Goal: Task Accomplishment & Management: Manage account settings

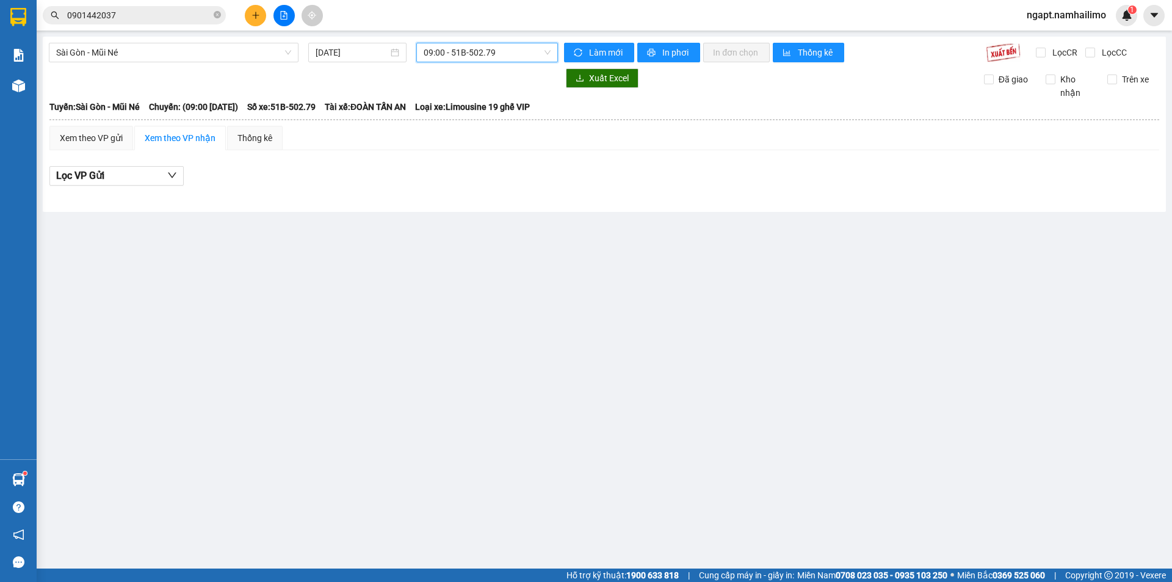
click at [505, 53] on span "09:00 - 51B-502.79" at bounding box center [487, 52] width 127 height 18
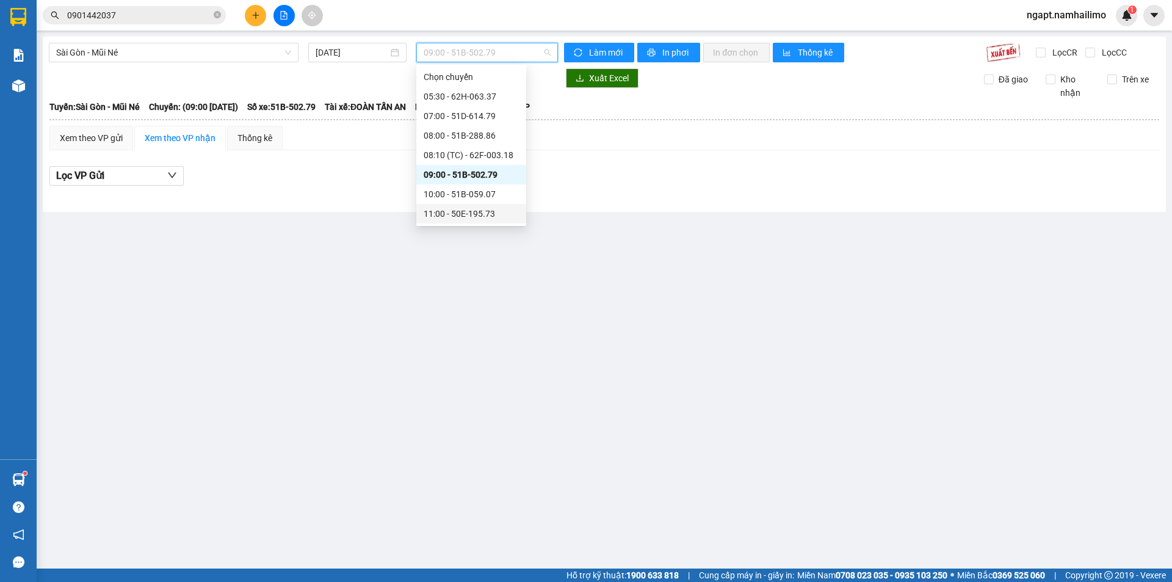
scroll to position [101, 0]
click at [486, 158] on div "14:00 - 50H-638.28" at bounding box center [471, 151] width 95 height 13
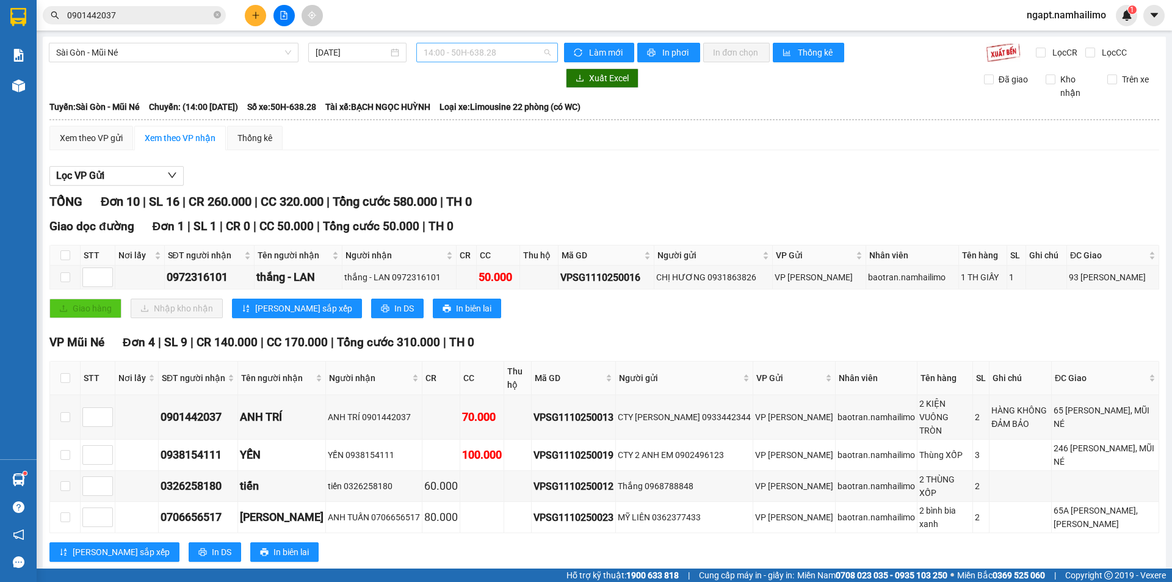
click at [528, 49] on span "14:00 - 50H-638.28" at bounding box center [487, 52] width 127 height 18
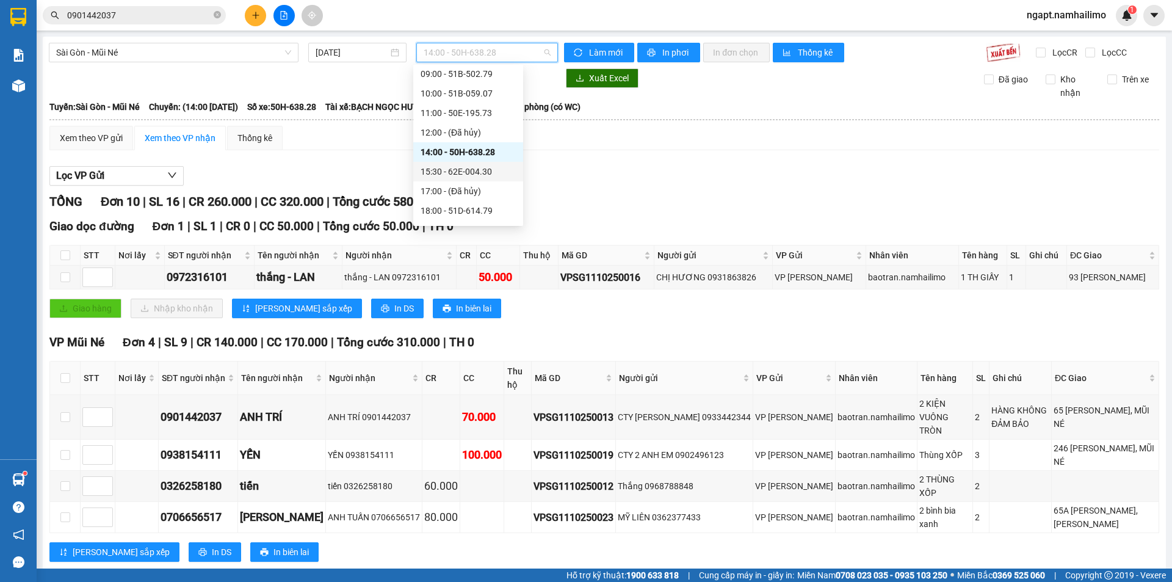
click at [444, 173] on div "15:30 - 62E-004.30" at bounding box center [468, 171] width 95 height 13
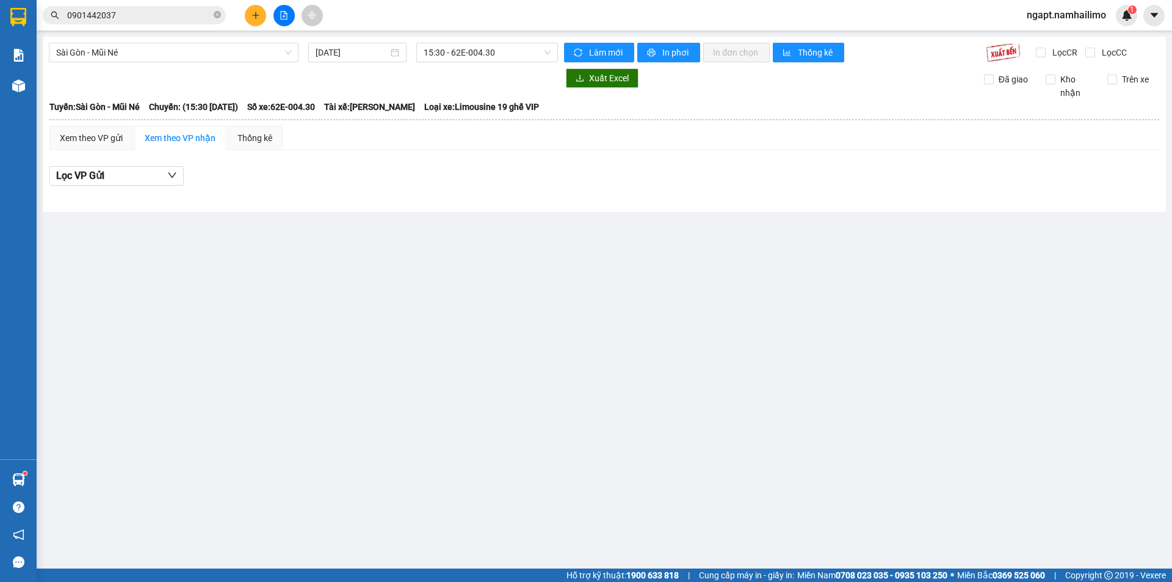
click at [148, 269] on main "Sài Gòn - Mũi Né 11/10/2025 15:30 - 62E-004.30 Làm mới In phơi In đơn chọn Thốn…" at bounding box center [586, 284] width 1172 height 568
click at [537, 47] on span "15:30 - 62E-004.30" at bounding box center [487, 52] width 127 height 18
click at [468, 52] on span "15:30 - 62E-004.30" at bounding box center [487, 52] width 127 height 18
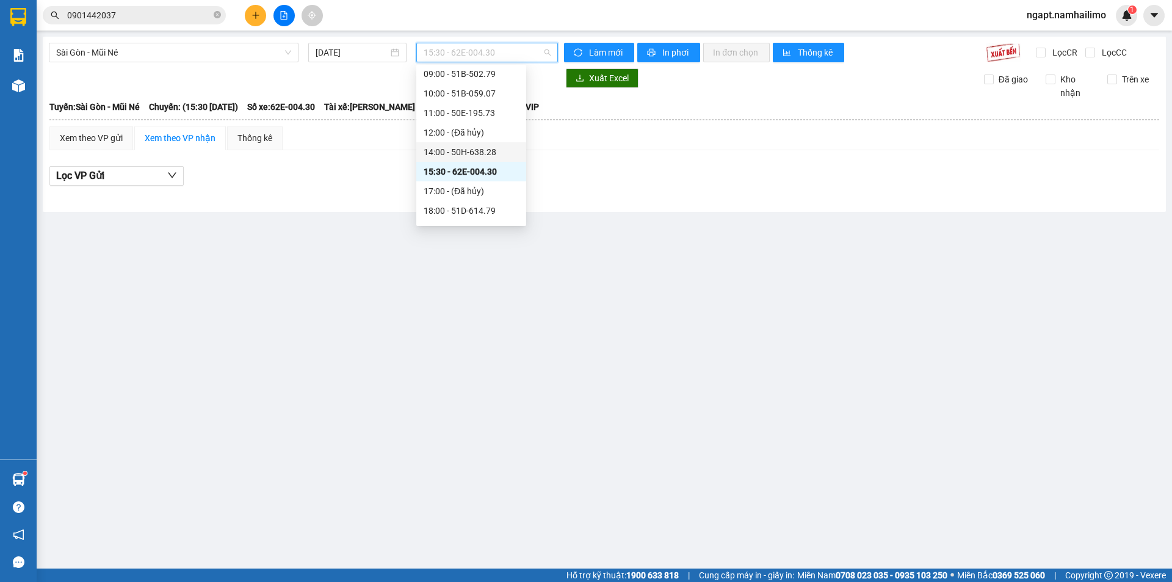
click at [478, 145] on div "14:00 - 50H-638.28" at bounding box center [471, 151] width 95 height 13
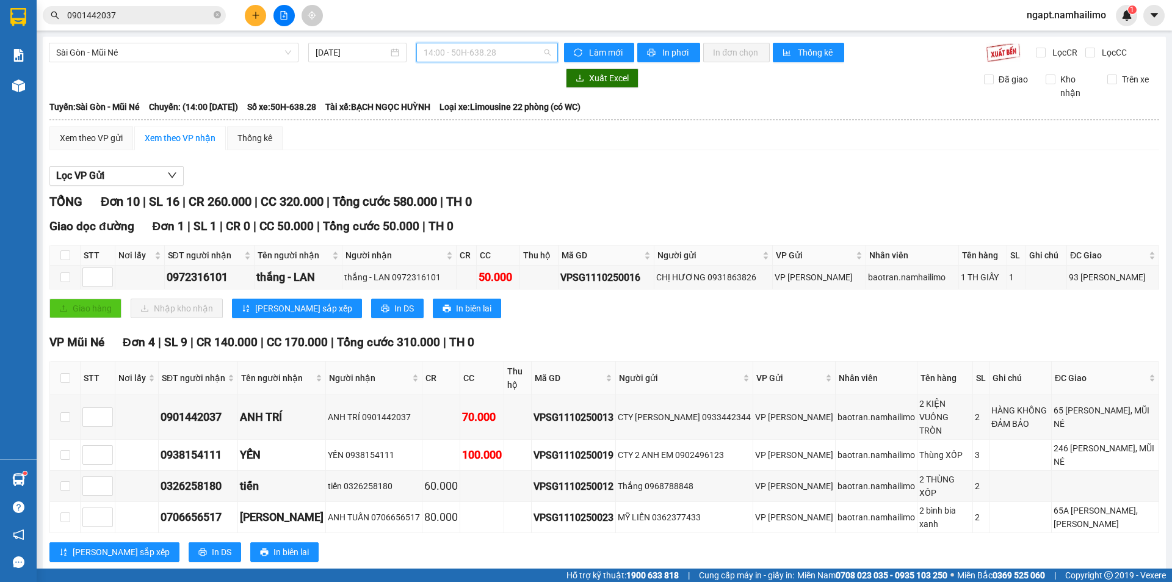
click at [490, 51] on span "14:00 - 50H-638.28" at bounding box center [487, 52] width 127 height 18
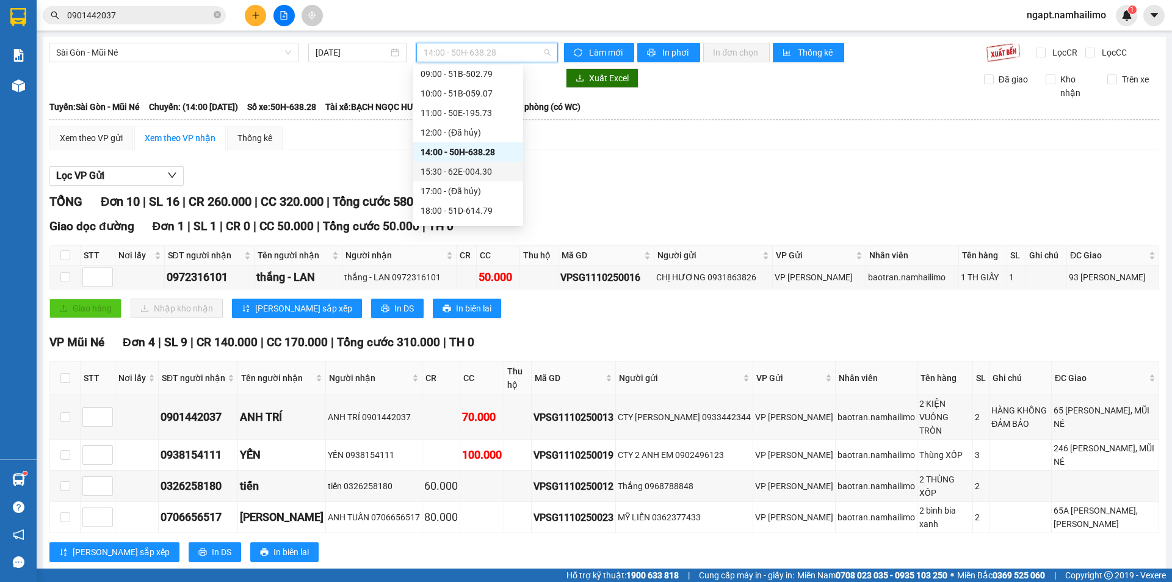
click at [479, 169] on div "15:30 - 62E-004.30" at bounding box center [468, 171] width 95 height 13
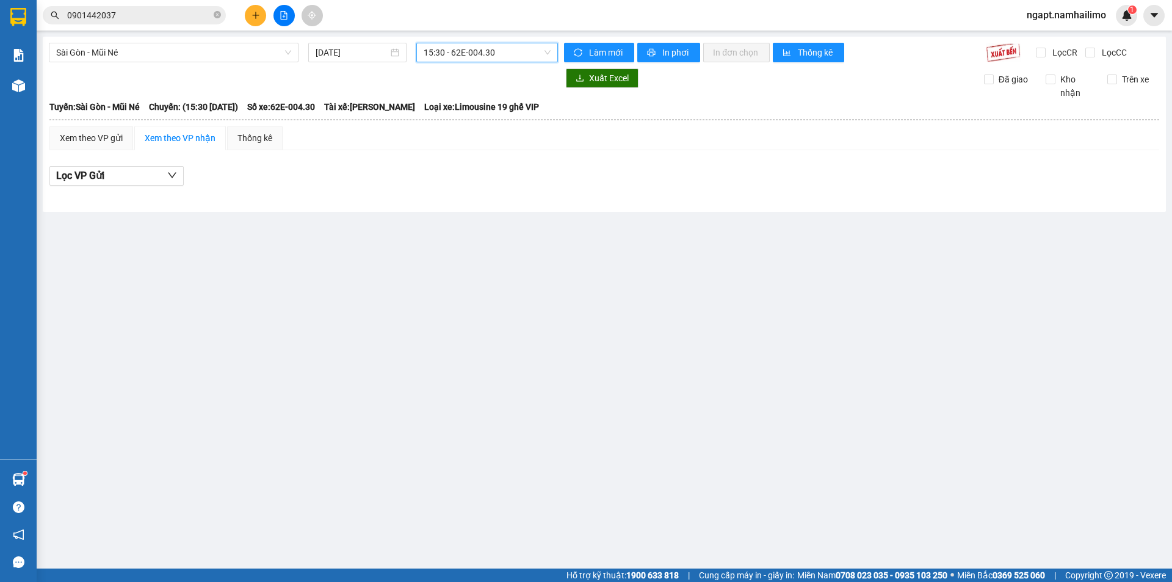
click at [543, 51] on span "15:30 - 62E-004.30" at bounding box center [487, 52] width 127 height 18
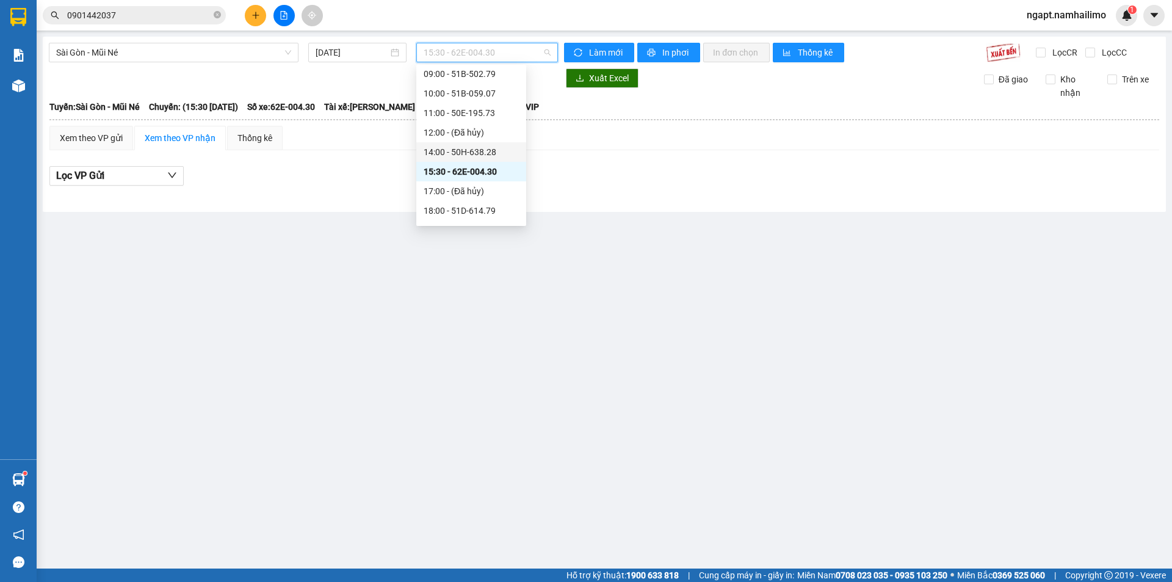
click at [493, 151] on div "14:00 - 50H-638.28" at bounding box center [471, 151] width 95 height 13
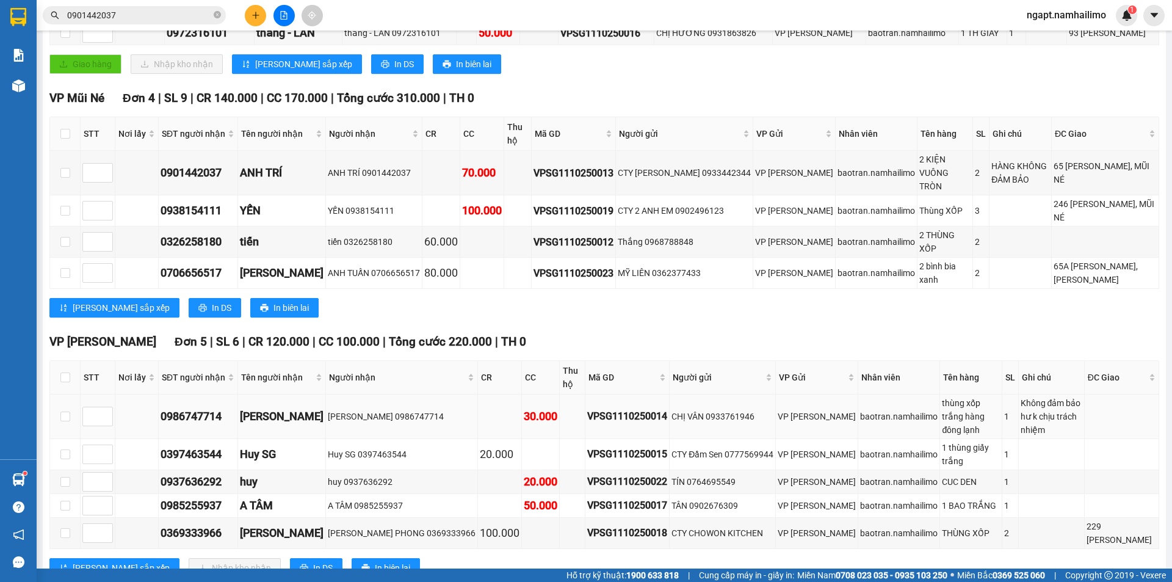
scroll to position [267, 0]
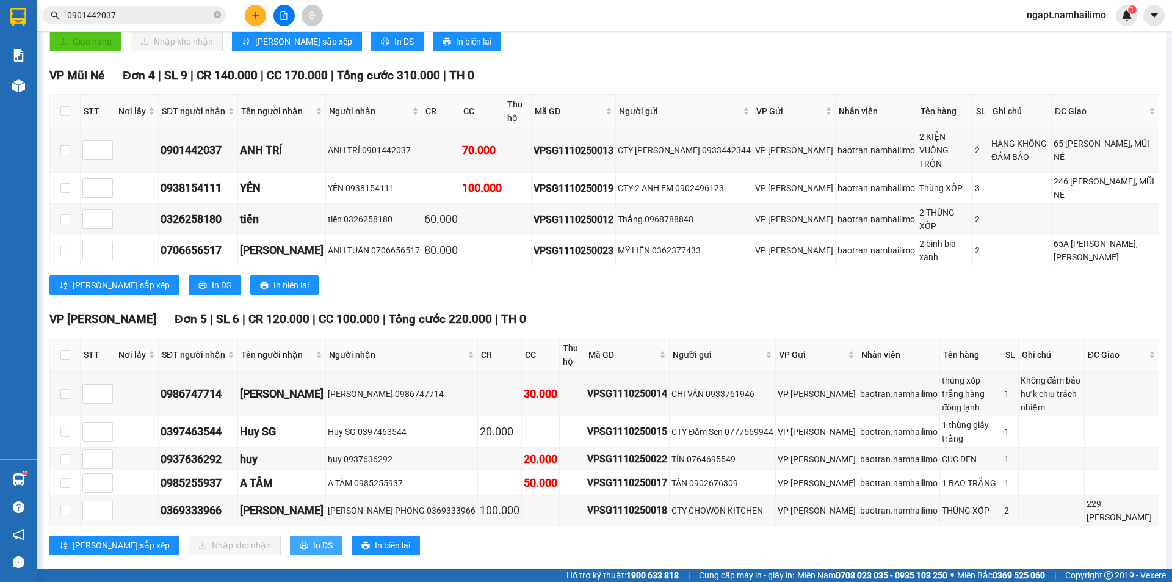
click at [300, 541] on icon "printer" at bounding box center [304, 545] width 9 height 9
drag, startPoint x: 65, startPoint y: 373, endPoint x: 151, endPoint y: 428, distance: 102.4
click at [65, 389] on input "checkbox" at bounding box center [65, 394] width 10 height 10
checkbox input "true"
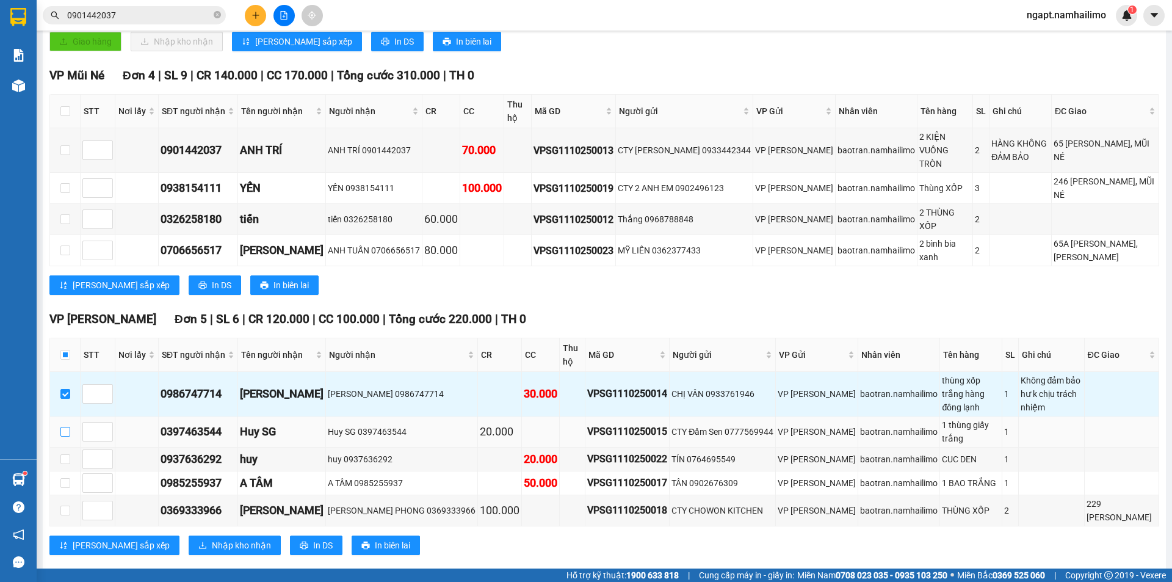
click at [64, 427] on input "checkbox" at bounding box center [65, 432] width 10 height 10
checkbox input "true"
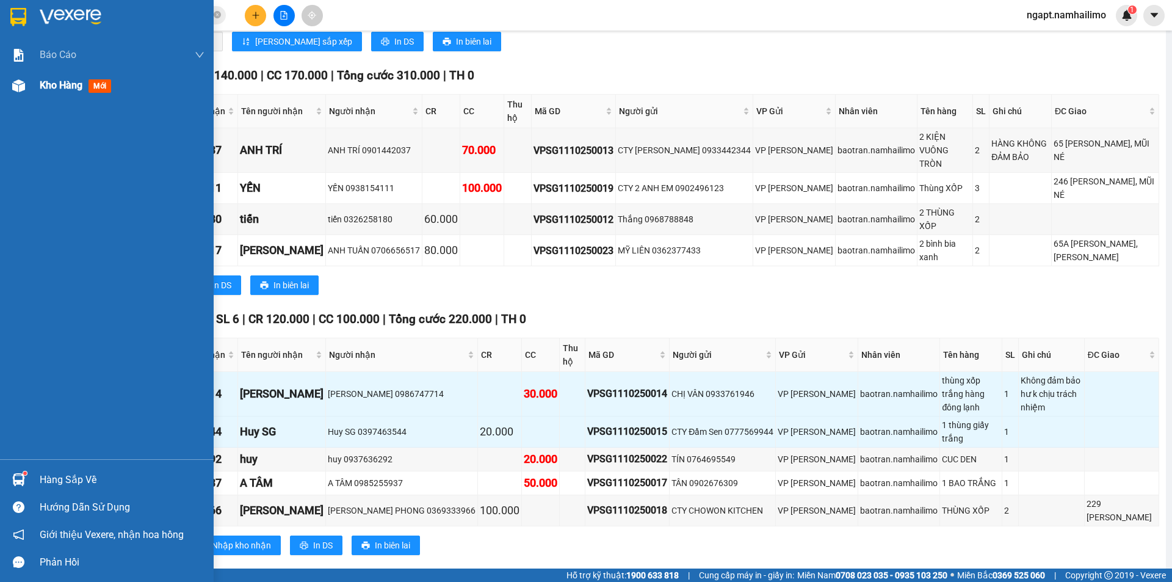
click at [51, 82] on span "Kho hàng" at bounding box center [61, 85] width 43 height 12
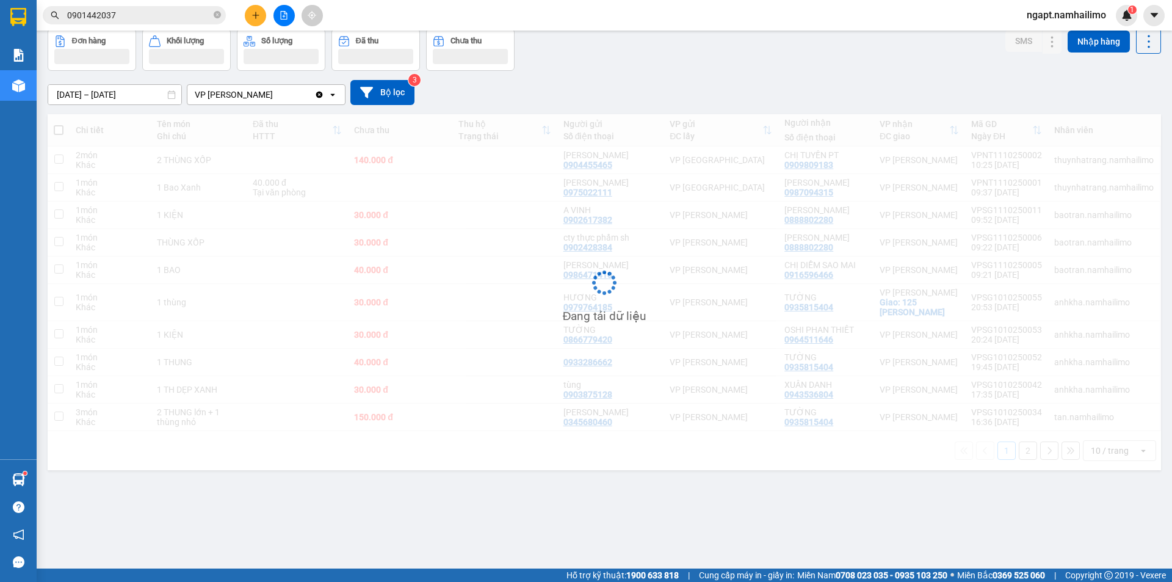
scroll to position [56, 0]
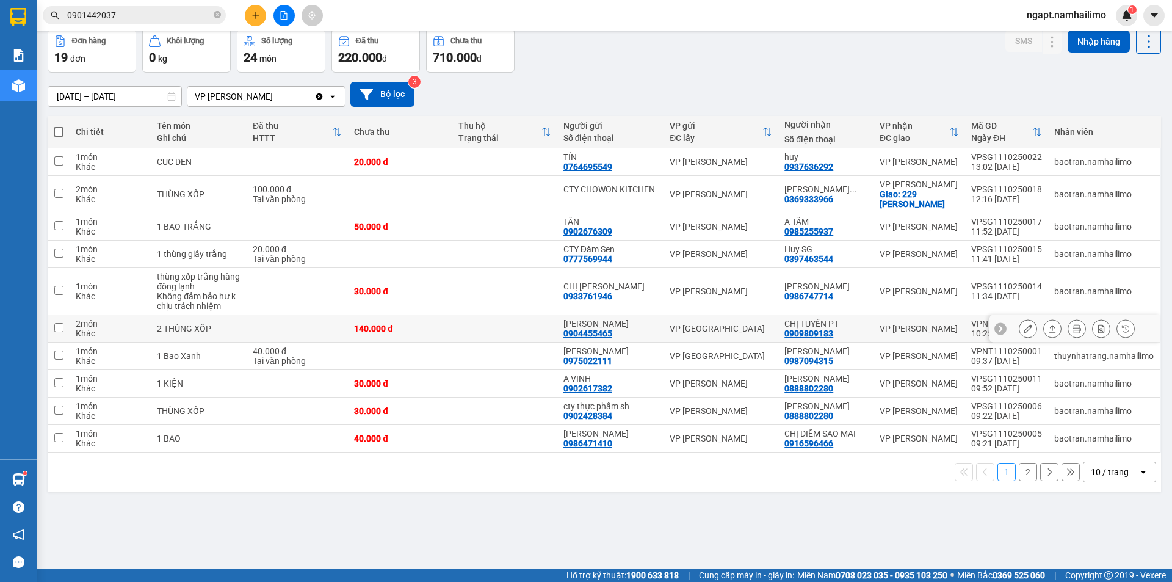
click at [1024, 331] on icon at bounding box center [1028, 328] width 9 height 9
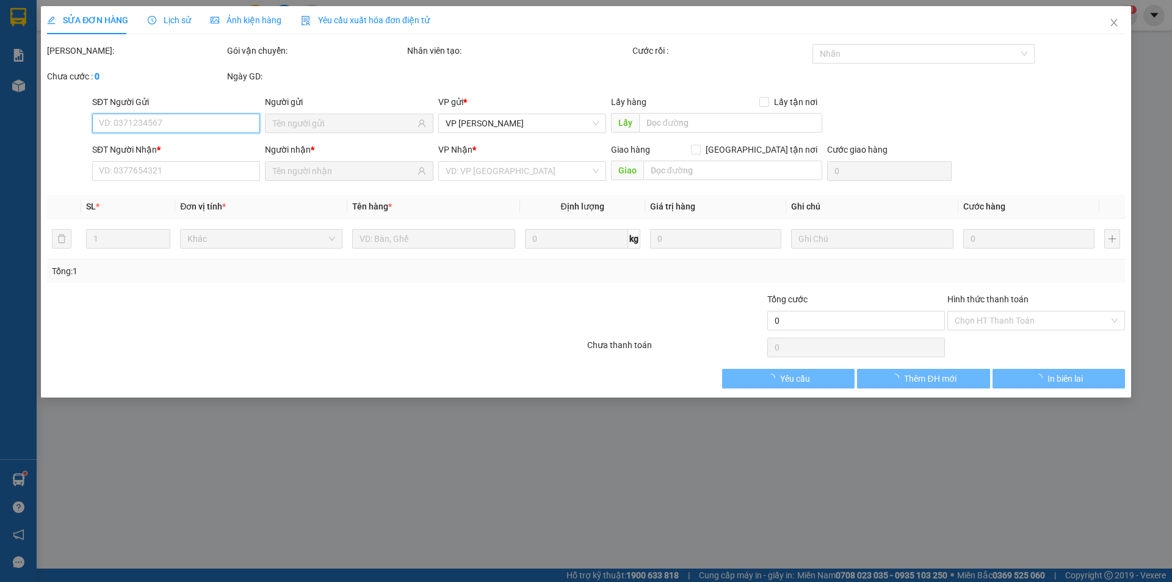
type input "0904455465"
type input "HÙNG HUYỀN"
type input "0909809183"
type input "CHỊ TUYỀN PT"
type input "140.000"
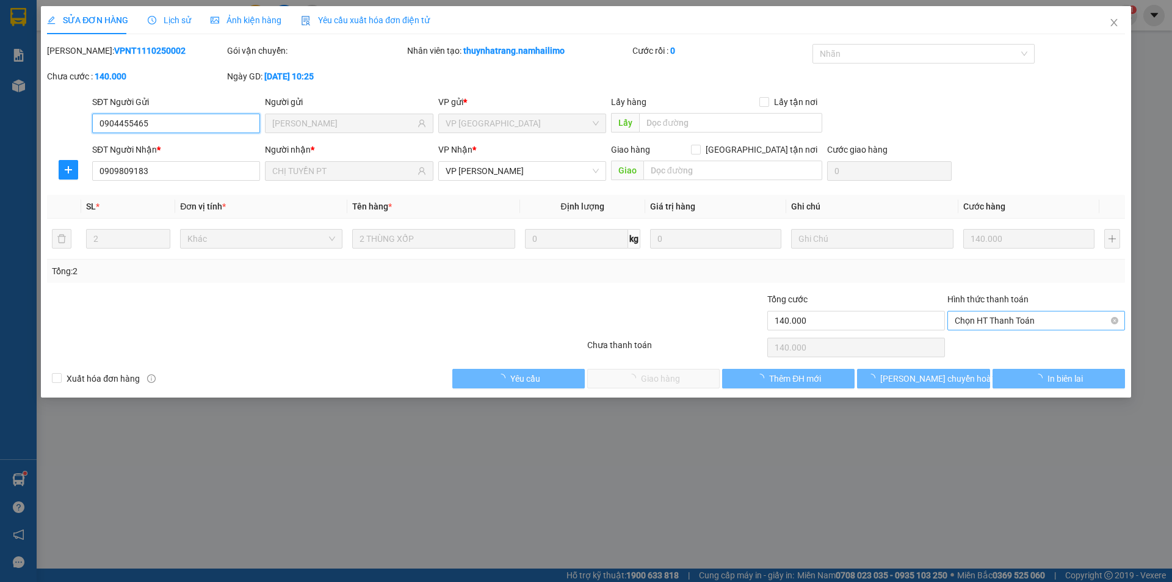
click at [1035, 322] on span "Chọn HT Thanh Toán" at bounding box center [1036, 320] width 163 height 18
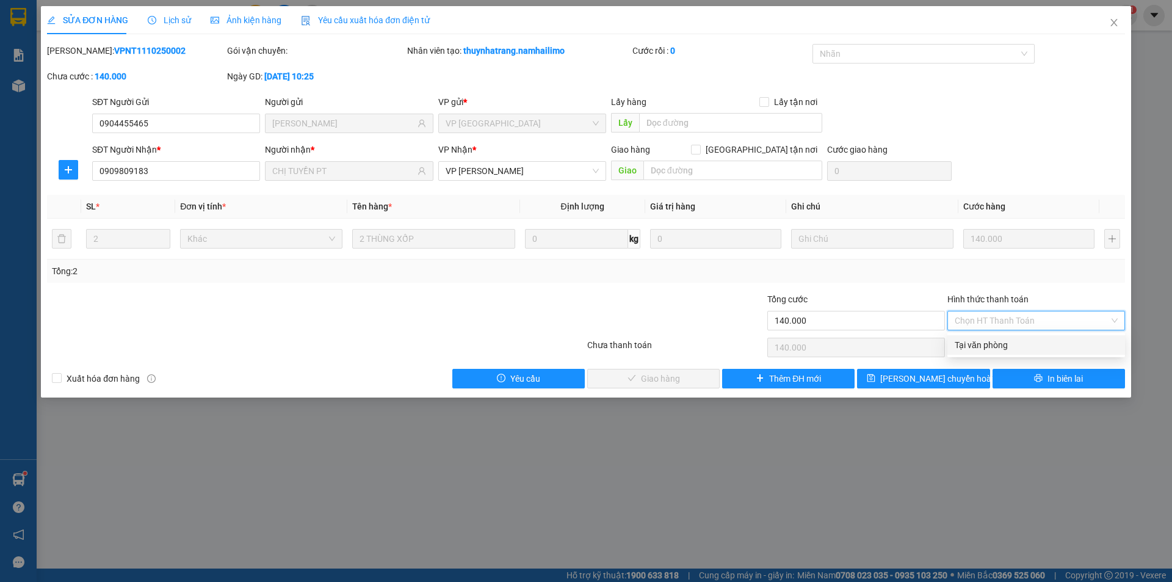
click at [1030, 346] on div "Tại văn phòng" at bounding box center [1036, 344] width 163 height 13
type input "0"
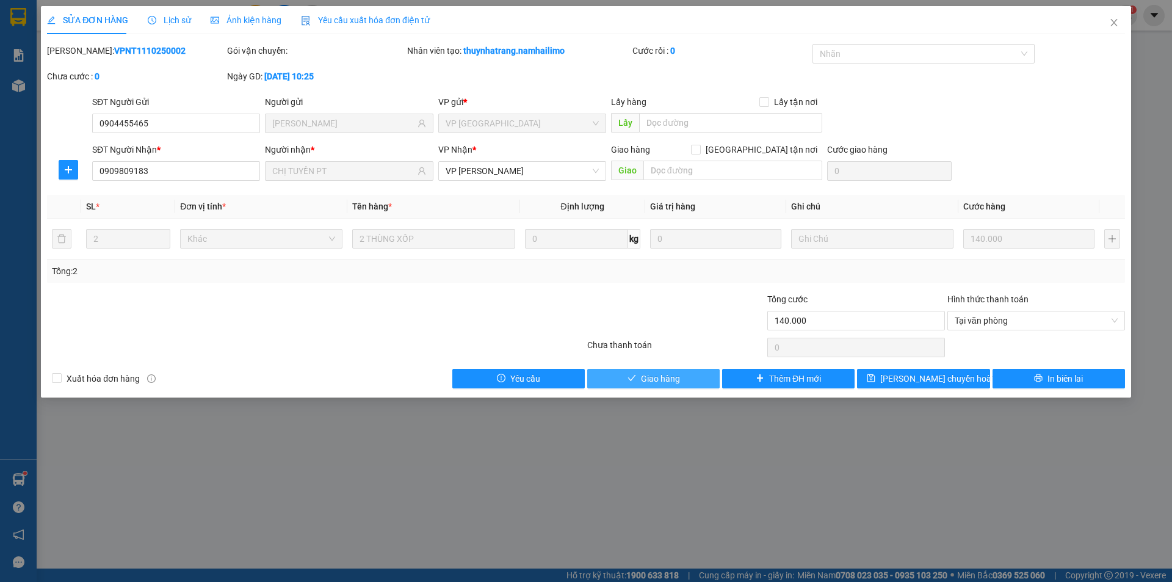
drag, startPoint x: 635, startPoint y: 374, endPoint x: 1047, endPoint y: 183, distance: 454.1
click at [633, 374] on icon "check" at bounding box center [631, 378] width 9 height 9
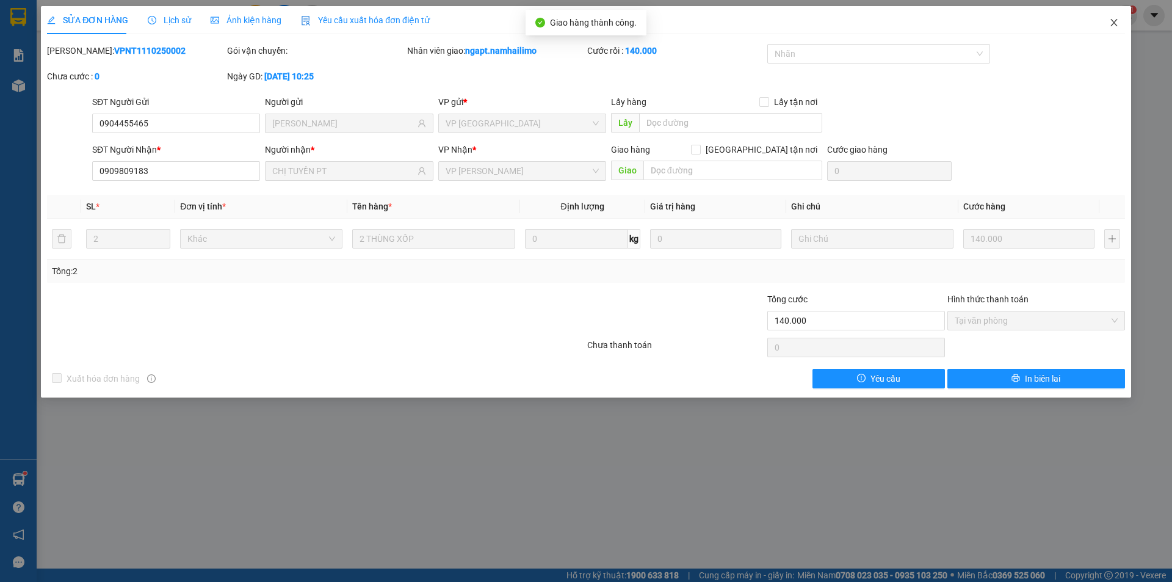
click at [1114, 23] on icon "close" at bounding box center [1113, 22] width 7 height 7
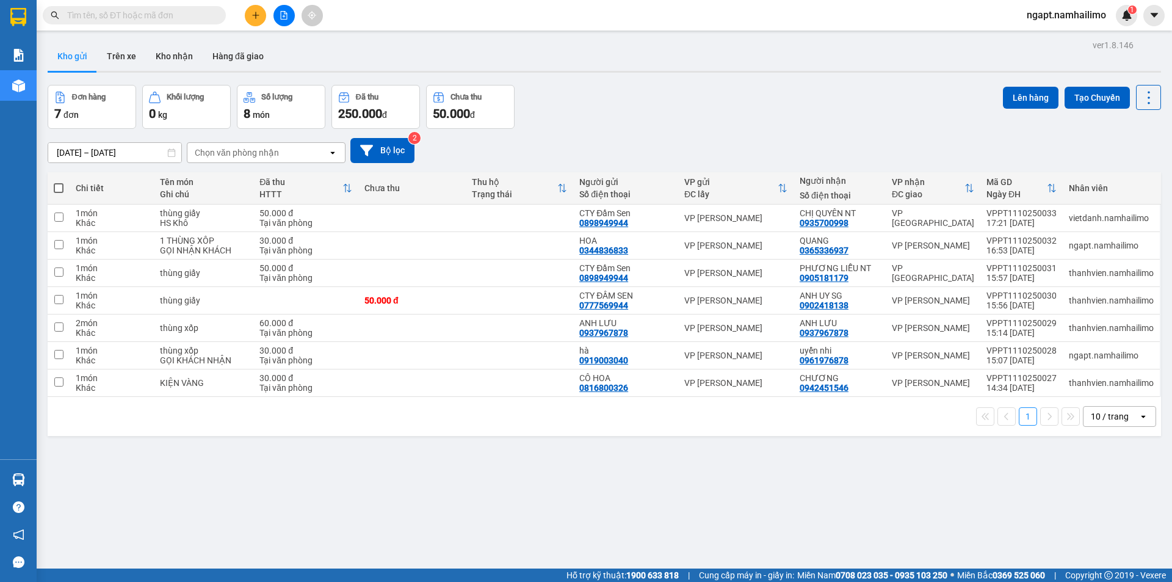
click at [1064, 14] on span "ngapt.namhailimo" at bounding box center [1066, 14] width 99 height 15
click at [1056, 38] on span "Đăng xuất" at bounding box center [1071, 37] width 73 height 13
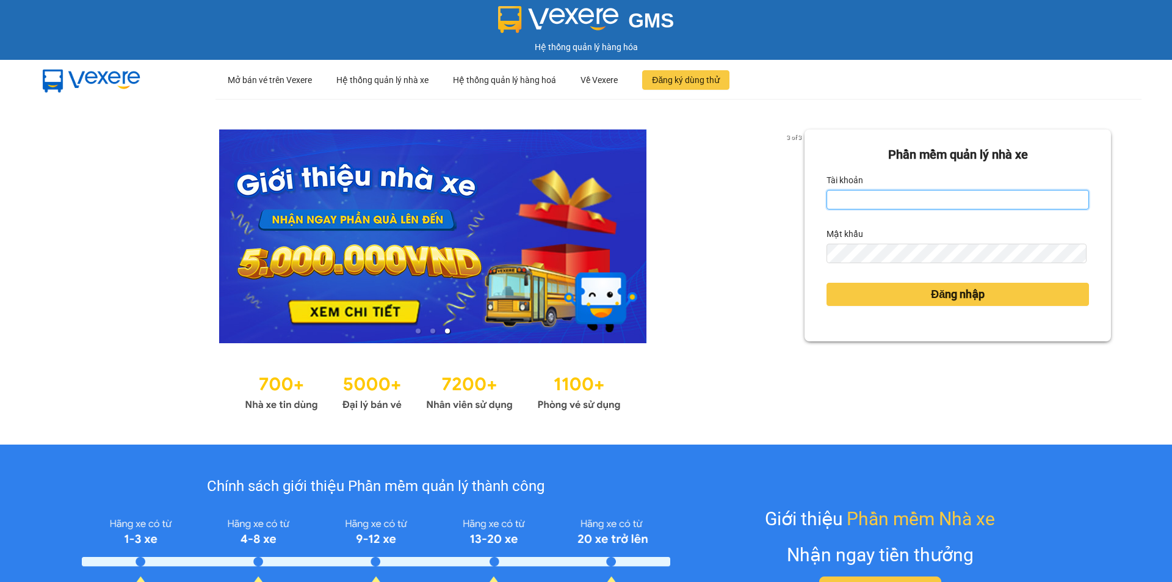
click at [886, 206] on input "Tài khoản" at bounding box center [957, 200] width 262 height 20
type input "ngapt.namhailimo"
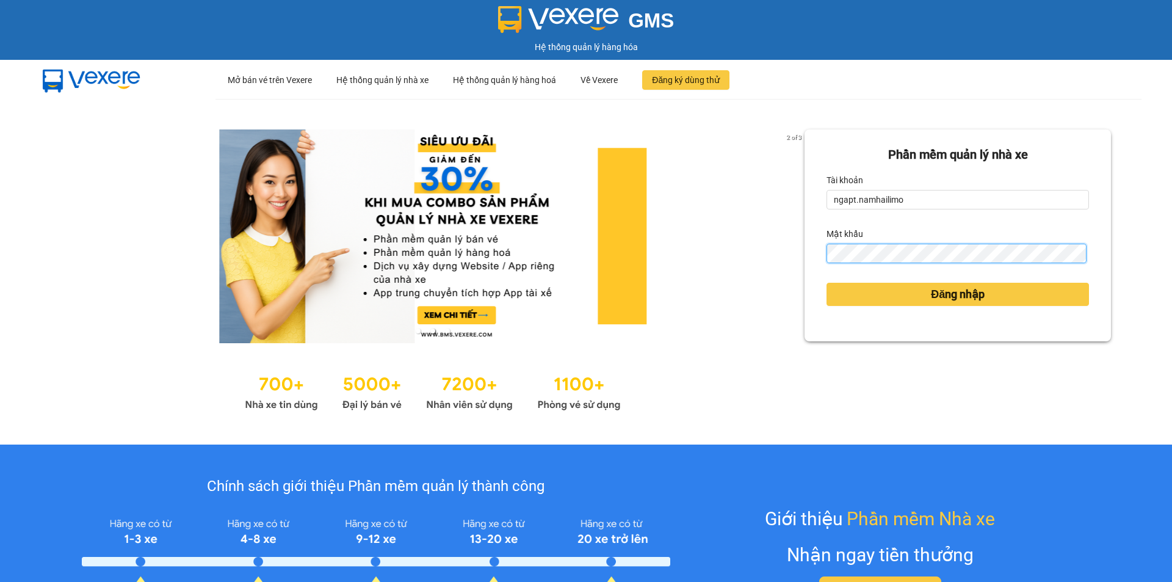
click at [826, 283] on button "Đăng nhập" at bounding box center [957, 294] width 262 height 23
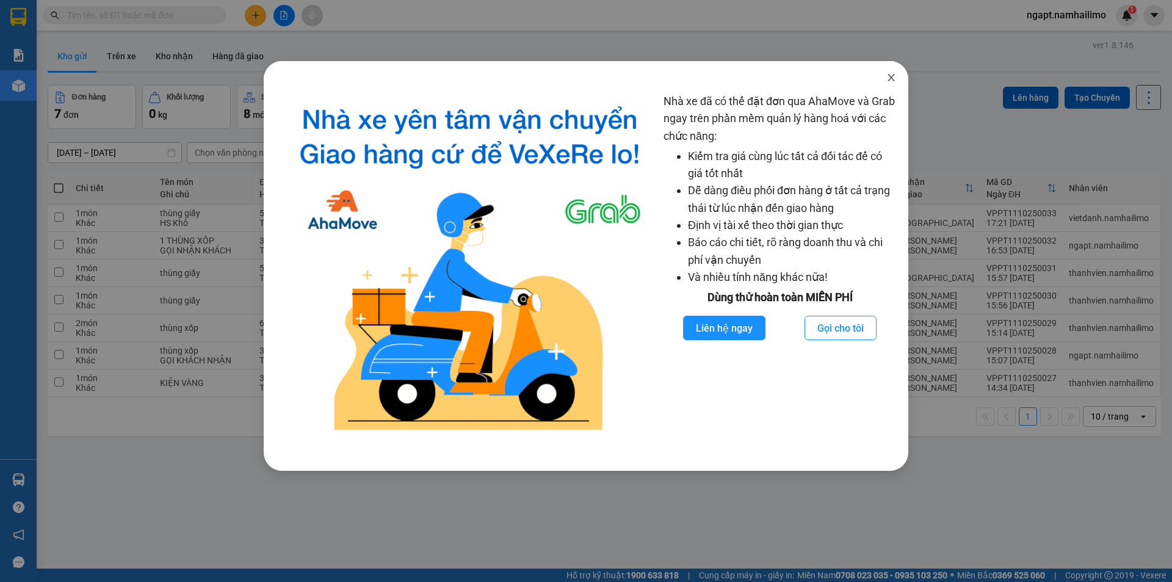
click at [895, 82] on icon "close" at bounding box center [891, 78] width 10 height 10
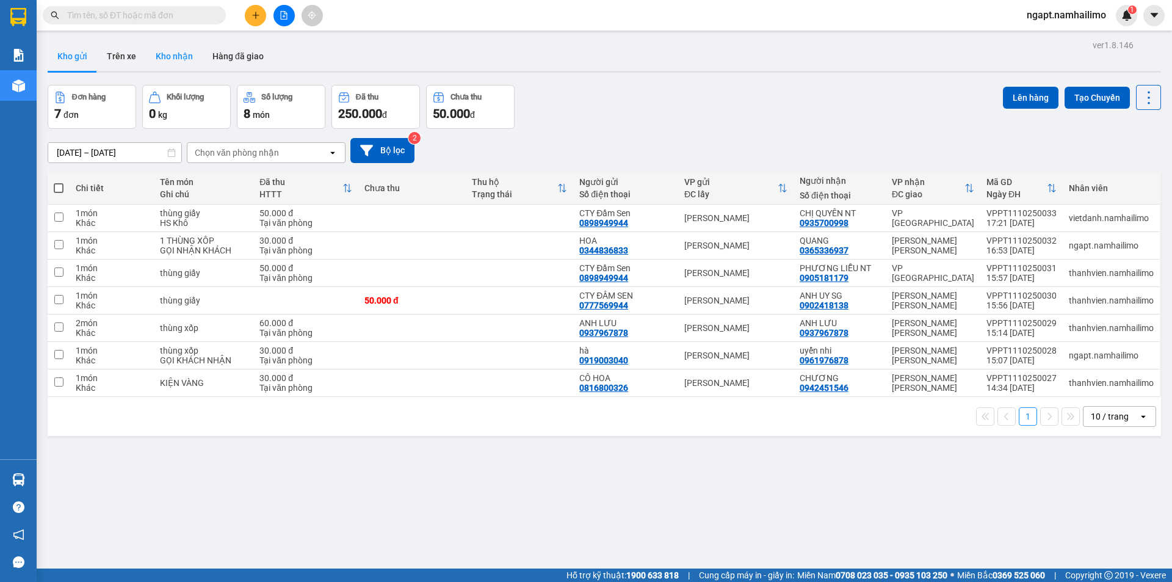
click at [178, 54] on button "Kho nhận" at bounding box center [174, 56] width 57 height 29
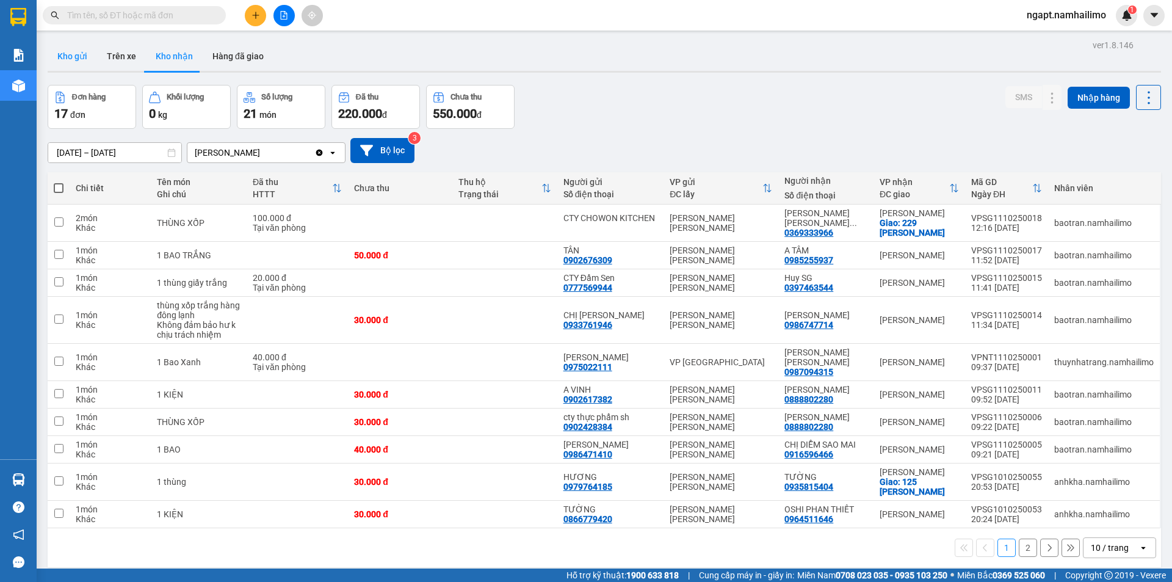
click at [68, 52] on button "Kho gửi" at bounding box center [72, 56] width 49 height 29
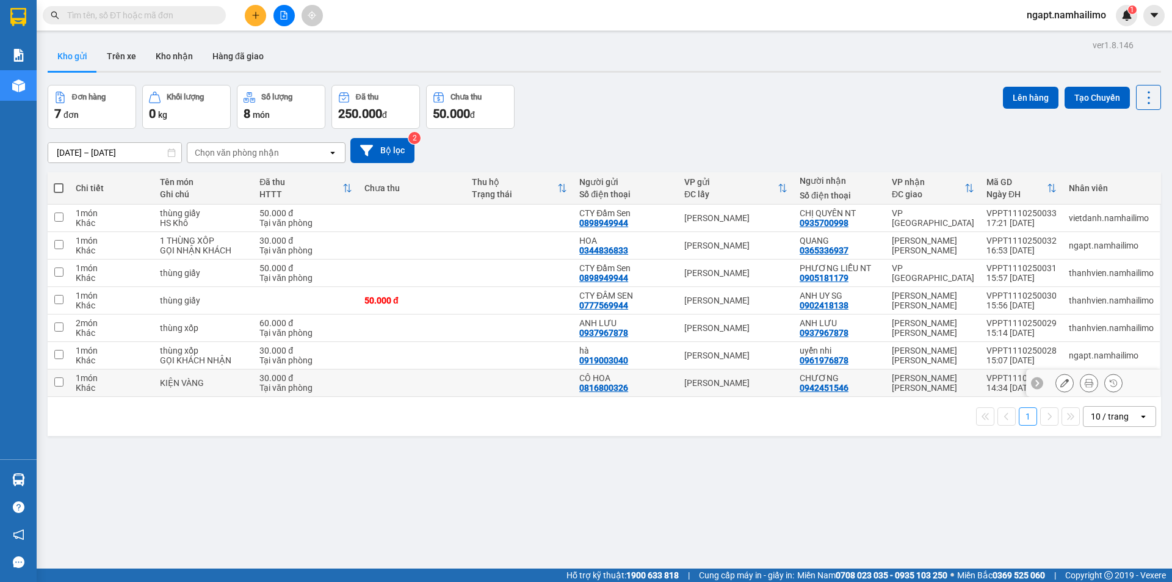
click at [881, 387] on td "CHƯƠNG 0942451546" at bounding box center [839, 382] width 92 height 27
checkbox input "true"
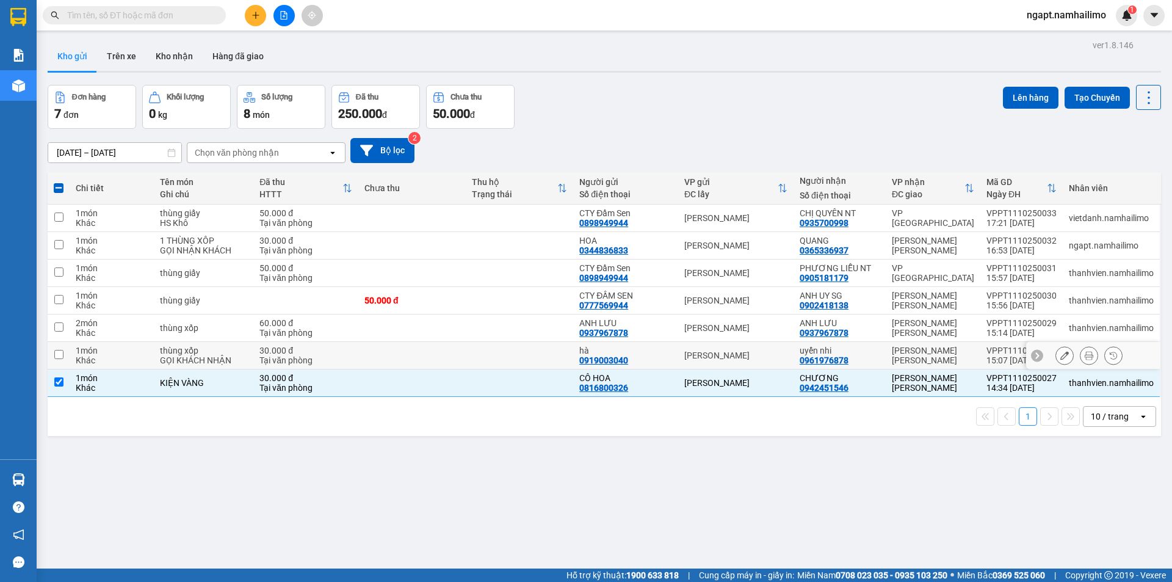
click at [62, 355] on input "checkbox" at bounding box center [58, 354] width 9 height 9
checkbox input "true"
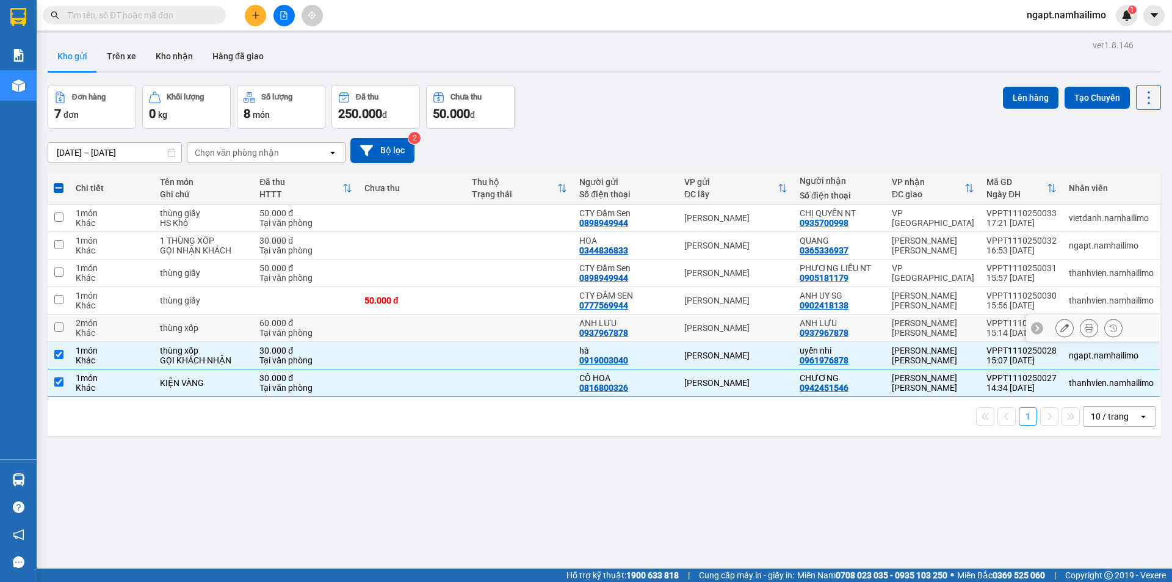
click at [59, 330] on input "checkbox" at bounding box center [58, 326] width 9 height 9
checkbox input "true"
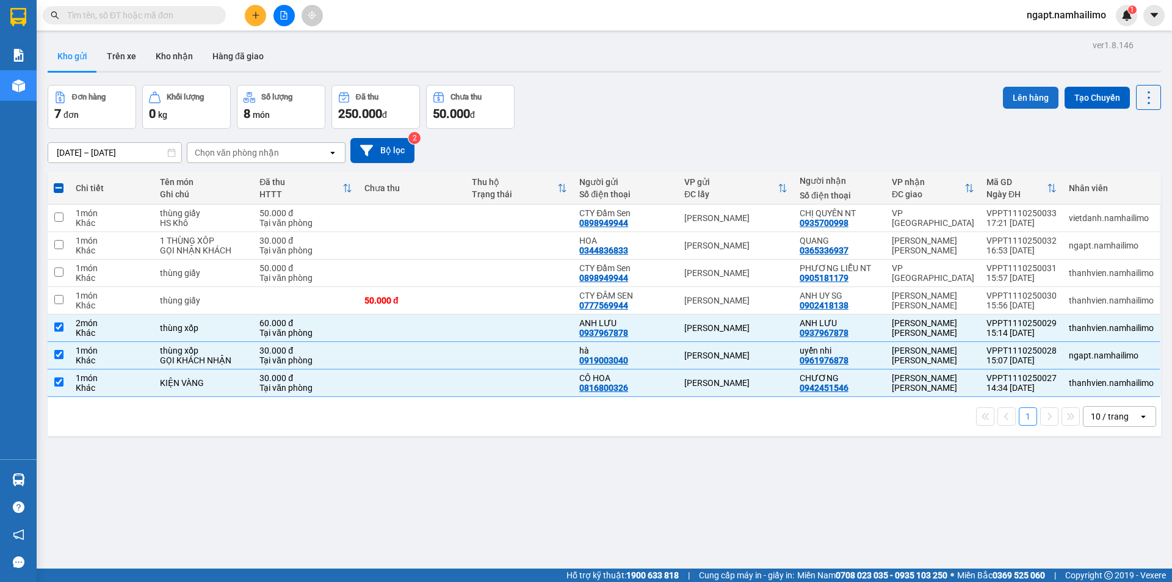
click at [1040, 91] on button "Lên hàng" at bounding box center [1031, 98] width 56 height 22
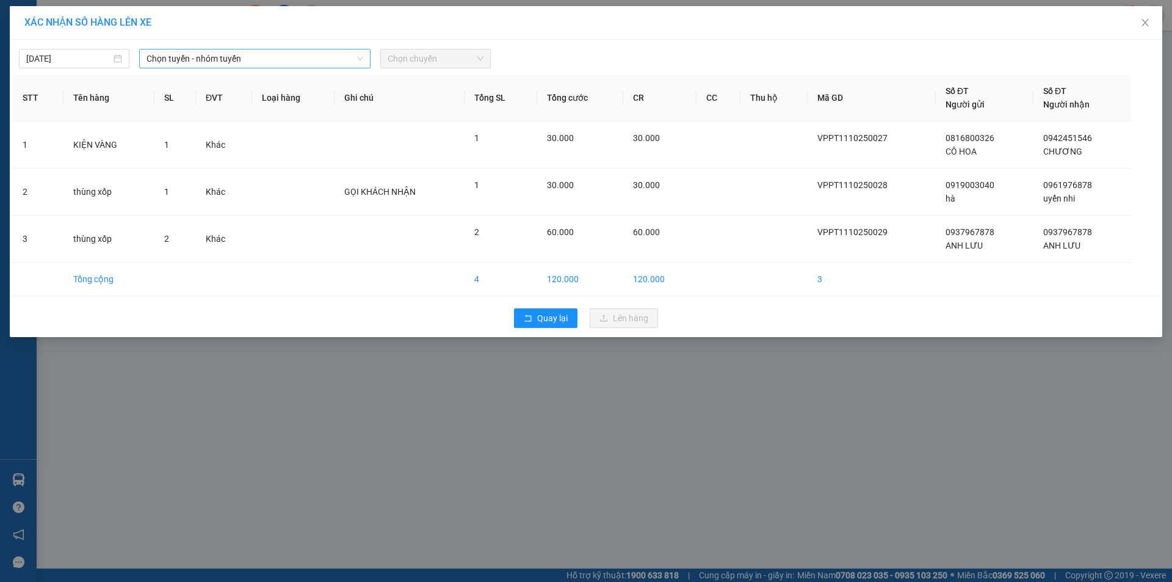
click at [275, 59] on span "Chọn tuyến - nhóm tuyến" at bounding box center [254, 58] width 217 height 18
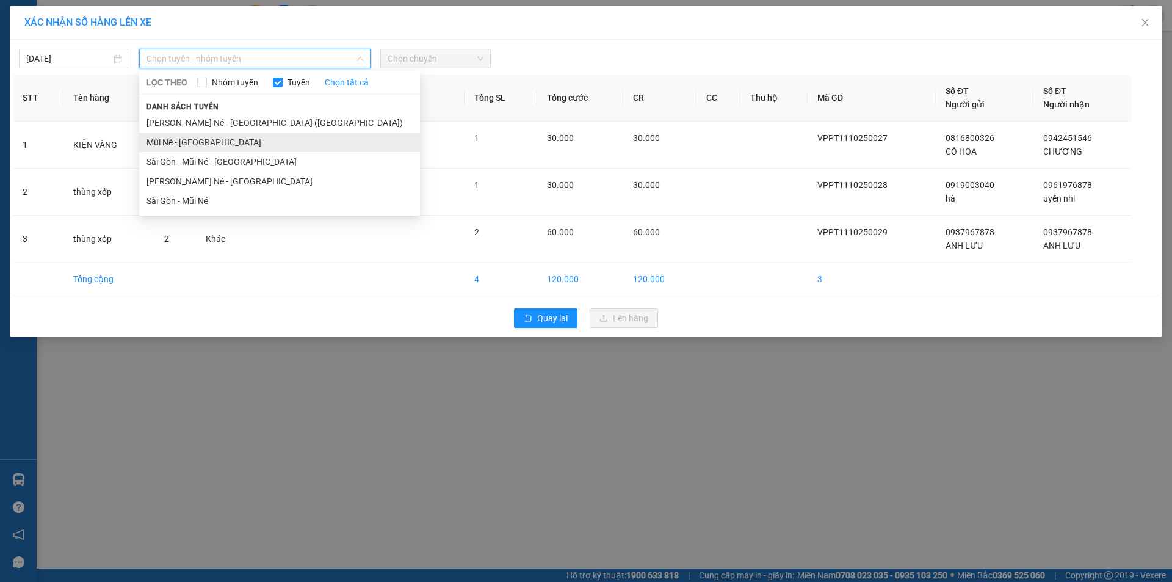
click at [206, 142] on li "Mũi Né - Sài Gòn" at bounding box center [279, 142] width 281 height 20
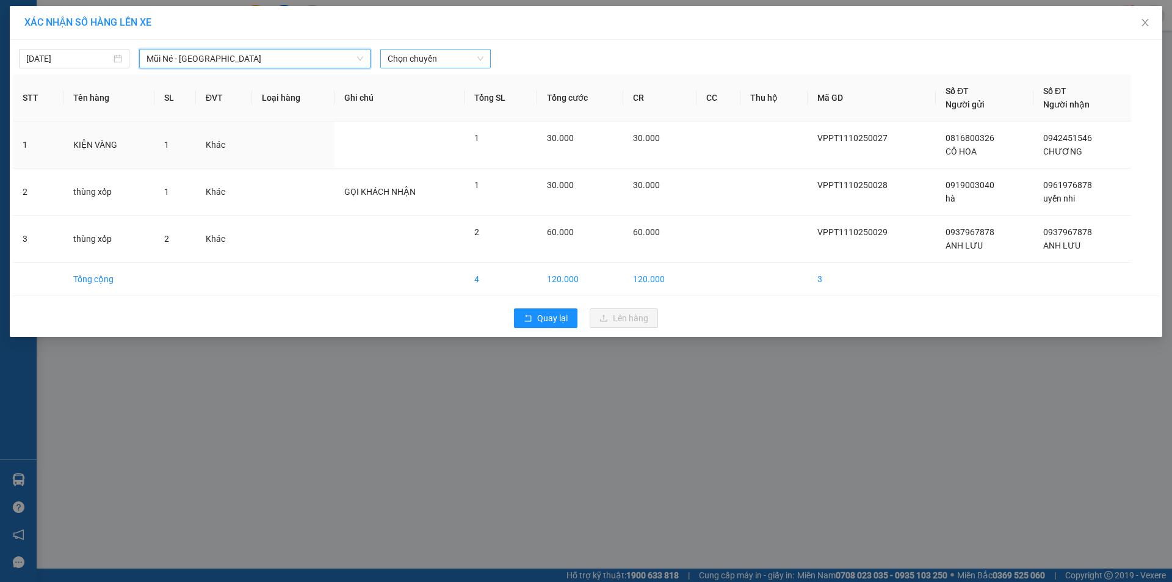
click at [453, 62] on span "Chọn chuyến" at bounding box center [436, 58] width 96 height 18
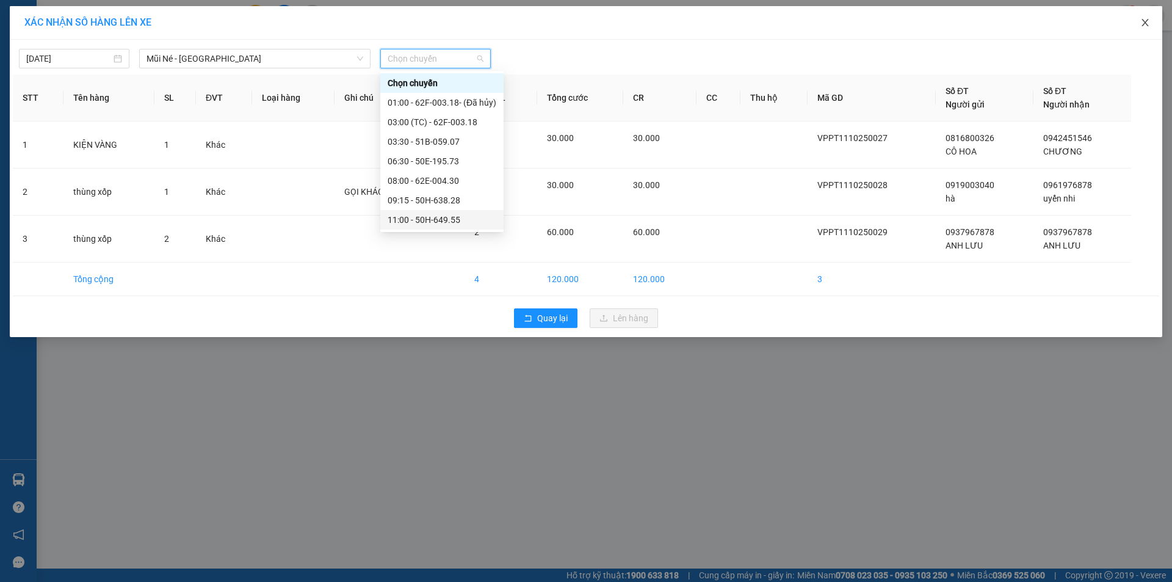
click at [1147, 20] on icon "close" at bounding box center [1144, 22] width 7 height 7
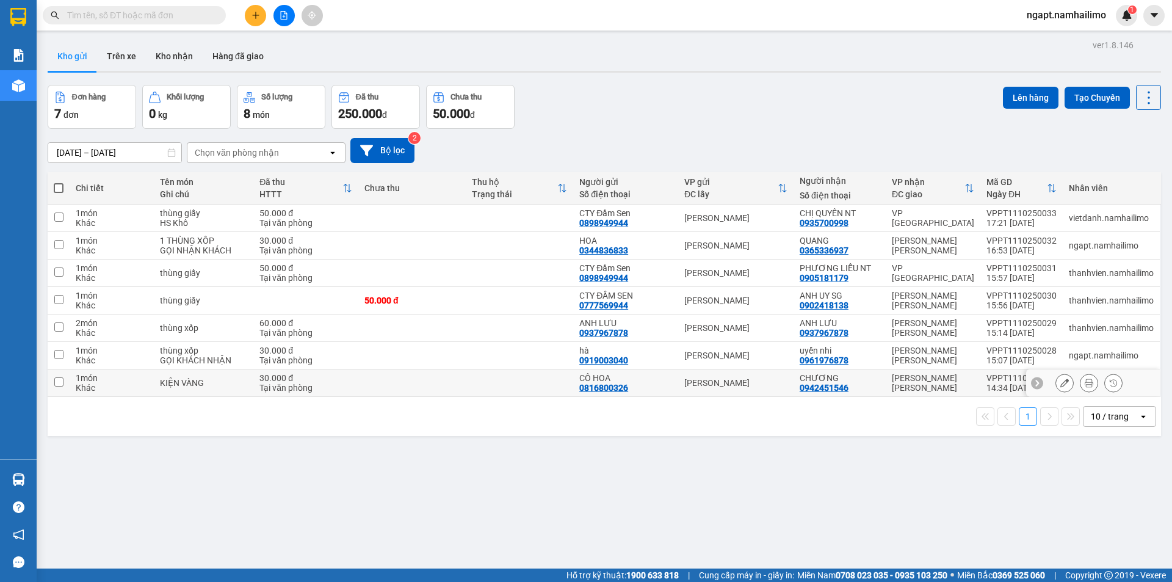
click at [64, 381] on td at bounding box center [59, 382] width 22 height 27
checkbox input "true"
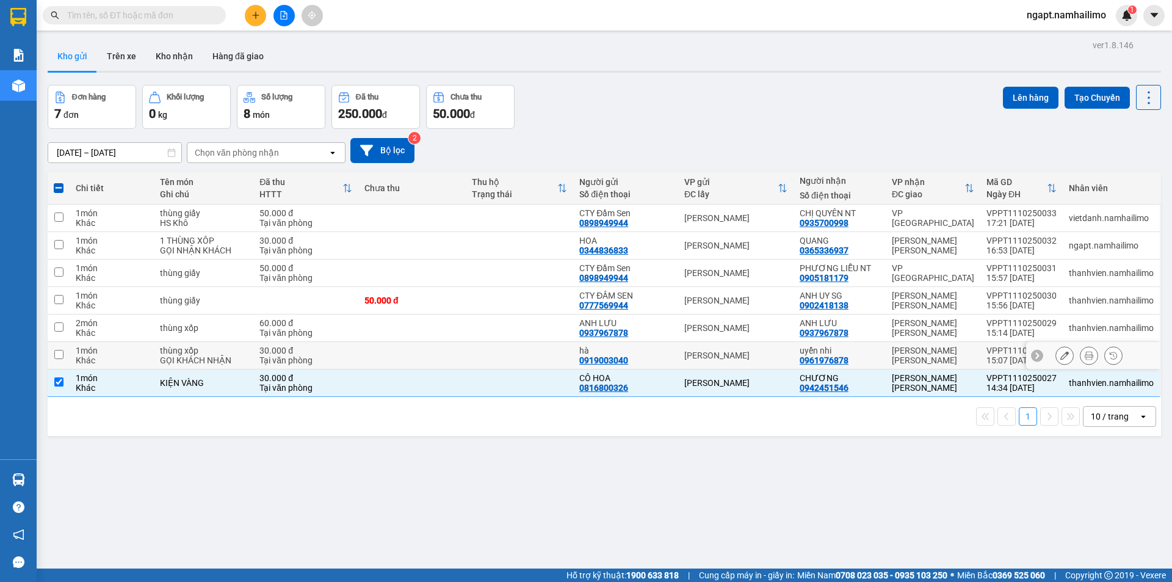
click at [57, 355] on input "checkbox" at bounding box center [58, 354] width 9 height 9
checkbox input "true"
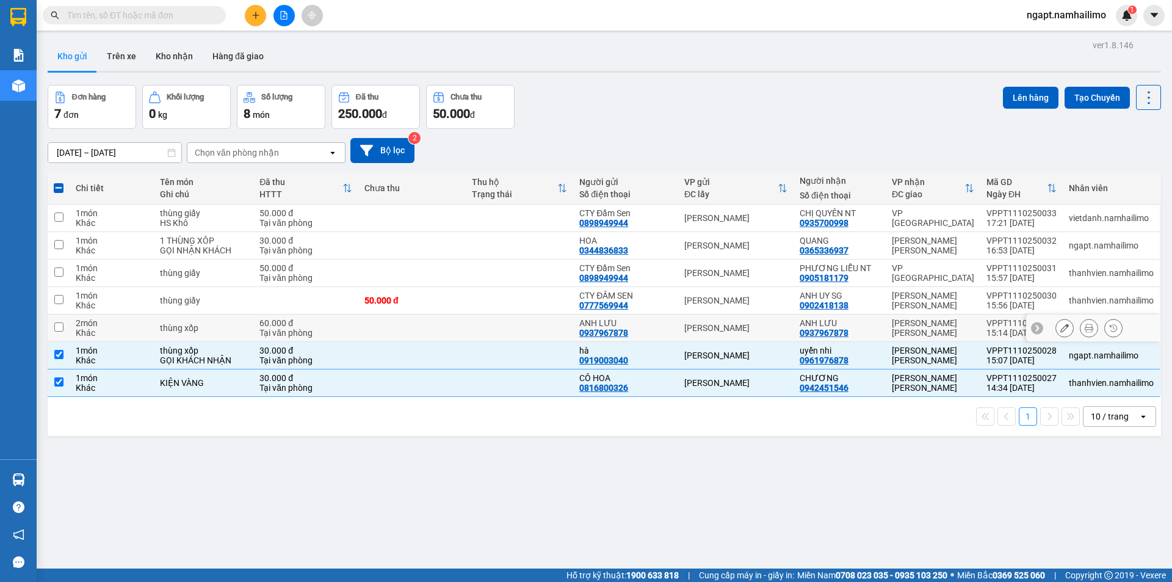
click at [59, 329] on input "checkbox" at bounding box center [58, 326] width 9 height 9
checkbox input "true"
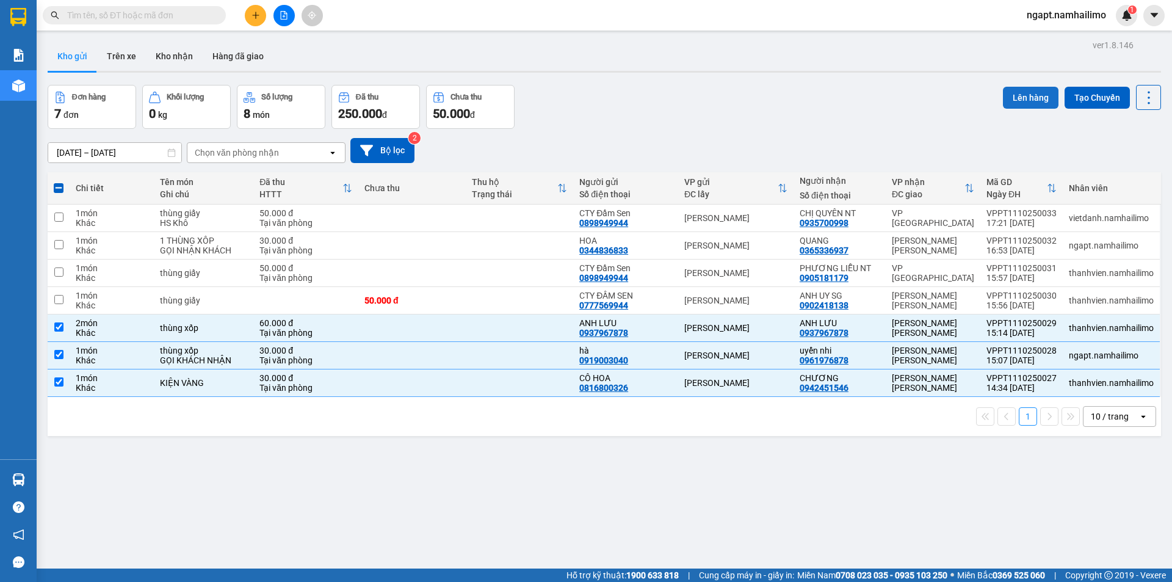
click at [1012, 99] on button "Lên hàng" at bounding box center [1031, 98] width 56 height 22
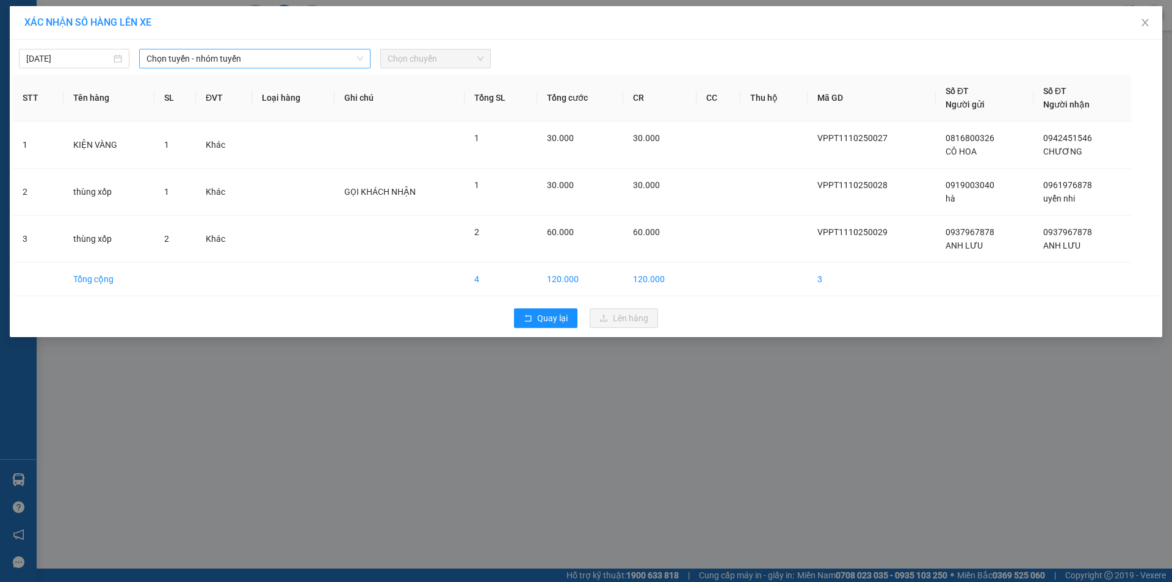
click at [271, 59] on span "Chọn tuyến - nhóm tuyến" at bounding box center [254, 58] width 217 height 18
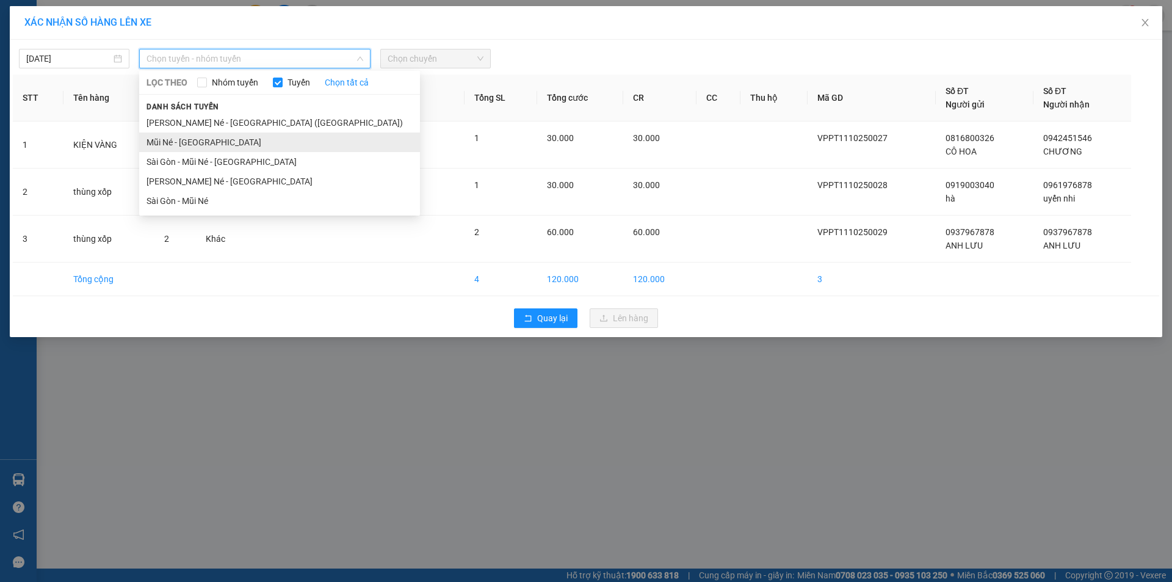
click at [202, 148] on li "Mũi Né - Sài Gòn" at bounding box center [279, 142] width 281 height 20
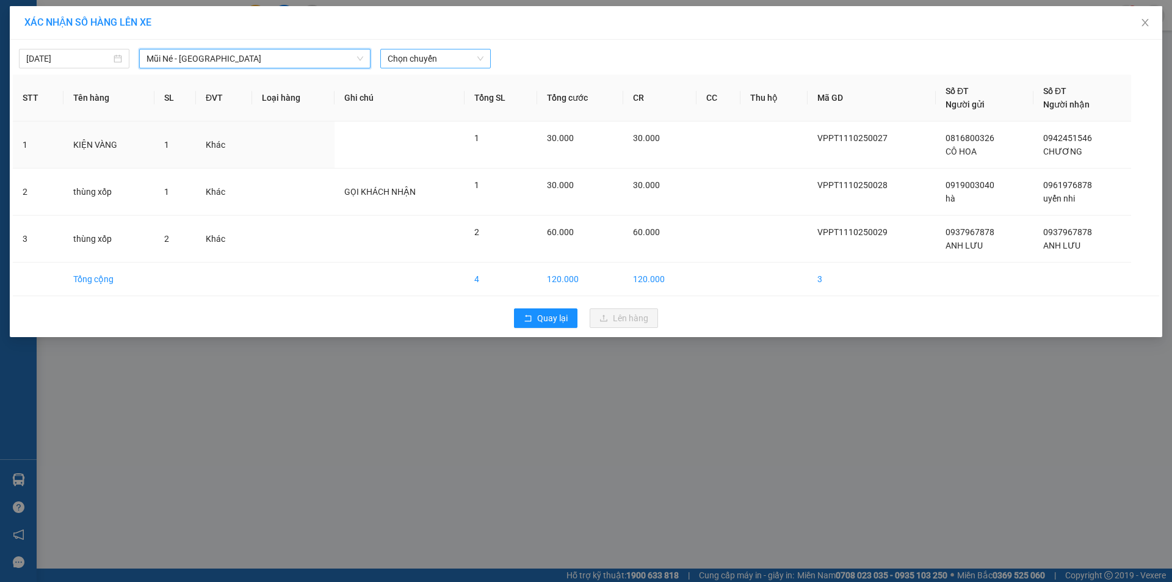
click at [464, 60] on span "Chọn chuyến" at bounding box center [436, 58] width 96 height 18
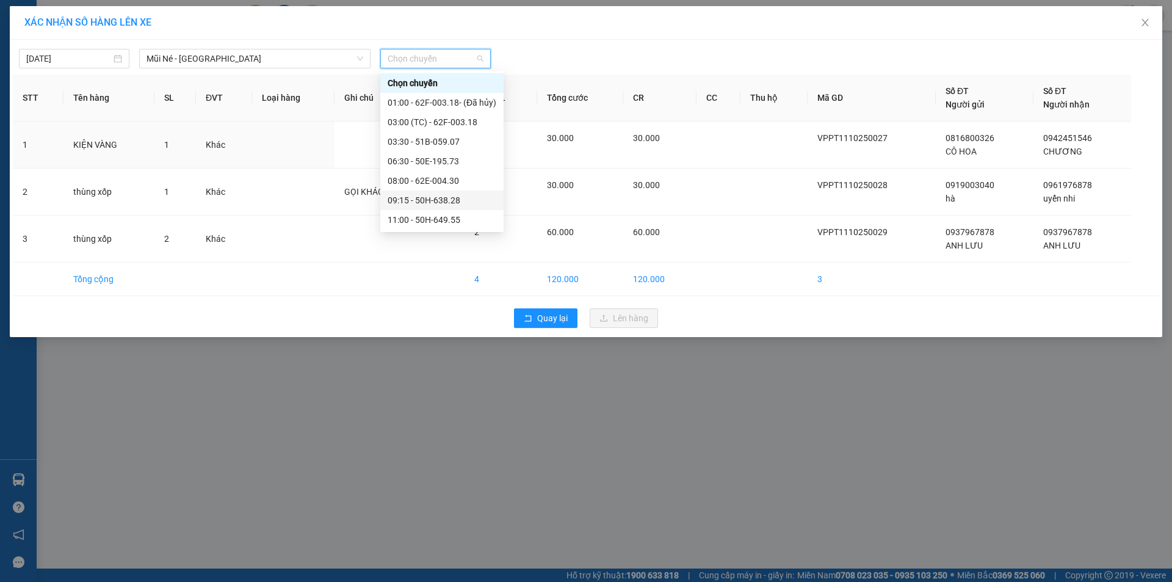
scroll to position [81, 0]
click at [436, 220] on div "14:30 - 51B-502.79" at bounding box center [442, 216] width 109 height 13
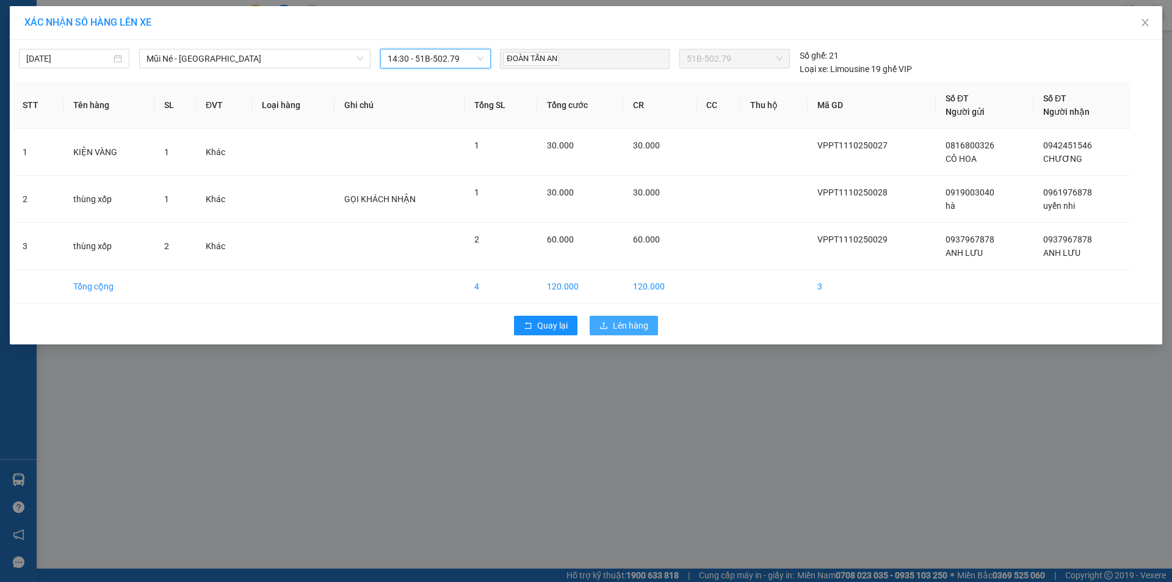
click at [618, 324] on span "Lên hàng" at bounding box center [630, 325] width 35 height 13
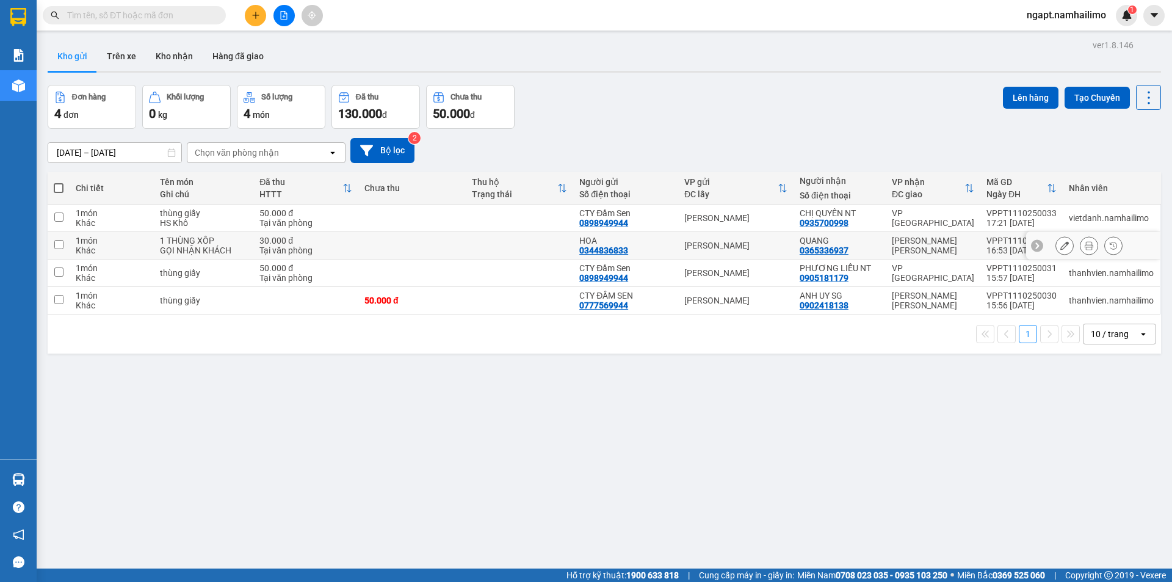
click at [59, 244] on input "checkbox" at bounding box center [58, 244] width 9 height 9
checkbox input "true"
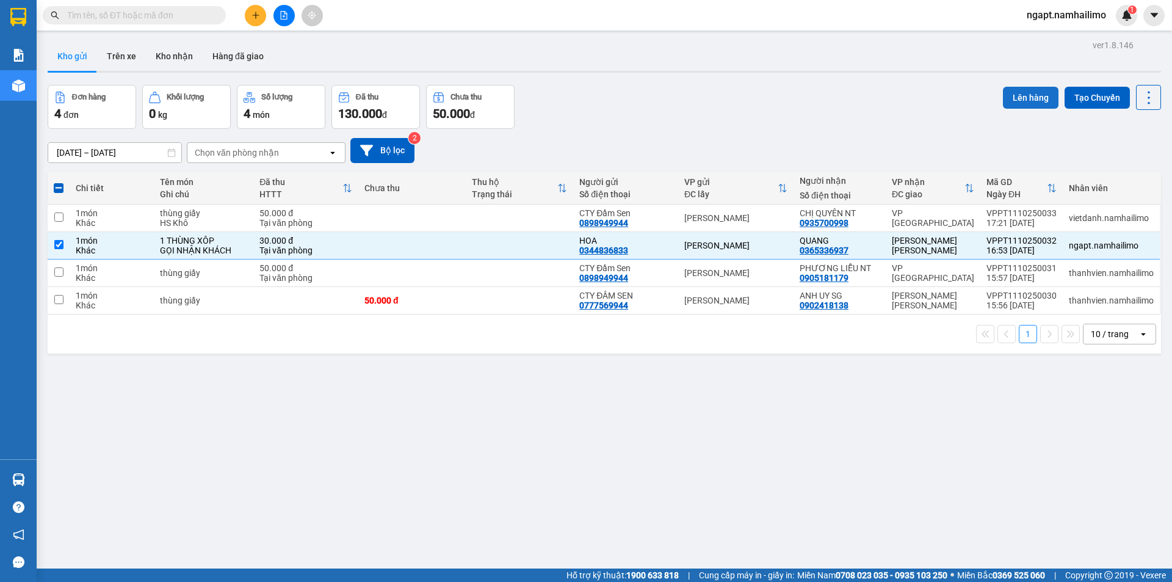
click at [1028, 95] on button "Lên hàng" at bounding box center [1031, 98] width 56 height 22
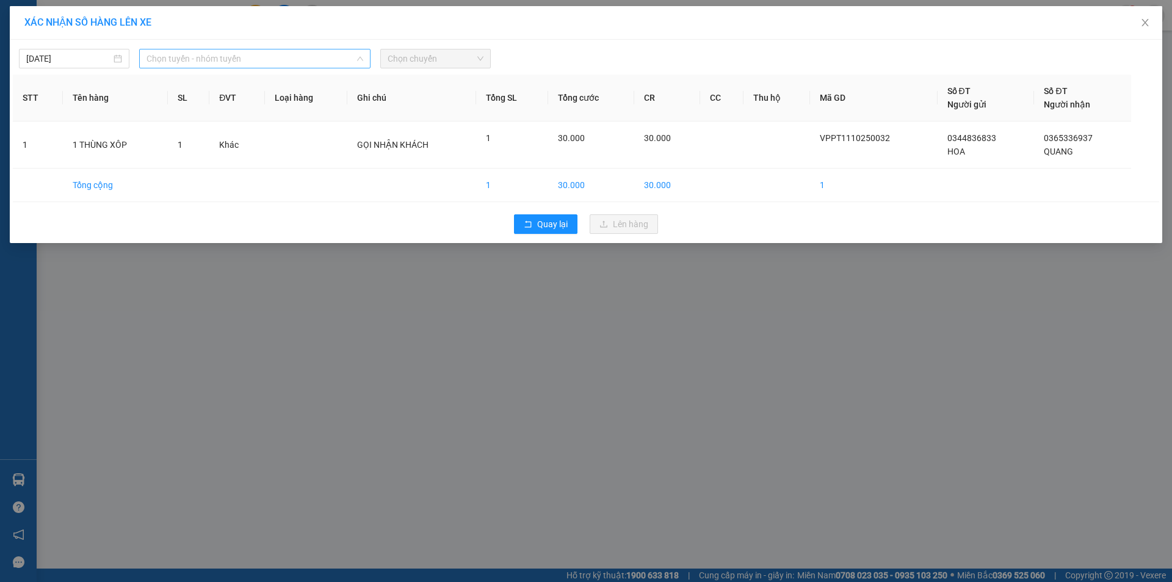
click at [301, 62] on span "Chọn tuyến - nhóm tuyến" at bounding box center [254, 58] width 217 height 18
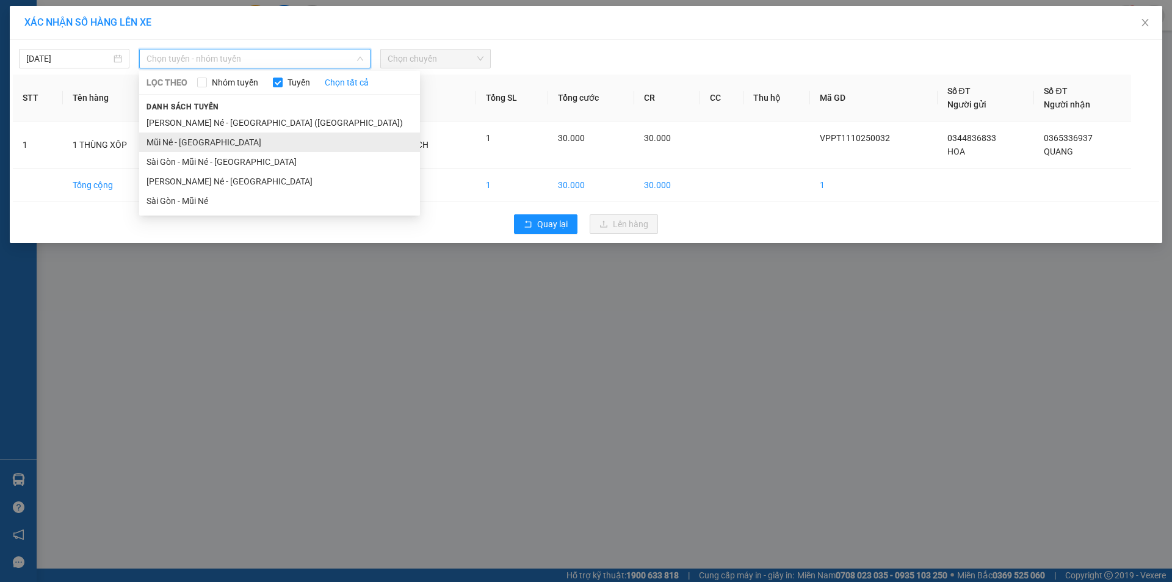
click at [222, 142] on li "Mũi Né - Sài Gòn" at bounding box center [279, 142] width 281 height 20
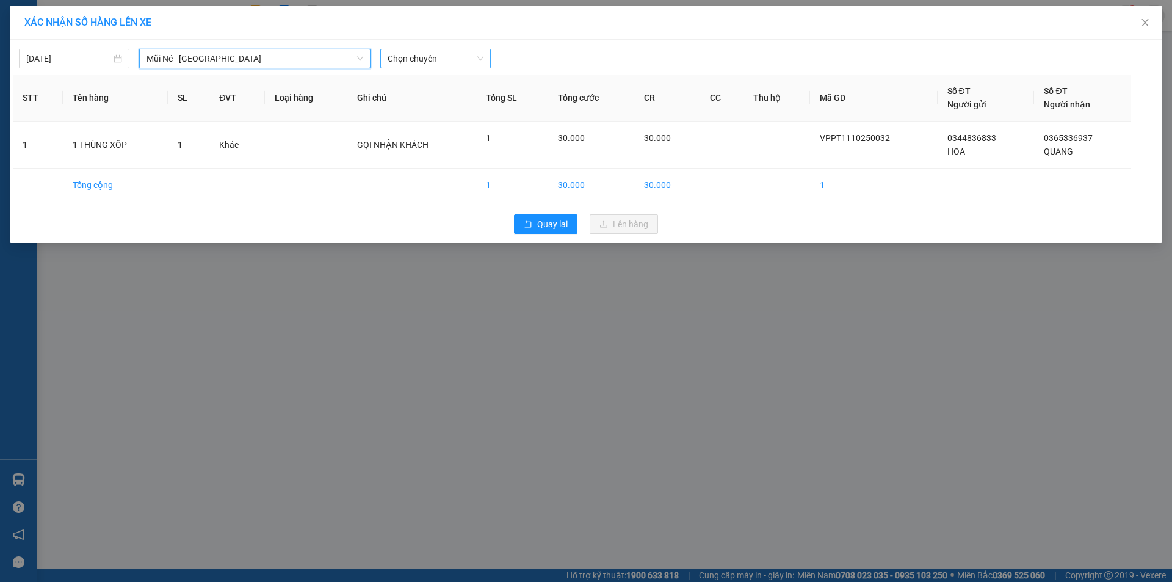
click at [466, 62] on span "Chọn chuyến" at bounding box center [436, 58] width 96 height 18
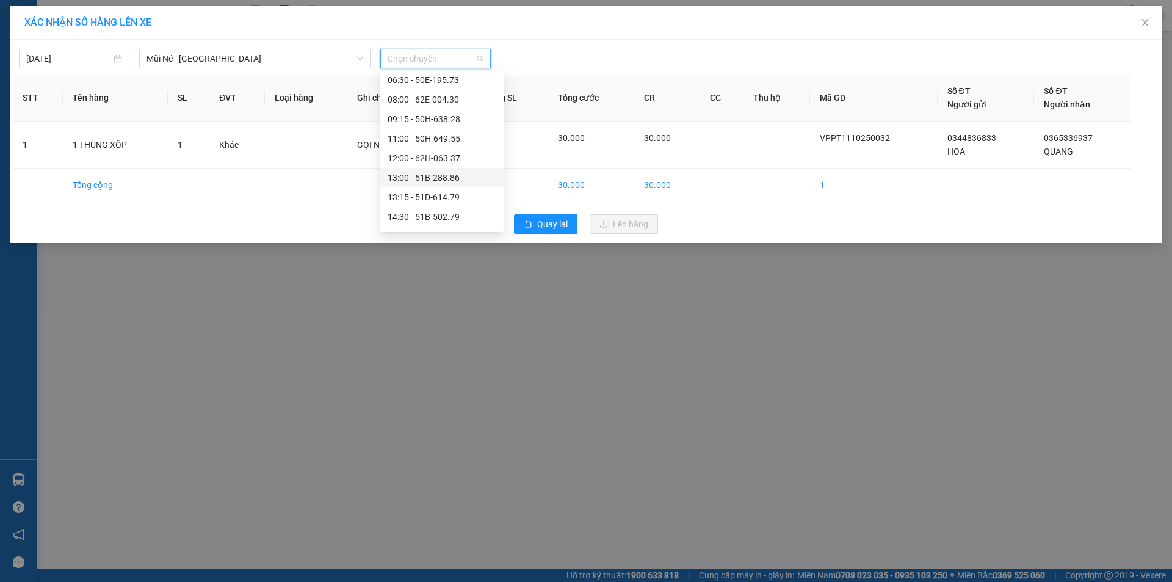
scroll to position [137, 0]
click at [455, 182] on div "16:30 - 51B-059.07" at bounding box center [442, 180] width 109 height 13
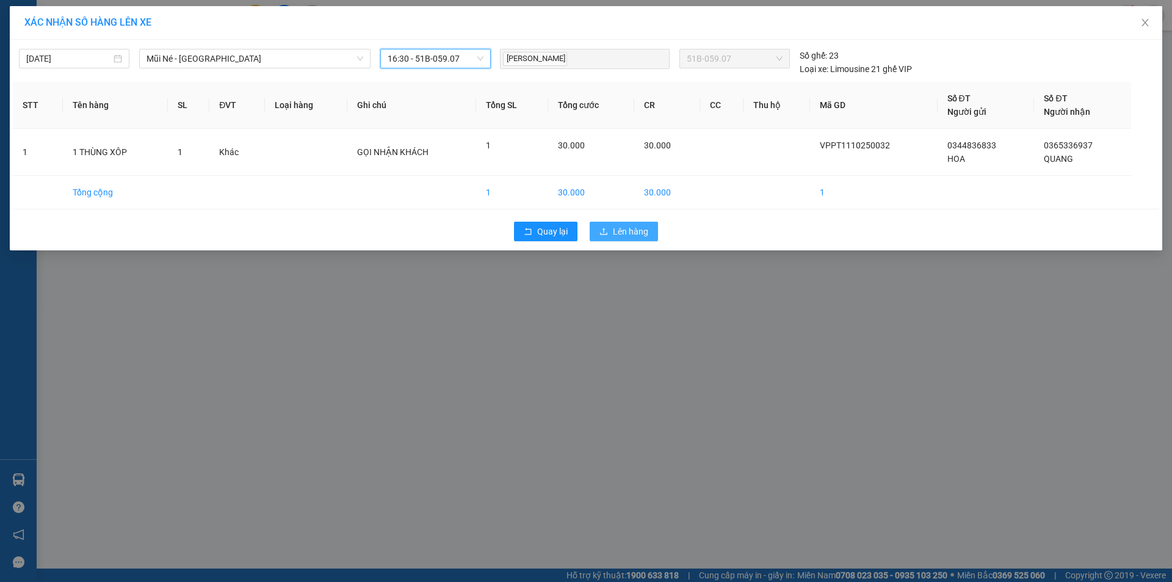
click at [646, 236] on span "Lên hàng" at bounding box center [630, 231] width 35 height 13
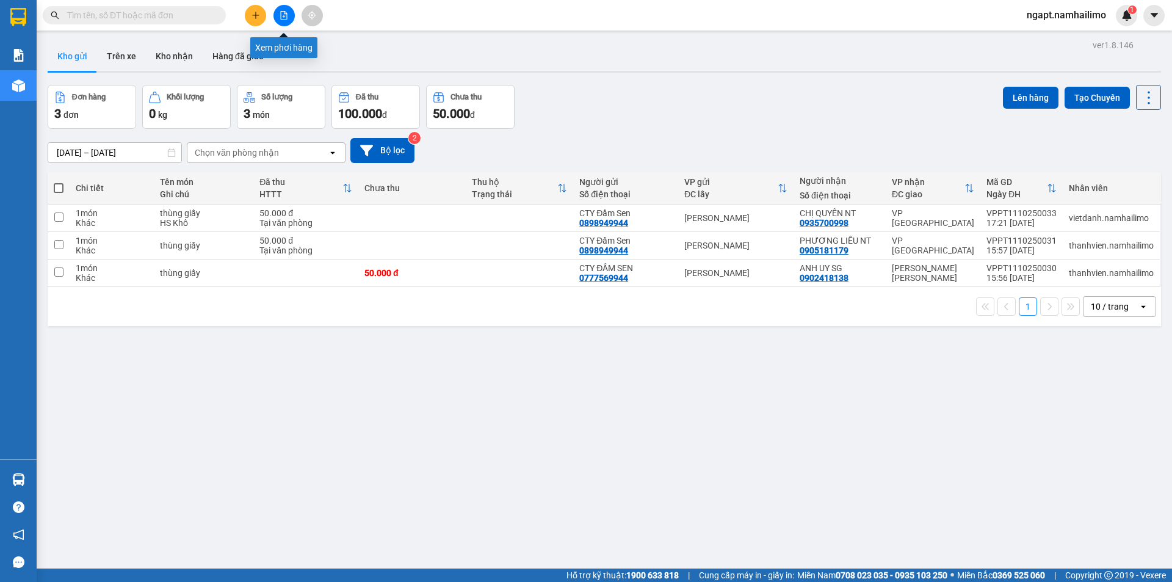
click at [283, 13] on icon "file-add" at bounding box center [284, 15] width 9 height 9
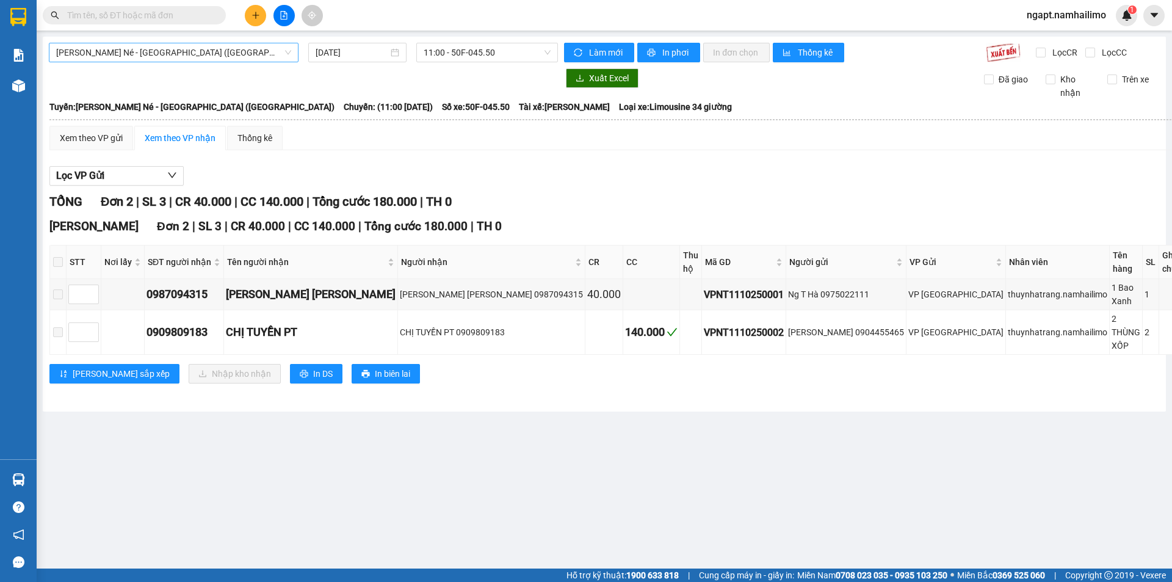
click at [254, 58] on span "Nha Trang - Mũi Né - Sài Gòn (Sáng)" at bounding box center [173, 52] width 235 height 18
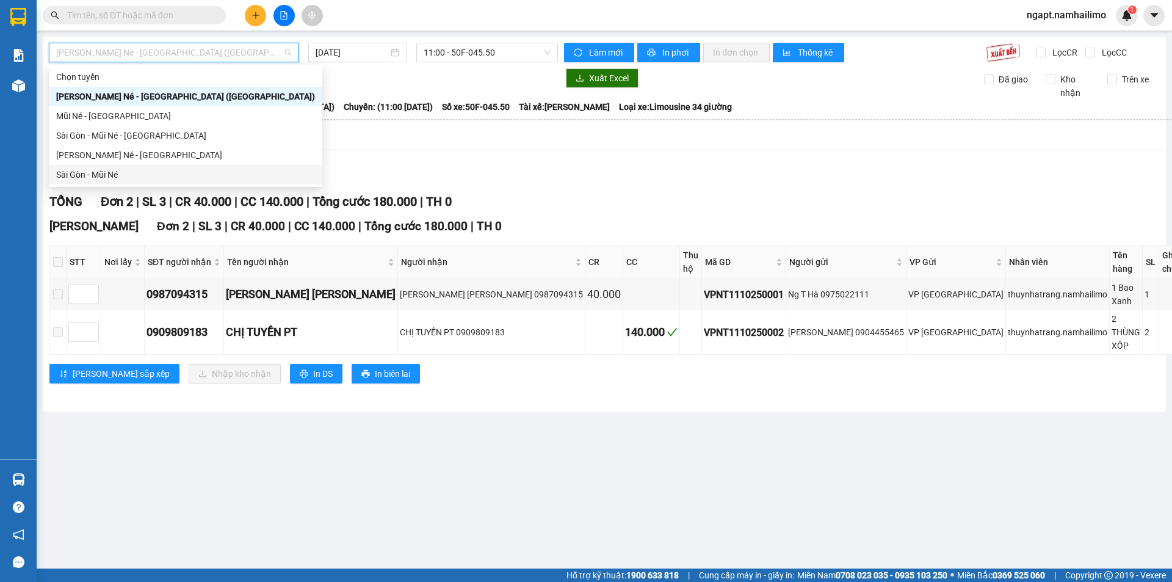
click at [87, 177] on div "Sài Gòn - Mũi Né" at bounding box center [185, 174] width 259 height 13
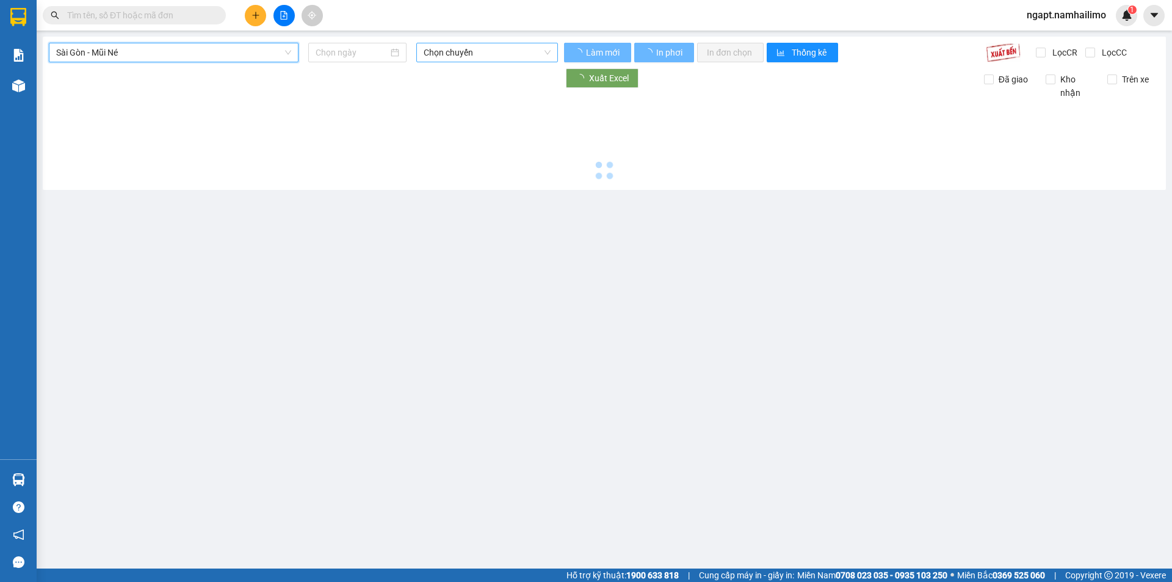
type input "11/10/2025"
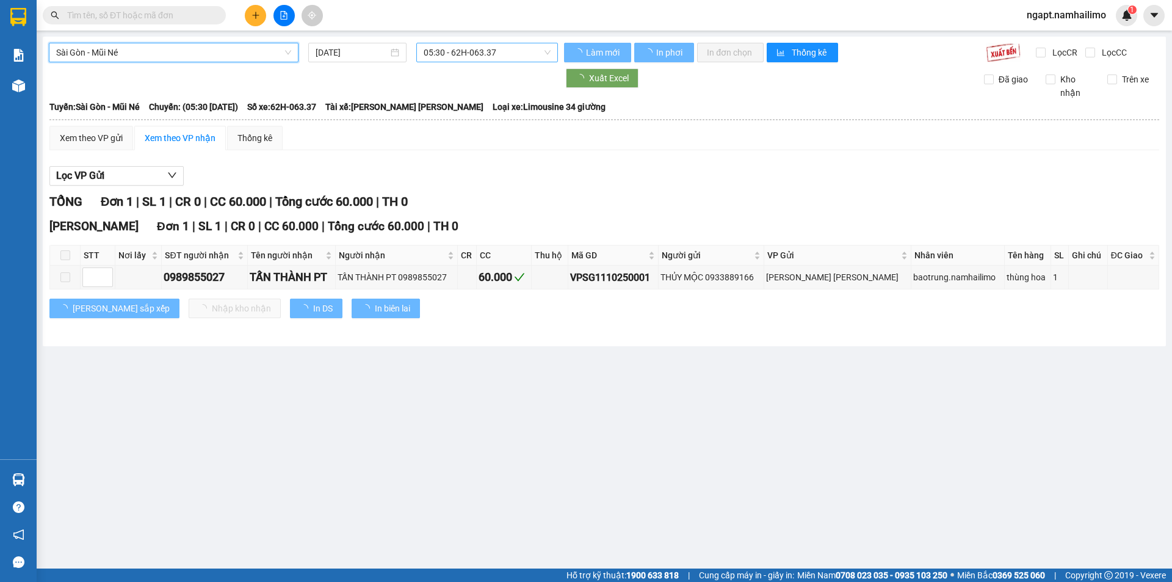
click at [488, 57] on span "05:30 - 62H-063.37" at bounding box center [487, 52] width 127 height 18
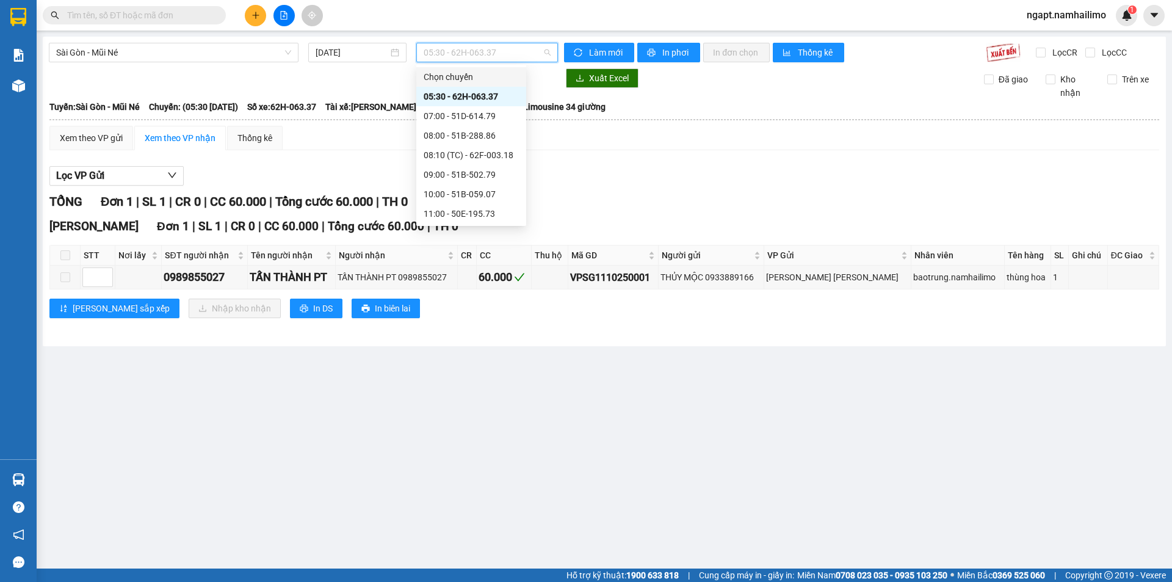
scroll to position [137, 0]
click at [479, 173] on div "18:00 - 51D-614.79" at bounding box center [471, 174] width 95 height 13
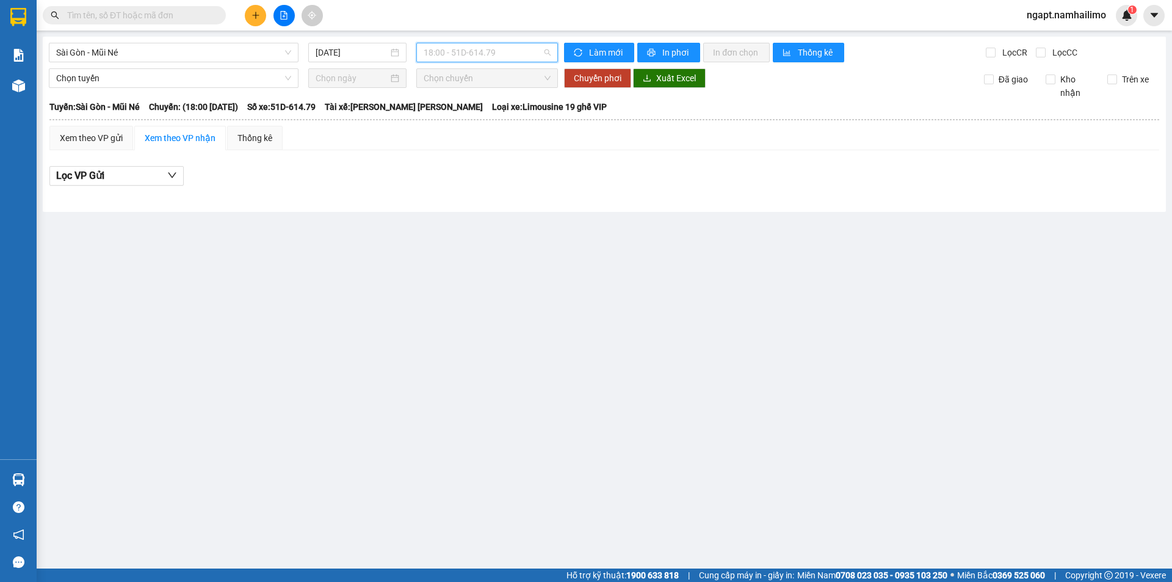
click at [506, 51] on span "18:00 - 51D-614.79" at bounding box center [487, 52] width 127 height 18
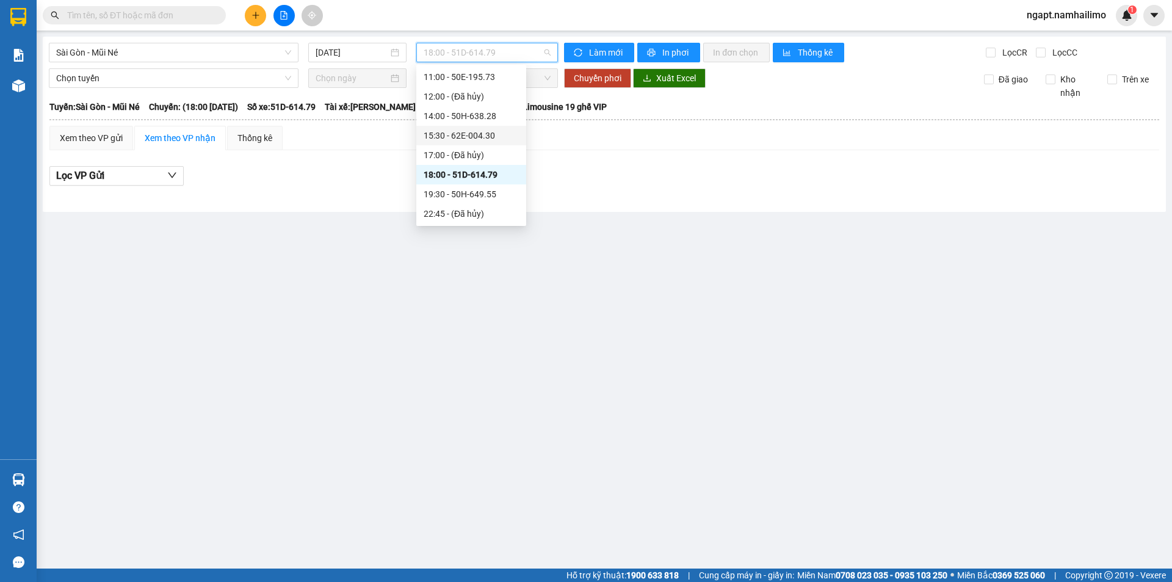
click at [464, 140] on div "15:30 - 62E-004.30" at bounding box center [471, 135] width 95 height 13
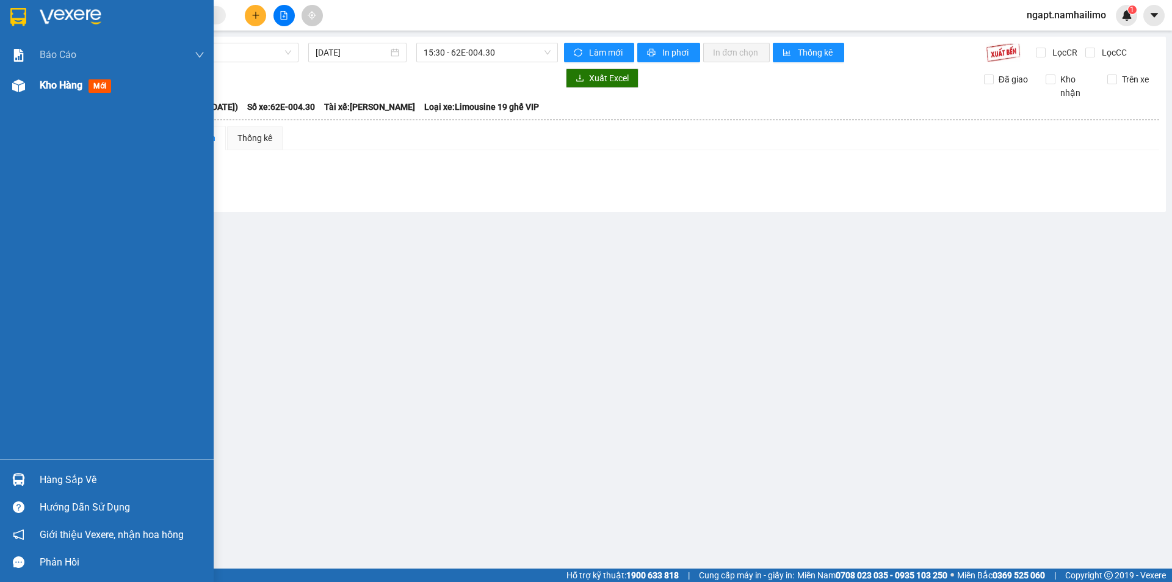
click at [45, 87] on span "Kho hàng" at bounding box center [61, 85] width 43 height 12
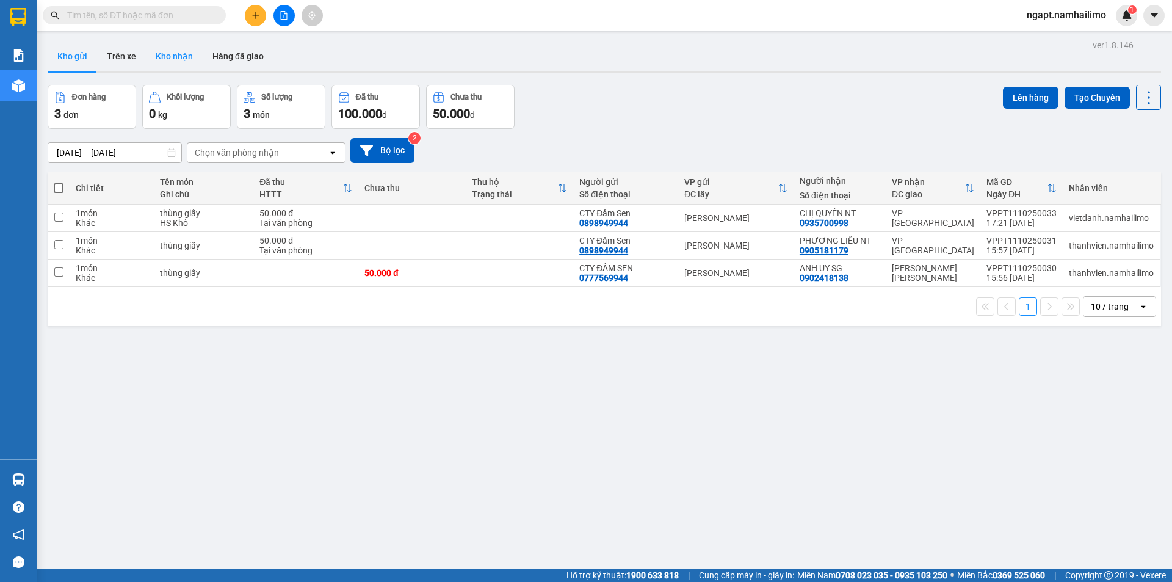
click at [170, 48] on button "Kho nhận" at bounding box center [174, 56] width 57 height 29
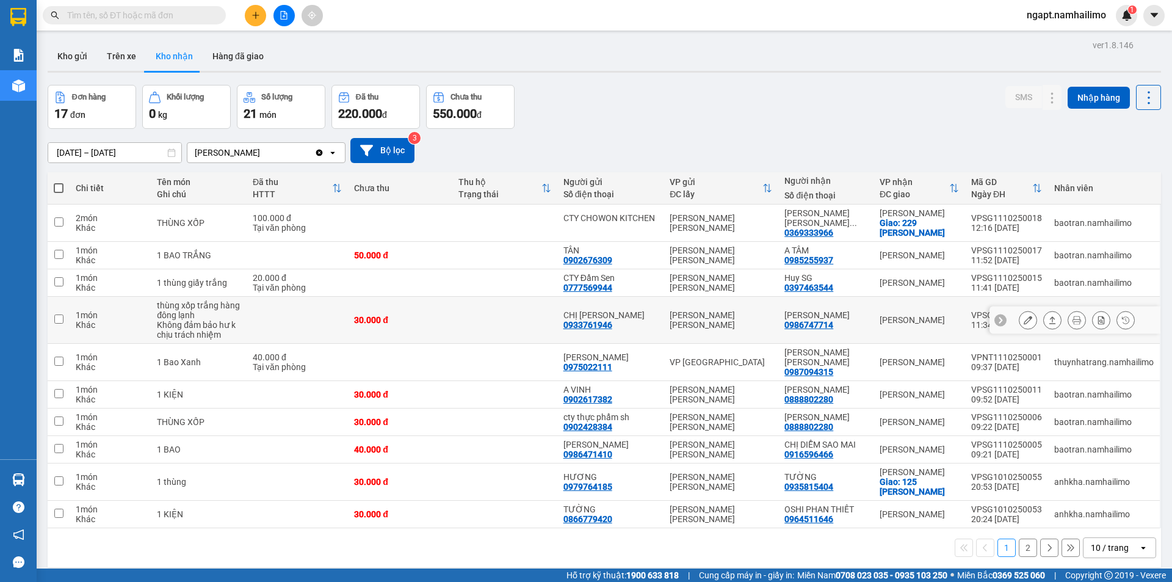
click at [1024, 321] on icon at bounding box center [1028, 320] width 9 height 9
click at [1020, 321] on main "ver 1.8.146 Kho gửi Trên xe Kho nhận Hàng đã giao Đơn hàng 17 đơn Khối lượng 0 …" at bounding box center [586, 284] width 1172 height 568
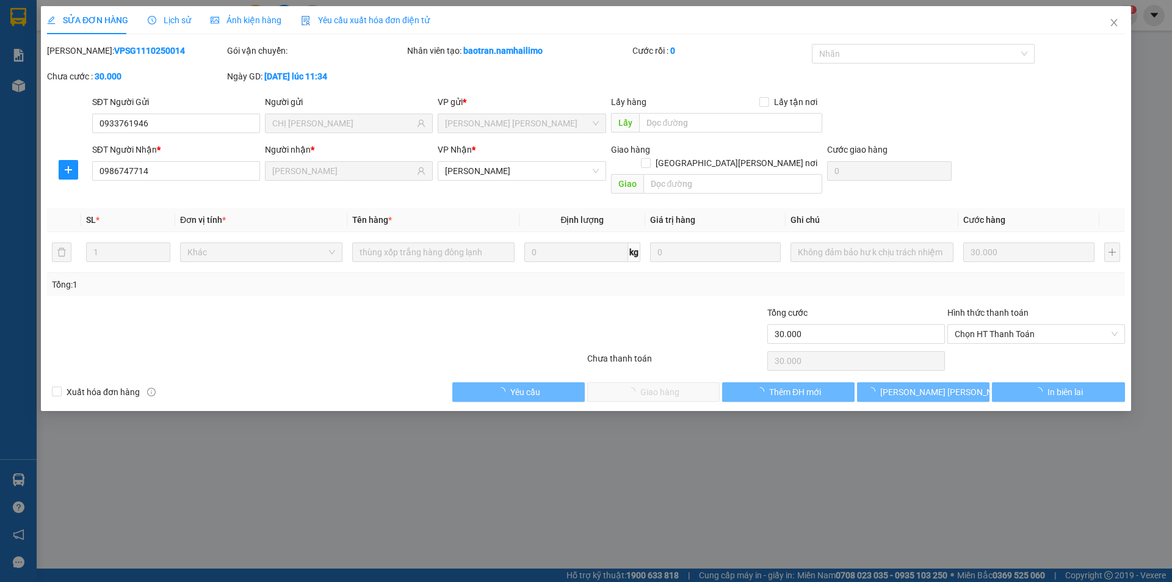
type input "0933761946"
type input "CHỊ VÂN"
type input "0986747714"
type input "MAI VĨNH PHÚC"
type input "30.000"
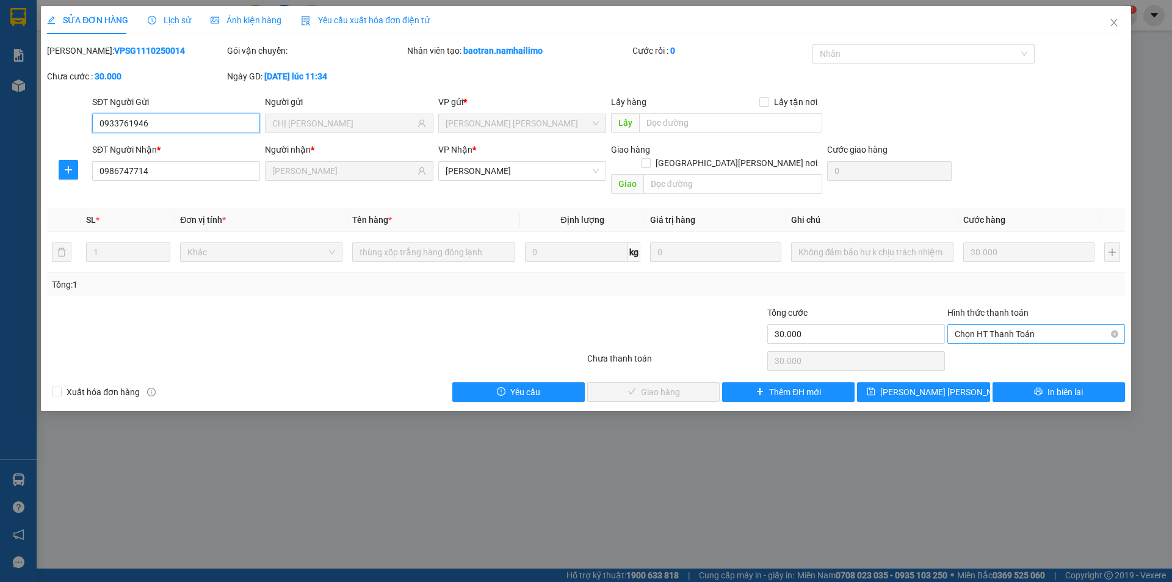
click at [1013, 325] on span "Chọn HT Thanh Toán" at bounding box center [1036, 334] width 163 height 18
click at [1016, 339] on div "Tại văn phòng" at bounding box center [1036, 344] width 163 height 13
type input "0"
click at [691, 382] on button "Giao hàng" at bounding box center [653, 392] width 132 height 20
click at [690, 382] on button "Giao hàng" at bounding box center [653, 392] width 132 height 20
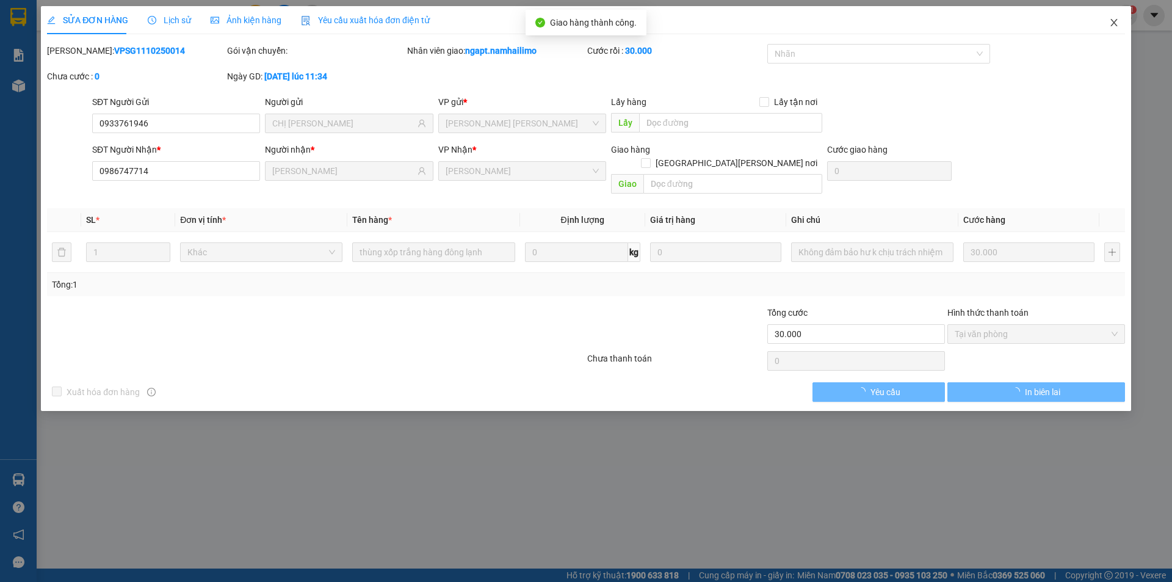
click at [1116, 23] on icon "close" at bounding box center [1114, 23] width 10 height 10
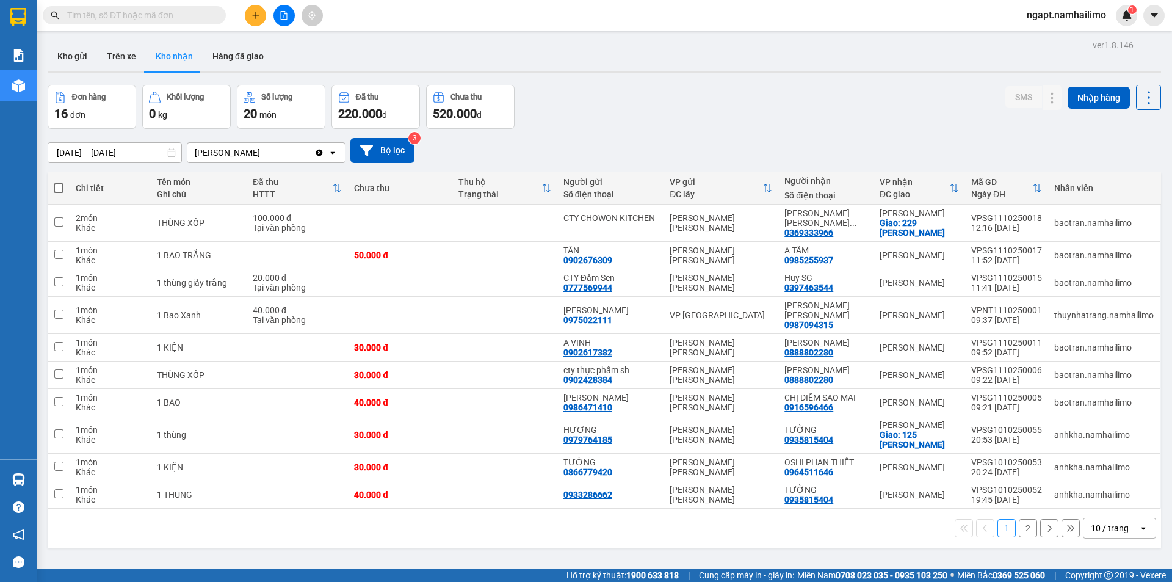
click at [292, 13] on button at bounding box center [283, 15] width 21 height 21
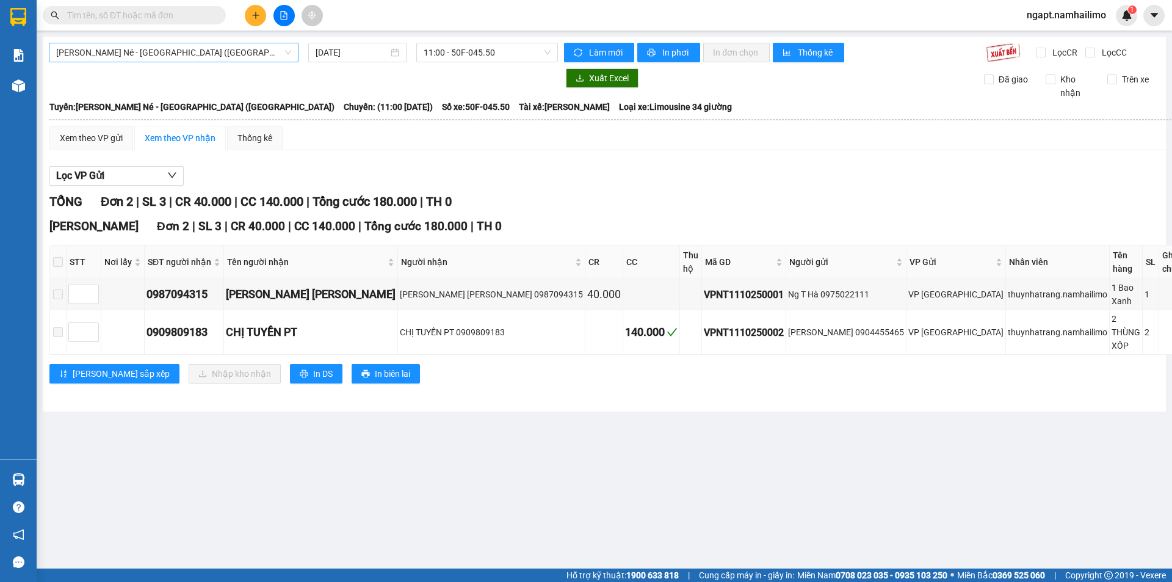
click at [206, 57] on span "Nha Trang - Mũi Né - Sài Gòn (Sáng)" at bounding box center [173, 52] width 235 height 18
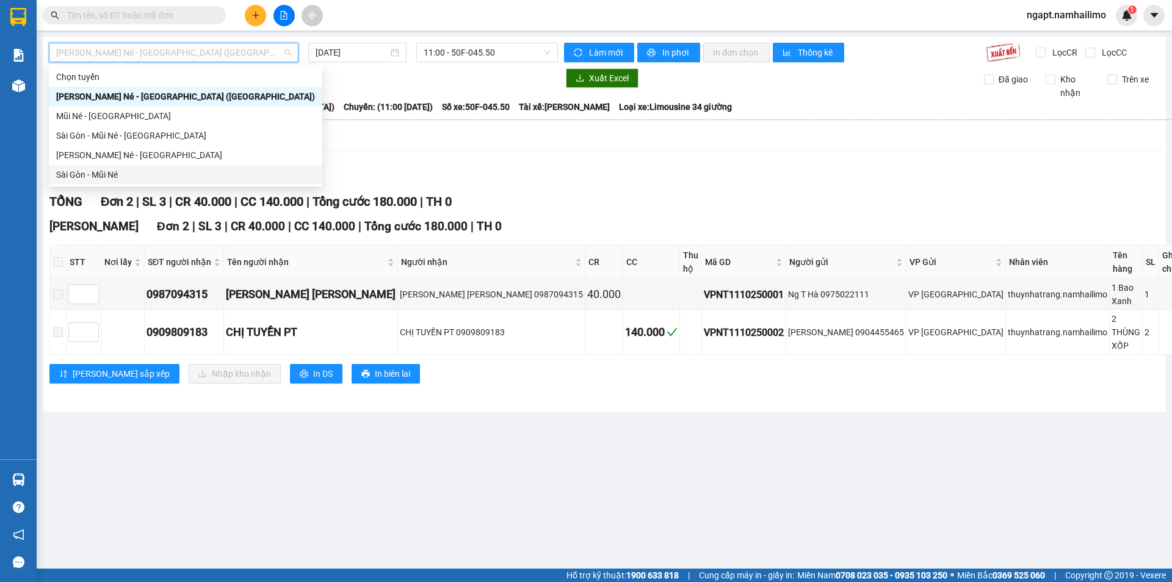
click at [88, 172] on div "Sài Gòn - Mũi Né" at bounding box center [185, 174] width 259 height 13
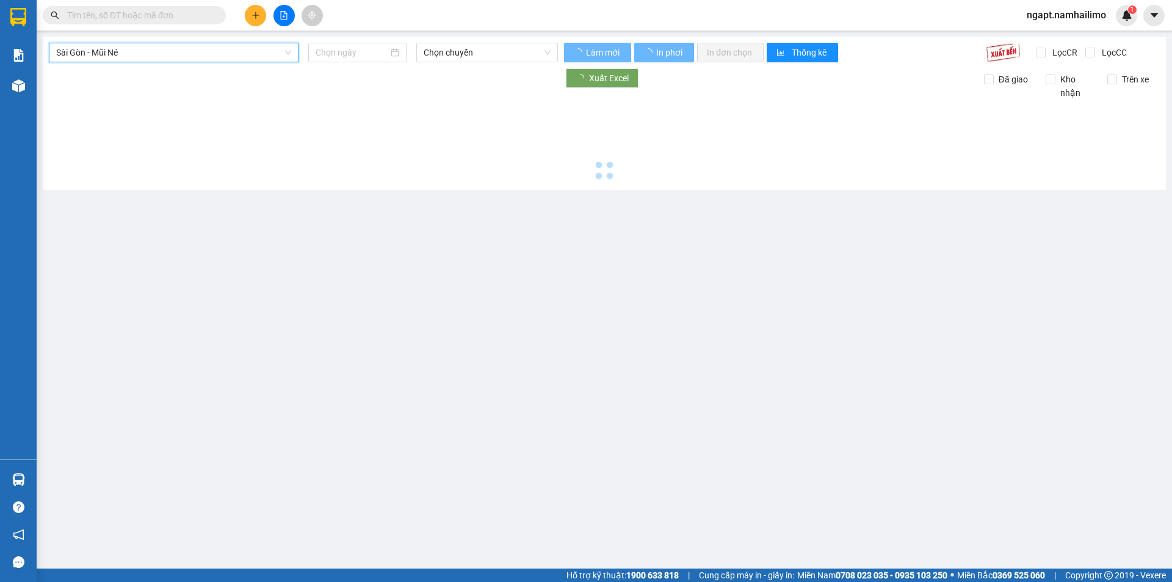
type input "[DATE]"
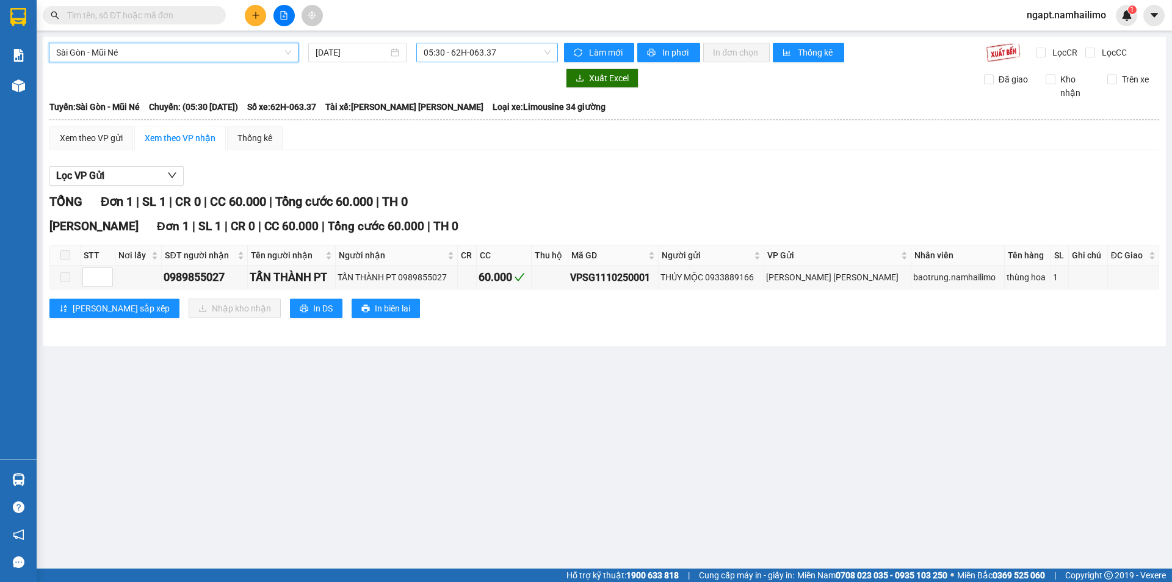
click at [480, 52] on span "05:30 - 62H-063.37" at bounding box center [487, 52] width 127 height 18
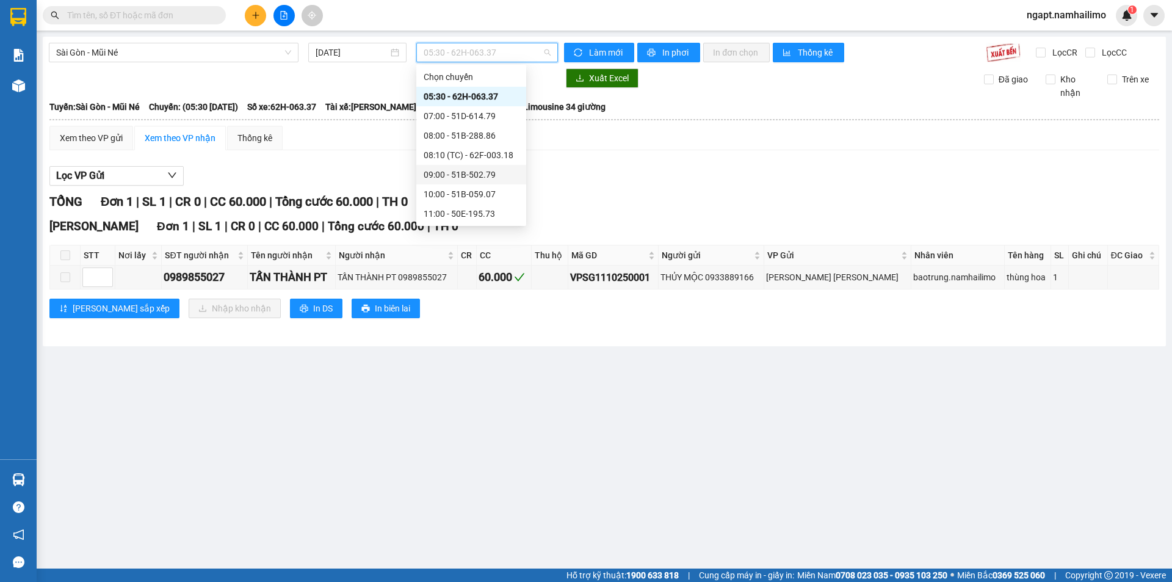
scroll to position [81, 0]
click at [461, 173] on div "14:00 - 50H-638.28" at bounding box center [471, 171] width 95 height 13
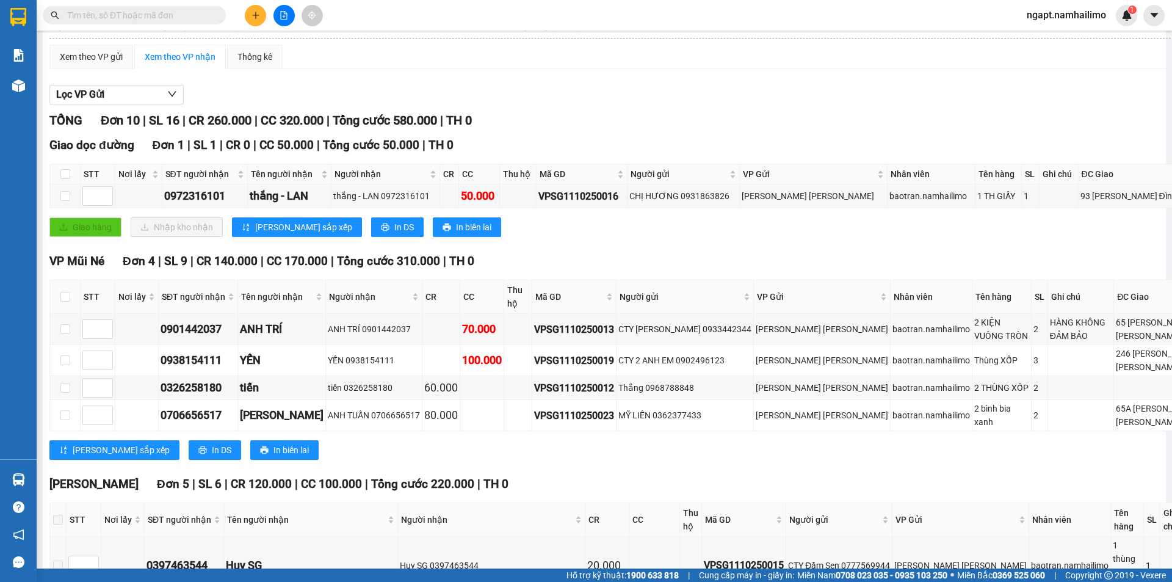
scroll to position [244, 0]
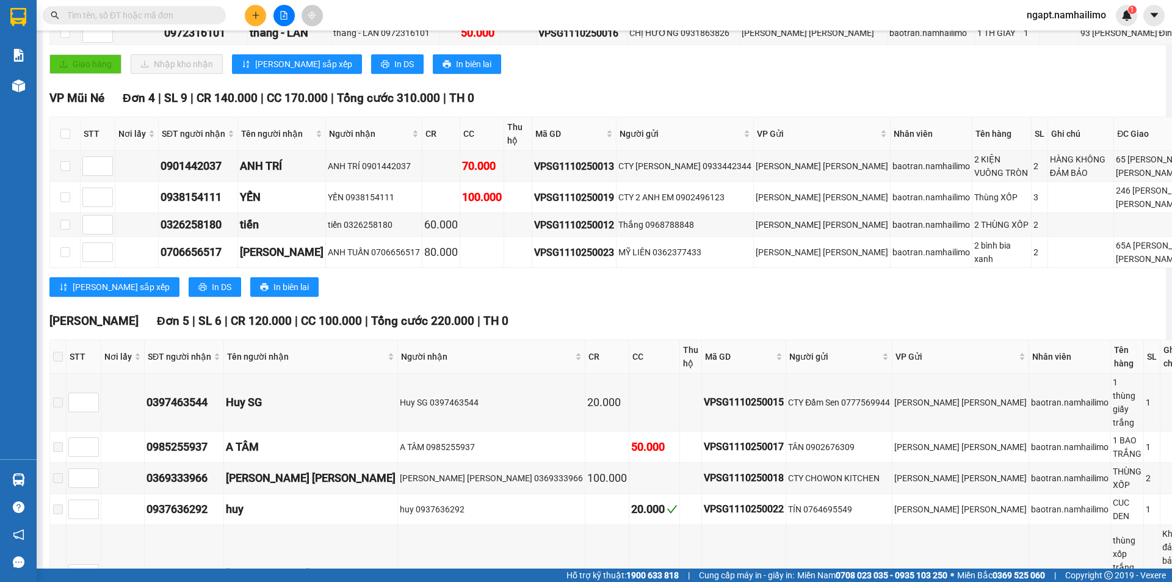
drag, startPoint x: 950, startPoint y: 84, endPoint x: 916, endPoint y: 91, distance: 35.6
click at [948, 87] on div "TỔNG Đơn 10 | SL 16 | CR 260.000 | CC 320.000 | Tổng cước 580.000 | TH 0 Giao d…" at bounding box center [654, 307] width 1210 height 719
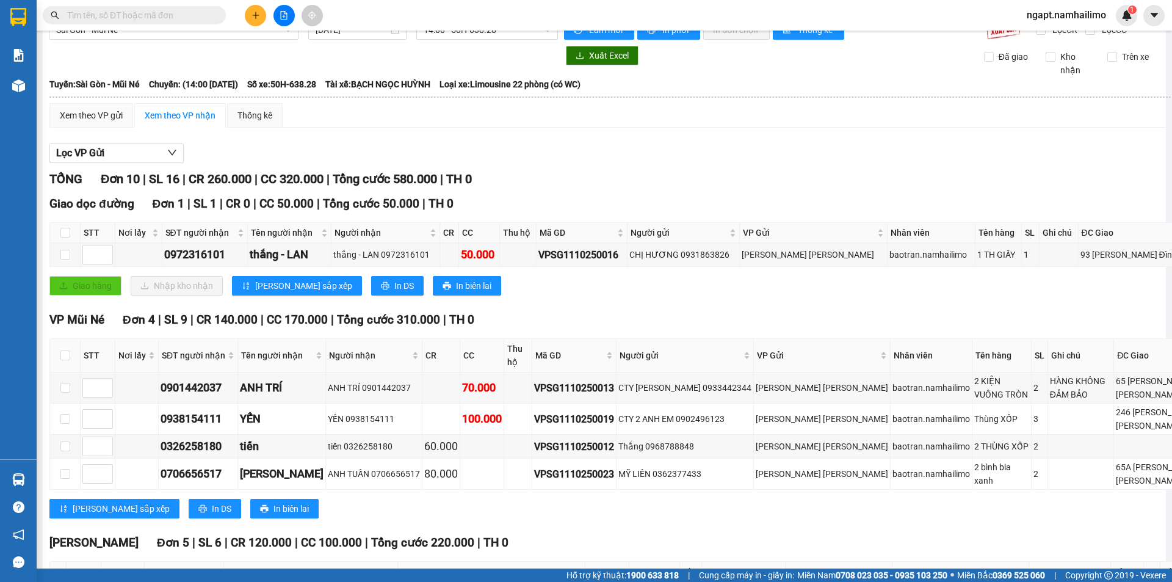
scroll to position [0, 0]
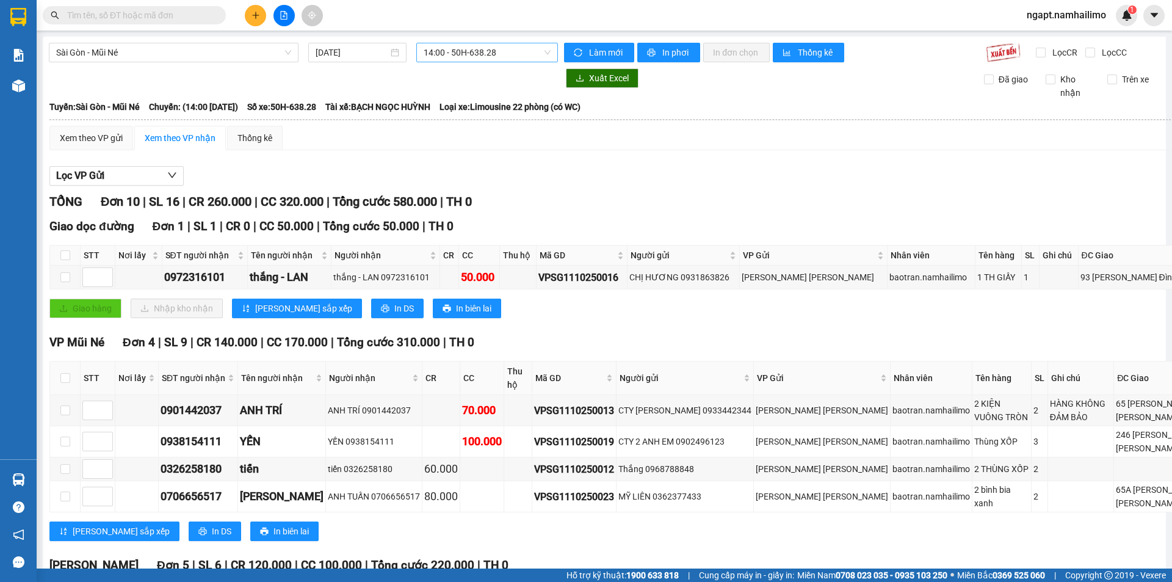
click at [504, 51] on span "14:00 - 50H-638.28" at bounding box center [487, 52] width 127 height 18
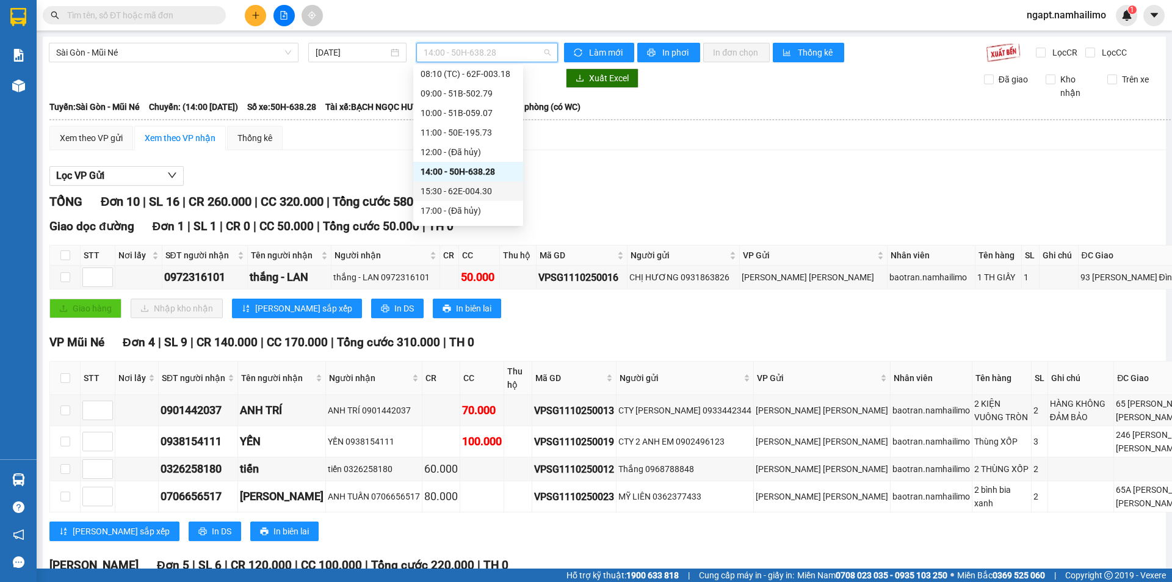
click at [474, 195] on div "15:30 - 62E-004.30" at bounding box center [468, 190] width 95 height 13
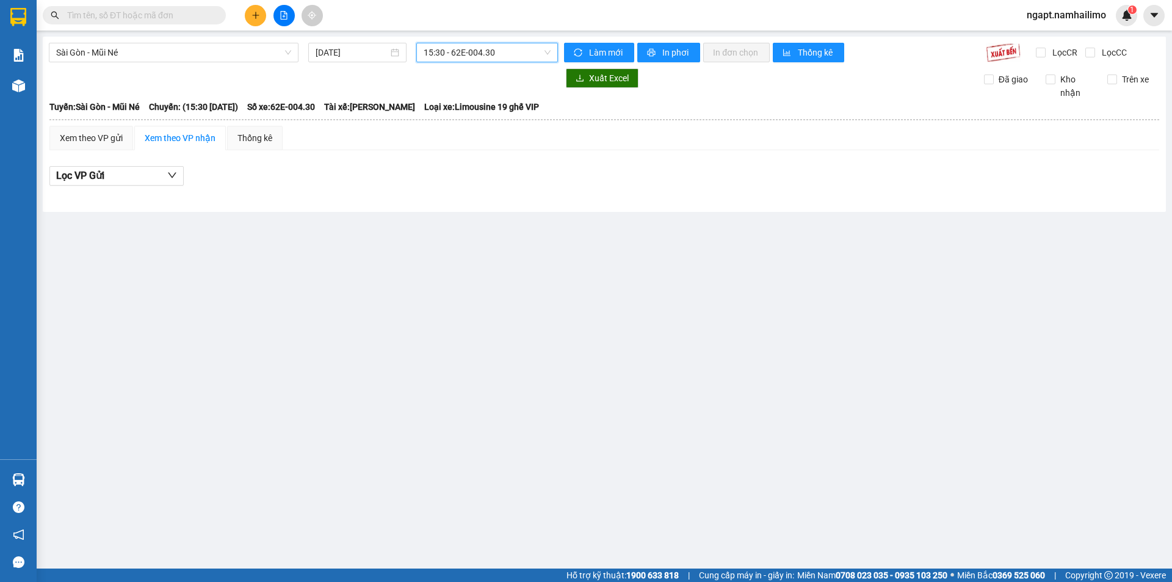
click at [511, 58] on span "15:30 - 62E-004.30" at bounding box center [487, 52] width 127 height 18
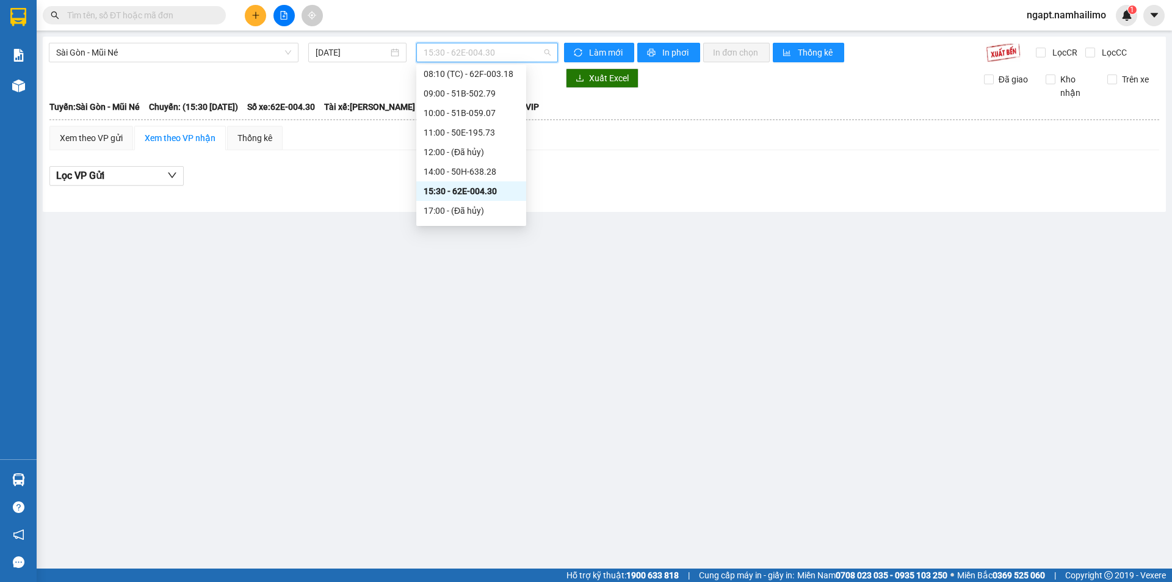
scroll to position [137, 0]
click at [493, 177] on div "18:00 - 51D-614.79" at bounding box center [471, 174] width 95 height 13
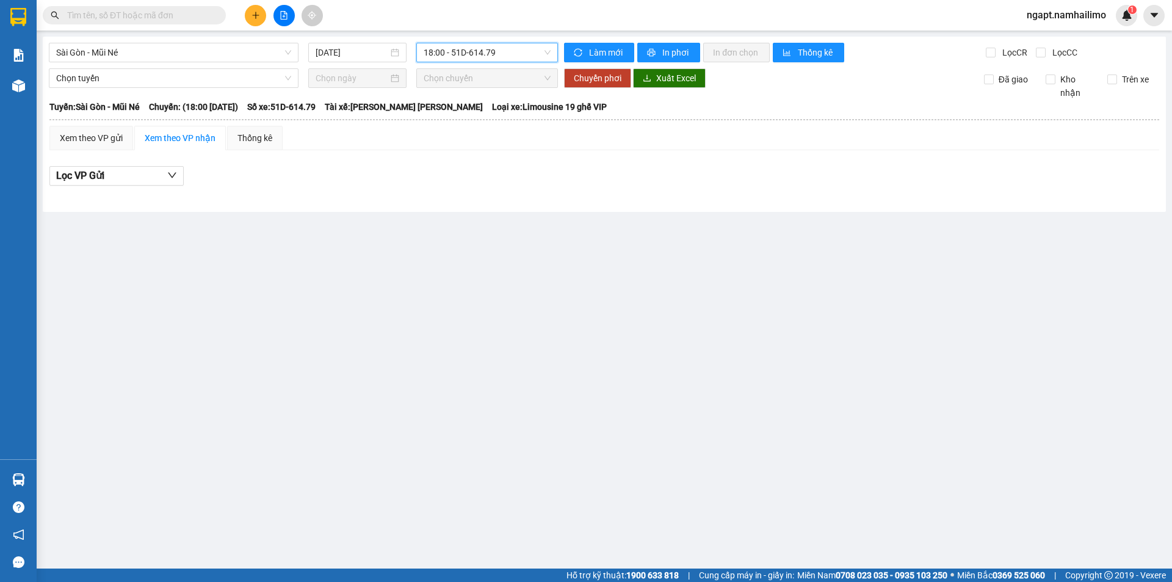
click at [513, 53] on span "18:00 - 51D-614.79" at bounding box center [487, 52] width 127 height 18
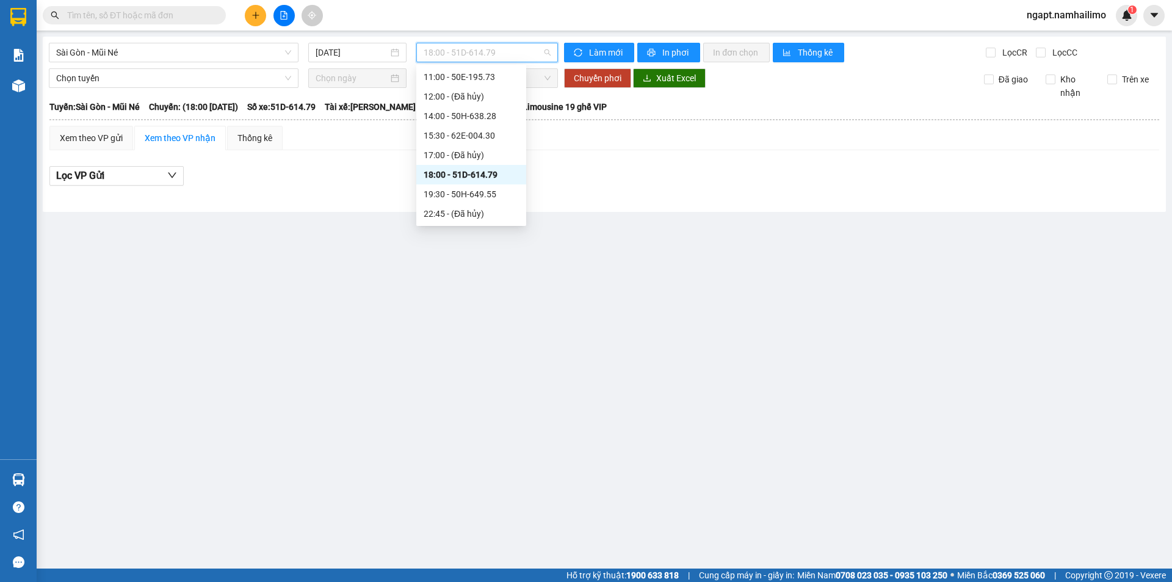
click at [521, 59] on span "18:00 - 51D-614.79" at bounding box center [487, 52] width 127 height 18
click at [472, 140] on div "15:30 - 62E-004.30" at bounding box center [471, 135] width 95 height 13
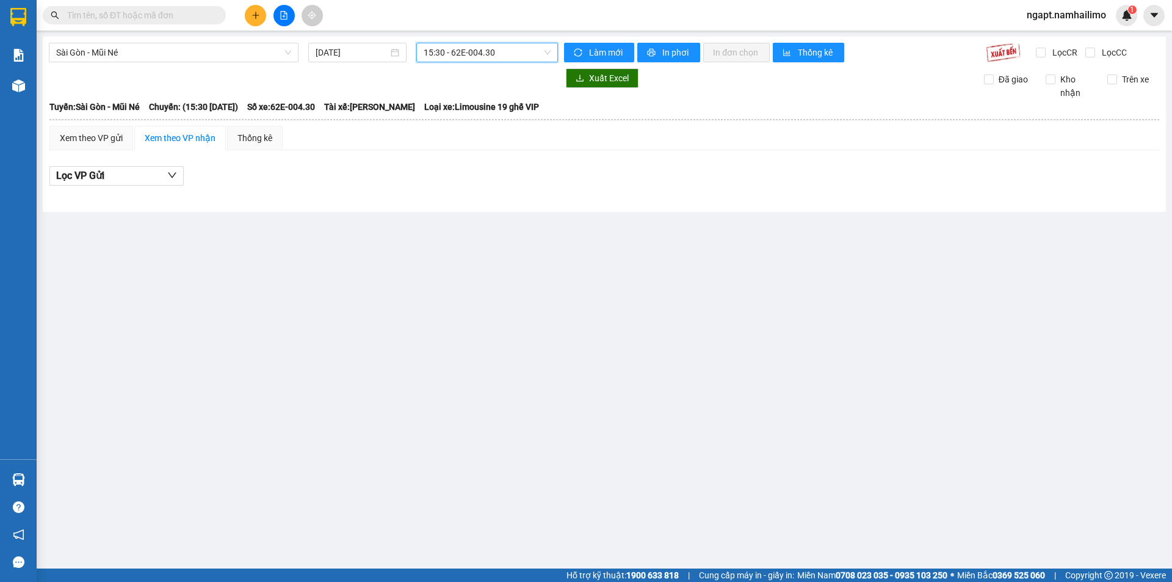
click at [518, 46] on span "15:30 - 62E-004.30" at bounding box center [487, 52] width 127 height 18
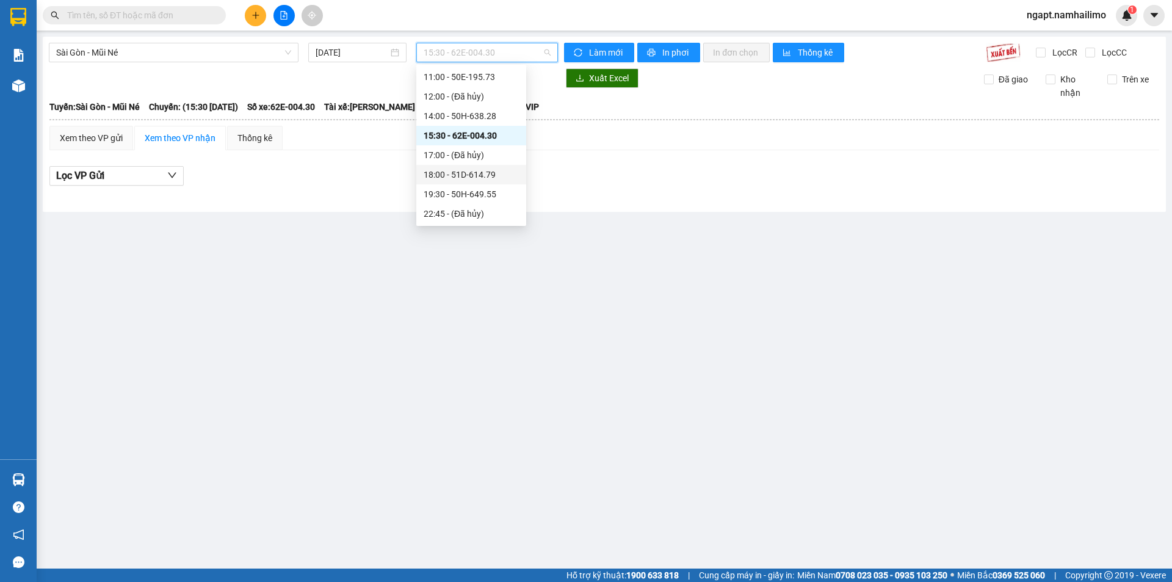
click at [464, 174] on div "18:00 - 51D-614.79" at bounding box center [471, 174] width 95 height 13
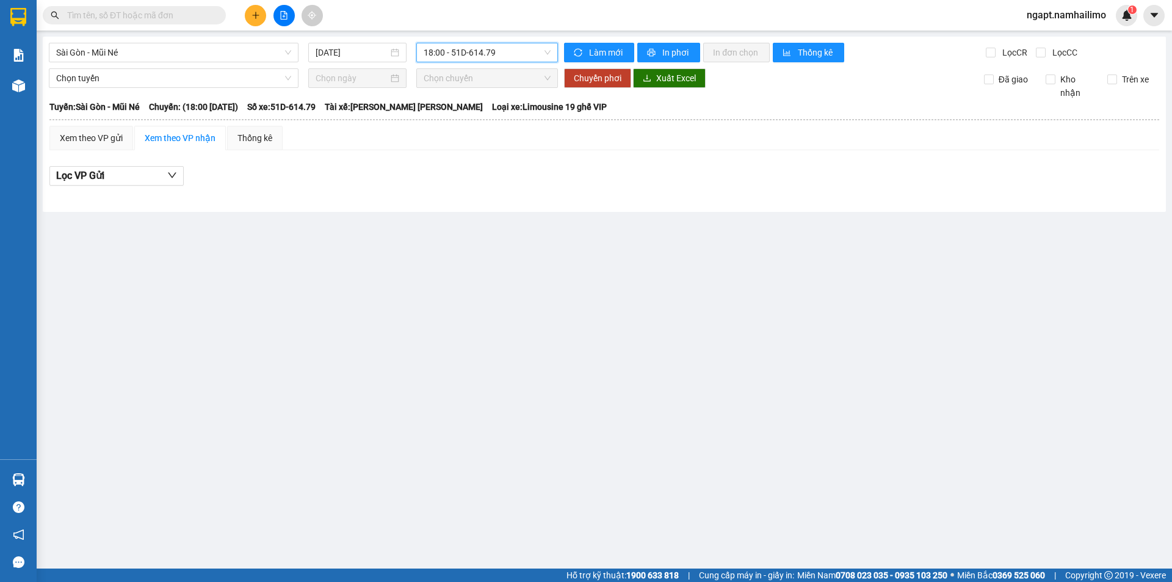
click at [525, 54] on span "18:00 - 51D-614.79" at bounding box center [487, 52] width 127 height 18
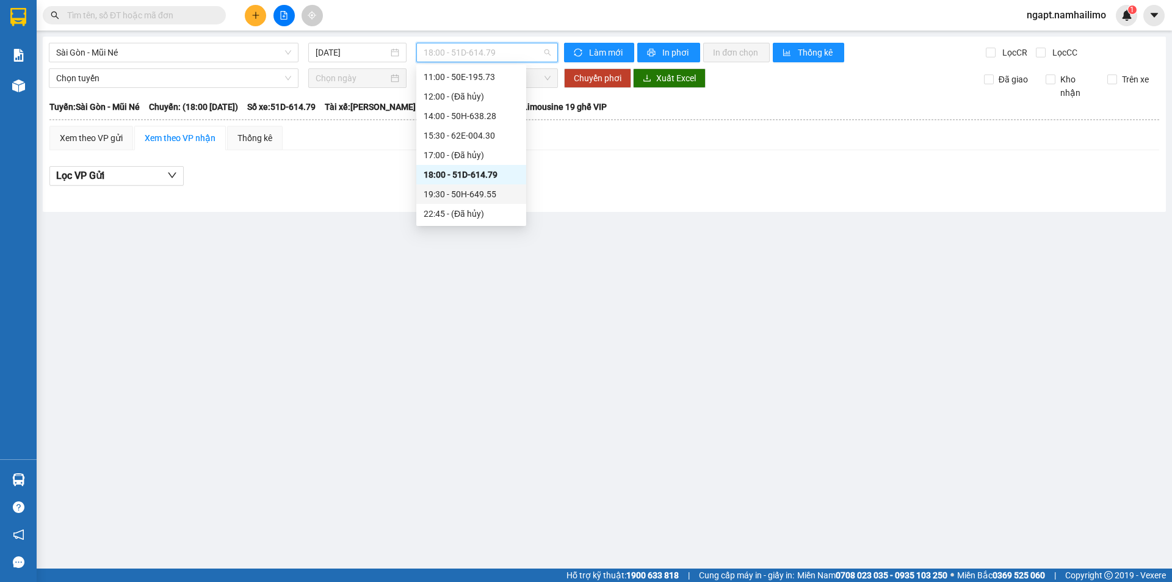
click at [490, 187] on div "19:30 - 50H-649.55" at bounding box center [471, 193] width 95 height 13
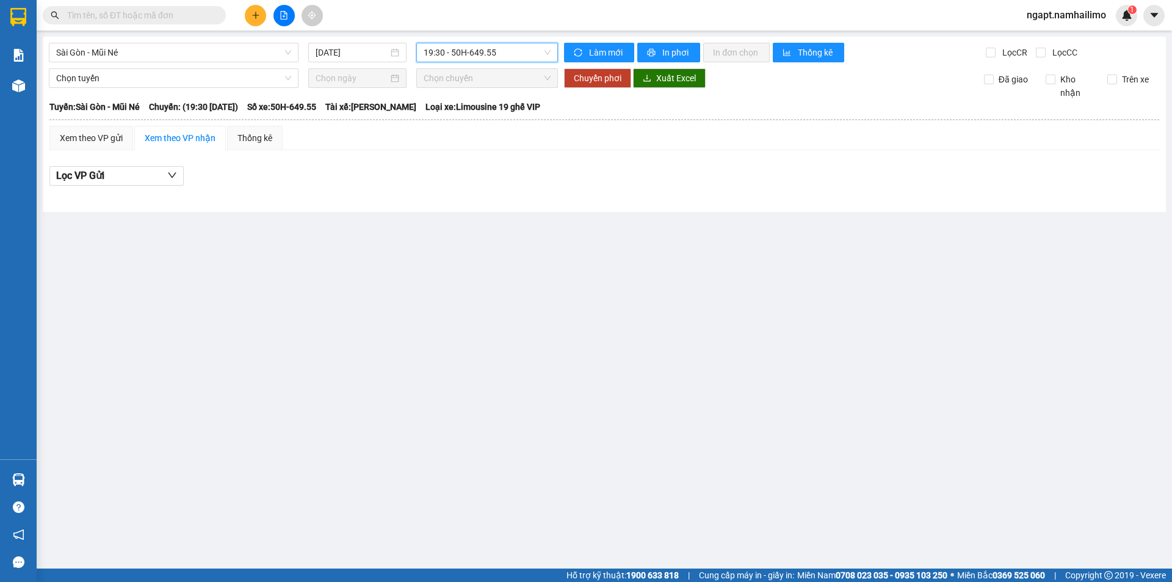
click at [511, 51] on span "19:30 - 50H-649.55" at bounding box center [487, 52] width 127 height 18
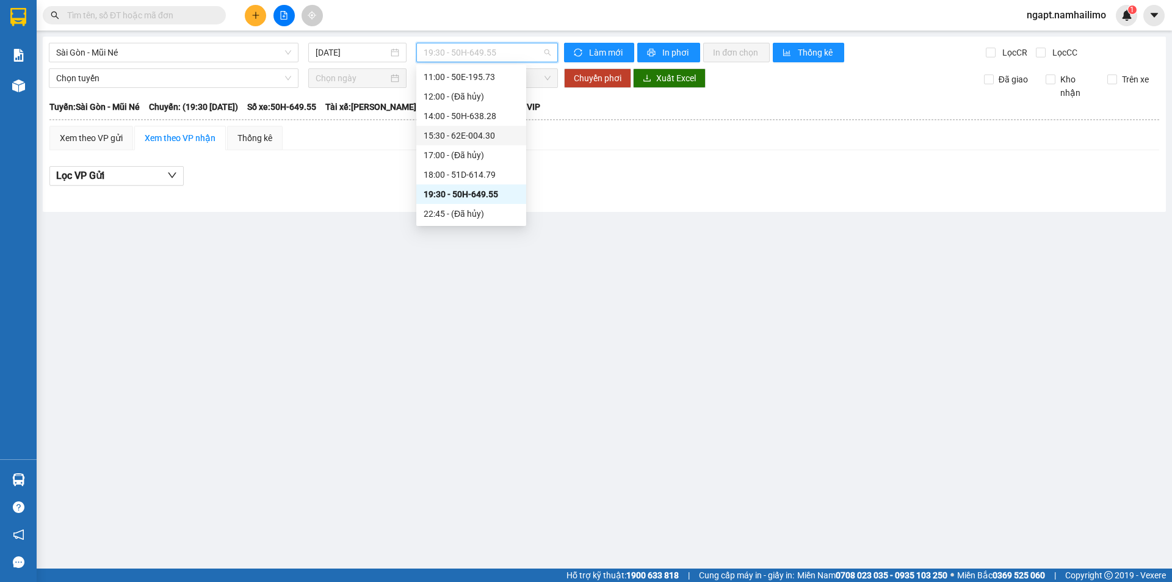
click at [469, 134] on div "15:30 - 62E-004.30" at bounding box center [471, 135] width 95 height 13
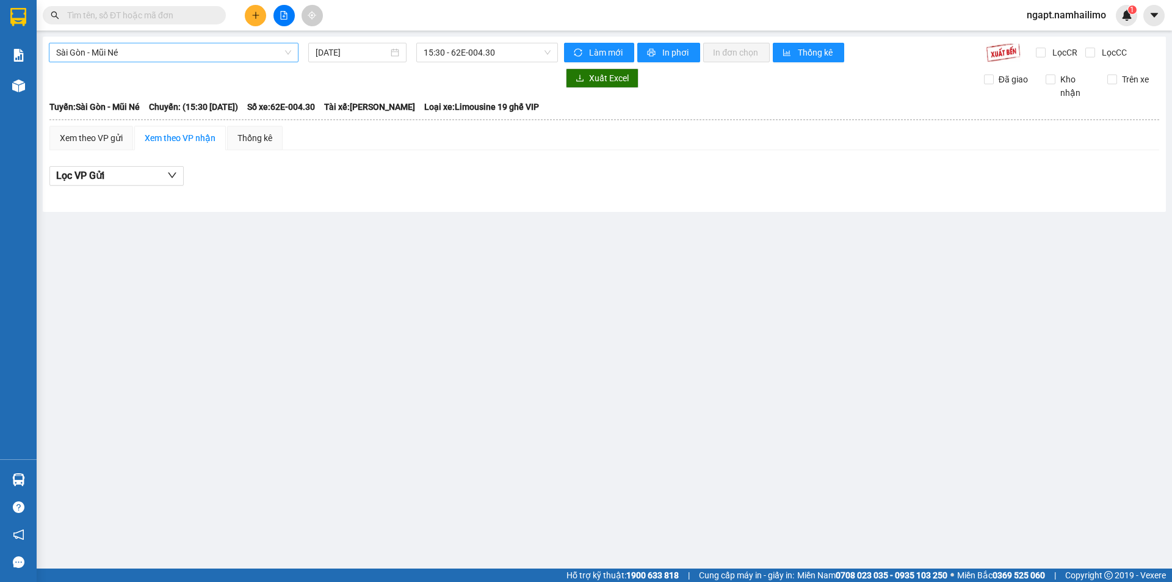
click at [208, 48] on span "Sài Gòn - Mũi Né" at bounding box center [173, 52] width 235 height 18
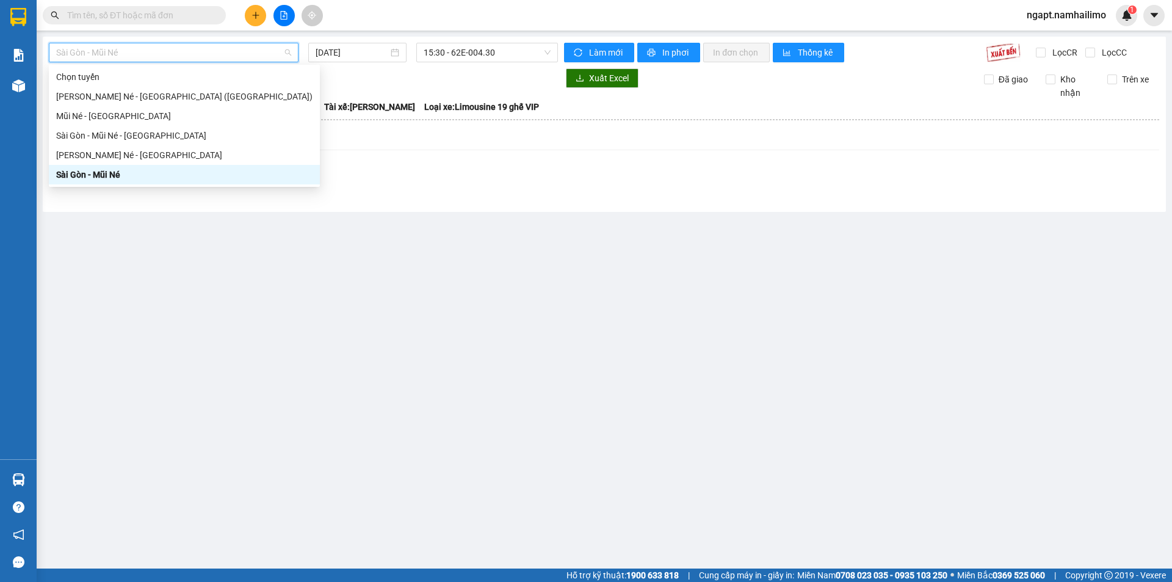
drag, startPoint x: 117, startPoint y: 172, endPoint x: 124, endPoint y: 162, distance: 11.9
click at [117, 172] on div "Sài Gòn - Mũi Né" at bounding box center [184, 174] width 256 height 13
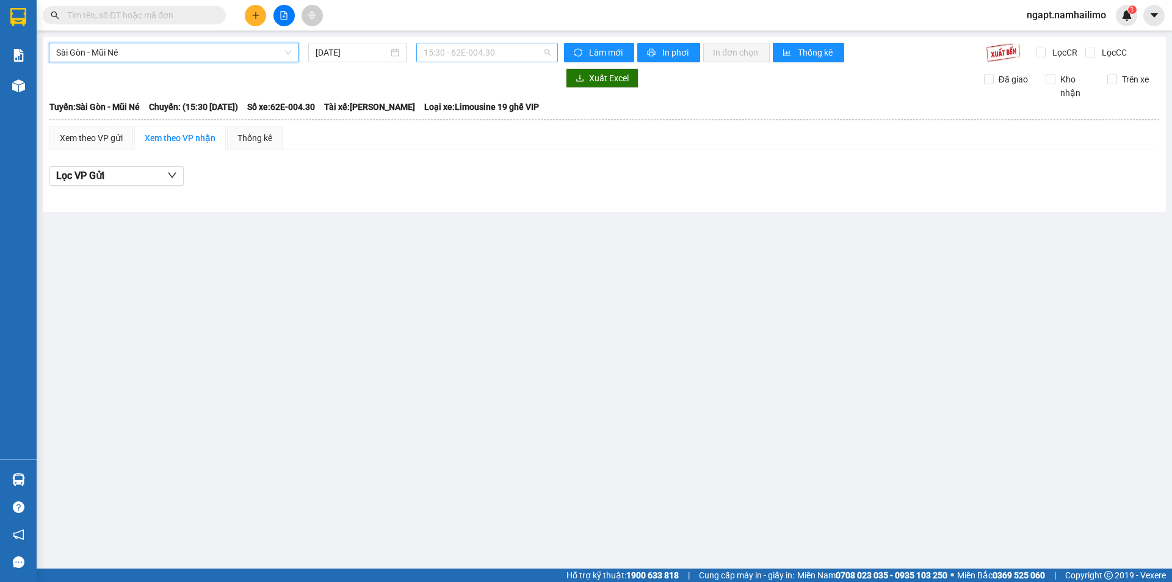
click at [508, 52] on span "15:30 - 62E-004.30" at bounding box center [487, 52] width 127 height 18
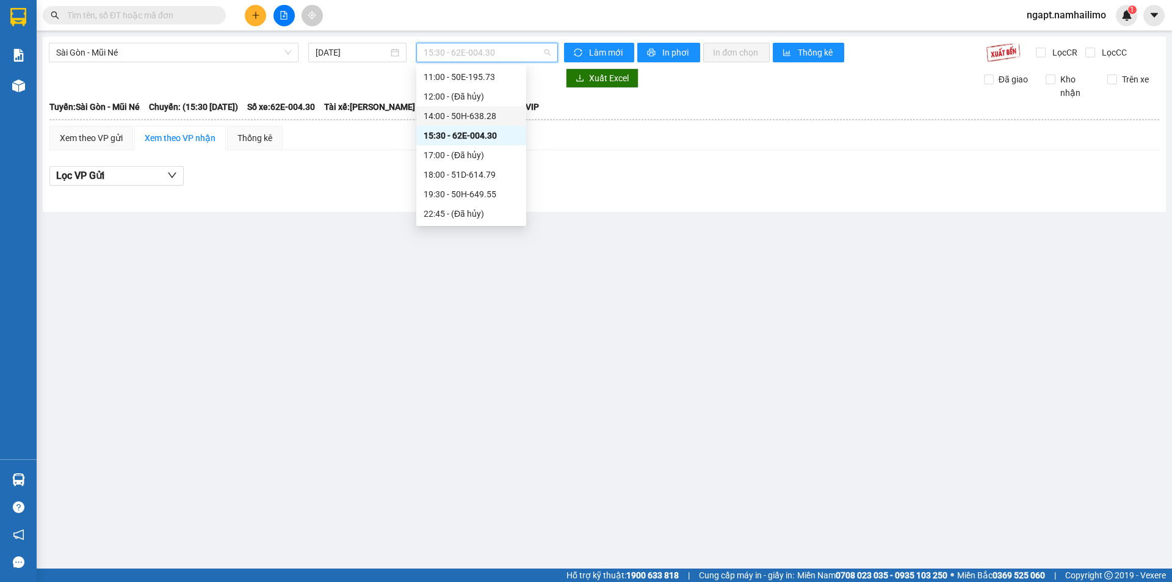
click at [481, 117] on div "14:00 - 50H-638.28" at bounding box center [471, 115] width 95 height 13
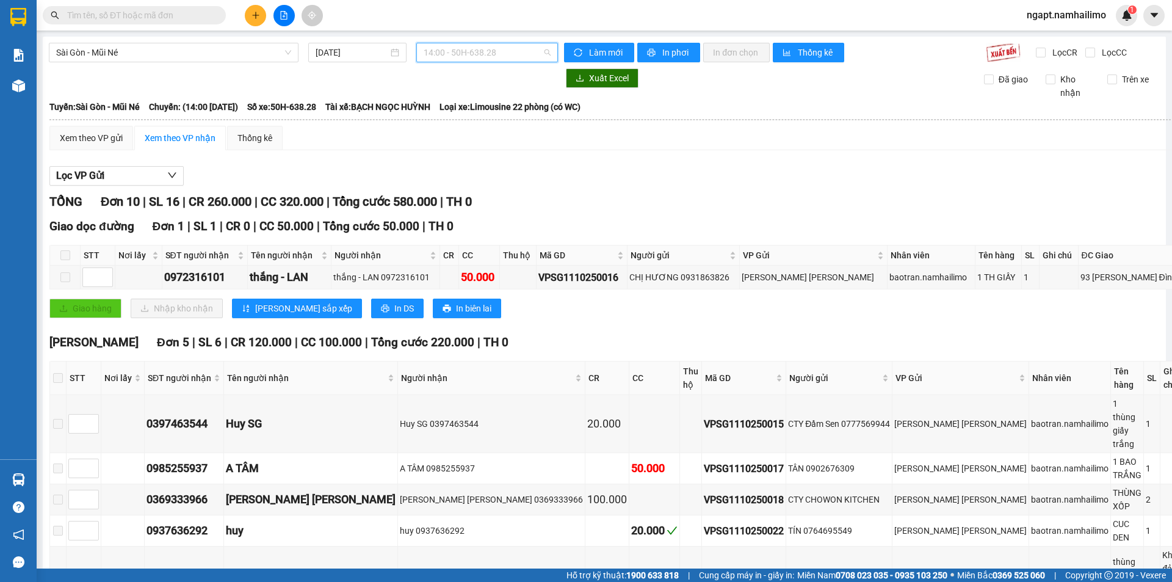
click at [506, 52] on span "14:00 - 50H-638.28" at bounding box center [487, 52] width 127 height 18
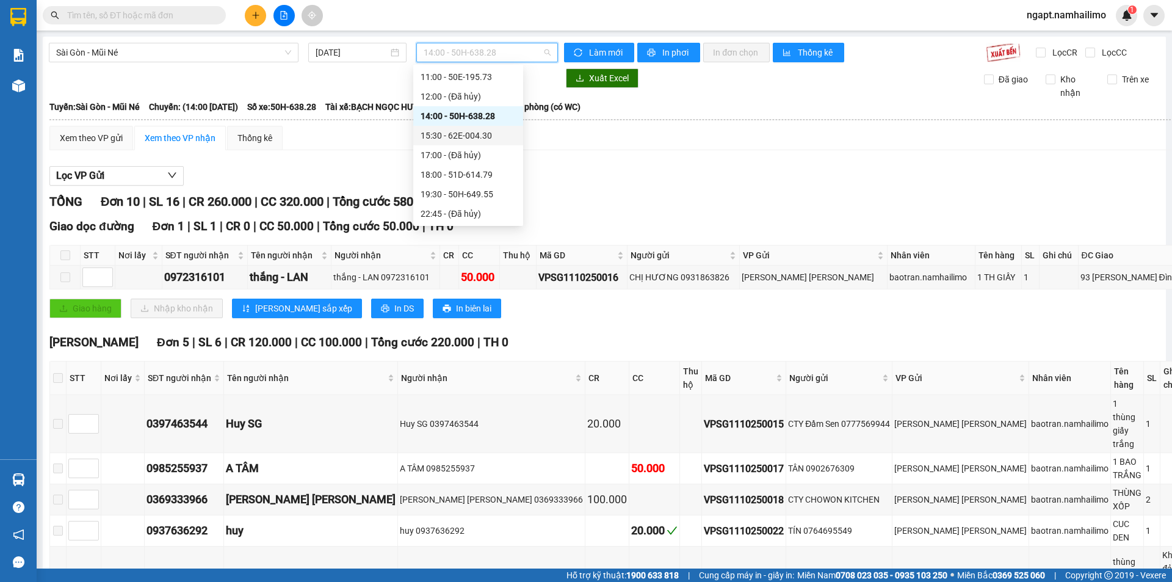
click at [483, 139] on div "15:30 - 62E-004.30" at bounding box center [468, 135] width 95 height 13
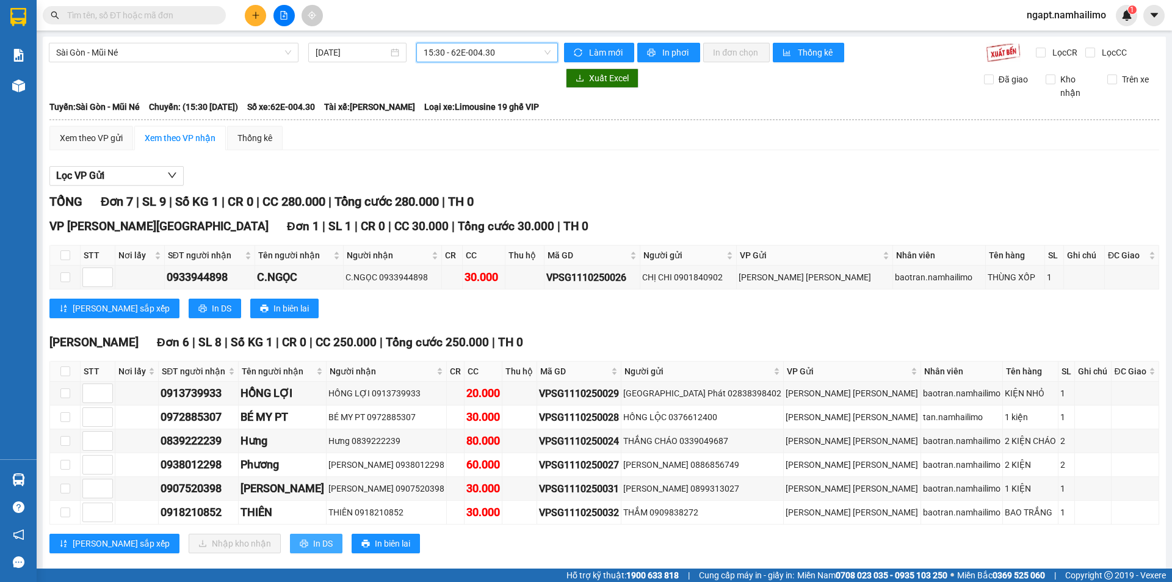
click at [290, 544] on button "In DS" at bounding box center [316, 543] width 52 height 20
click at [69, 394] on input "checkbox" at bounding box center [65, 393] width 10 height 10
checkbox input "true"
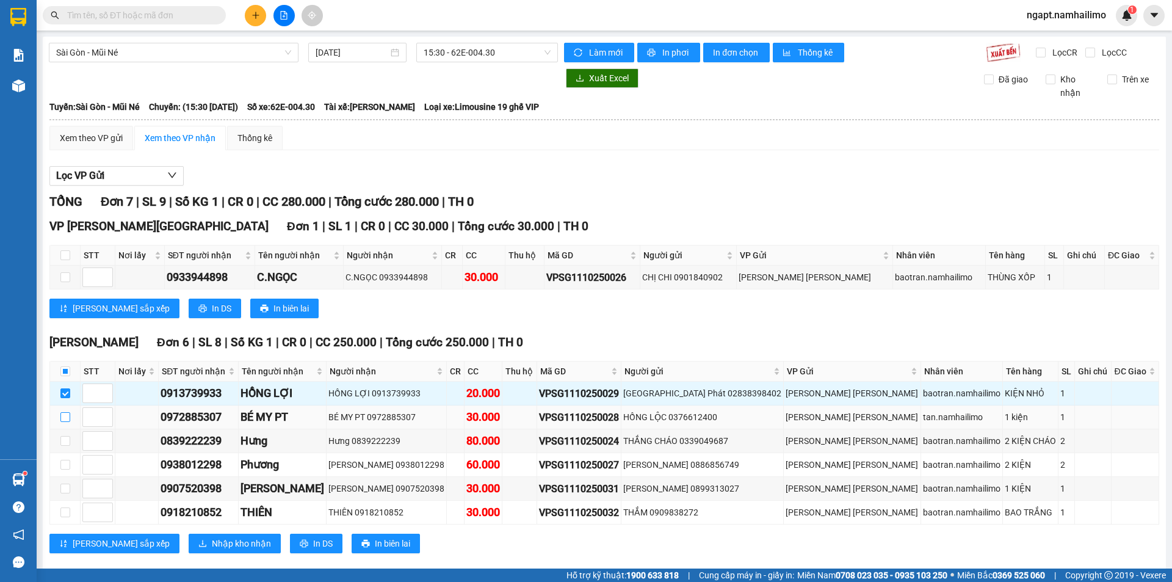
click at [60, 415] on input "checkbox" at bounding box center [65, 417] width 10 height 10
checkbox input "true"
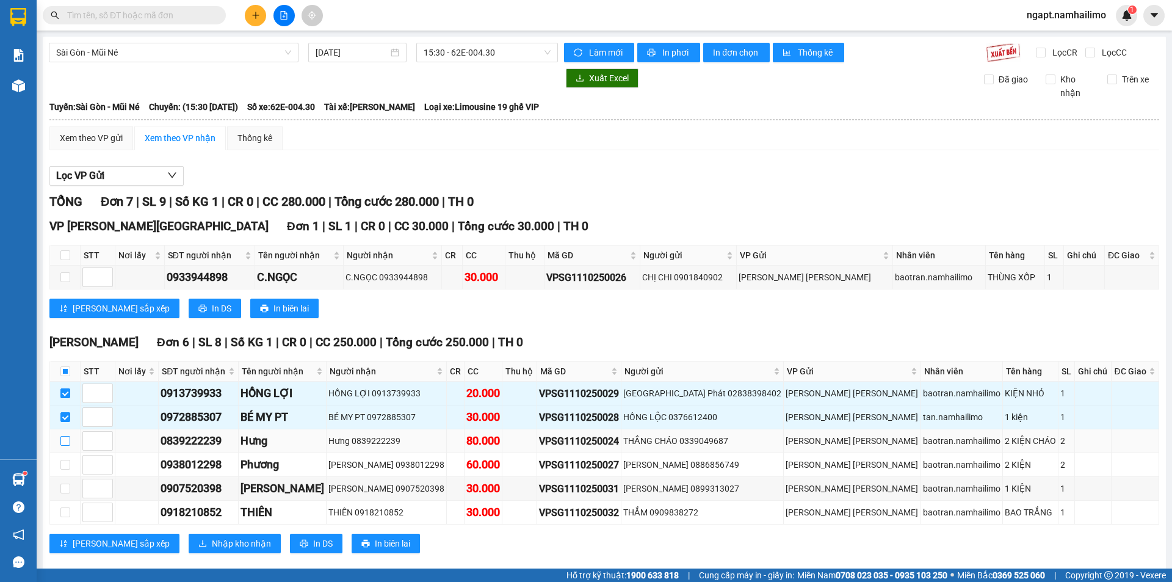
click at [65, 438] on input "checkbox" at bounding box center [65, 441] width 10 height 10
checkbox input "true"
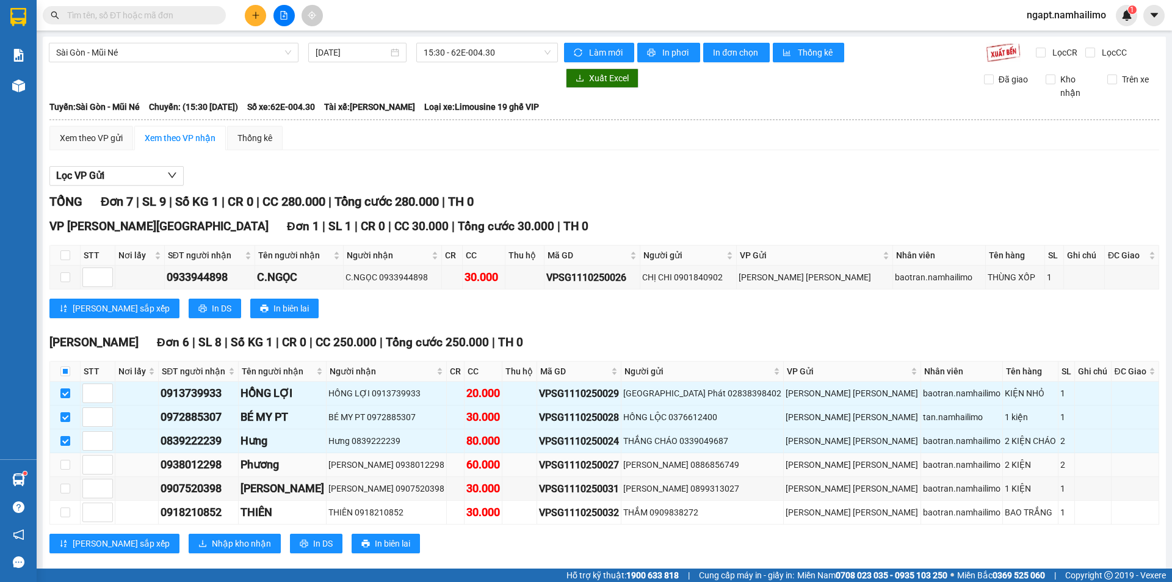
click at [228, 465] on div "0938012298" at bounding box center [198, 464] width 75 height 17
drag, startPoint x: 226, startPoint y: 465, endPoint x: 167, endPoint y: 462, distance: 59.3
click at [167, 462] on div "0938012298" at bounding box center [198, 464] width 75 height 17
copy div "0938012298"
click at [62, 470] on label at bounding box center [65, 464] width 10 height 13
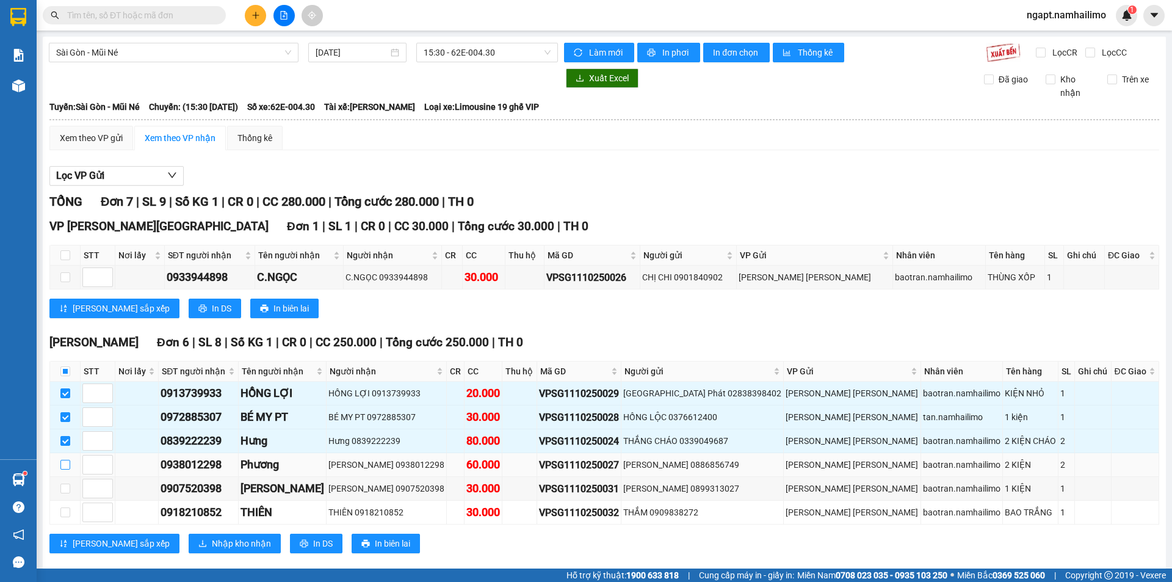
click at [62, 469] on input "checkbox" at bounding box center [65, 465] width 10 height 10
checkbox input "true"
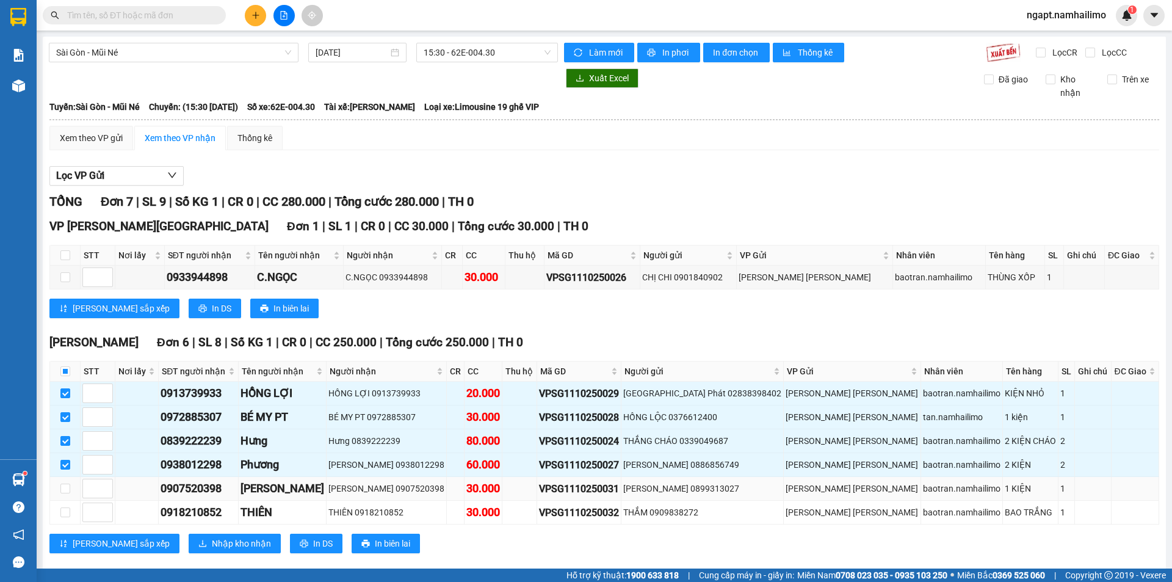
click at [70, 488] on td at bounding box center [65, 489] width 31 height 24
click at [68, 488] on input "checkbox" at bounding box center [65, 488] width 10 height 10
checkbox input "true"
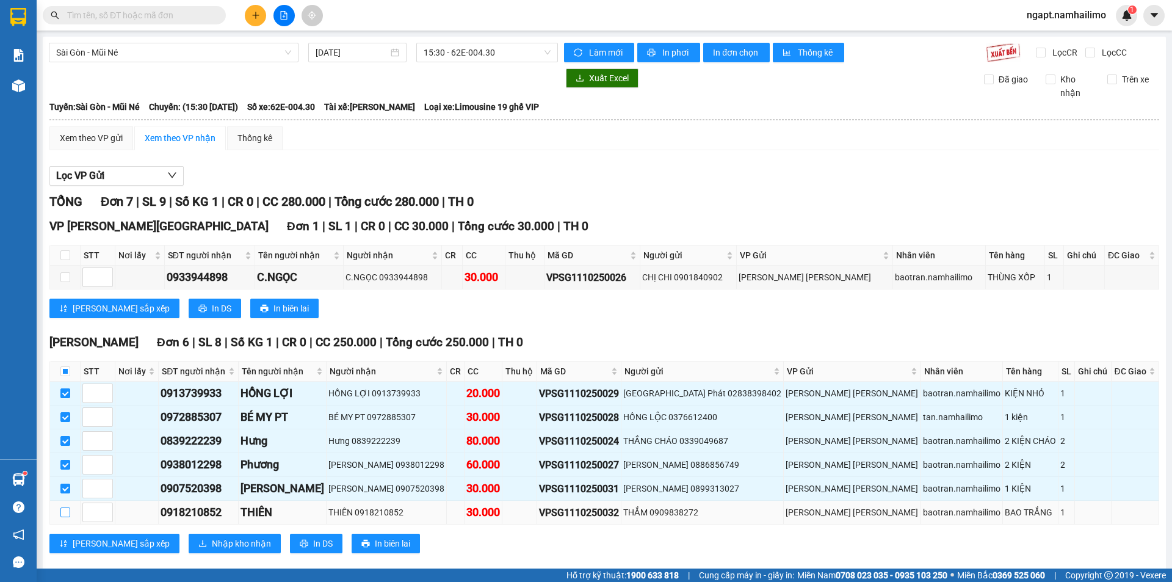
click at [67, 511] on input "checkbox" at bounding box center [65, 512] width 10 height 10
checkbox input "true"
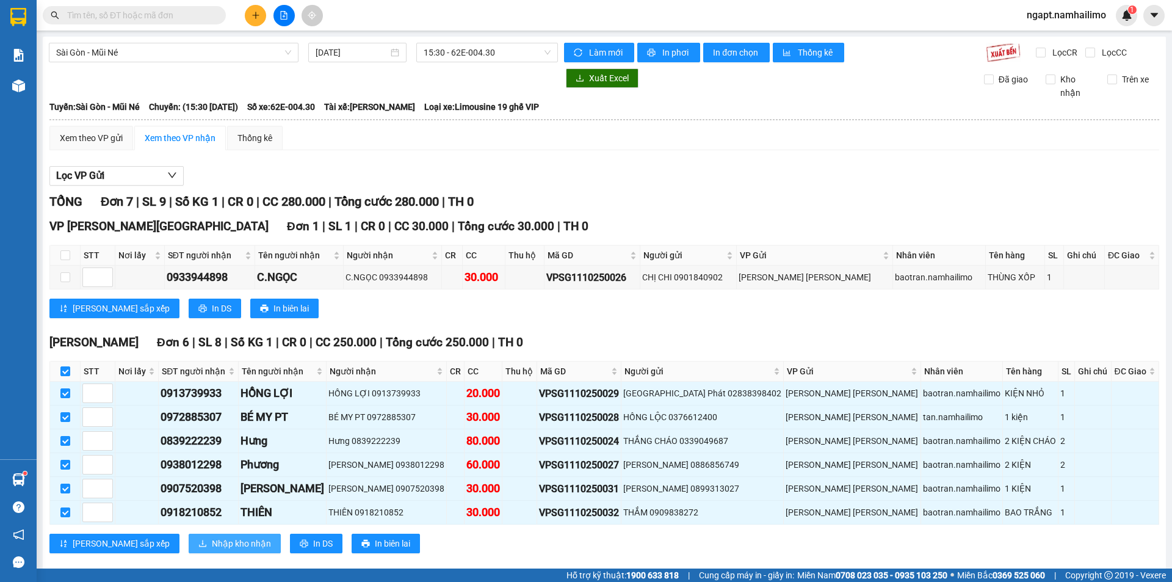
click at [213, 538] on span "Nhập kho nhận" at bounding box center [241, 543] width 59 height 13
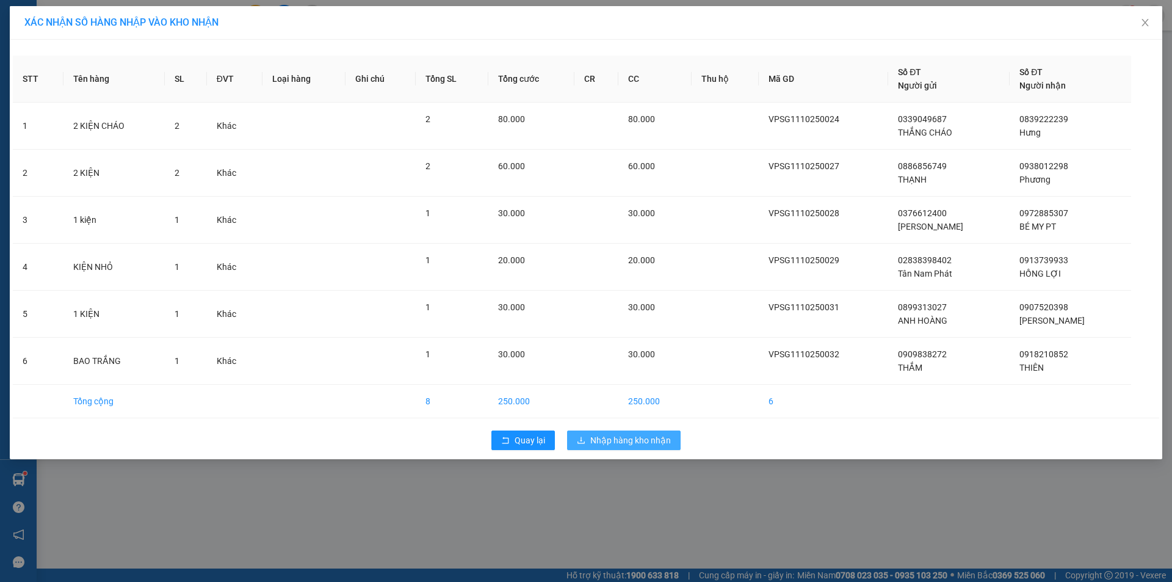
click at [651, 438] on span "Nhập hàng kho nhận" at bounding box center [630, 439] width 81 height 13
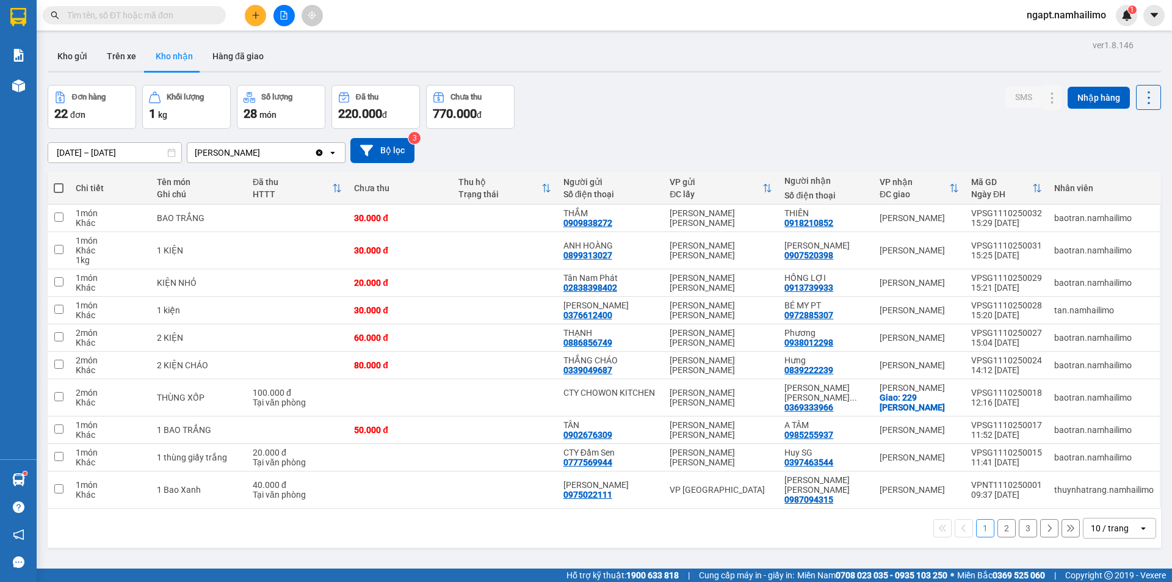
click at [1004, 525] on button "2" at bounding box center [1006, 528] width 18 height 18
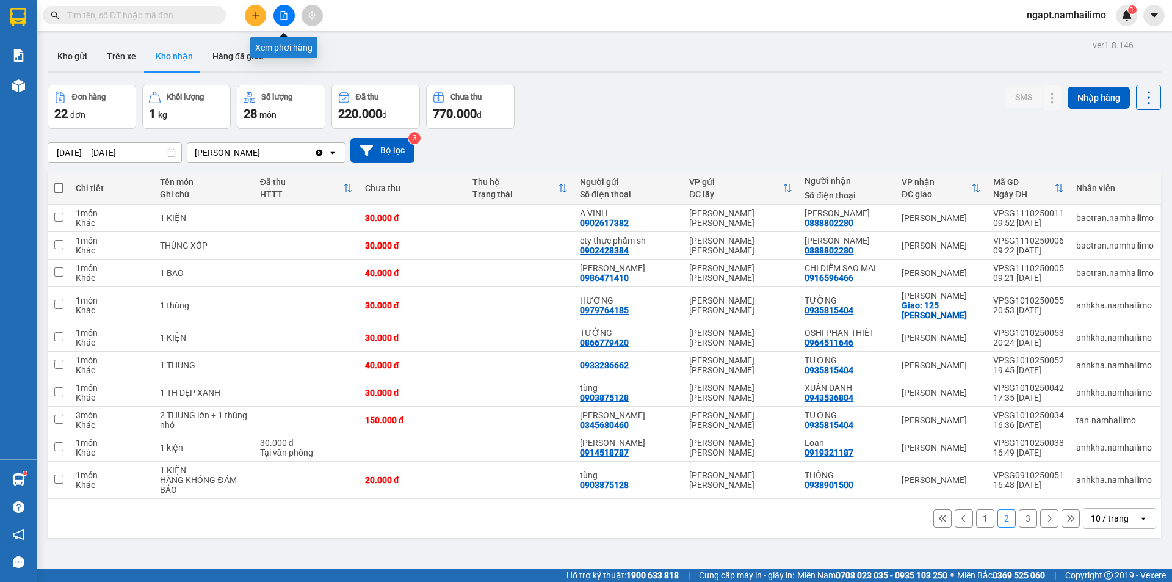
click at [284, 16] on icon "file-add" at bounding box center [284, 15] width 7 height 9
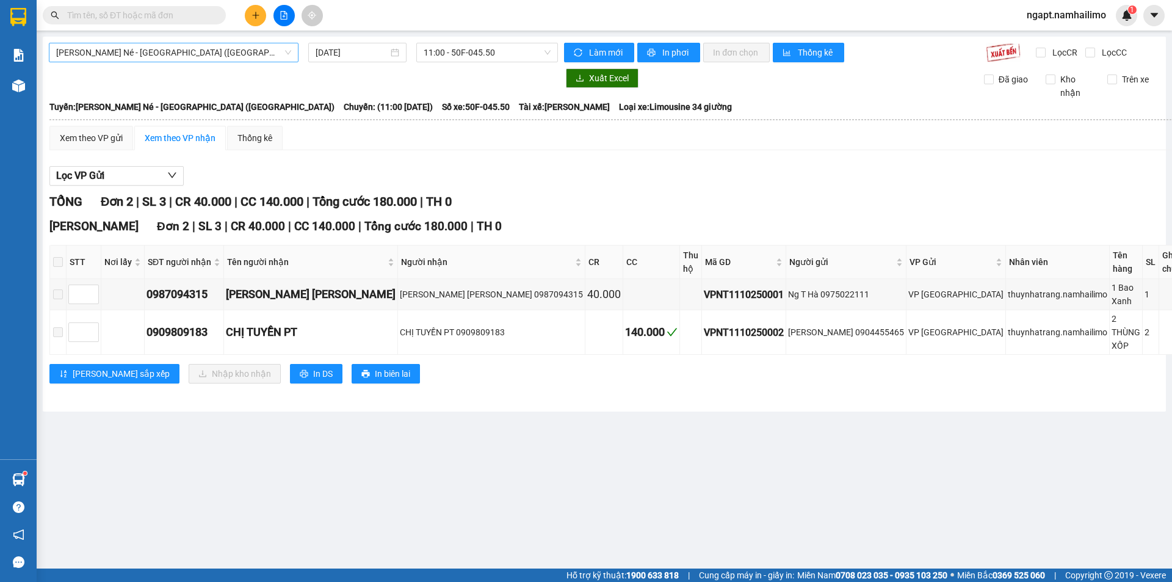
click at [204, 46] on span "Nha Trang - Mũi Né - Sài Gòn (Sáng)" at bounding box center [173, 52] width 235 height 18
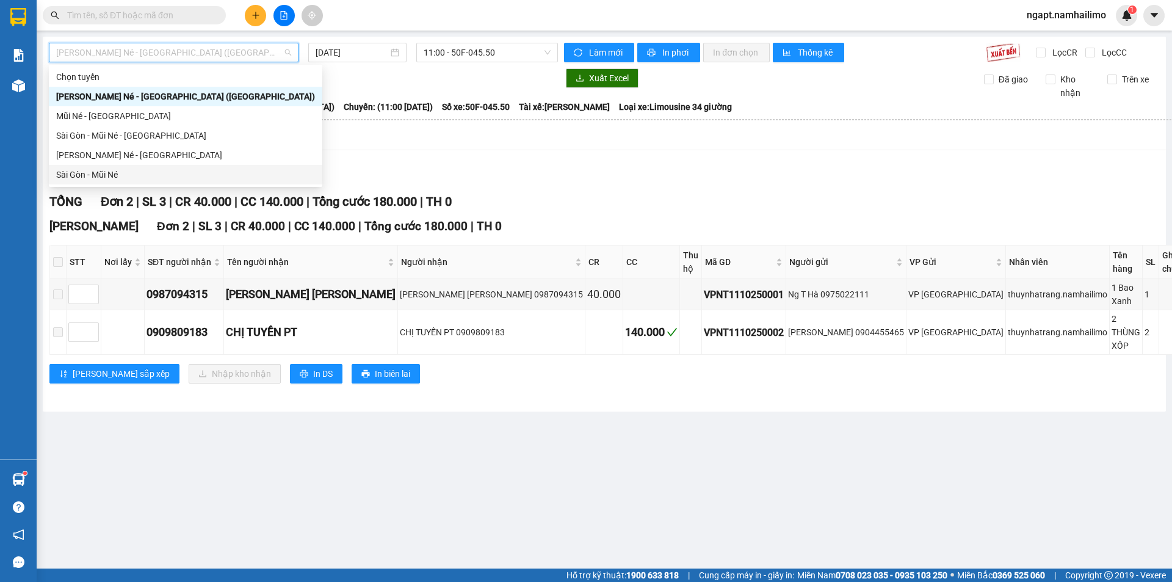
click at [117, 179] on div "Sài Gòn - Mũi Né" at bounding box center [185, 174] width 259 height 13
type input "[DATE]"
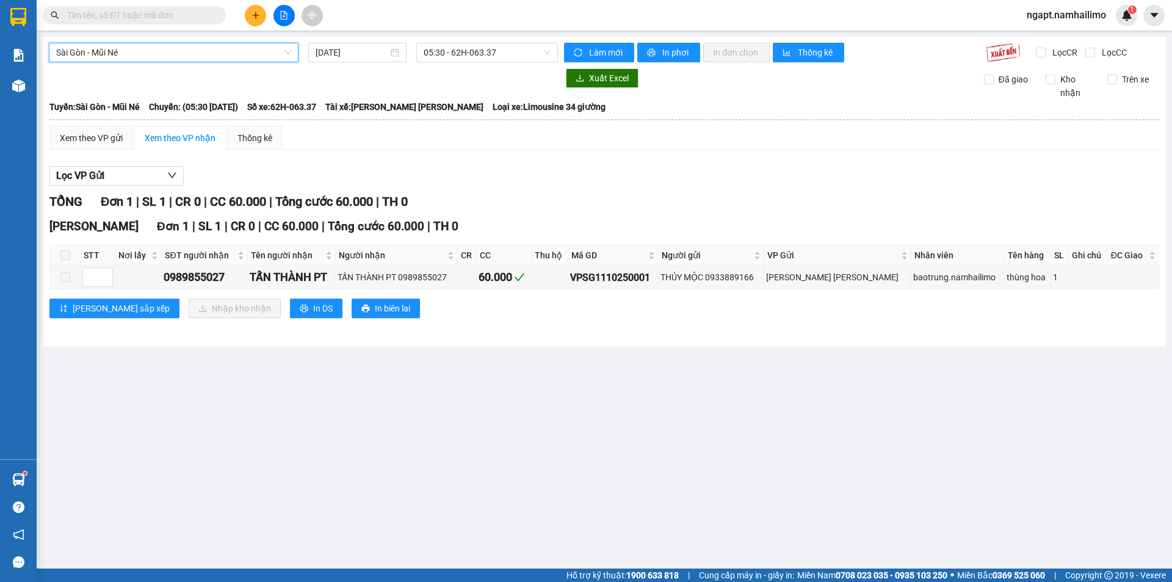
click at [510, 62] on div "Sài Gòn - Mũi Né Sài Gòn - Mũi Né 11/10/2025 05:30 - 62H-063.37 Làm mới In phơi…" at bounding box center [604, 191] width 1123 height 309
click at [523, 51] on span "05:30 - 62H-063.37" at bounding box center [487, 52] width 127 height 18
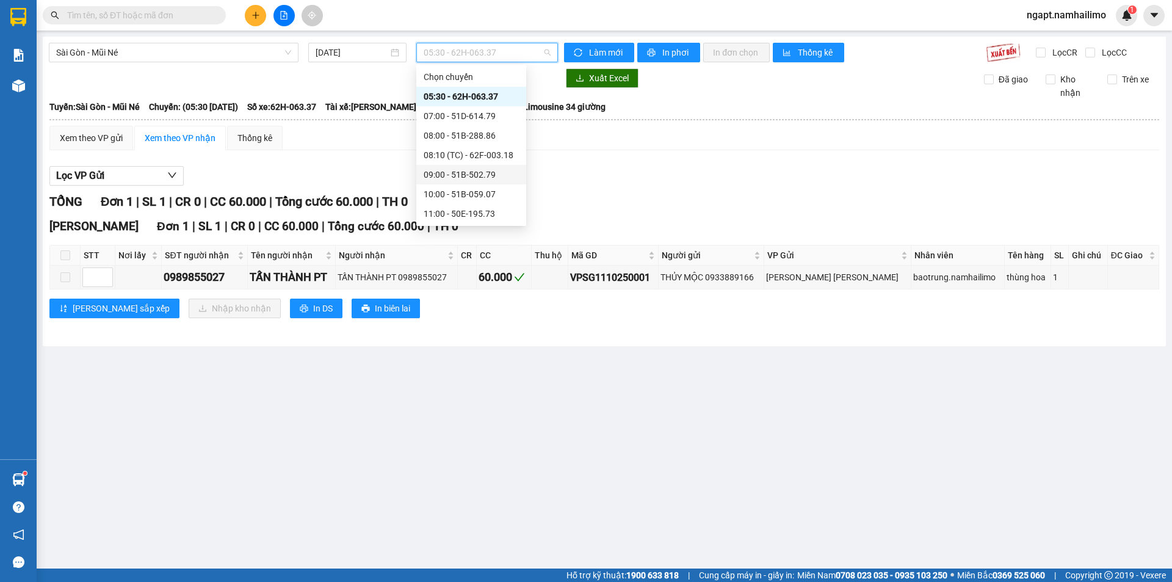
scroll to position [81, 0]
click at [485, 193] on div "15:30 - 62E-004.30" at bounding box center [471, 190] width 95 height 13
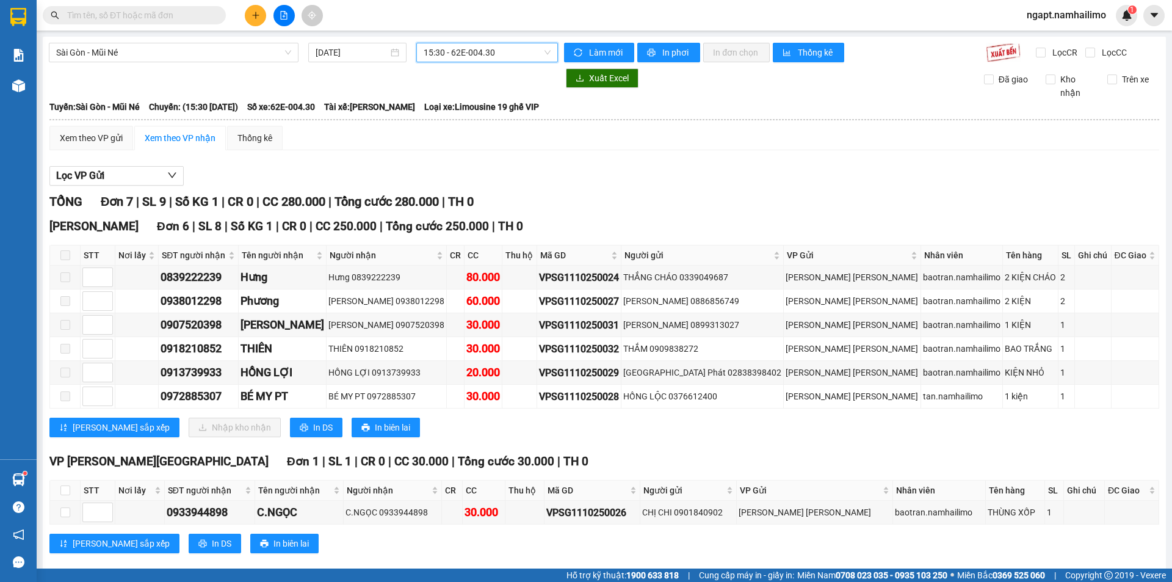
click at [532, 56] on span "15:30 - 62E-004.30" at bounding box center [487, 52] width 127 height 18
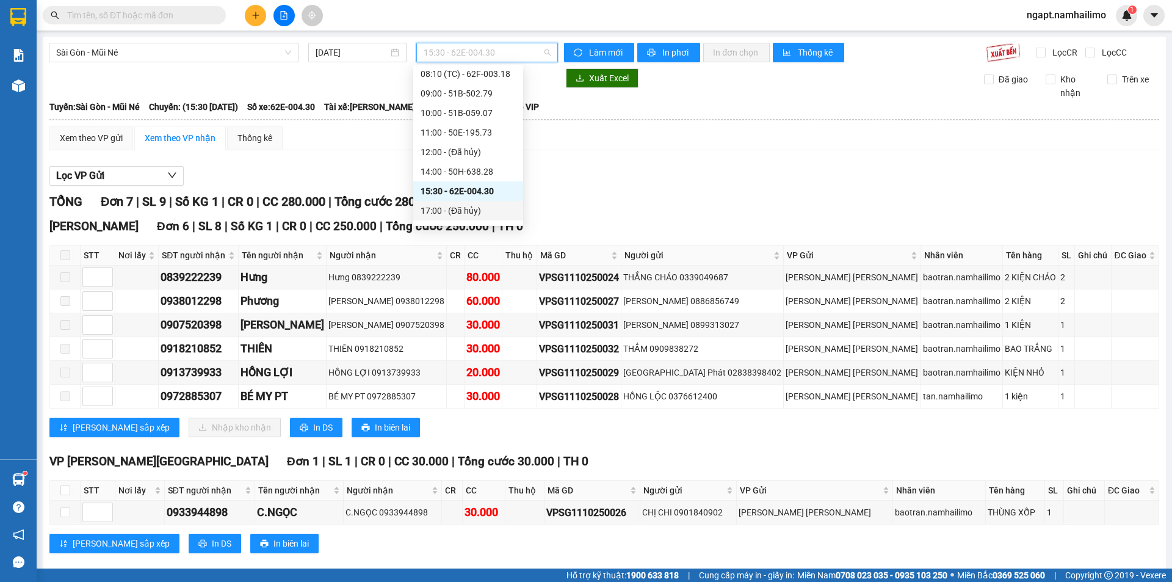
scroll to position [137, 0]
click at [475, 168] on div "18:00 - 51D-614.79" at bounding box center [468, 174] width 95 height 13
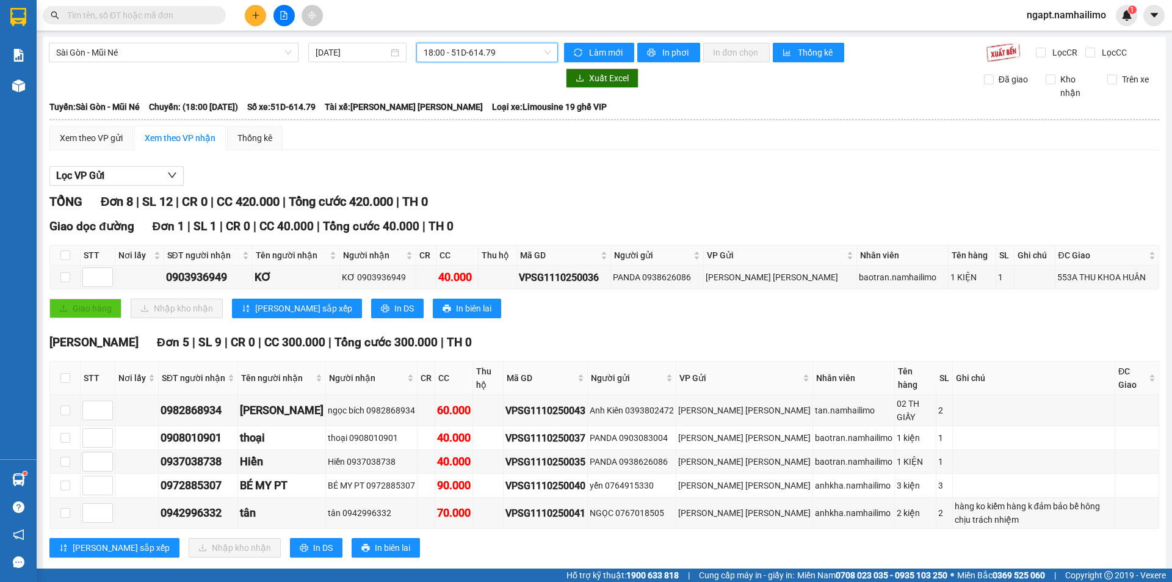
click at [520, 53] on span "18:00 - 51D-614.79" at bounding box center [487, 52] width 127 height 18
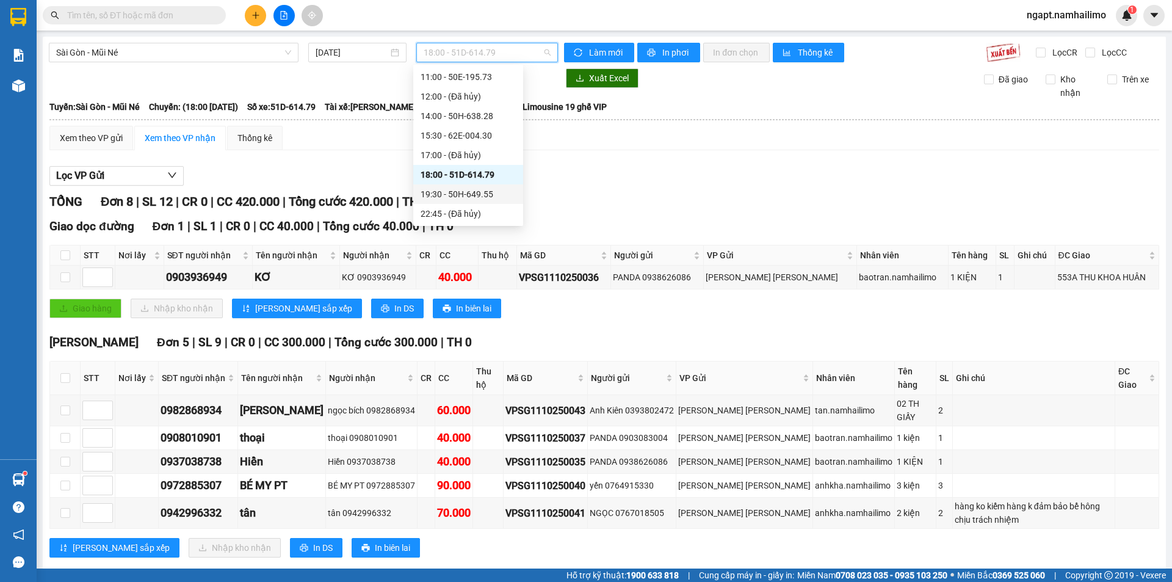
drag, startPoint x: 475, startPoint y: 196, endPoint x: 598, endPoint y: 287, distance: 152.7
click at [475, 197] on div "19:30 - 50H-649.55" at bounding box center [468, 193] width 95 height 13
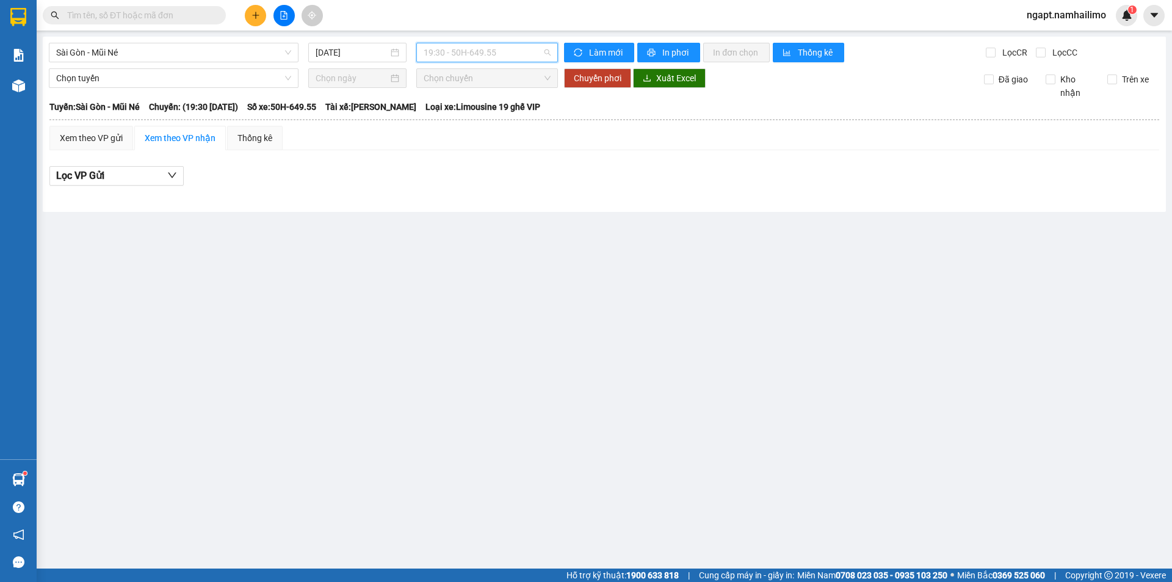
click at [534, 54] on span "19:30 - 50H-649.55" at bounding box center [487, 52] width 127 height 18
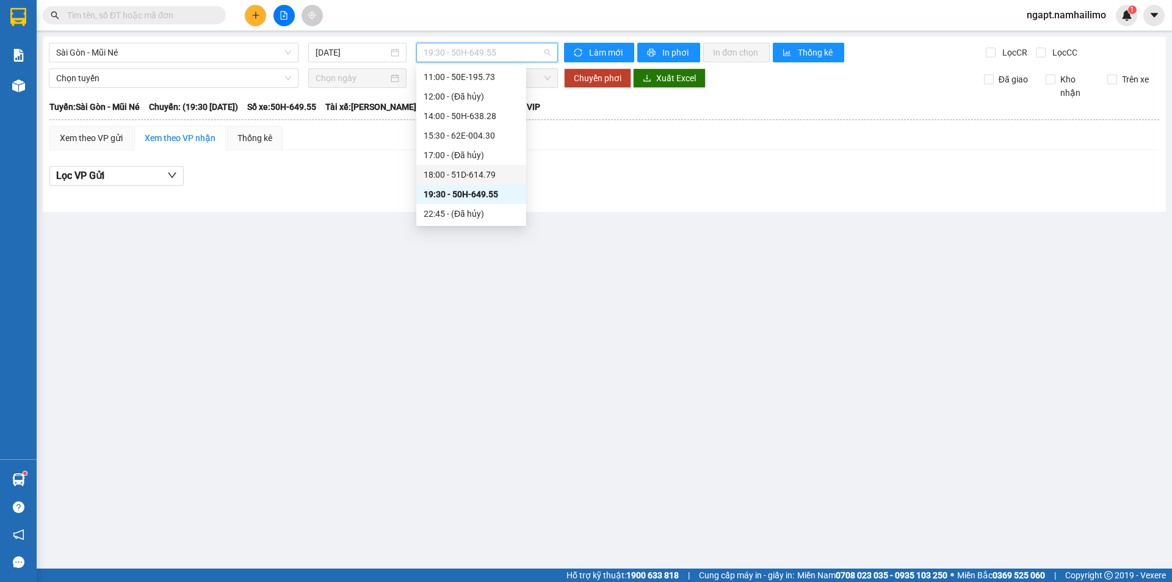
click at [492, 173] on div "18:00 - 51D-614.79" at bounding box center [471, 174] width 95 height 13
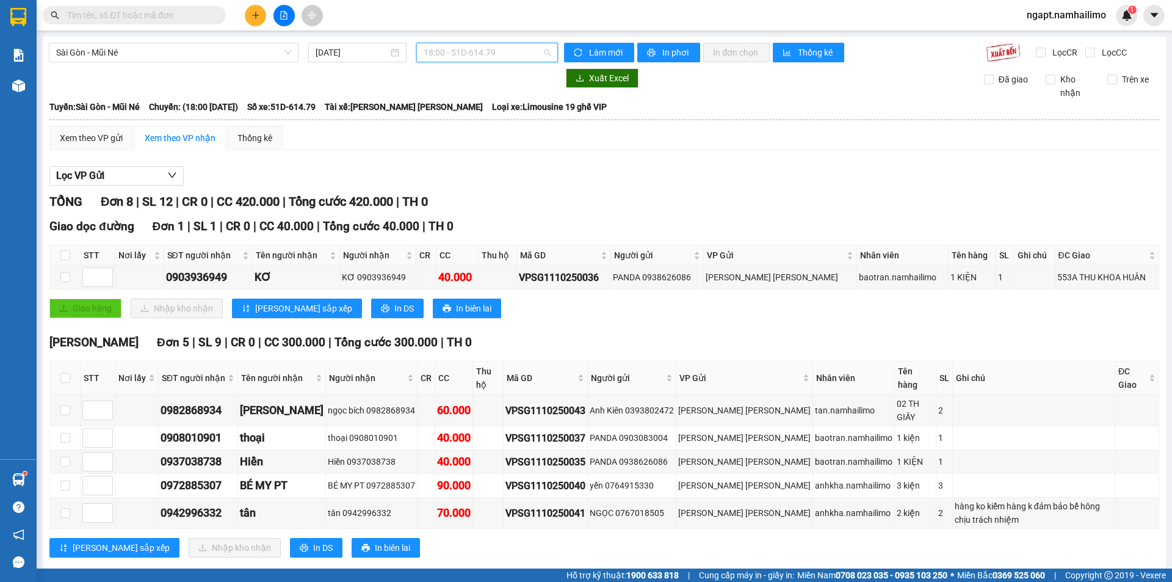
click at [540, 52] on span "18:00 - 51D-614.79" at bounding box center [487, 52] width 127 height 18
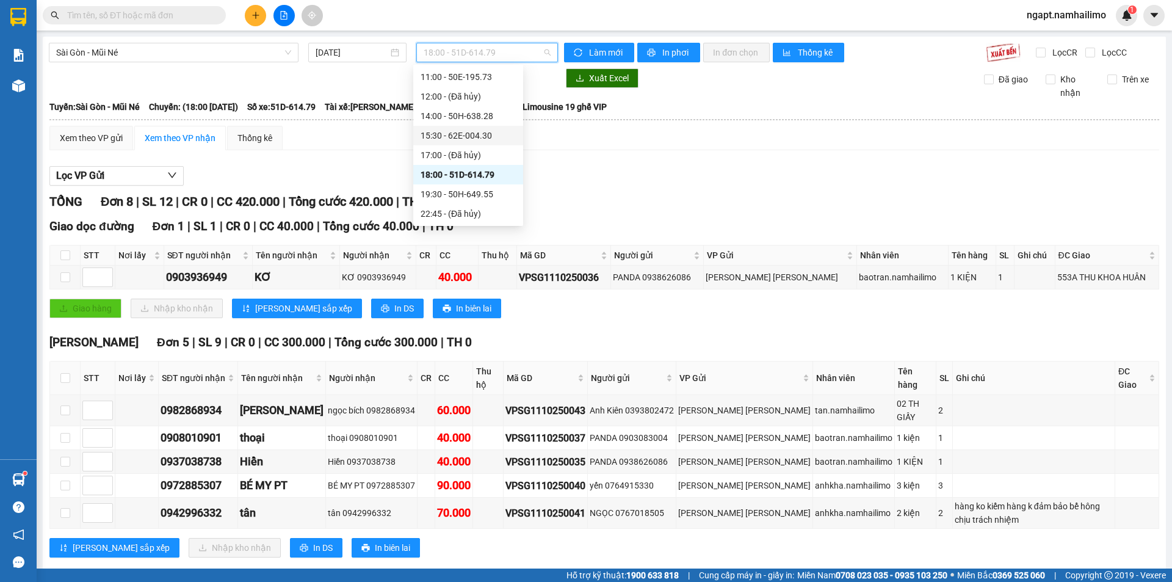
click at [484, 135] on div "15:30 - 62E-004.30" at bounding box center [468, 135] width 95 height 13
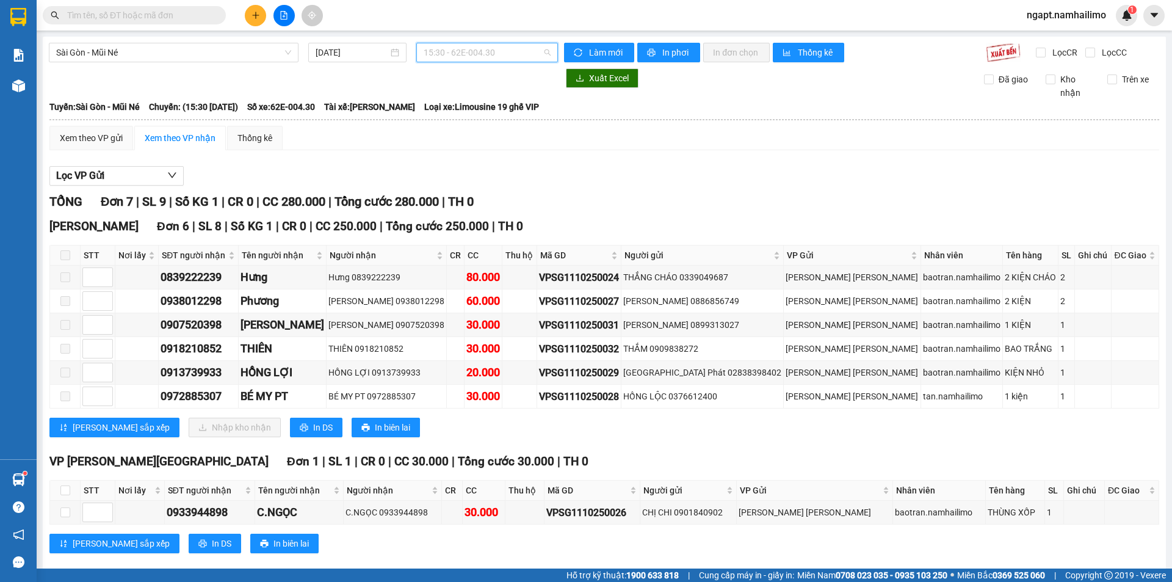
click at [539, 51] on span "15:30 - 62E-004.30" at bounding box center [487, 52] width 127 height 18
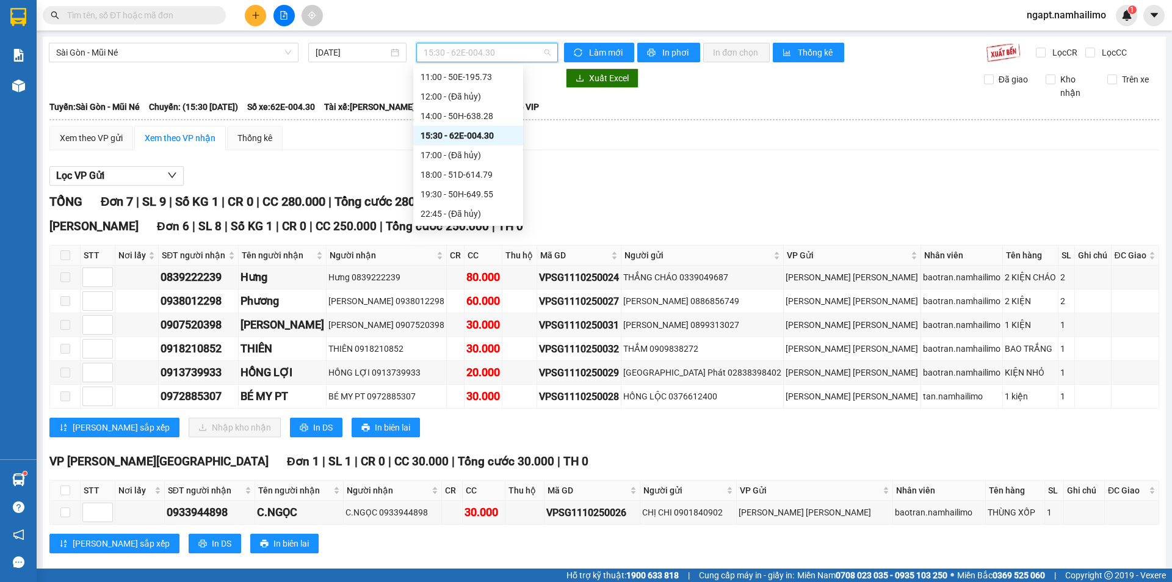
click at [488, 136] on div "15:30 - 62E-004.30" at bounding box center [468, 135] width 95 height 13
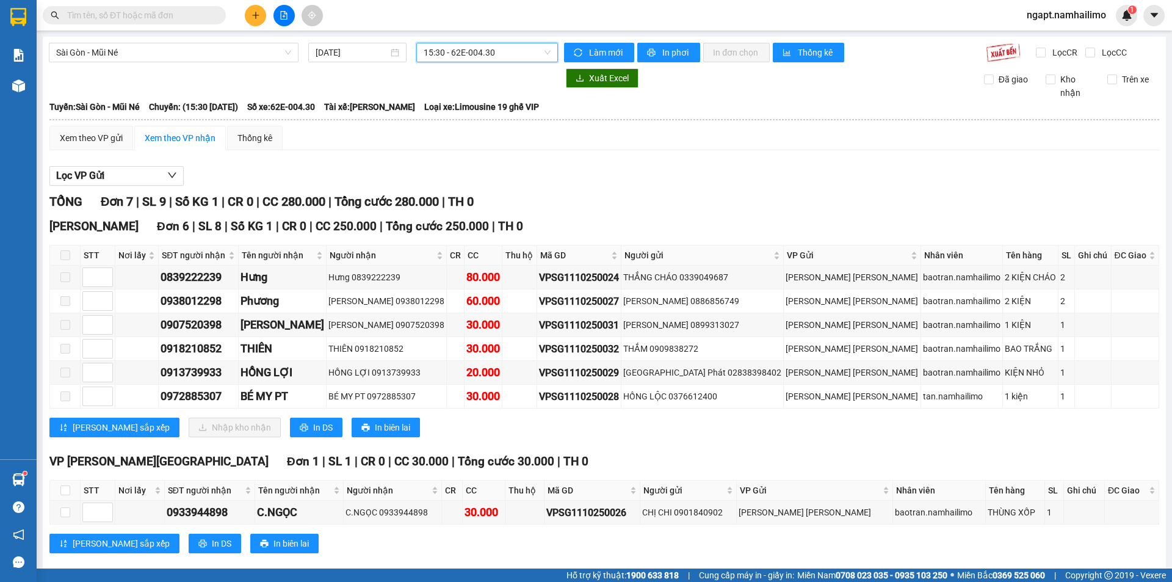
scroll to position [19, 0]
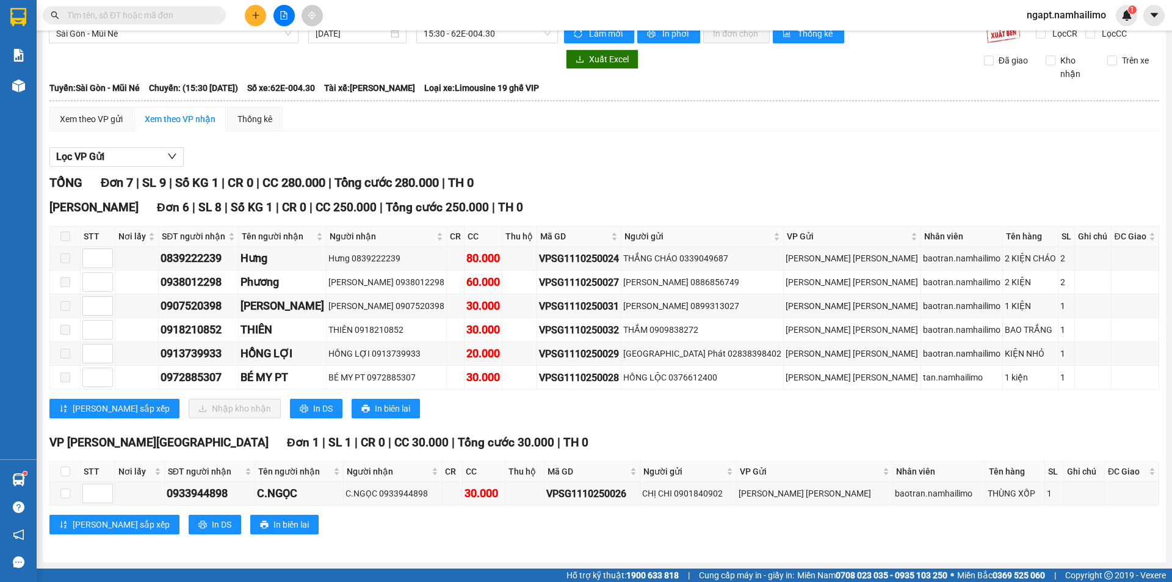
click at [789, 25] on div "Kết quả tìm kiếm ( 0 ) Bộ lọc No Data ngapt.namhailimo 1" at bounding box center [586, 15] width 1172 height 31
drag, startPoint x: 252, startPoint y: 88, endPoint x: 272, endPoint y: 90, distance: 20.2
click at [238, 87] on span "Chuyến: (15:30 - 11/10/2025)" at bounding box center [193, 87] width 89 height 13
click at [275, 18] on button at bounding box center [283, 15] width 21 height 21
click at [286, 17] on icon "file-add" at bounding box center [284, 15] width 9 height 9
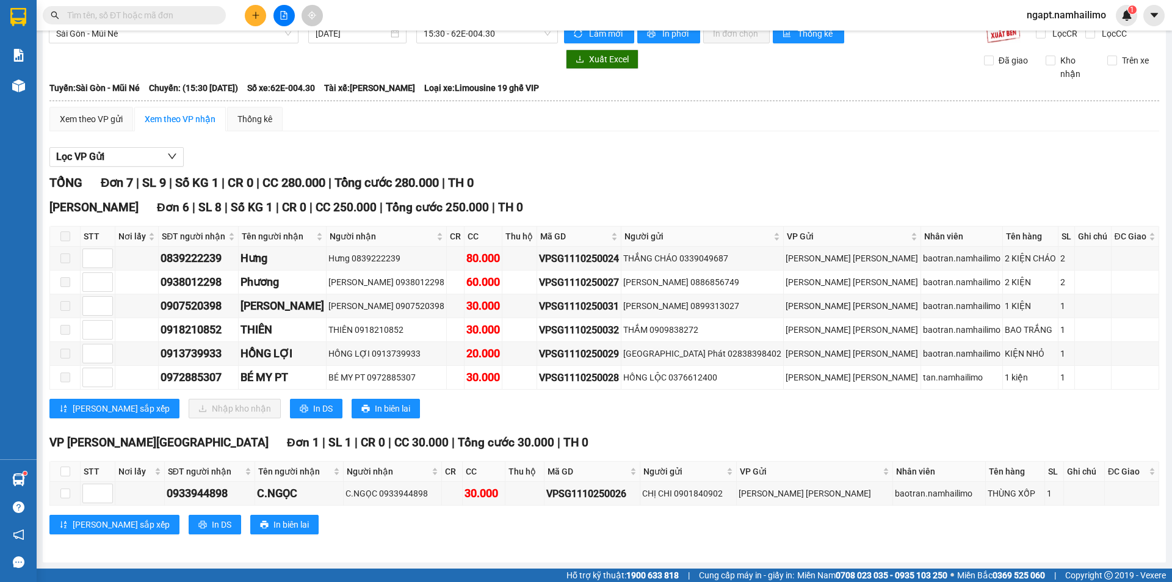
click at [286, 17] on icon "file-add" at bounding box center [284, 15] width 9 height 9
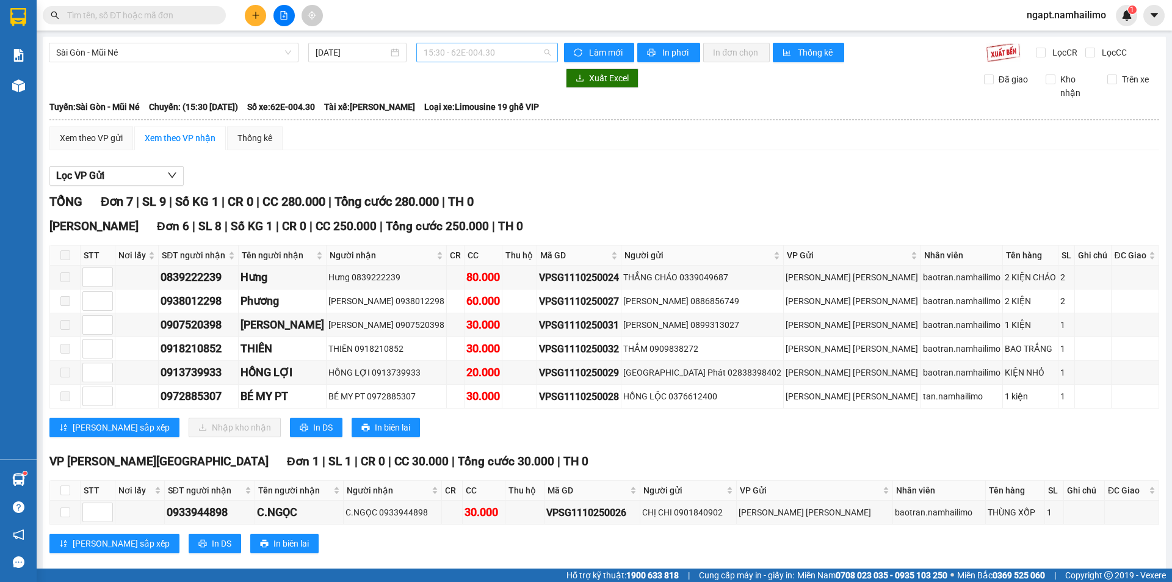
click at [499, 57] on span "15:30 - 62E-004.30" at bounding box center [487, 52] width 127 height 18
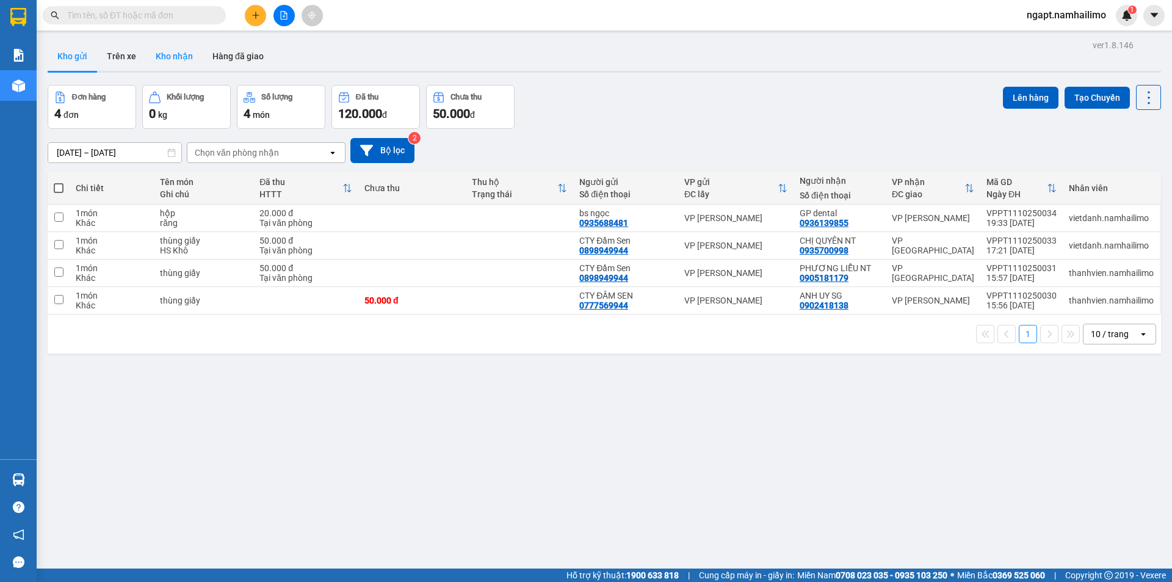
click at [172, 63] on button "Kho nhận" at bounding box center [174, 56] width 57 height 29
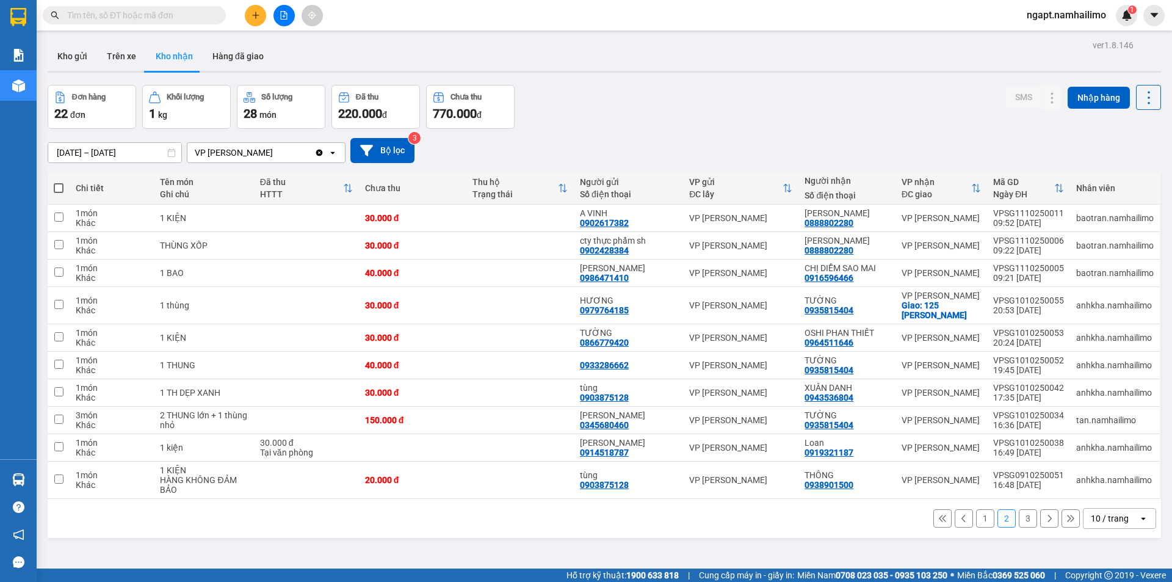
click at [1089, 16] on span "ngapt.namhailimo" at bounding box center [1066, 14] width 99 height 15
click at [1064, 36] on span "Đăng xuất" at bounding box center [1071, 37] width 73 height 13
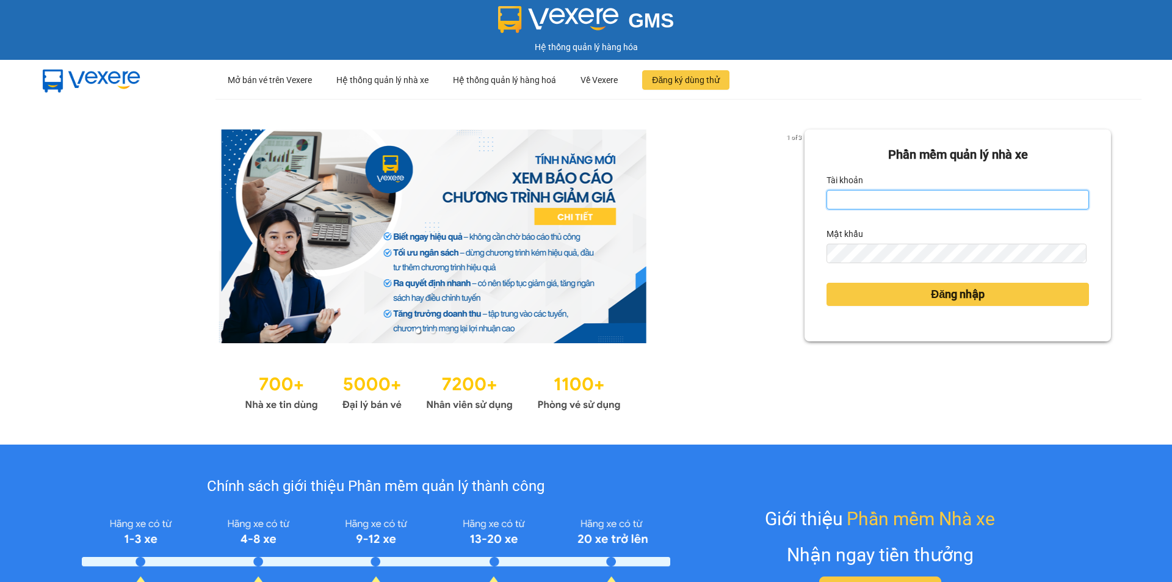
click at [952, 201] on input "Tài khoản" at bounding box center [957, 200] width 262 height 20
click at [922, 201] on input "Tài khoản" at bounding box center [957, 200] width 262 height 20
type input "ngapt.namhailimo"
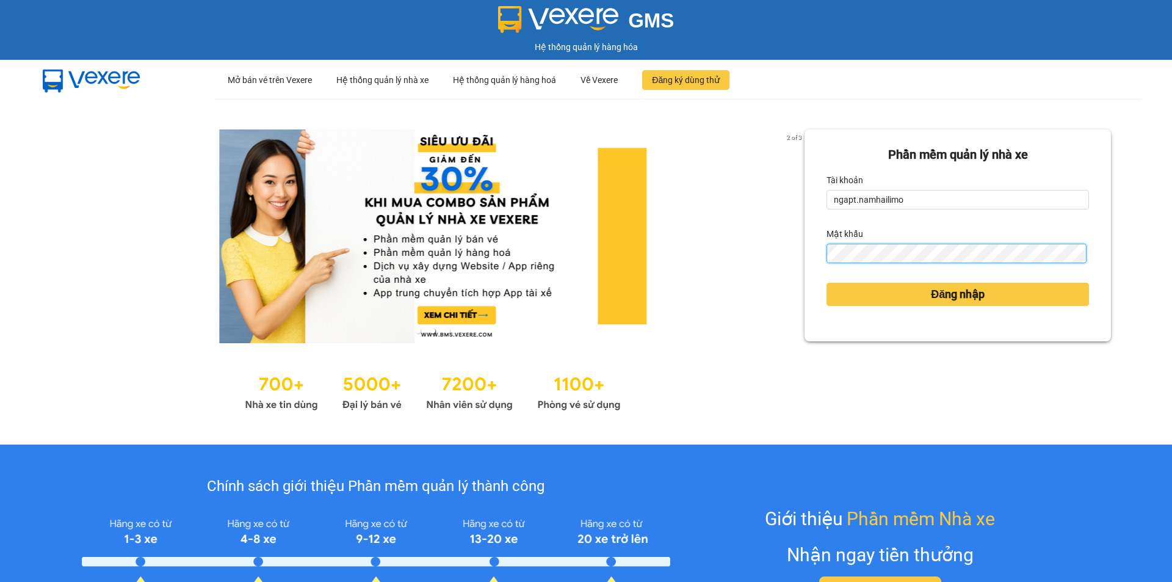
click at [826, 283] on button "Đăng nhập" at bounding box center [957, 294] width 262 height 23
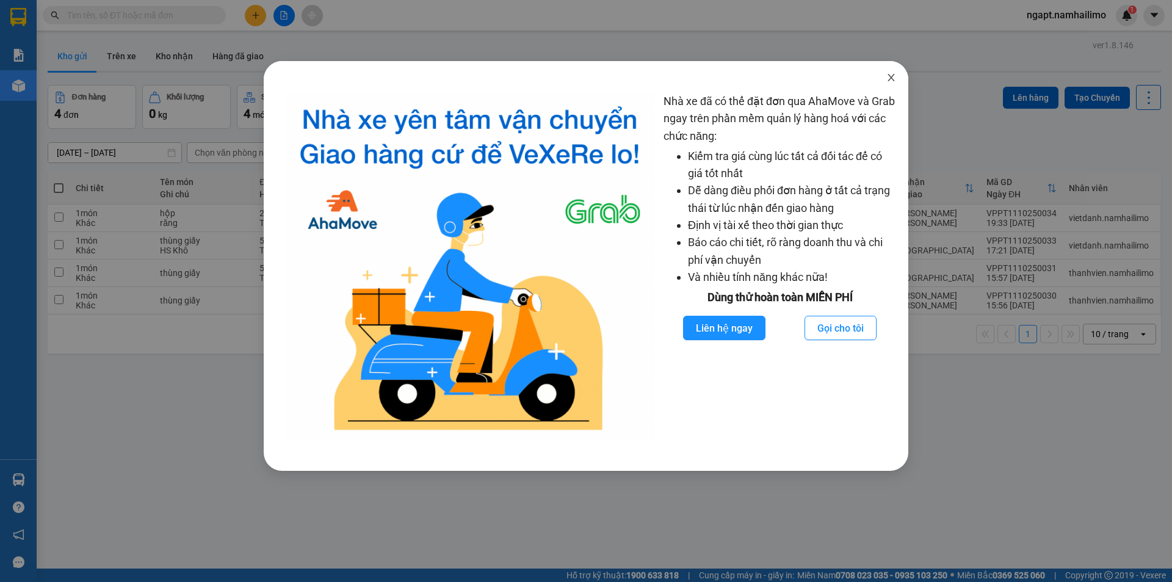
click at [888, 76] on icon "close" at bounding box center [891, 78] width 10 height 10
click at [888, 77] on icon "close" at bounding box center [891, 78] width 10 height 10
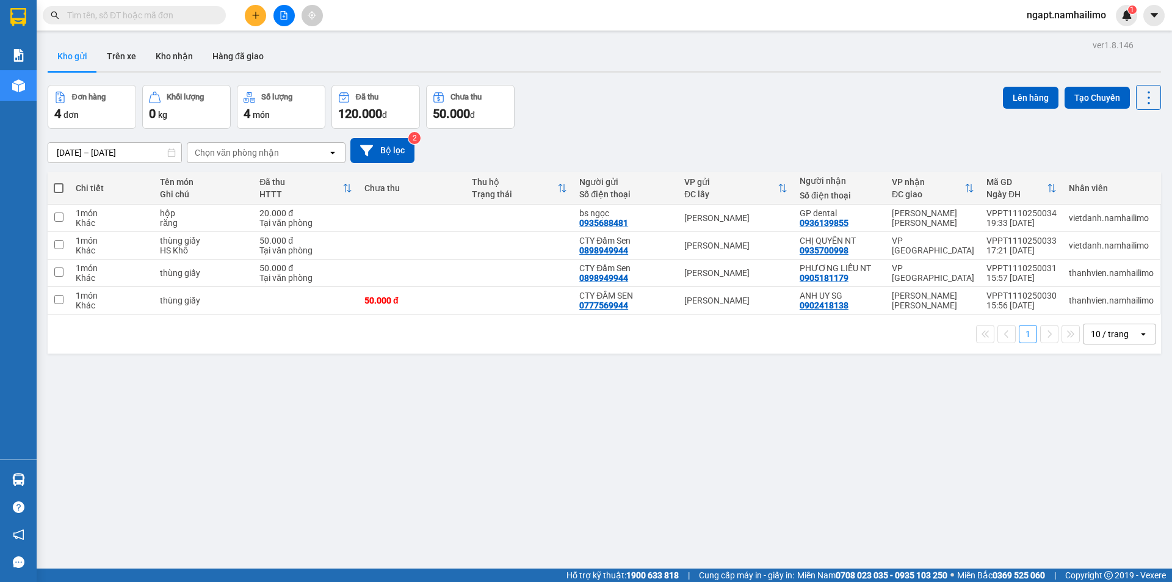
click at [1065, 10] on span "ngapt.namhailimo" at bounding box center [1066, 14] width 99 height 15
click at [1063, 43] on span "Đăng xuất" at bounding box center [1071, 37] width 73 height 13
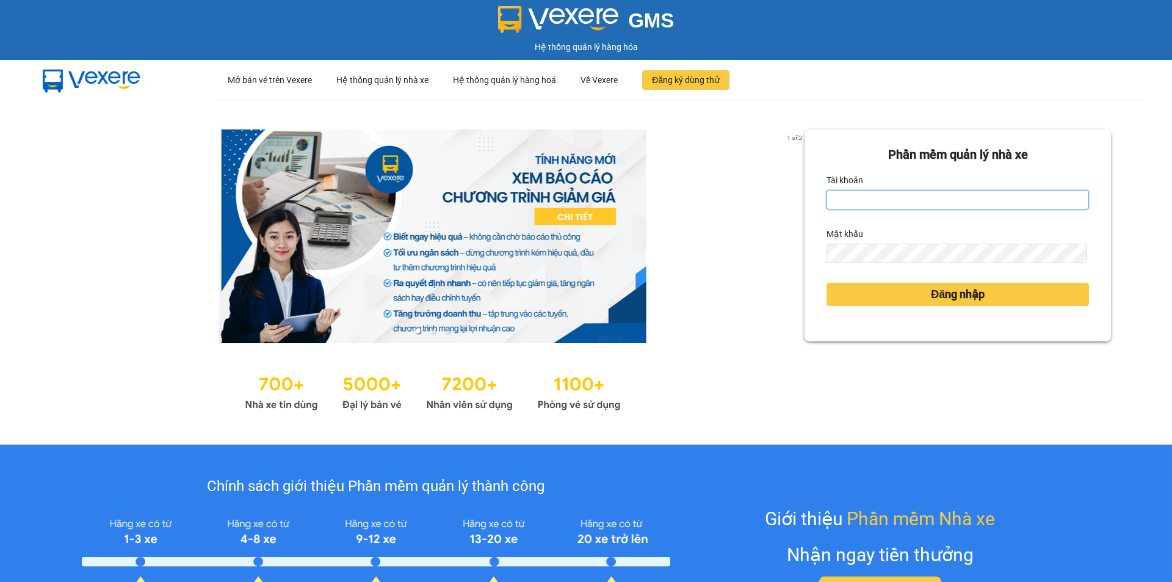
drag, startPoint x: 972, startPoint y: 197, endPoint x: 977, endPoint y: 212, distance: 16.0
click at [972, 197] on input "Tài khoản" at bounding box center [957, 200] width 262 height 20
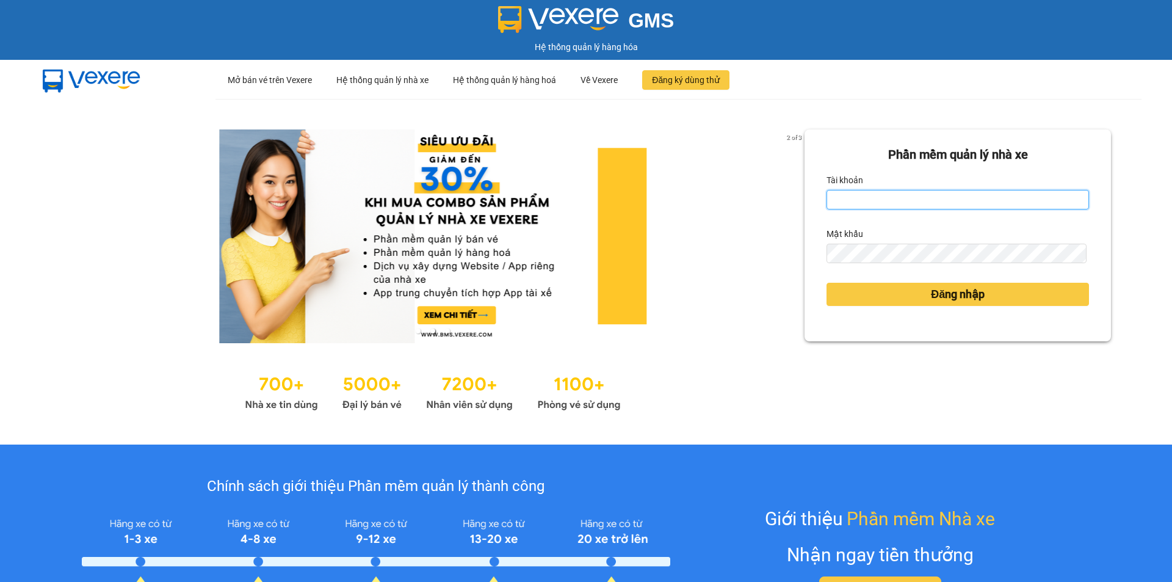
type input "ngapt.namhailimo"
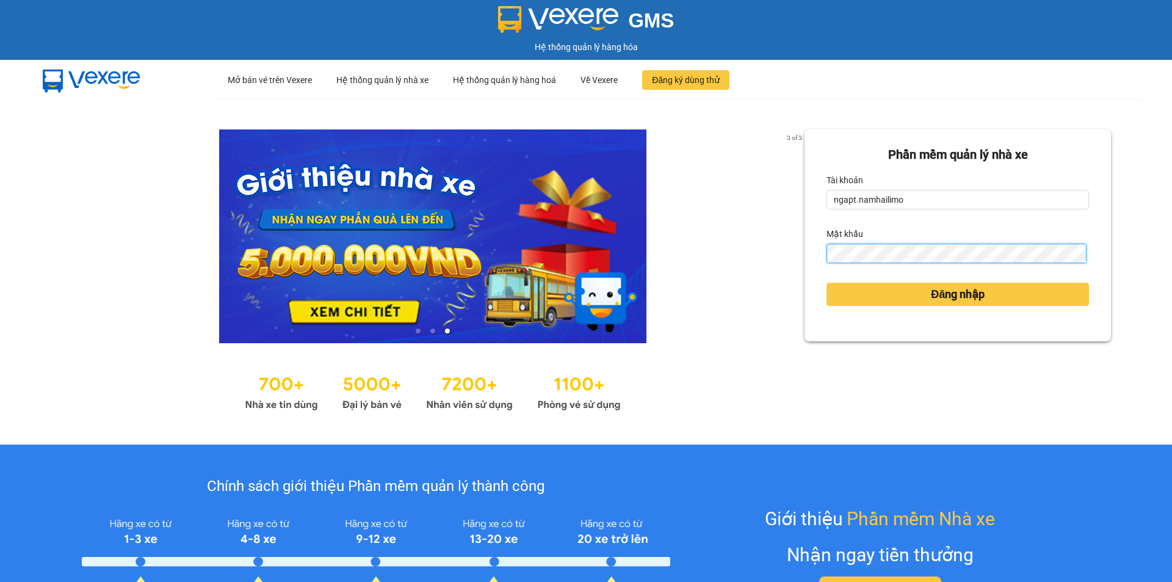
click at [826, 283] on button "Đăng nhập" at bounding box center [957, 294] width 262 height 23
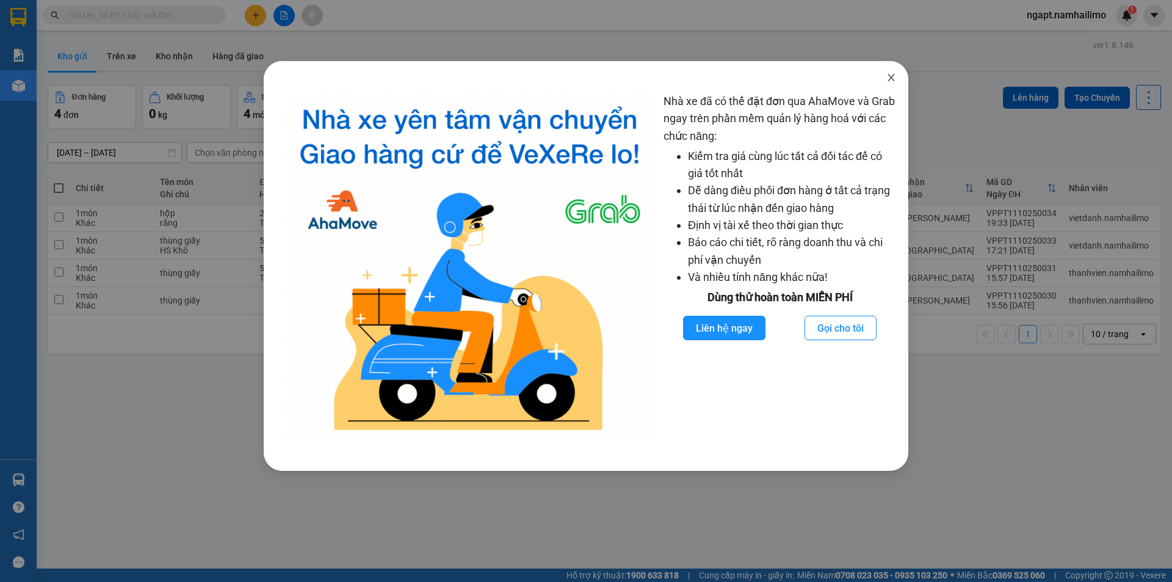
click at [892, 79] on icon "close" at bounding box center [890, 77] width 7 height 7
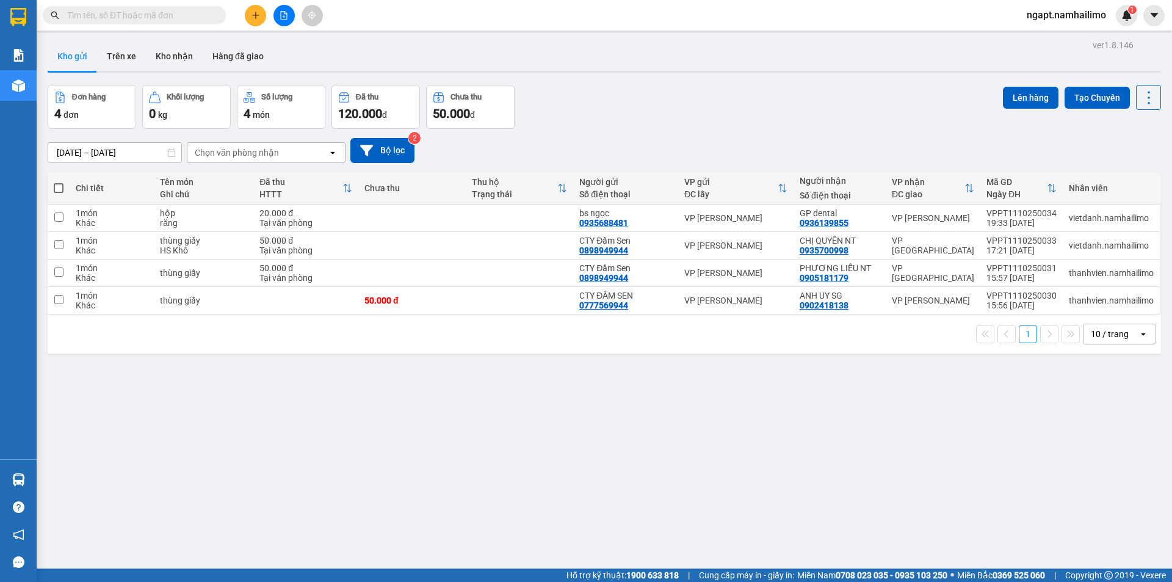
click at [650, 231] on span "Close" at bounding box center [646, 234] width 7 height 7
click at [174, 52] on button "Kho nhận" at bounding box center [174, 56] width 57 height 29
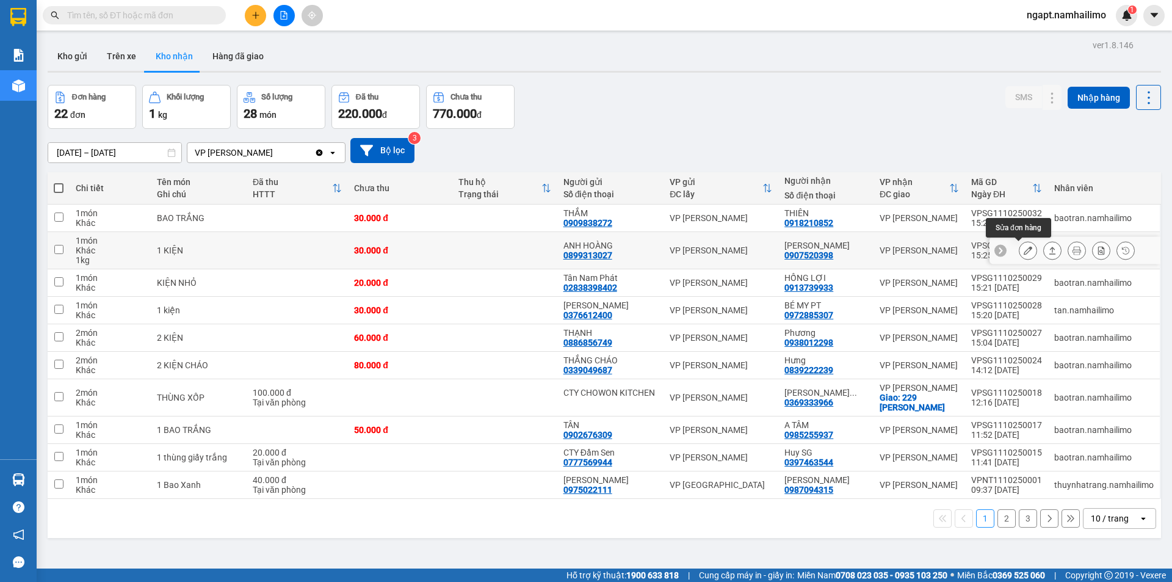
click at [1023, 247] on button at bounding box center [1027, 250] width 17 height 21
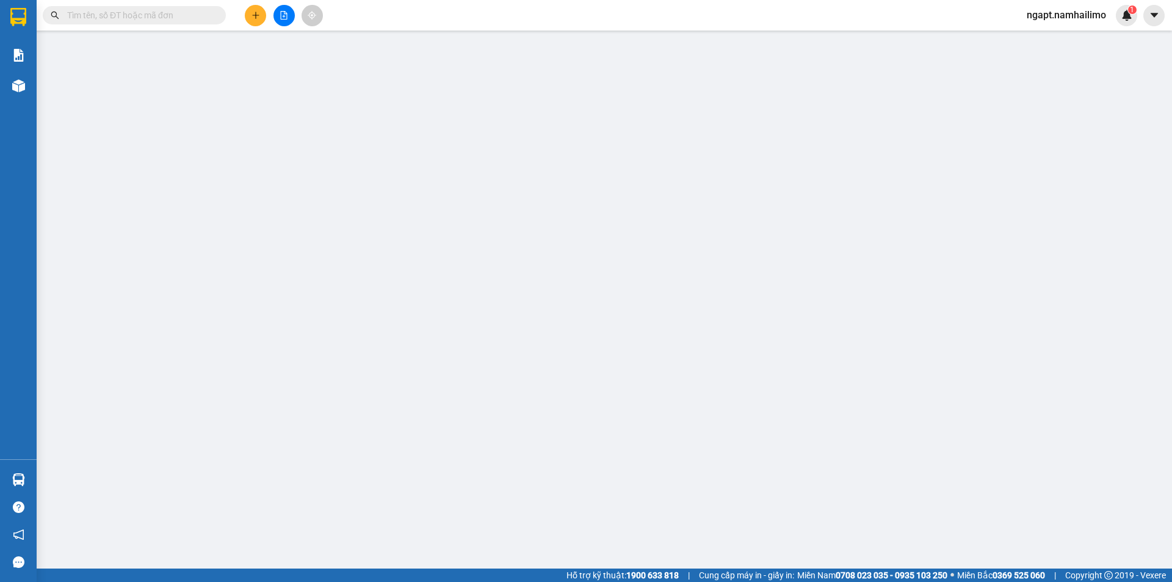
type input "0899313027"
type input "ANH HOÀNG"
type input "0907520398"
type input "Anh Thành PHAN"
type input "30.000"
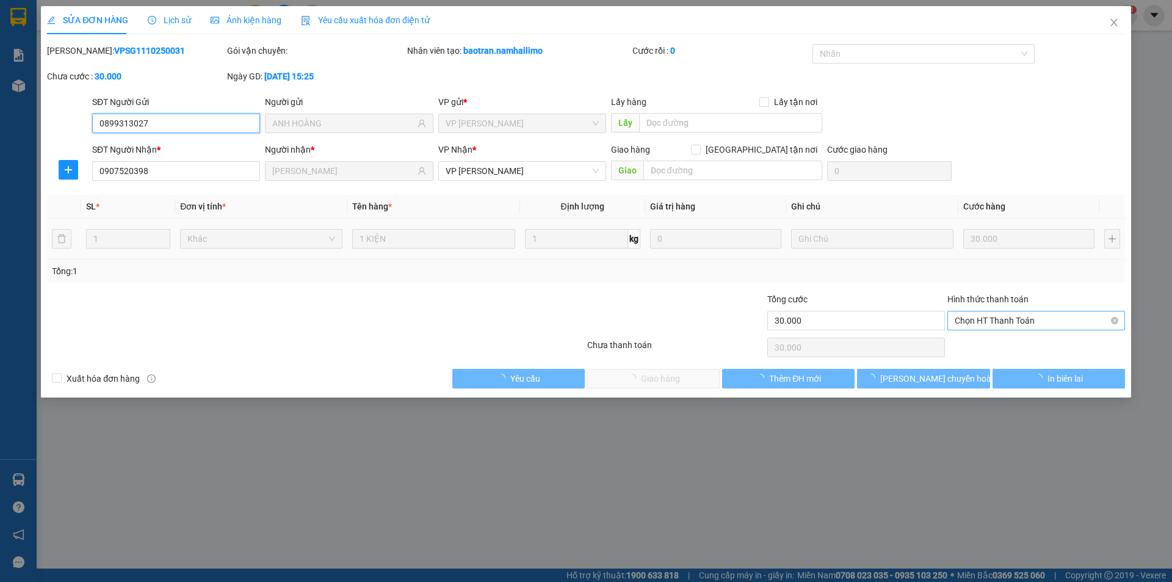
click at [994, 317] on span "Chọn HT Thanh Toán" at bounding box center [1036, 320] width 163 height 18
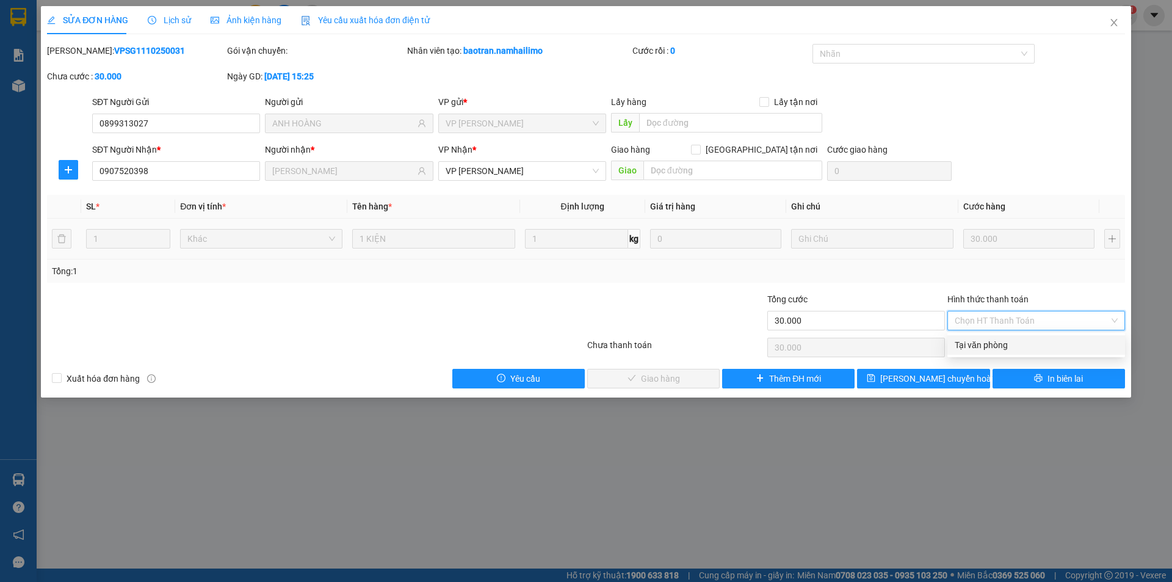
click at [1022, 349] on div "Tại văn phòng" at bounding box center [1036, 344] width 163 height 13
type input "0"
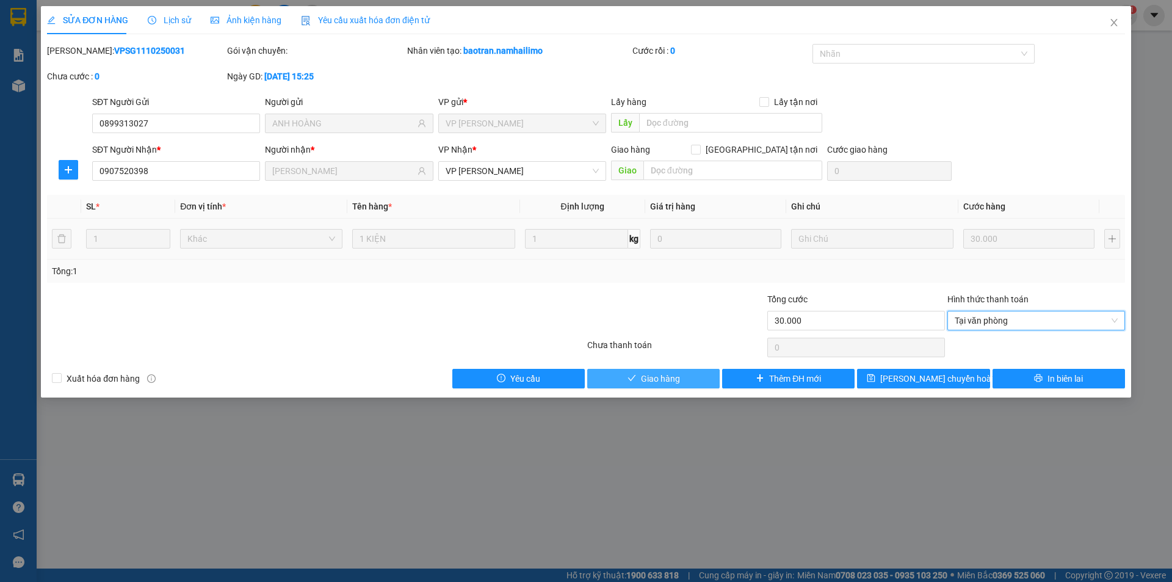
click at [696, 378] on button "Giao hàng" at bounding box center [653, 379] width 132 height 20
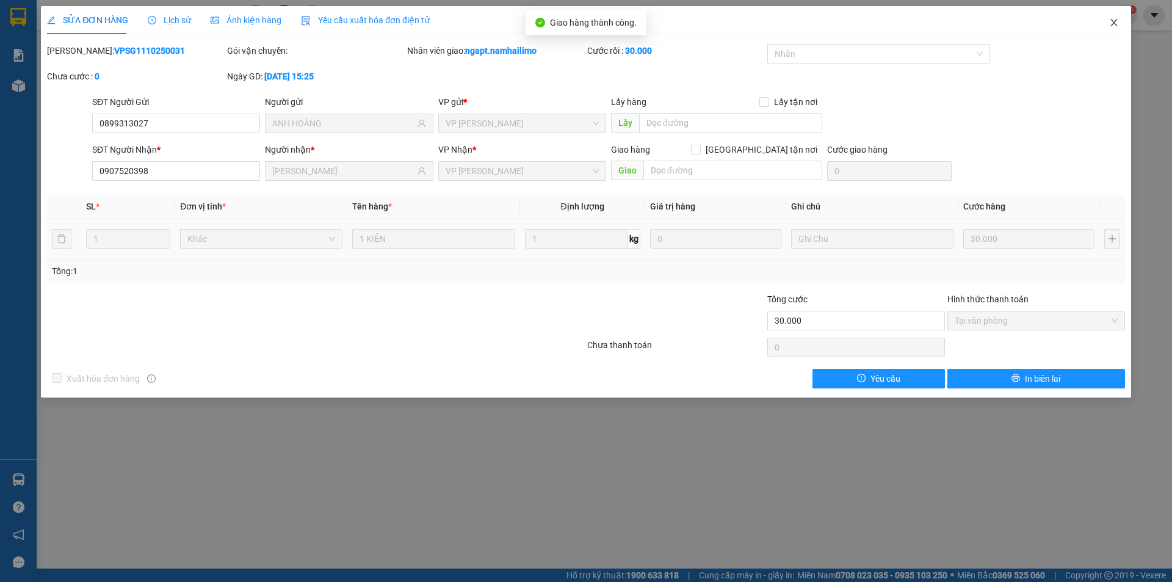
click at [1116, 23] on icon "close" at bounding box center [1114, 23] width 10 height 10
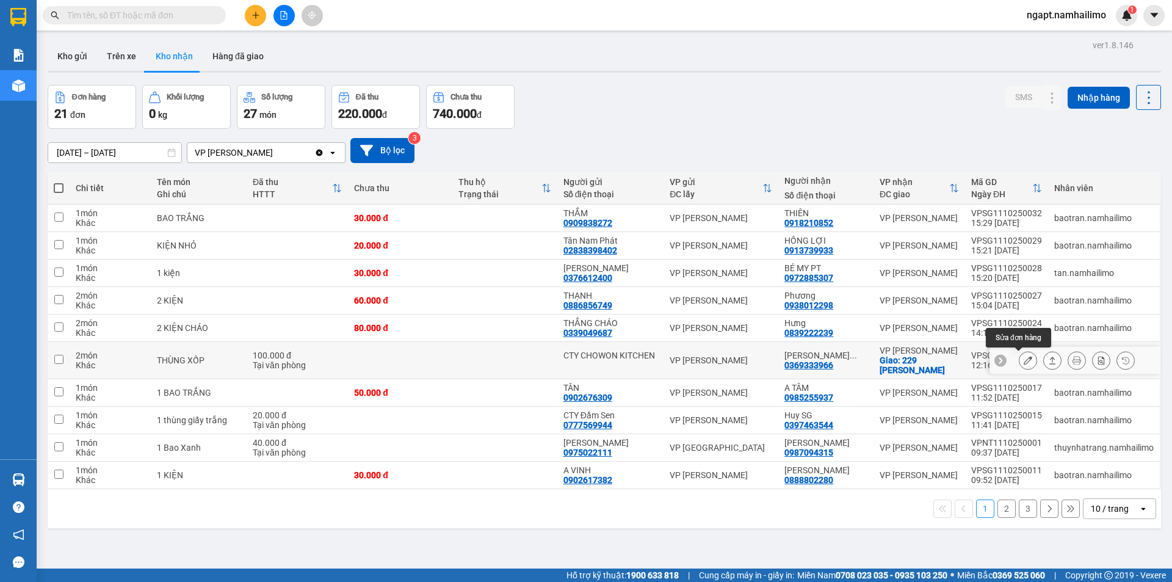
click at [1024, 363] on icon at bounding box center [1028, 360] width 9 height 9
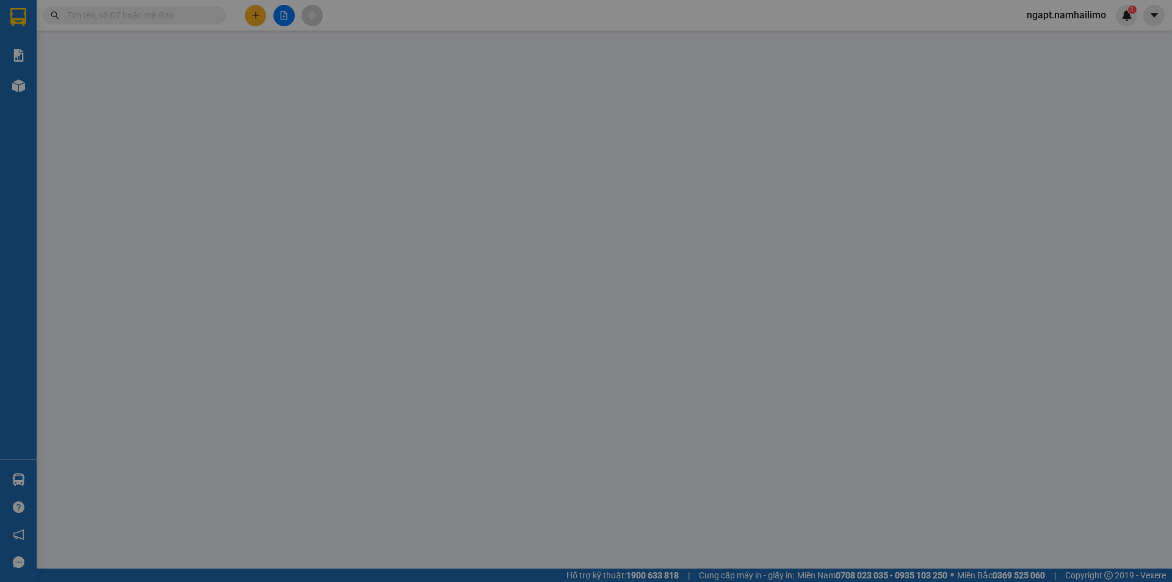
type input "CTY CHOWON KITCHEN"
type input "0369333966"
type input "TRẦN THỊ ÁNH PHONG"
checkbox input "true"
type input "229 Tôn Đức Thắng"
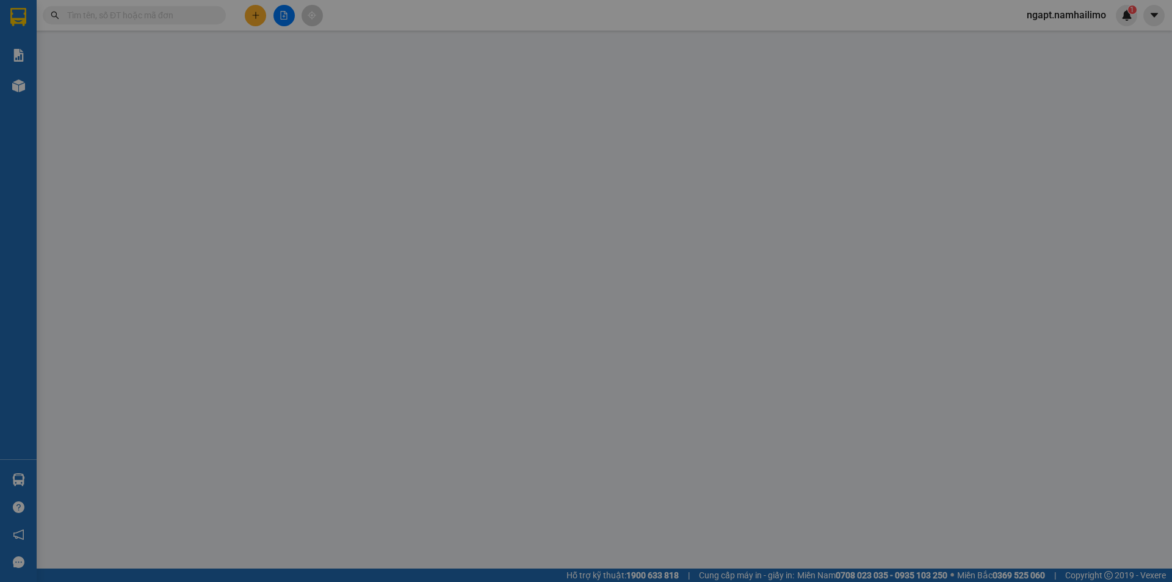
type input "100.000"
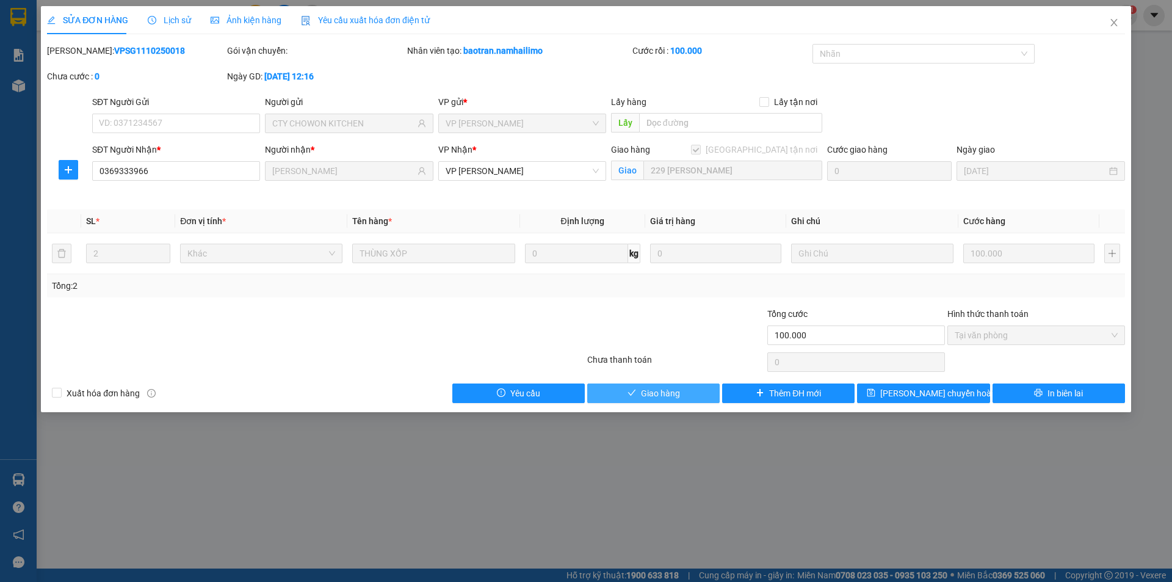
drag, startPoint x: 666, startPoint y: 389, endPoint x: 1104, endPoint y: 297, distance: 447.1
click at [666, 388] on span "Giao hàng" at bounding box center [660, 392] width 39 height 13
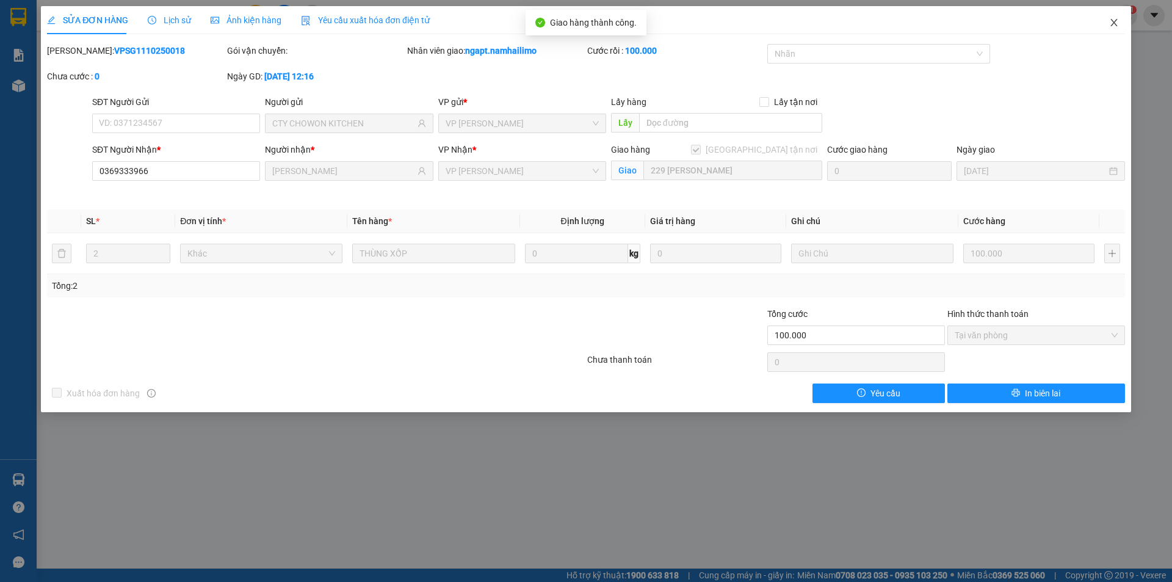
click at [1116, 21] on icon "close" at bounding box center [1113, 22] width 7 height 7
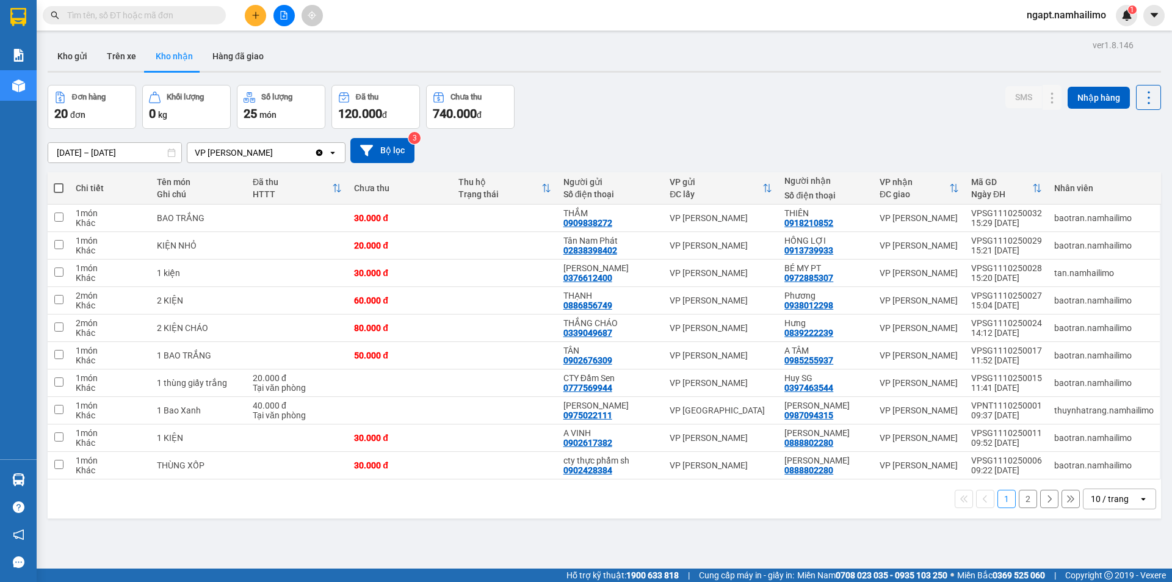
click at [1021, 496] on button "2" at bounding box center [1028, 499] width 18 height 18
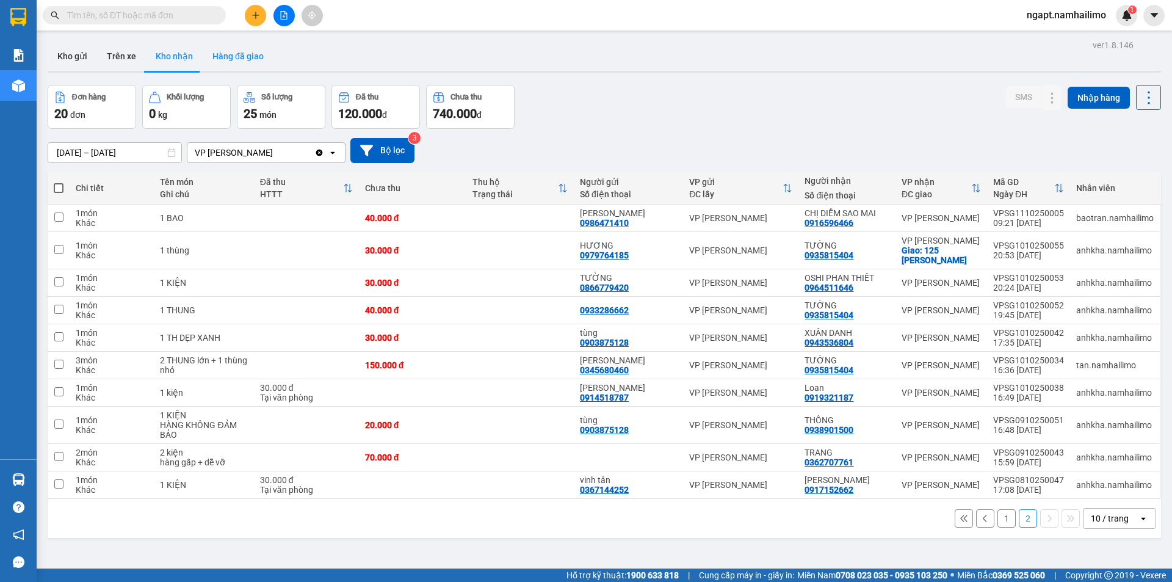
click at [250, 56] on button "Hàng đã giao" at bounding box center [238, 56] width 71 height 29
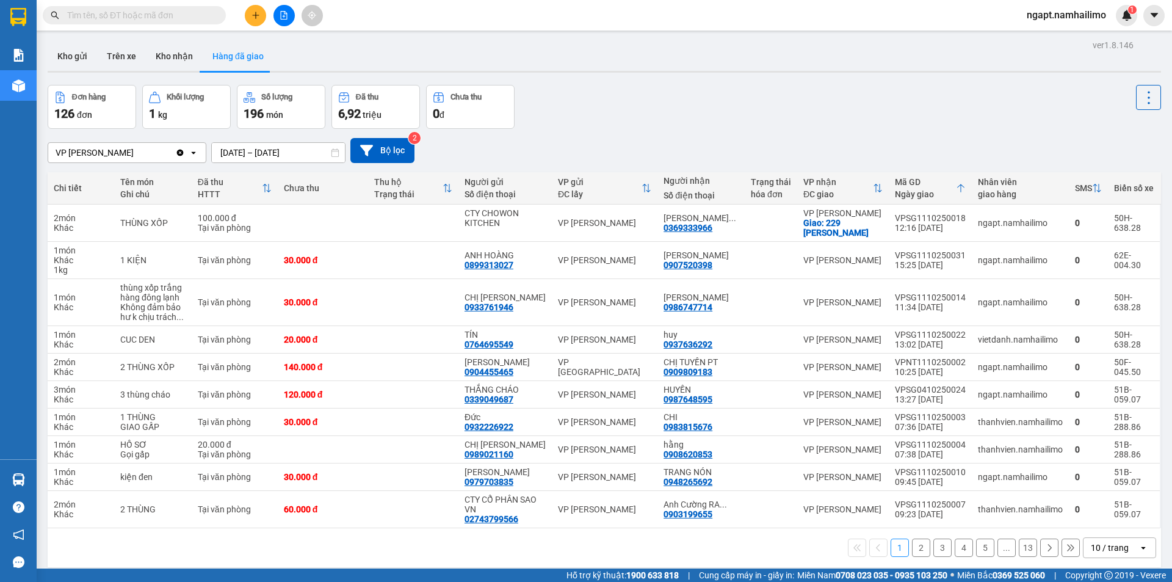
click at [203, 42] on button "Hàng đã giao" at bounding box center [238, 56] width 71 height 29
click at [252, 14] on icon "plus" at bounding box center [255, 15] width 9 height 9
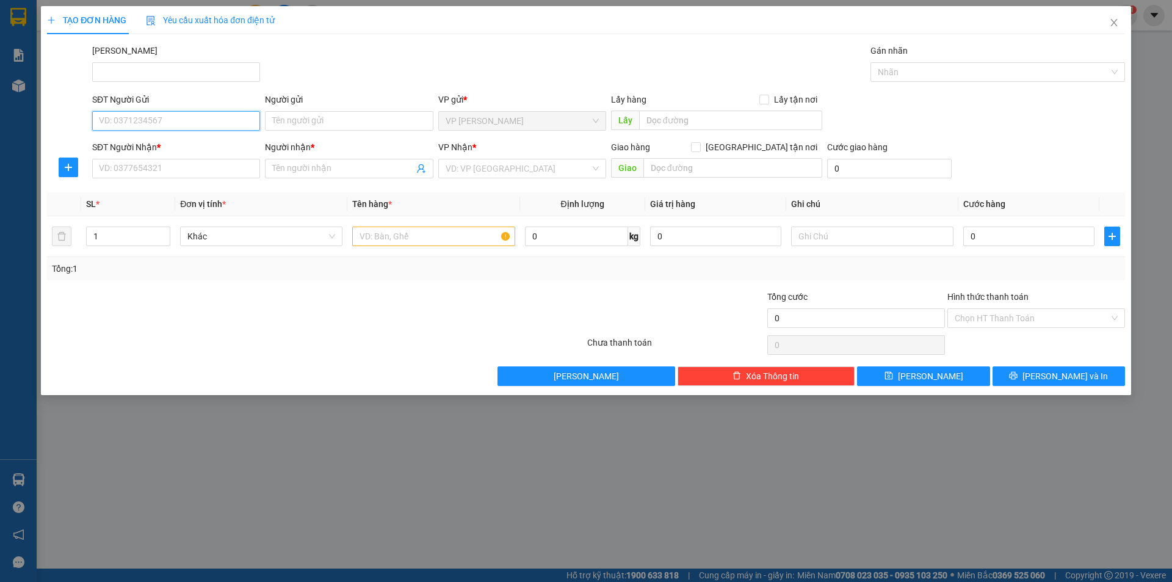
click at [159, 114] on input "SĐT Người Gửi" at bounding box center [176, 121] width 168 height 20
type input "0939256639"
click at [183, 145] on div "0939256639 - THANH PT" at bounding box center [175, 145] width 153 height 13
type input "THANH PT"
type input "0932884680"
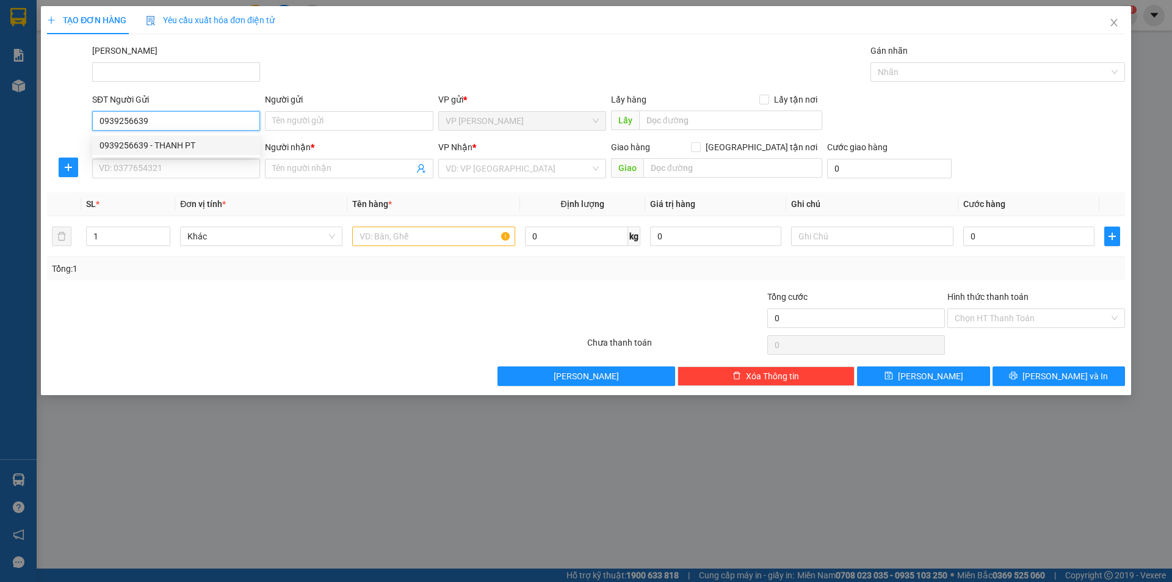
type input "THÀNH ĐẠT NT"
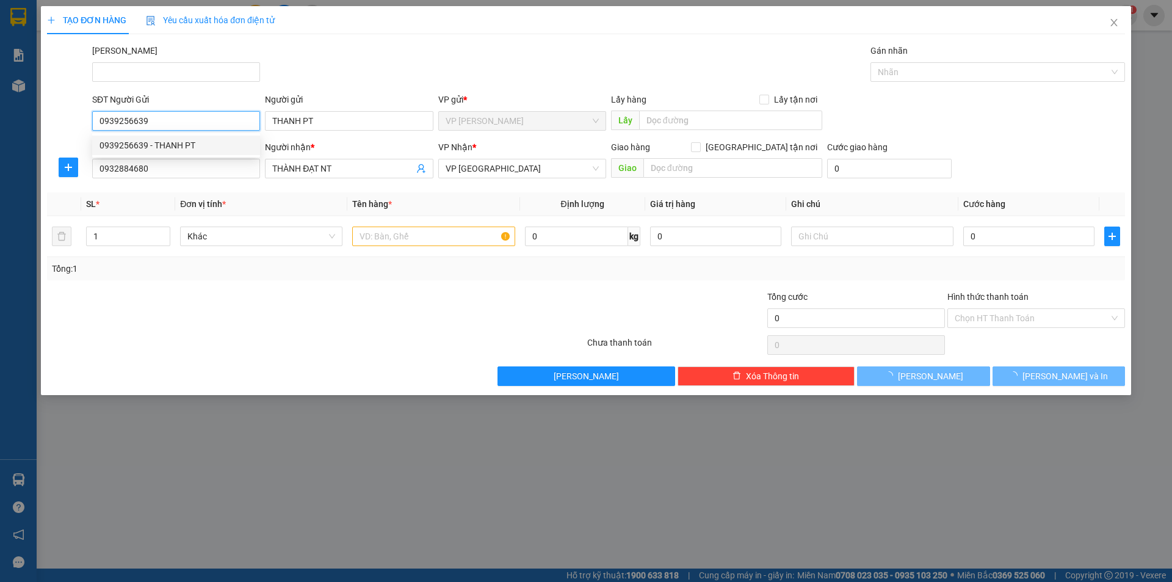
type input "50.000"
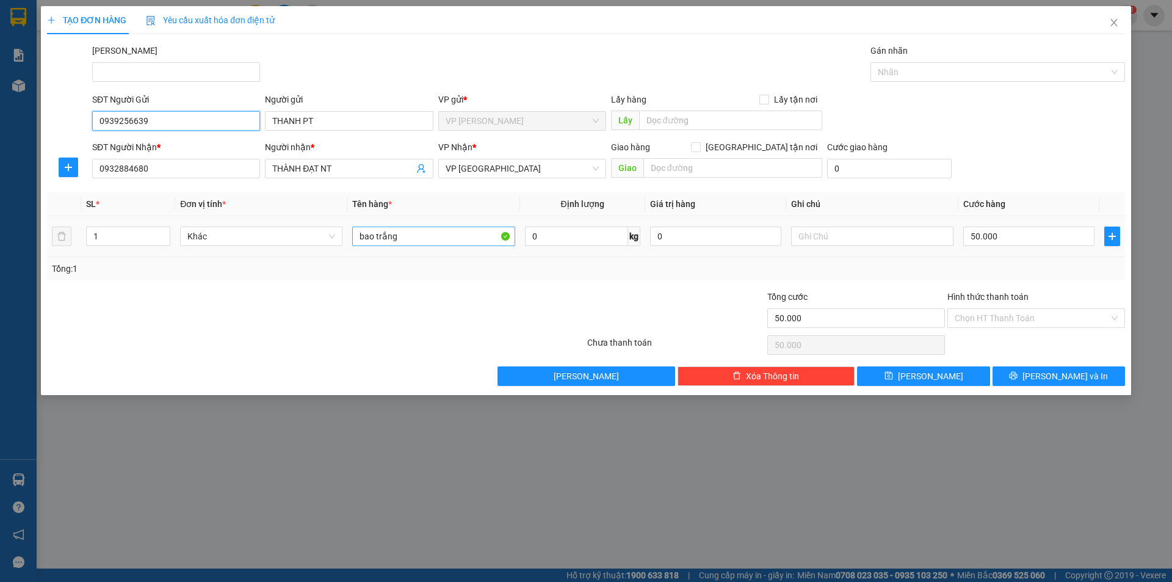
type input "0939256639"
drag, startPoint x: 428, startPoint y: 239, endPoint x: 327, endPoint y: 237, distance: 101.3
click at [327, 237] on tr "1 Khác bao trắng 0 kg 0 50.000" at bounding box center [586, 236] width 1078 height 41
type input "k"
type input "KIỆN ĐEN"
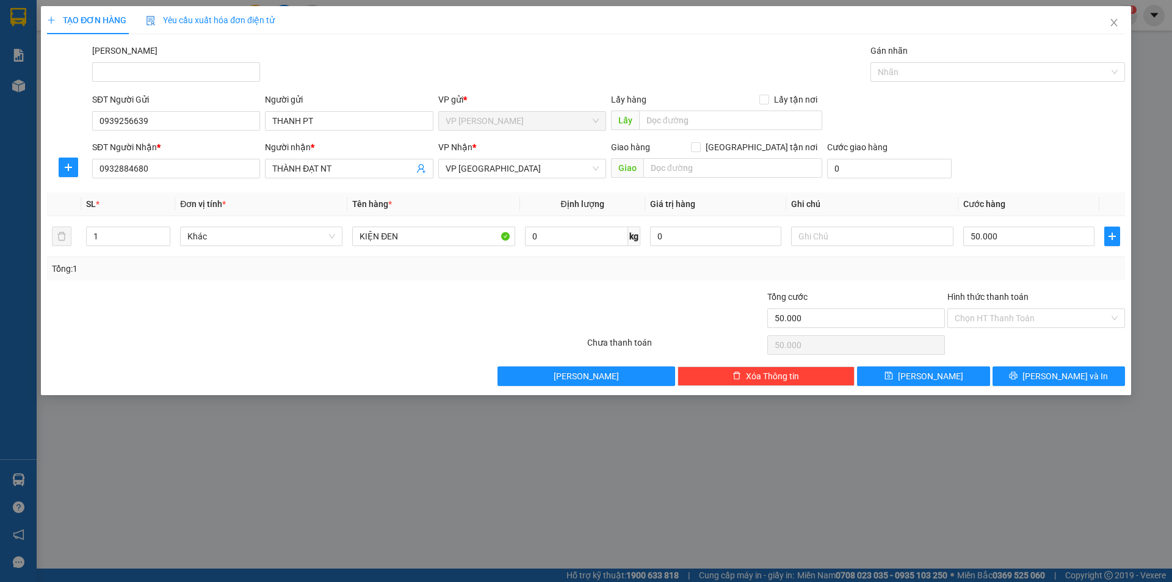
click at [1043, 266] on div "Tổng: 1" at bounding box center [586, 268] width 1068 height 13
click at [1069, 379] on span "Lưu và In" at bounding box center [1064, 375] width 85 height 13
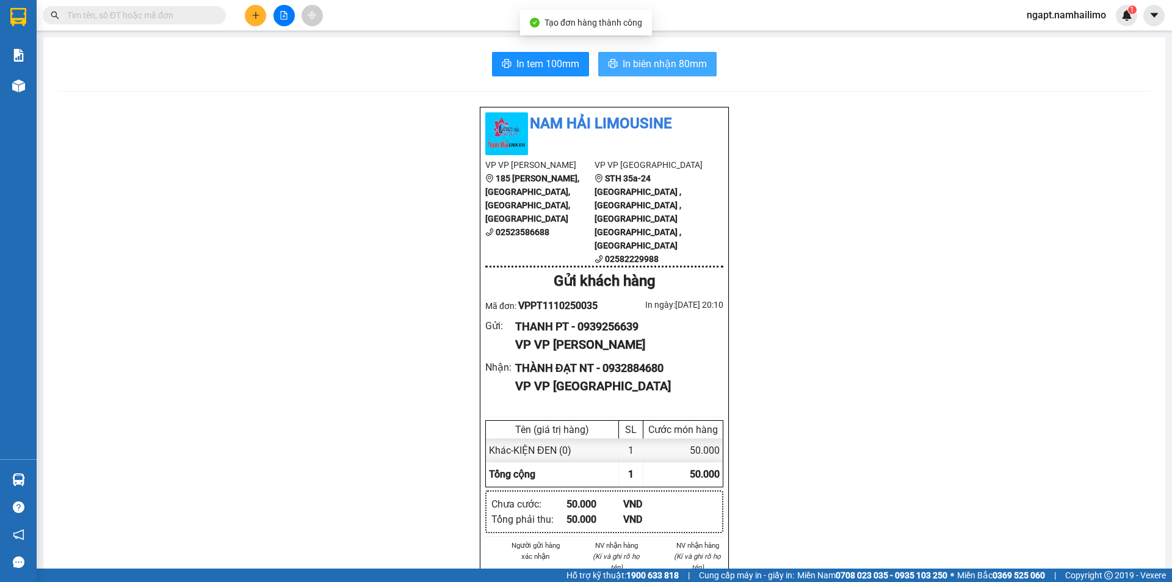
click at [688, 65] on span "In biên nhận 80mm" at bounding box center [665, 63] width 84 height 15
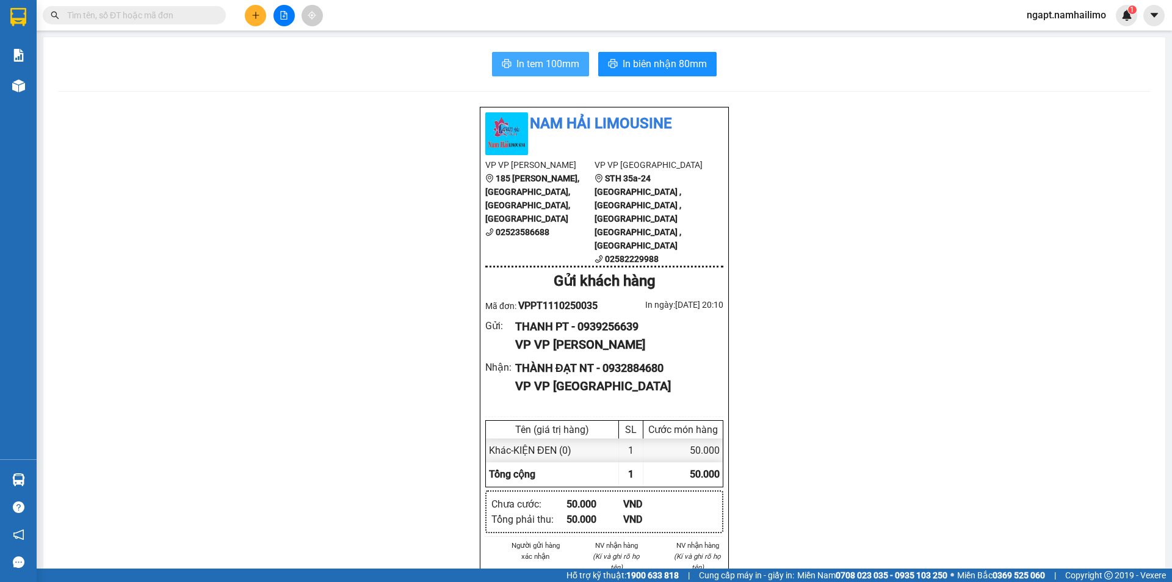
click at [562, 66] on span "In tem 100mm" at bounding box center [547, 63] width 63 height 15
click at [533, 68] on span "In tem 100mm" at bounding box center [547, 63] width 63 height 15
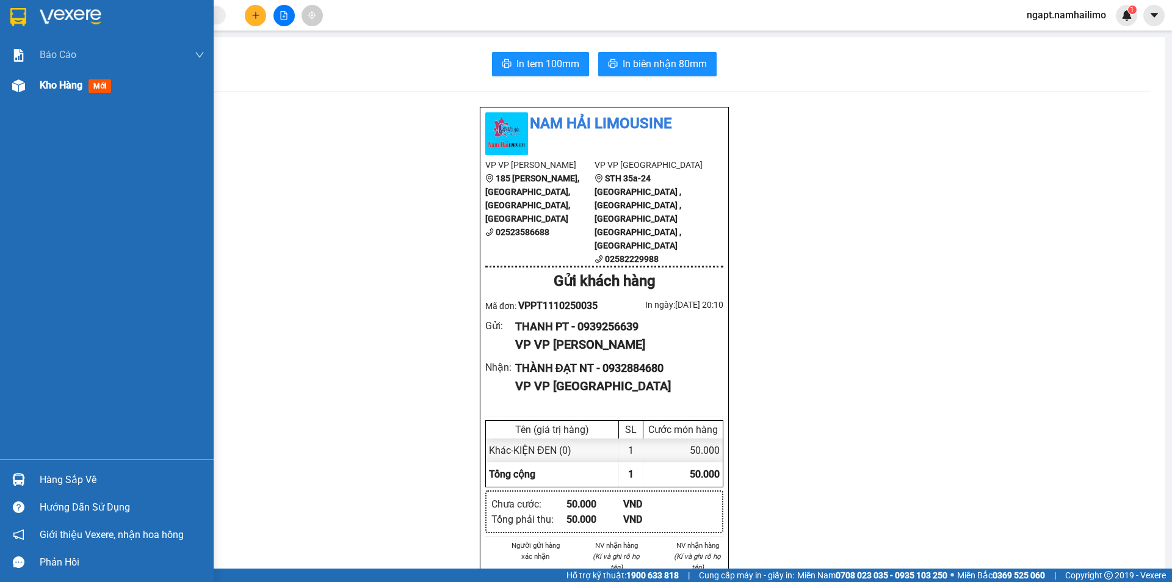
click at [31, 87] on div "Kho hàng mới" at bounding box center [107, 85] width 214 height 31
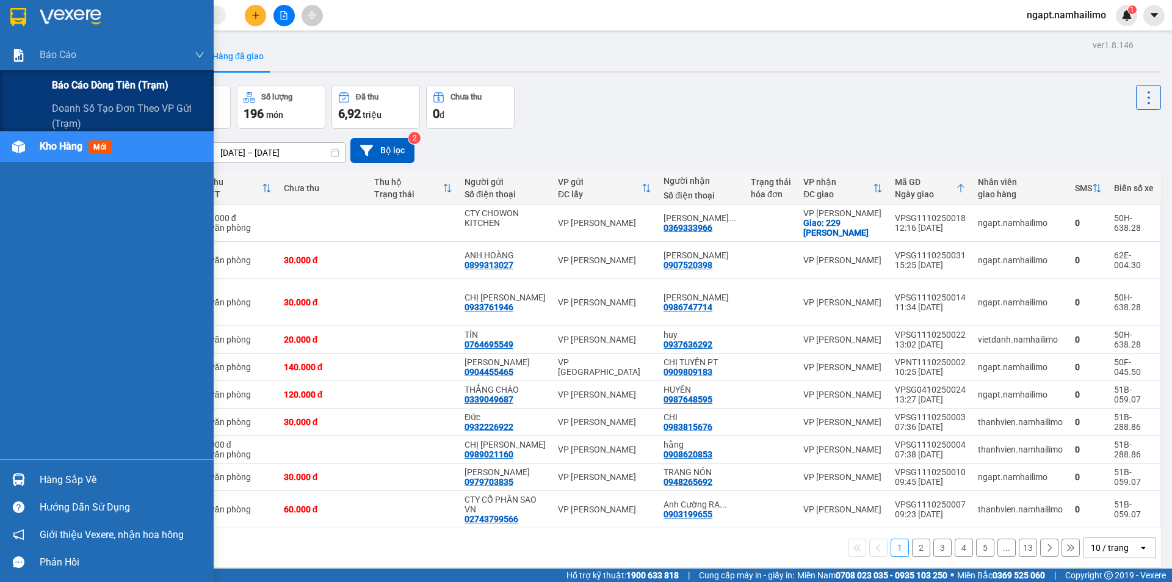
click at [87, 84] on span "Báo cáo dòng tiền (trạm)" at bounding box center [110, 85] width 117 height 15
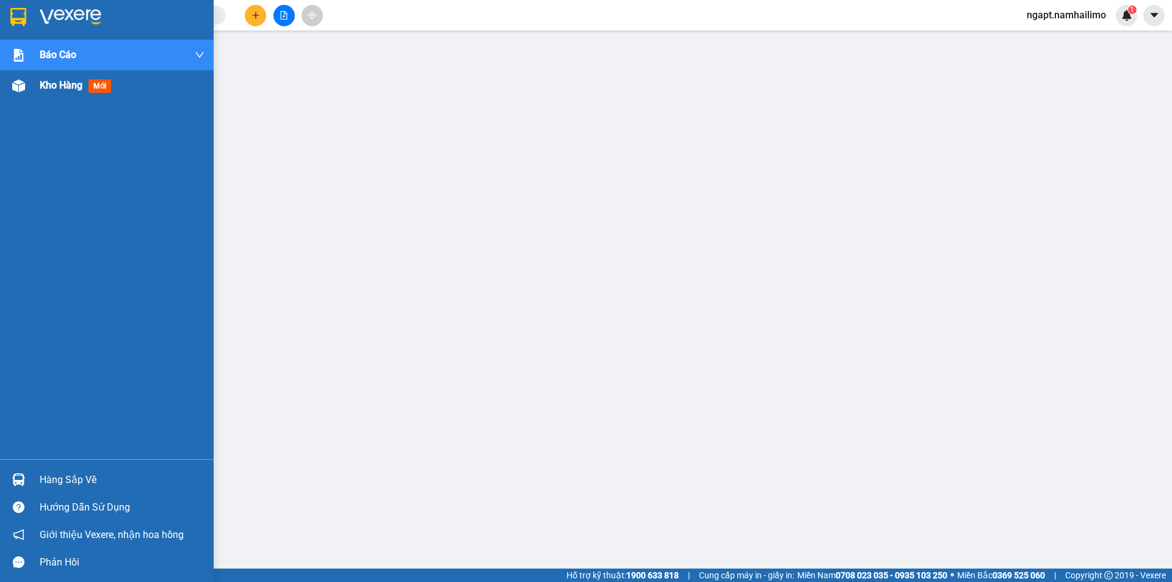
click at [60, 90] on span "Kho hàng" at bounding box center [61, 85] width 43 height 12
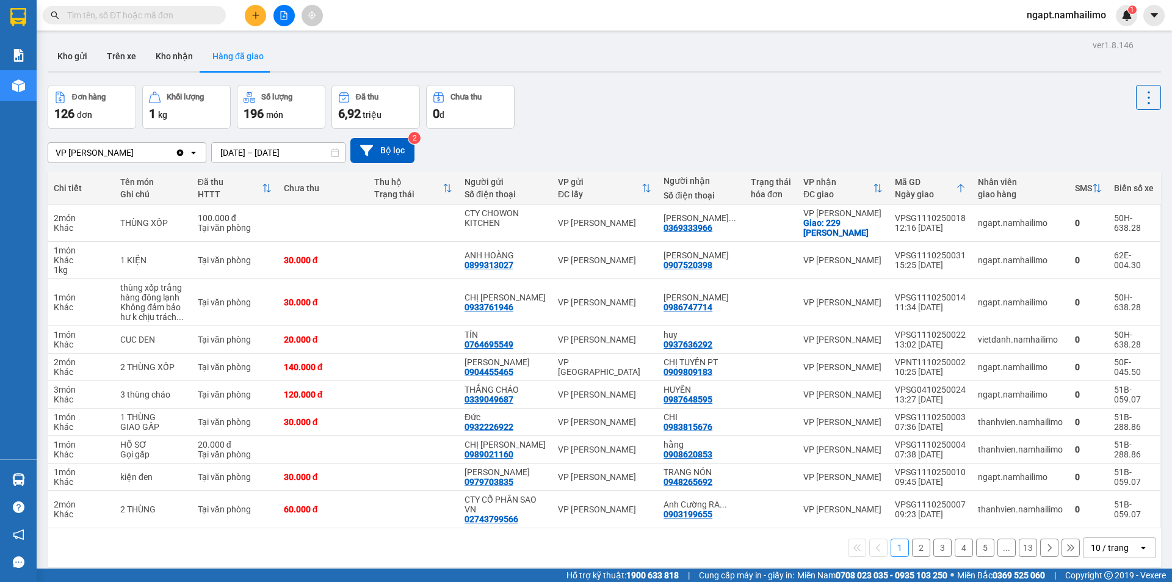
click at [193, 18] on input "text" at bounding box center [139, 15] width 144 height 13
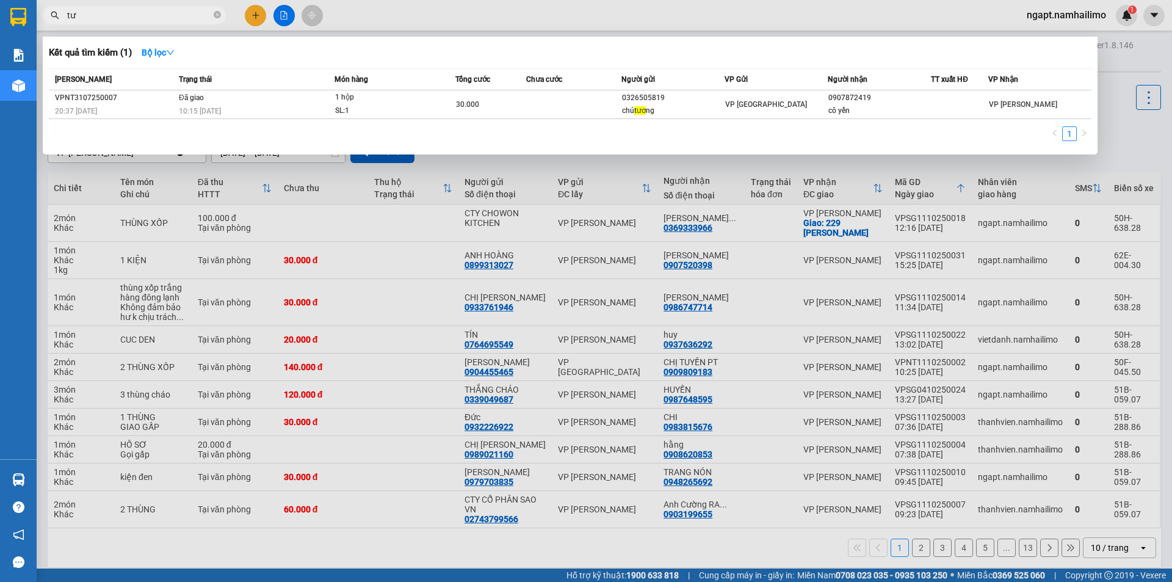
type input "t"
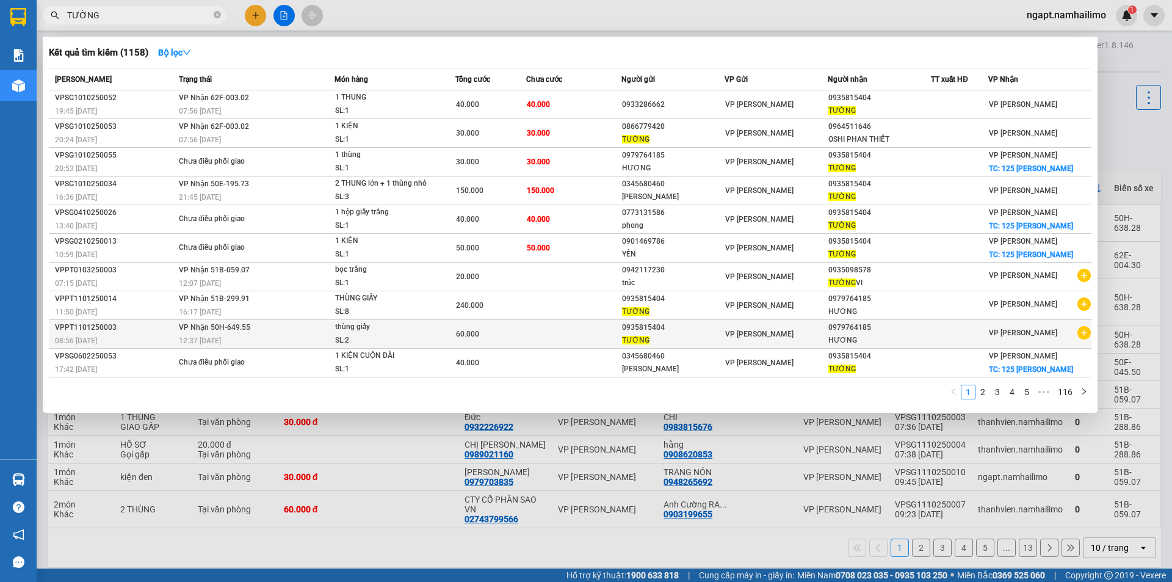
type input "TƯỜNG"
click at [1080, 339] on icon "plus-circle" at bounding box center [1083, 332] width 13 height 13
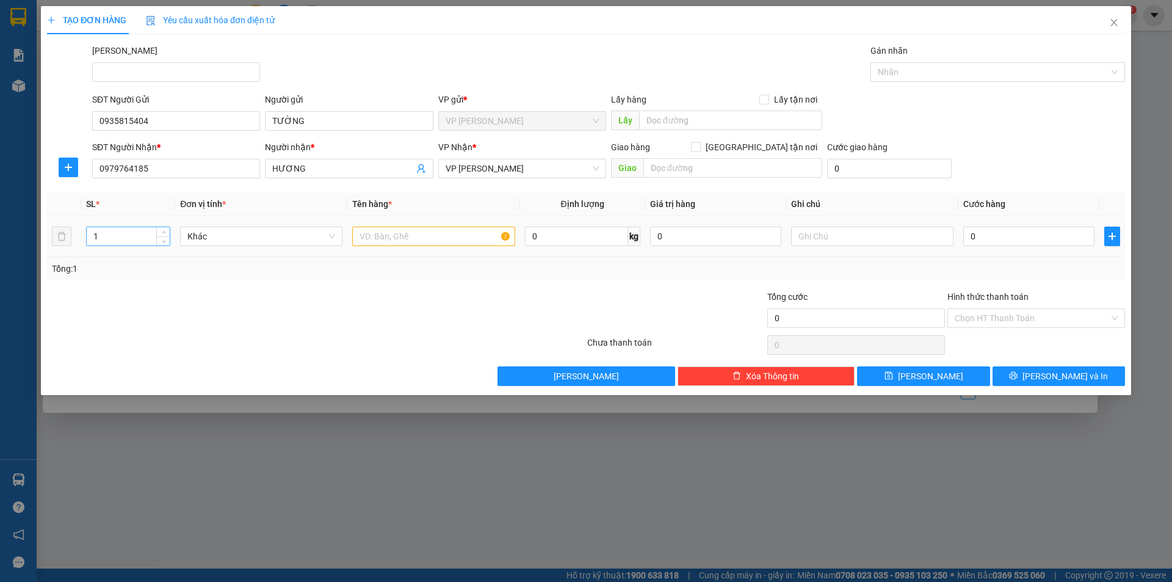
click at [146, 239] on input "1" at bounding box center [128, 236] width 83 height 18
type input "14"
click at [403, 215] on th "Tên hàng *" at bounding box center [433, 204] width 172 height 24
click at [399, 229] on input "text" at bounding box center [433, 236] width 162 height 20
click at [409, 234] on input "13 THUNGG LỚN +1 T NHỎ" at bounding box center [433, 236] width 162 height 20
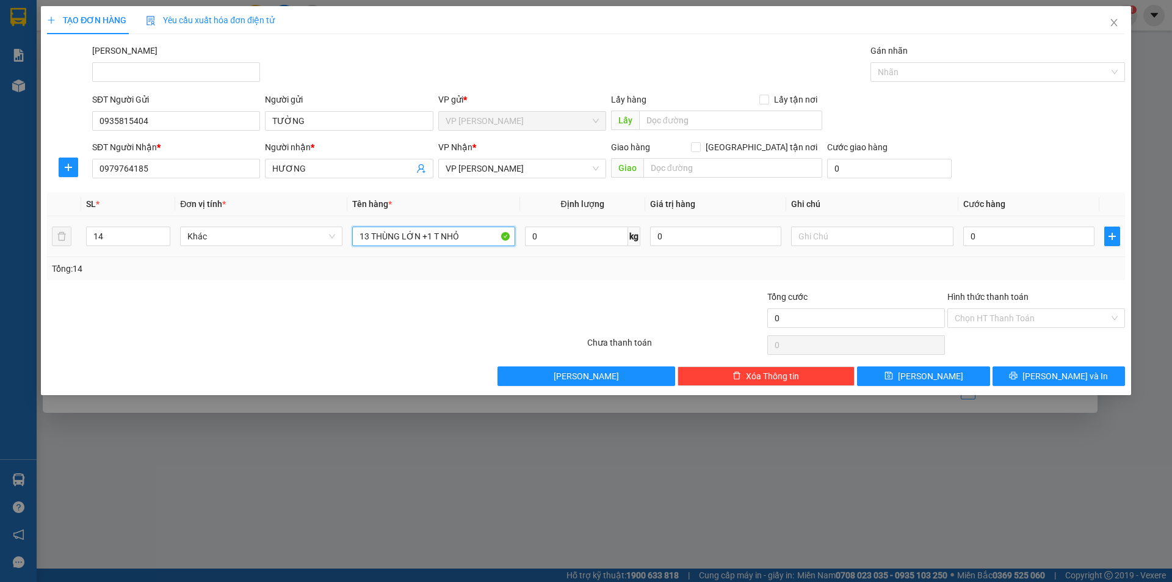
click at [439, 236] on input "13 THÙNG LỚN +1 T NHỎ" at bounding box center [433, 236] width 162 height 20
type input "13 THÙNG LỚN +1 THÙNG NHỎ"
click at [1030, 243] on input "0" at bounding box center [1028, 236] width 131 height 20
type input "4"
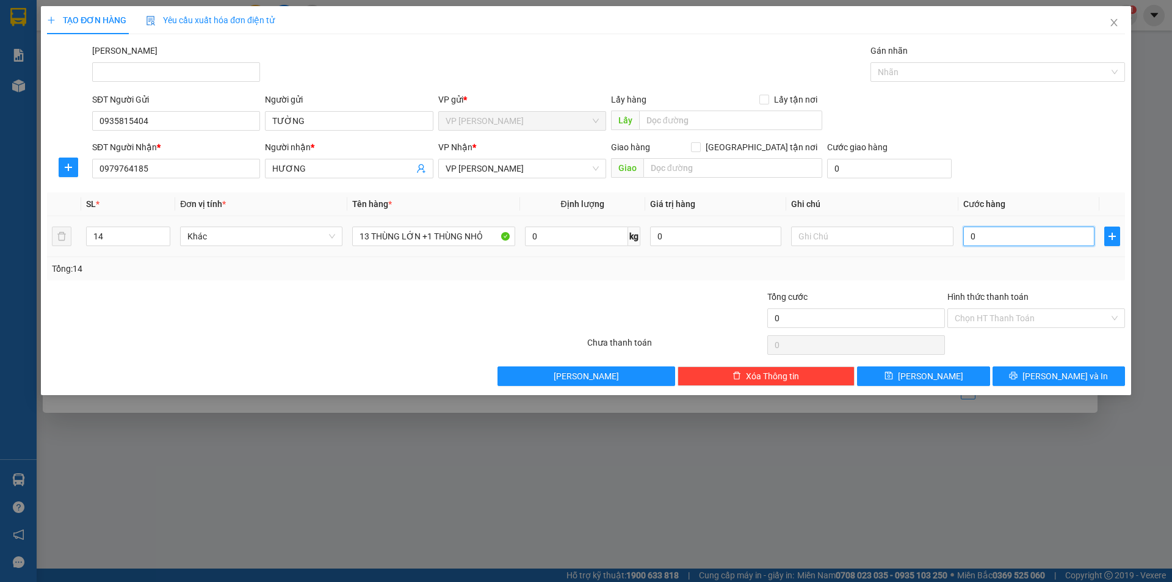
type input "4"
type input "41"
type input "410"
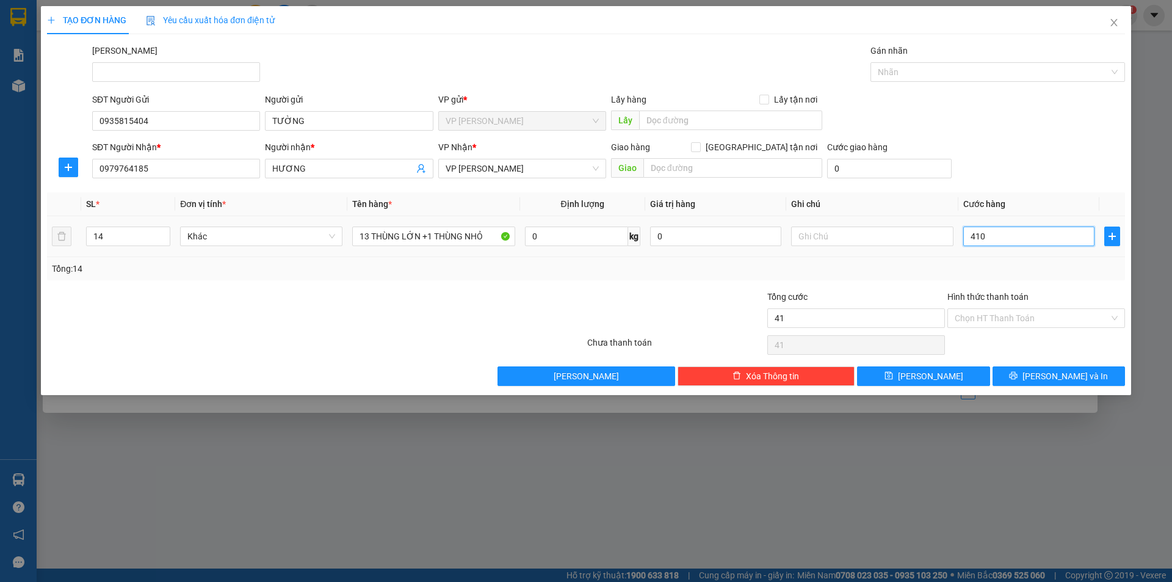
type input "410"
click at [1036, 387] on div "TẠO ĐƠN HÀNG Yêu cầu xuất hóa đơn điện tử Transit Pickup Surcharge Ids Transit …" at bounding box center [586, 200] width 1090 height 389
click at [1044, 379] on button "Lưu và In" at bounding box center [1058, 376] width 132 height 20
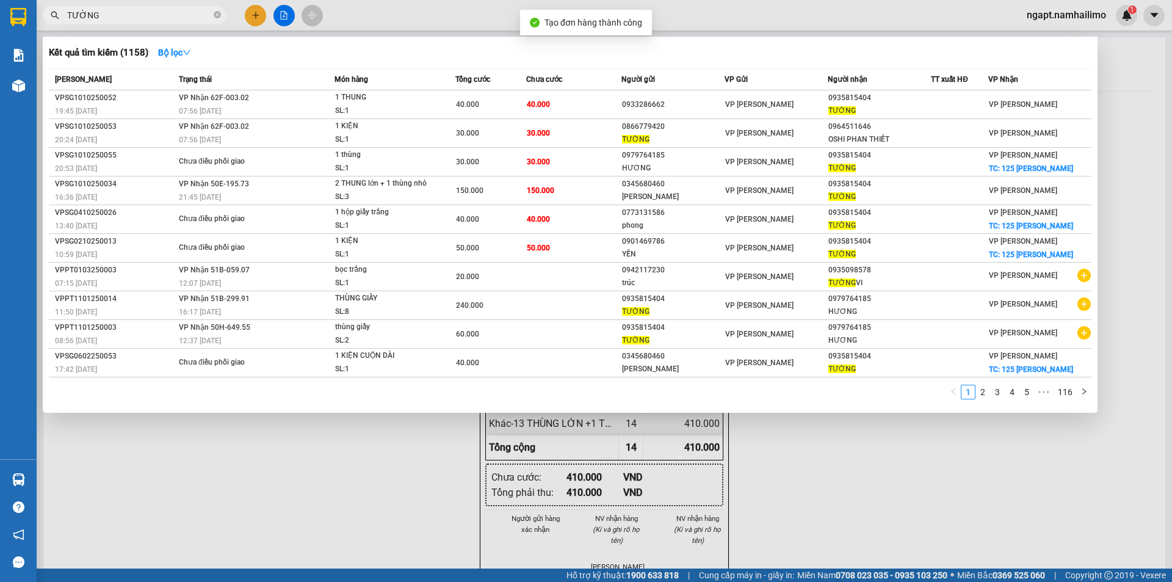
click at [883, 460] on div at bounding box center [586, 291] width 1172 height 582
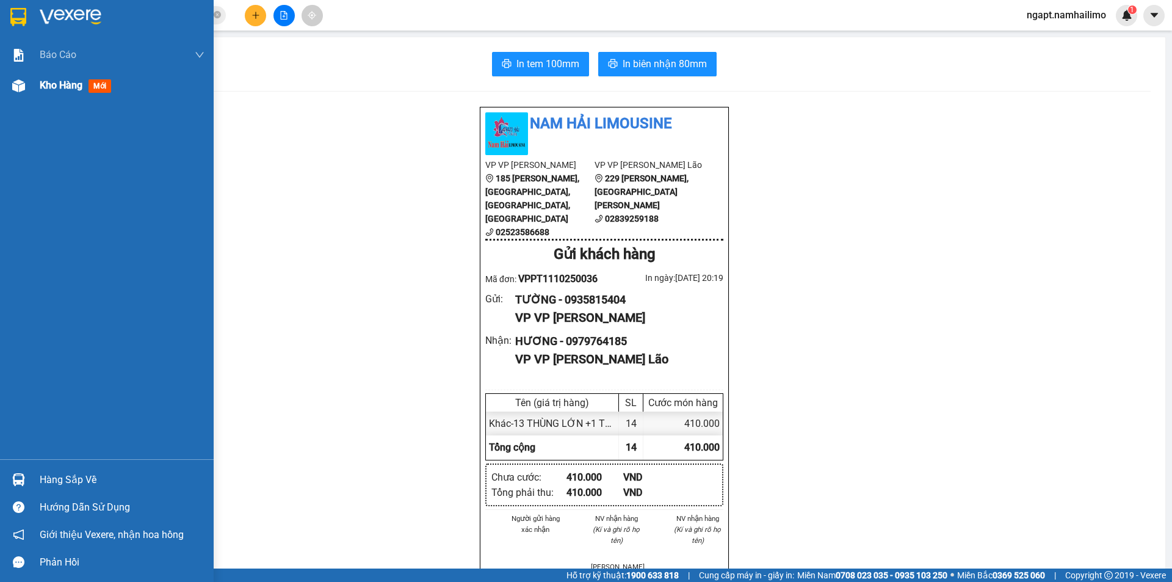
click at [16, 87] on img at bounding box center [18, 85] width 13 height 13
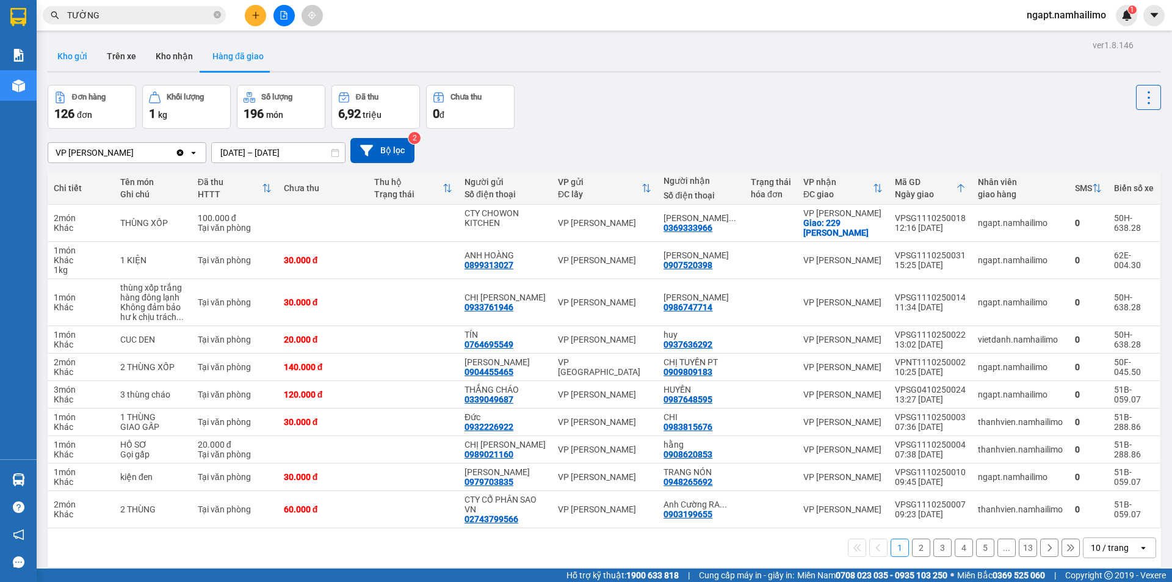
click at [82, 58] on button "Kho gửi" at bounding box center [72, 56] width 49 height 29
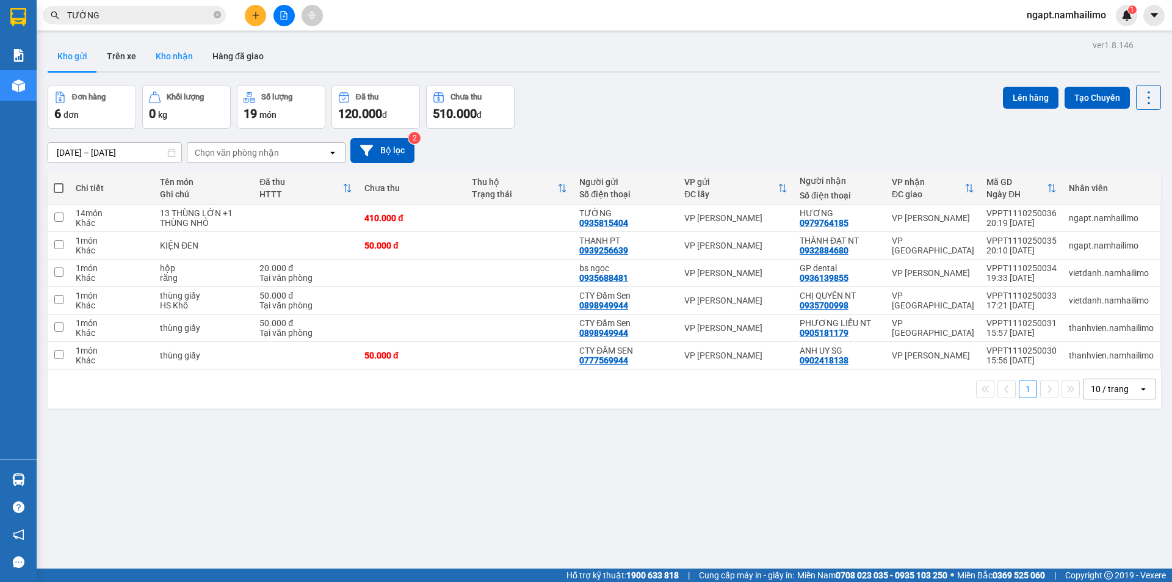
click at [179, 54] on button "Kho nhận" at bounding box center [174, 56] width 57 height 29
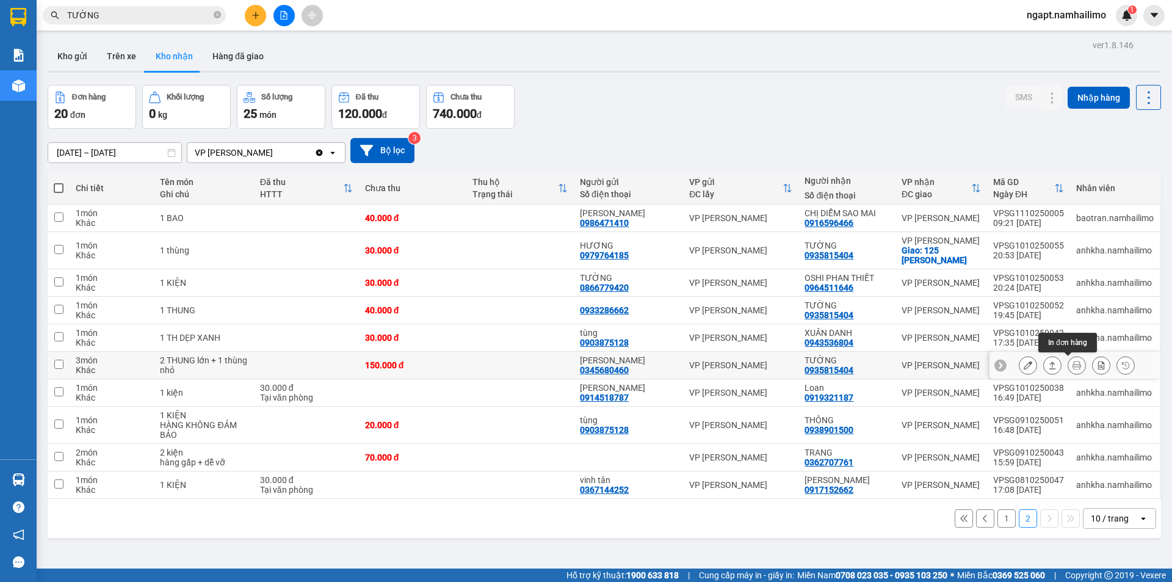
click at [1072, 369] on icon at bounding box center [1076, 365] width 9 height 9
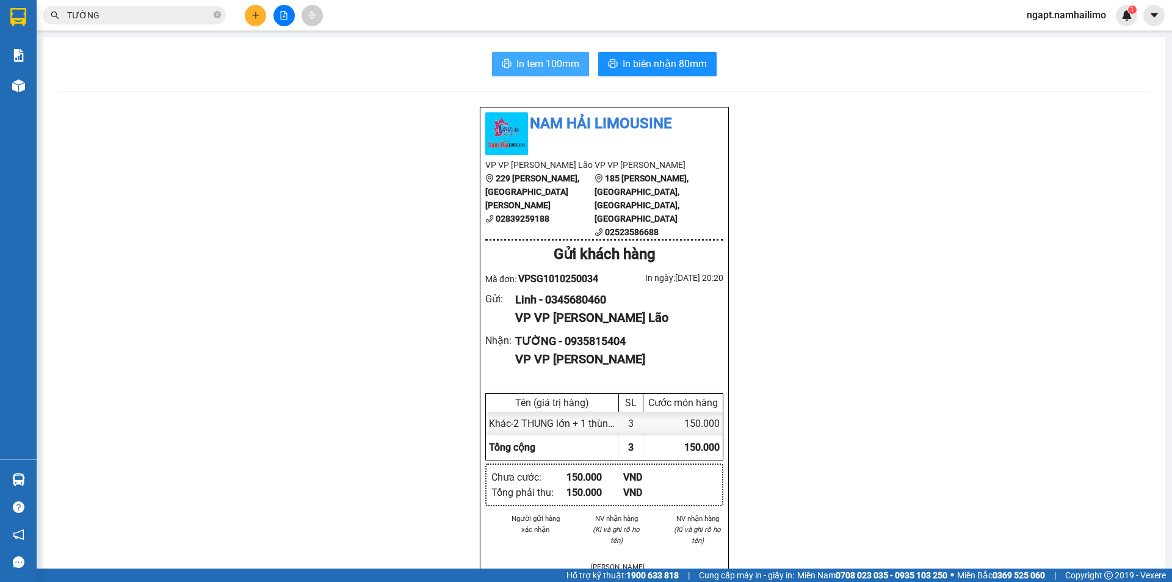
click at [516, 63] on span "In tem 100mm" at bounding box center [547, 63] width 63 height 15
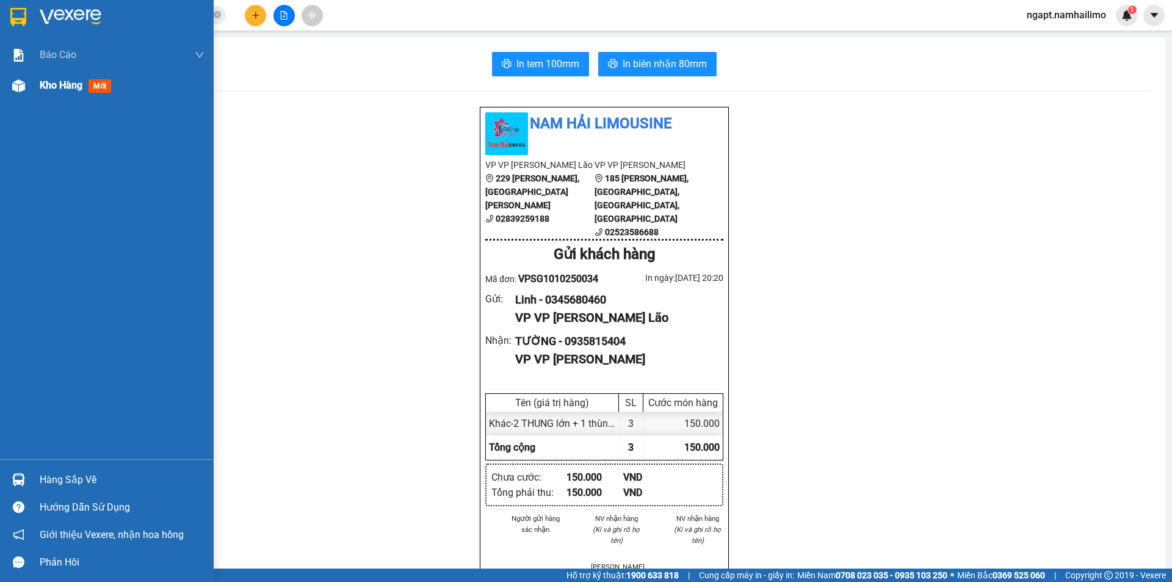
click at [47, 83] on span "Kho hàng" at bounding box center [61, 85] width 43 height 12
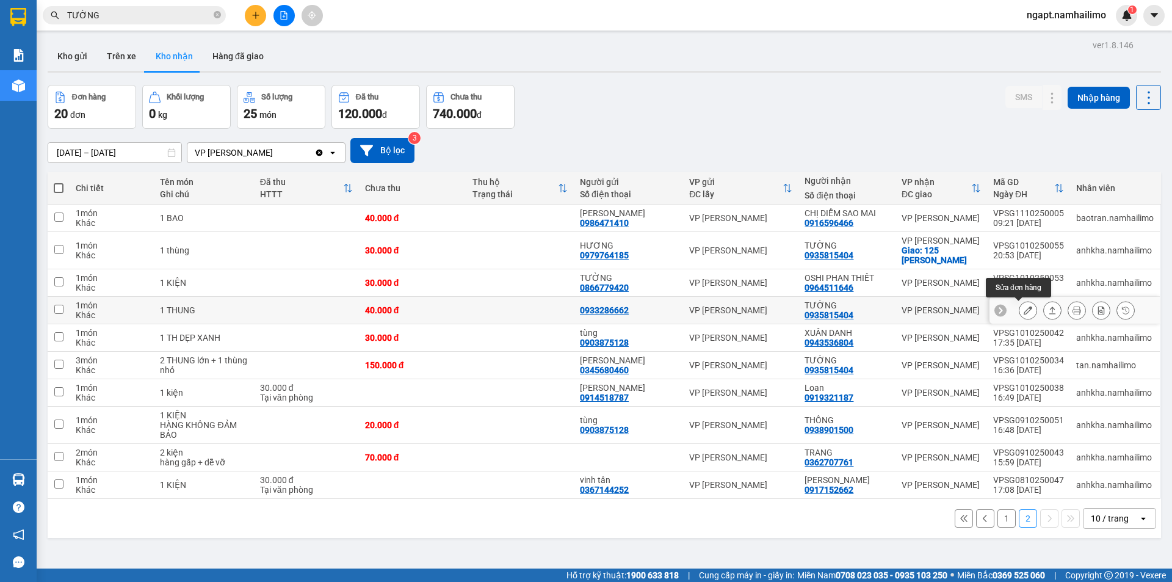
click at [1019, 313] on button at bounding box center [1027, 310] width 17 height 21
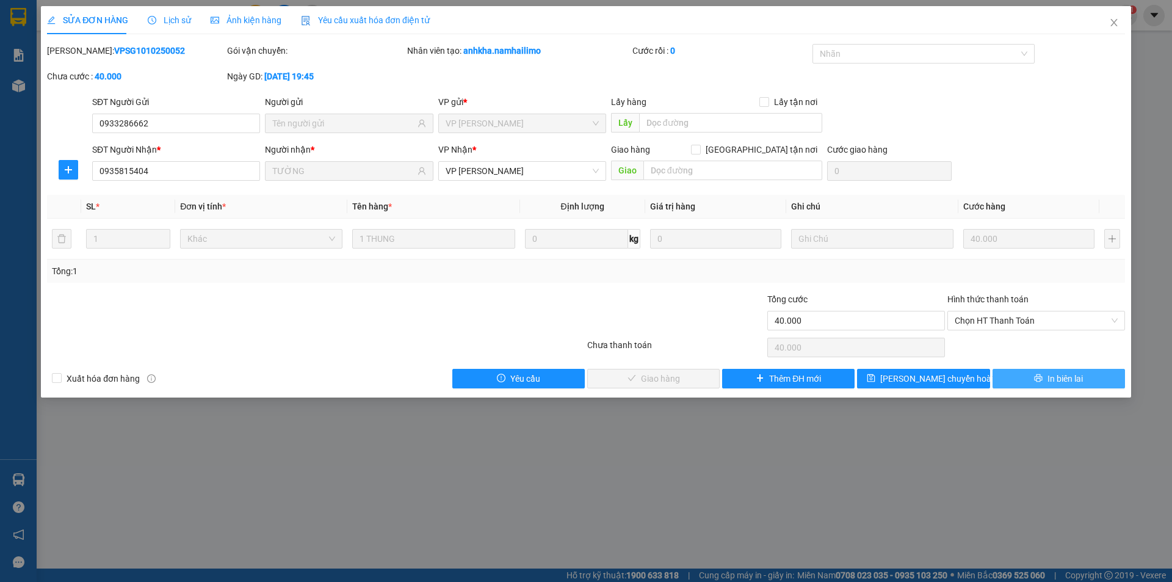
click at [1061, 378] on span "In biên lai" at bounding box center [1064, 378] width 35 height 13
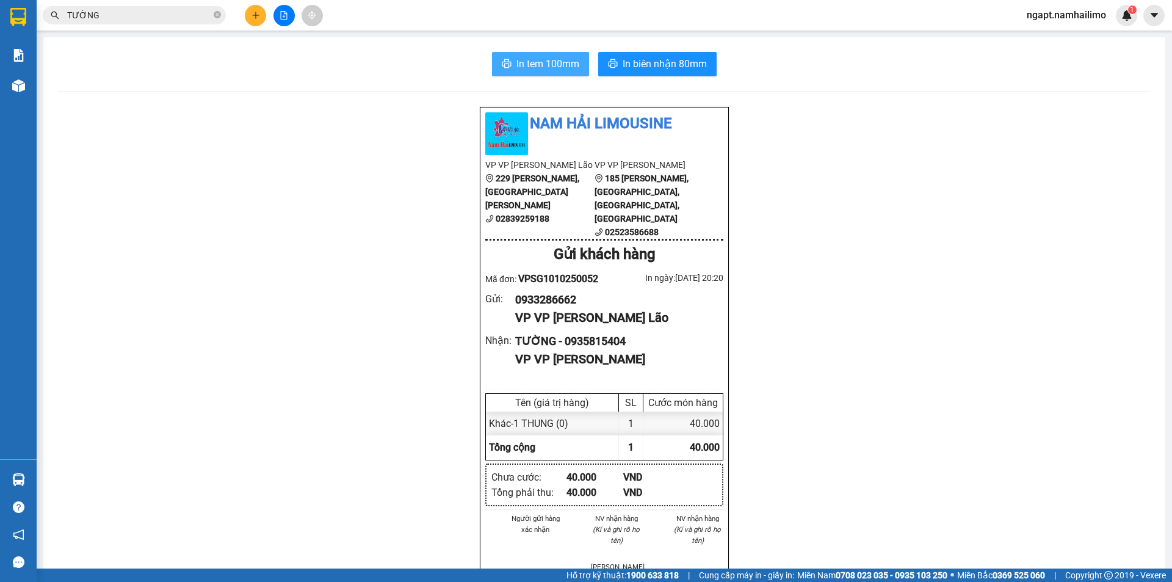
click at [560, 63] on span "In tem 100mm" at bounding box center [547, 63] width 63 height 15
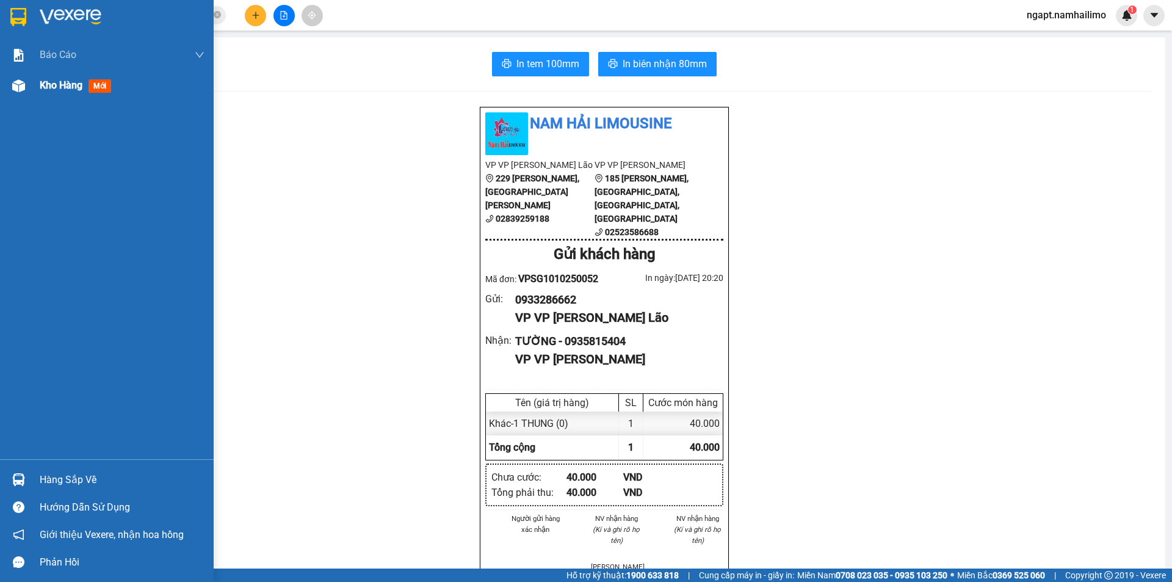
click at [50, 89] on span "Kho hàng" at bounding box center [61, 85] width 43 height 12
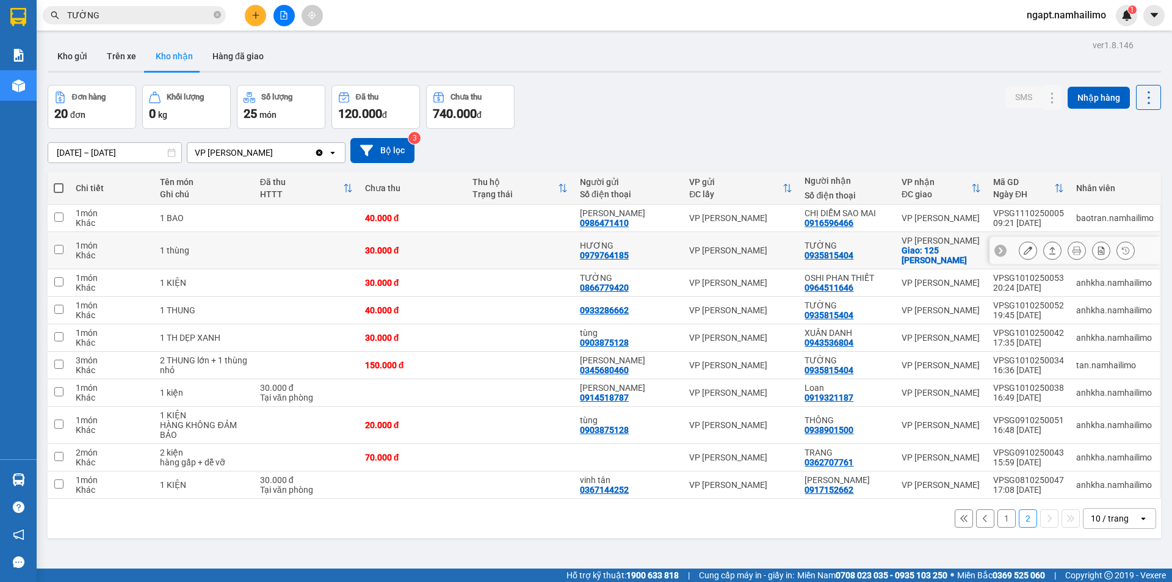
click at [1074, 249] on button at bounding box center [1076, 250] width 17 height 21
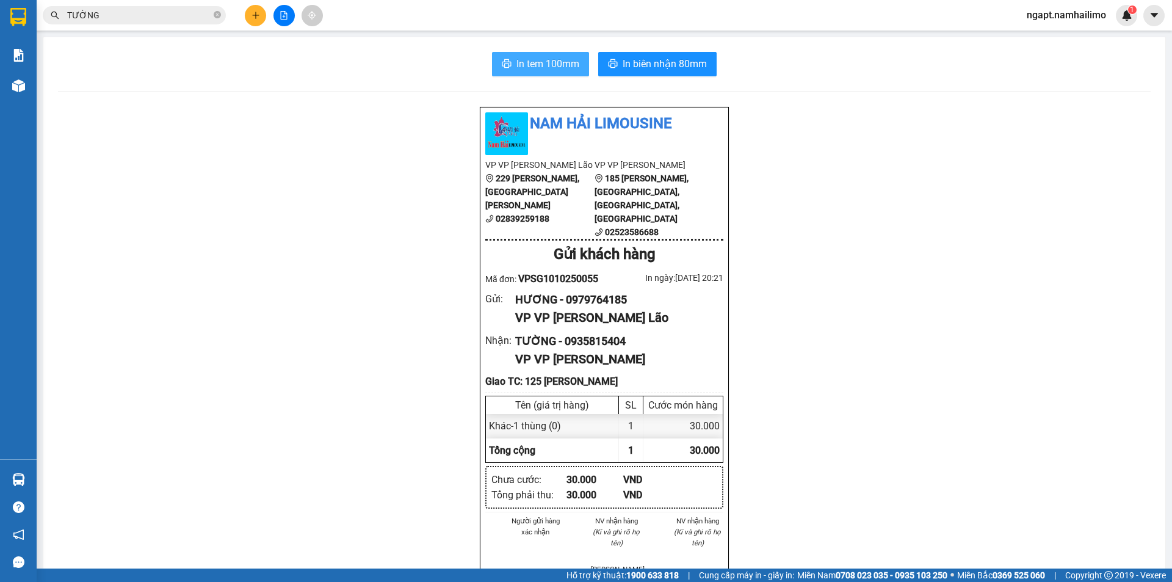
click at [505, 60] on icon "printer" at bounding box center [507, 64] width 10 height 10
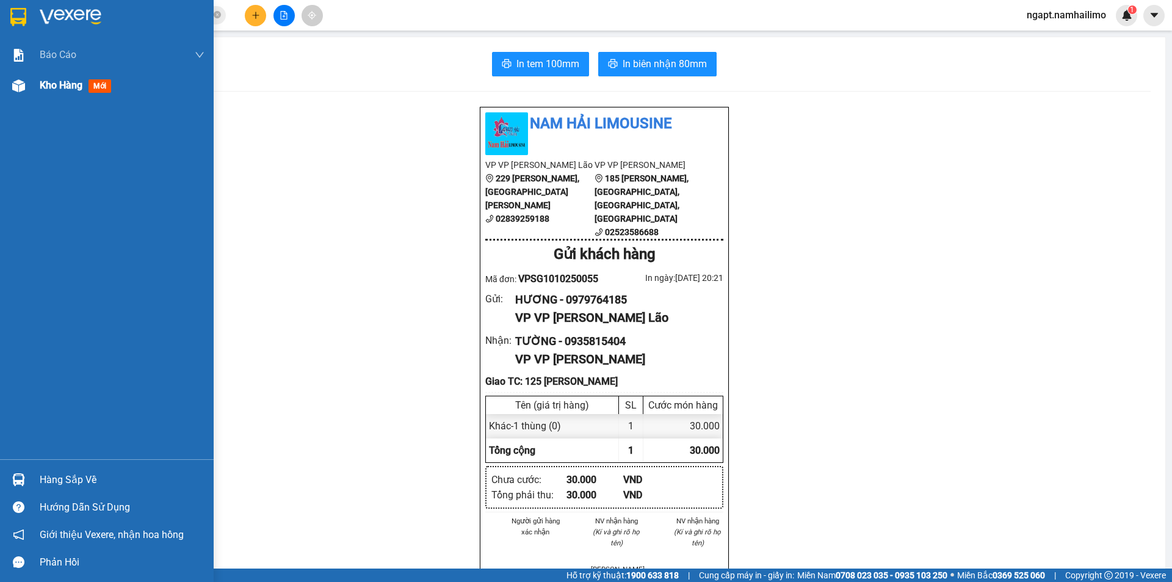
click at [23, 93] on div at bounding box center [18, 85] width 21 height 21
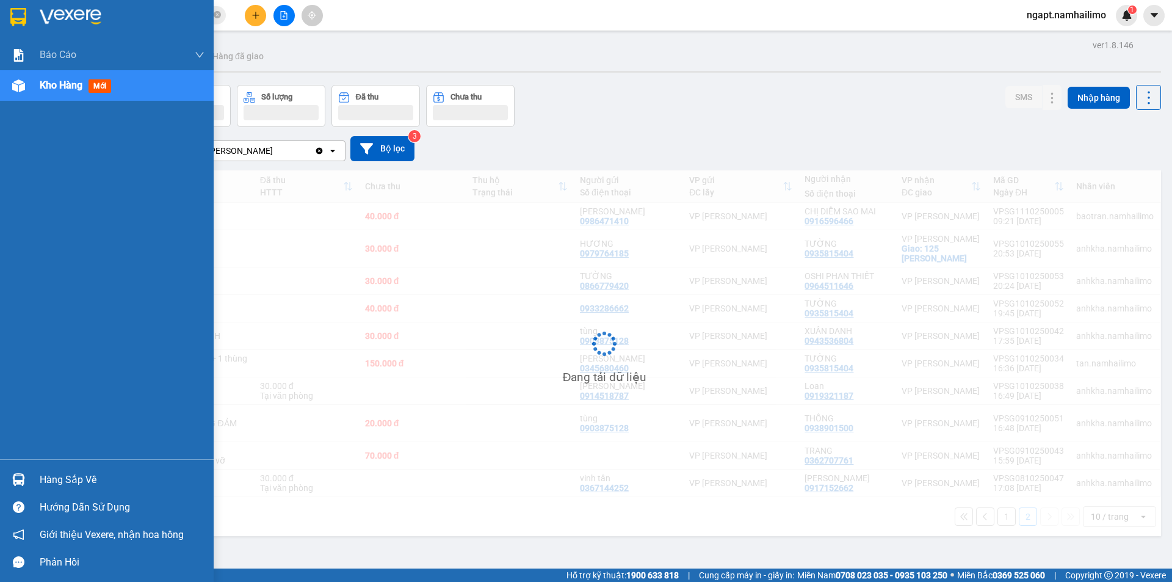
click at [43, 85] on span "Kho hàng" at bounding box center [61, 85] width 43 height 12
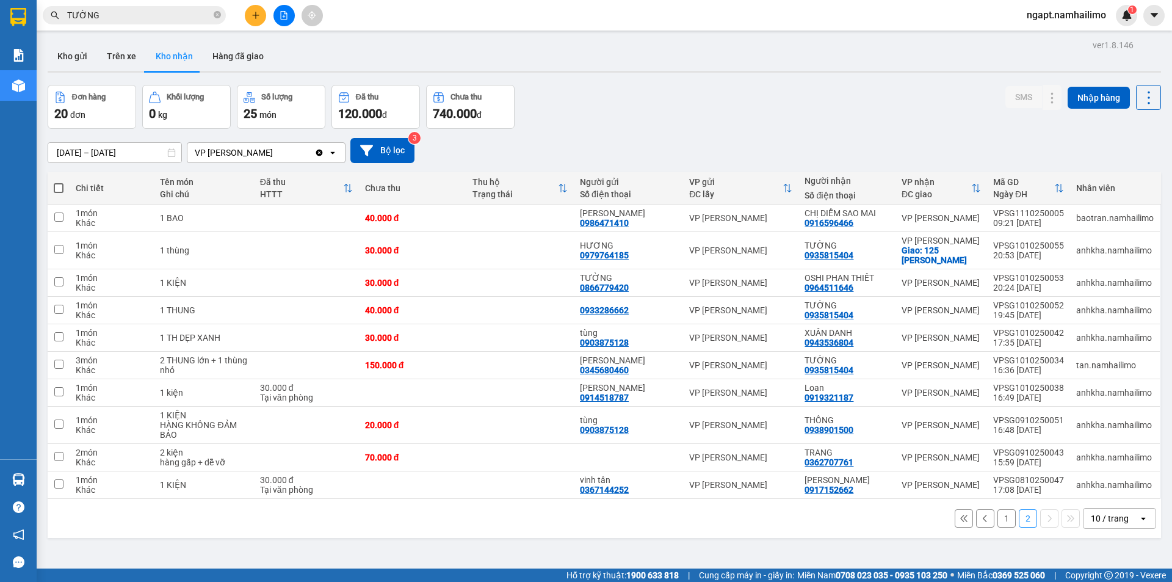
click at [999, 522] on button "1" at bounding box center [1006, 518] width 18 height 18
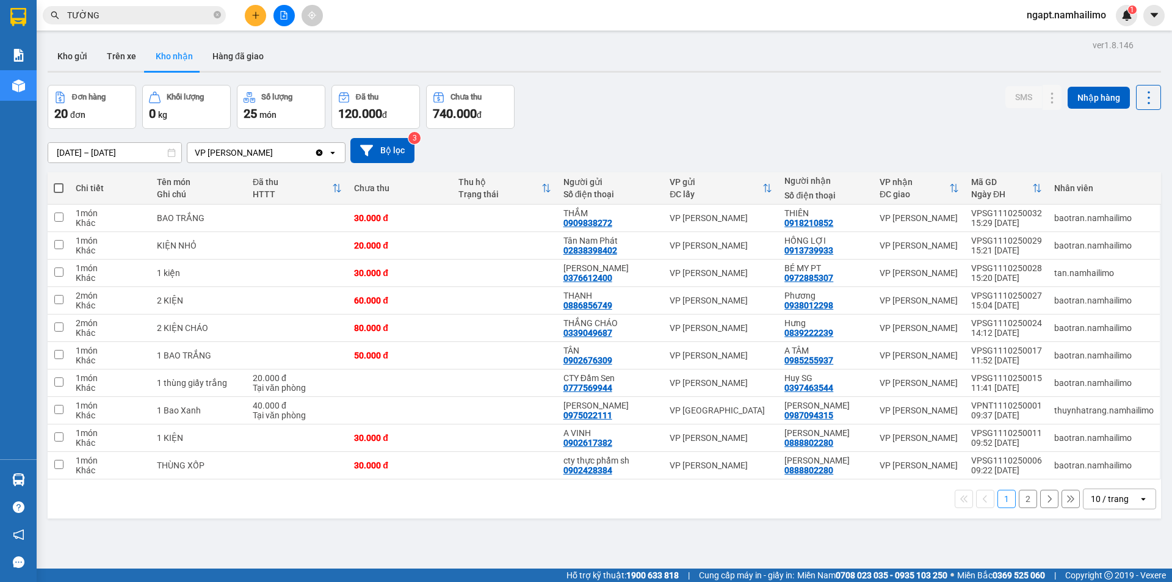
click at [1020, 502] on button "2" at bounding box center [1028, 499] width 18 height 18
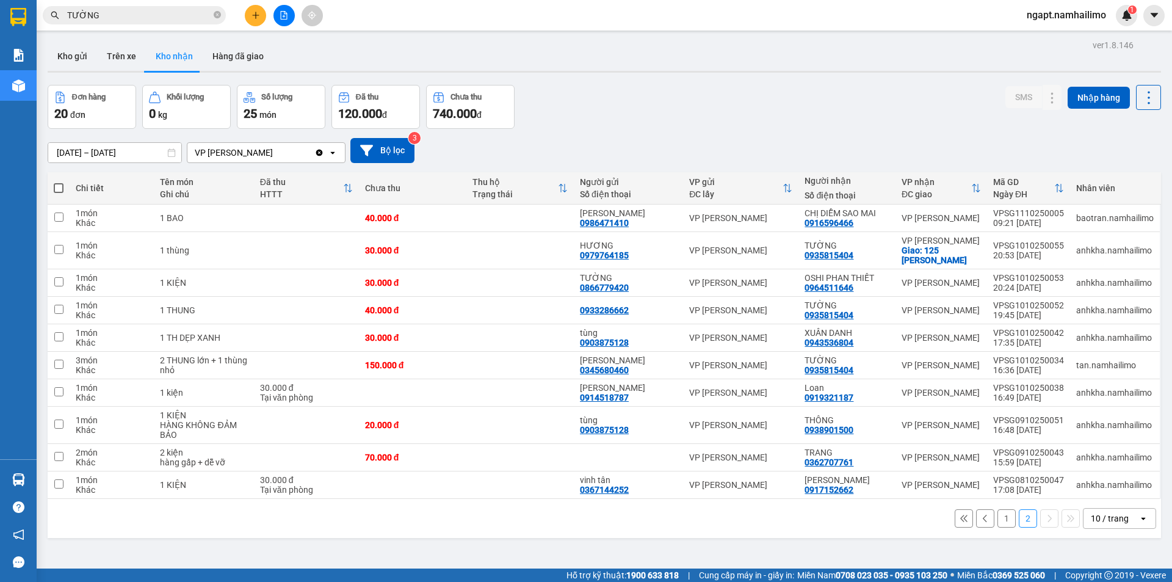
click at [189, 20] on input "TƯỜNG" at bounding box center [139, 15] width 144 height 13
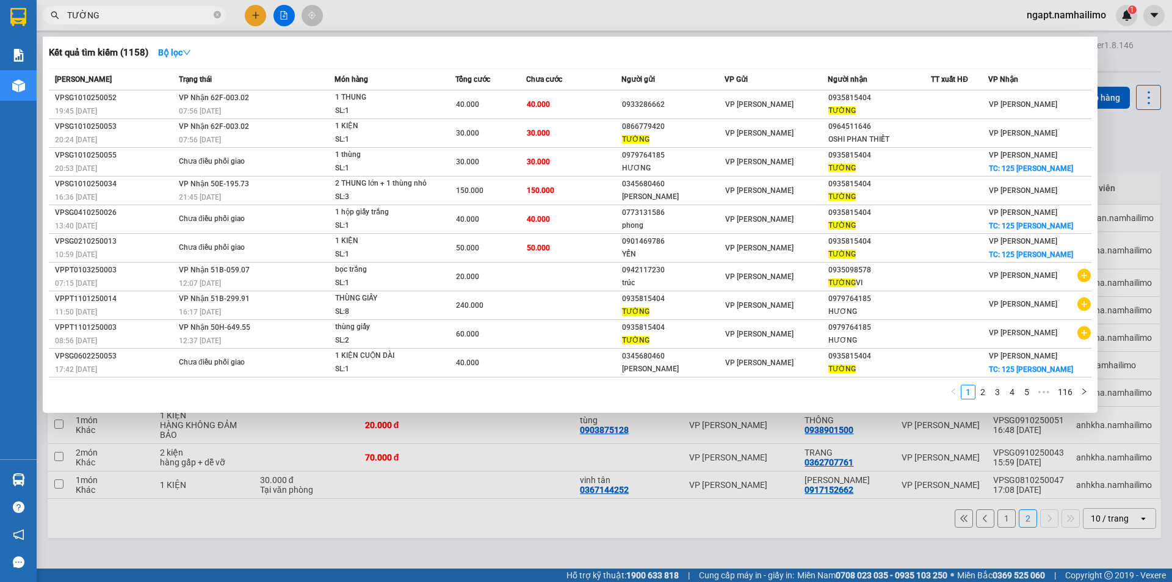
click at [624, 12] on div at bounding box center [586, 291] width 1172 height 582
click at [145, 13] on input "TƯỜNG" at bounding box center [139, 15] width 144 height 13
click at [782, 9] on div at bounding box center [586, 291] width 1172 height 582
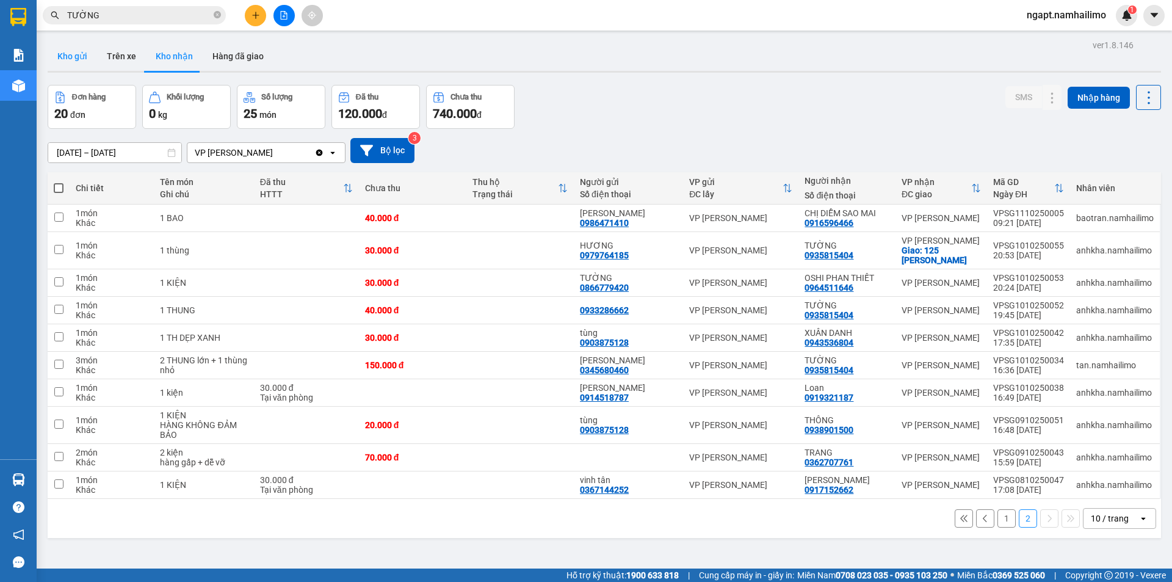
click at [79, 59] on button "Kho gửi" at bounding box center [72, 56] width 49 height 29
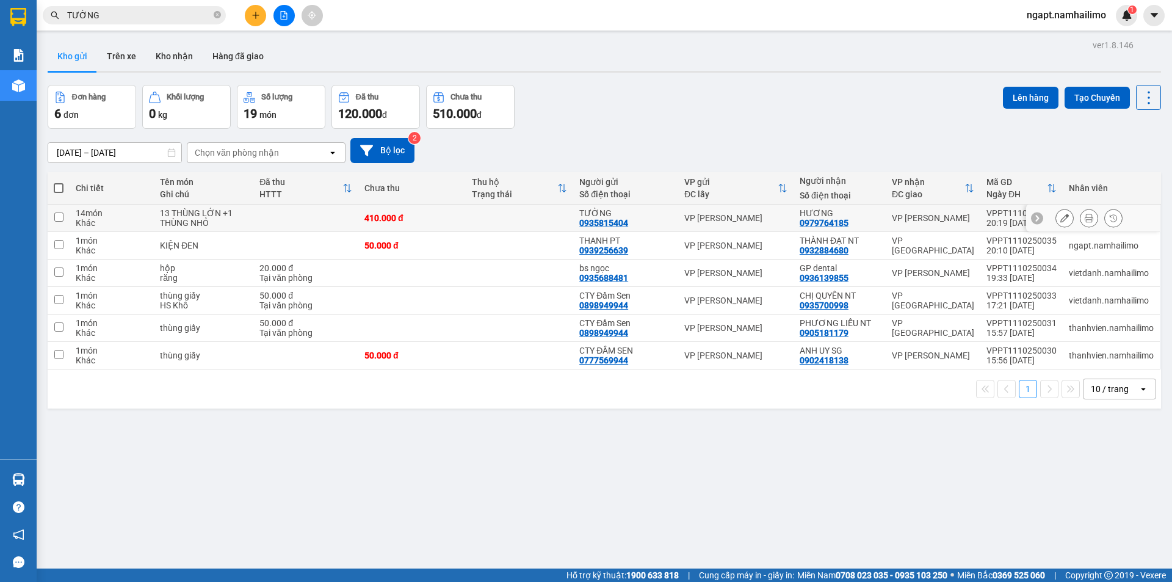
click at [505, 226] on td at bounding box center [519, 217] width 107 height 27
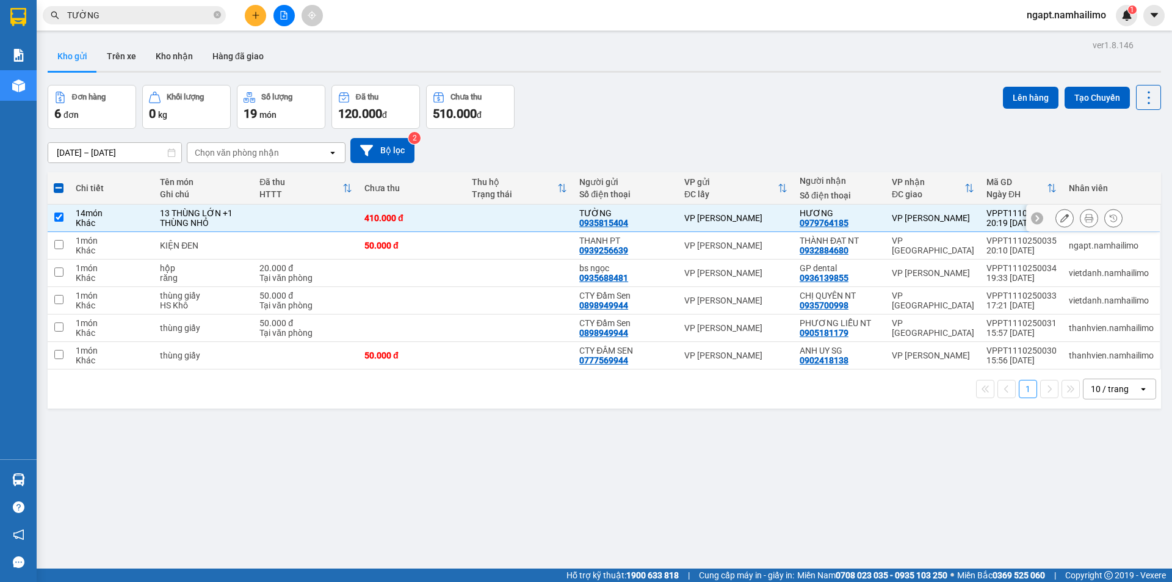
click at [505, 226] on td at bounding box center [519, 217] width 107 height 27
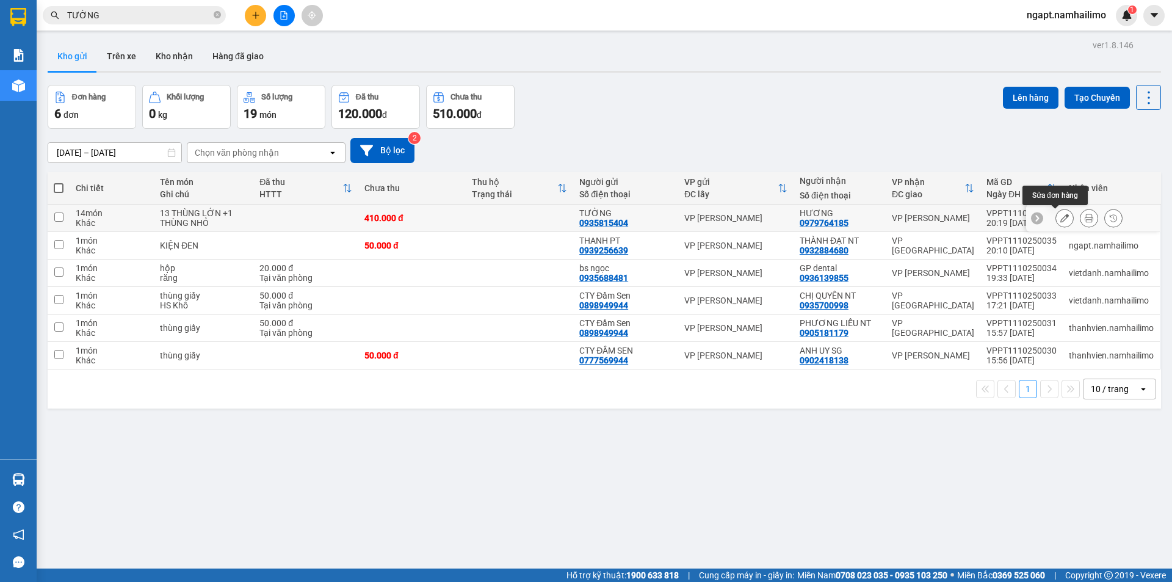
click at [1060, 218] on icon at bounding box center [1064, 218] width 9 height 9
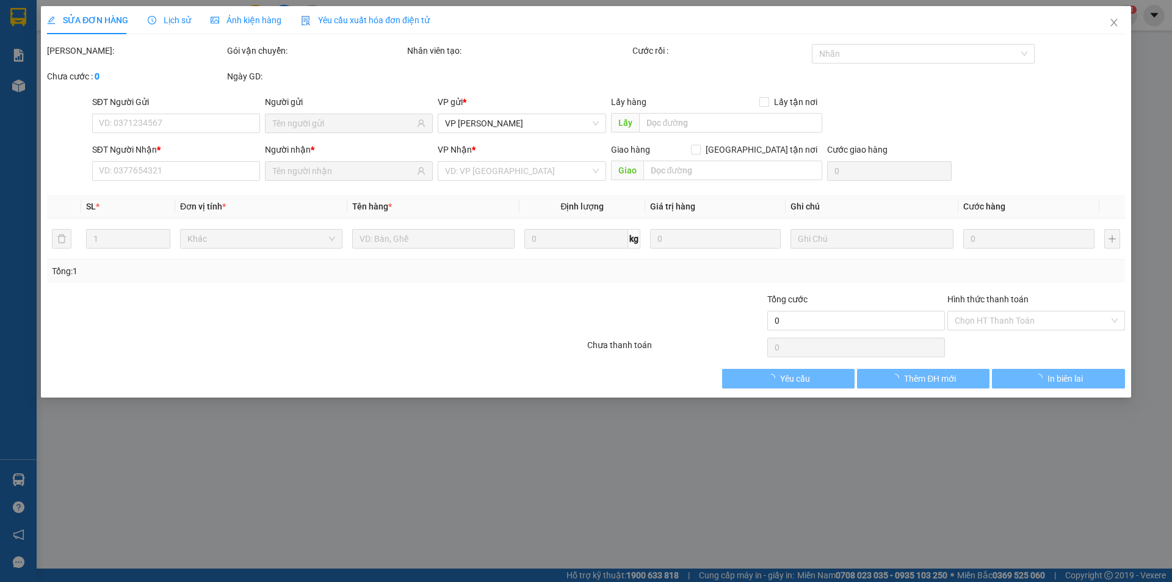
type input "0935815404"
type input "0979764185"
type input "410.000"
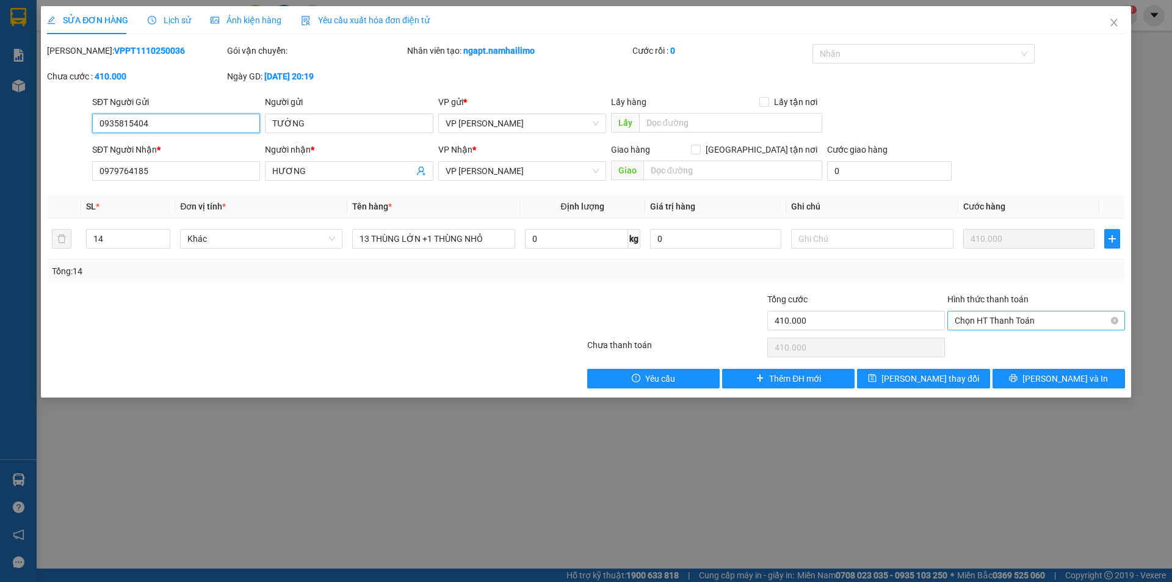
click at [1052, 318] on span "Chọn HT Thanh Toán" at bounding box center [1036, 320] width 163 height 18
click at [1048, 342] on div "Tại văn phòng" at bounding box center [1036, 344] width 163 height 13
type input "0"
click at [1055, 377] on span "Lưu và In" at bounding box center [1064, 378] width 85 height 13
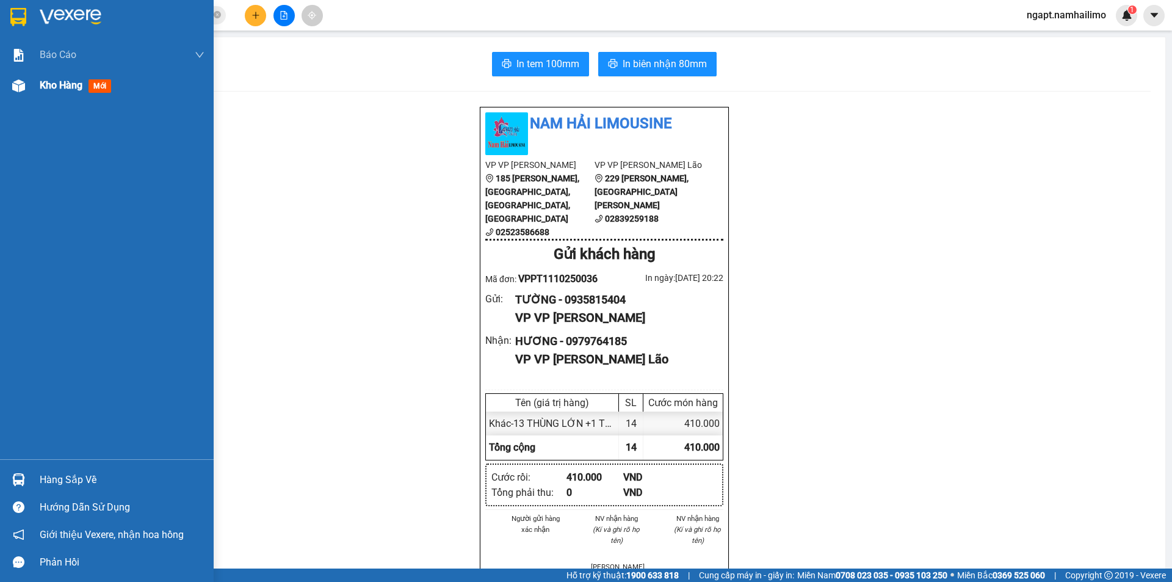
click at [34, 90] on div "Kho hàng mới" at bounding box center [107, 85] width 214 height 31
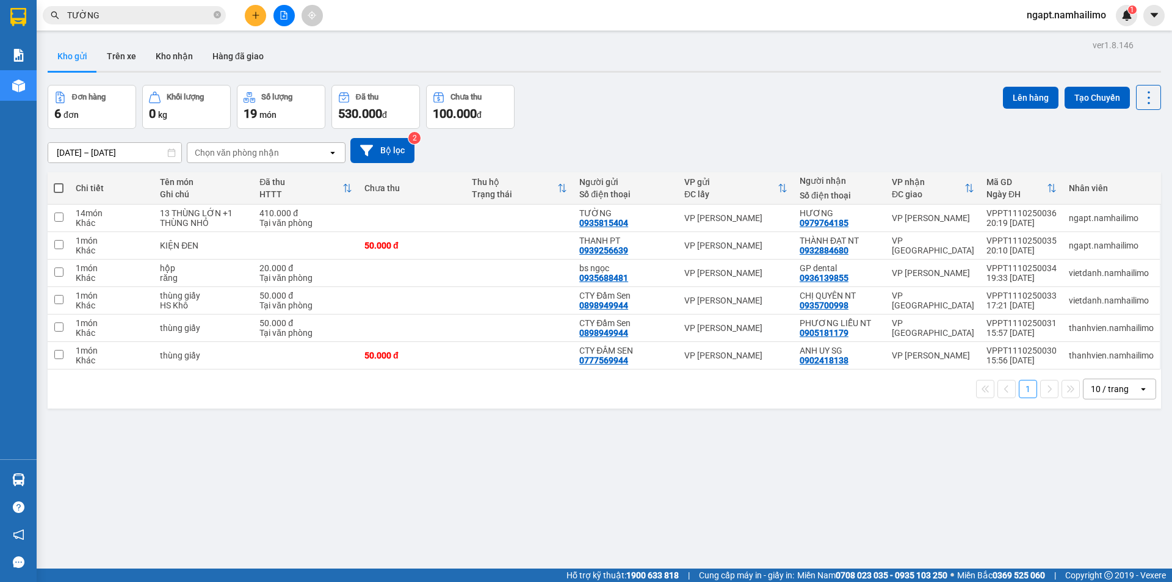
drag, startPoint x: 333, startPoint y: 553, endPoint x: 337, endPoint y: 541, distance: 12.7
click at [333, 553] on div "ver 1.8.146 Kho gửi Trên xe Kho nhận Hàng đã giao Đơn hàng 6 đơn Khối lượng 0 k…" at bounding box center [604, 328] width 1123 height 582
click at [1085, 218] on icon at bounding box center [1089, 218] width 9 height 9
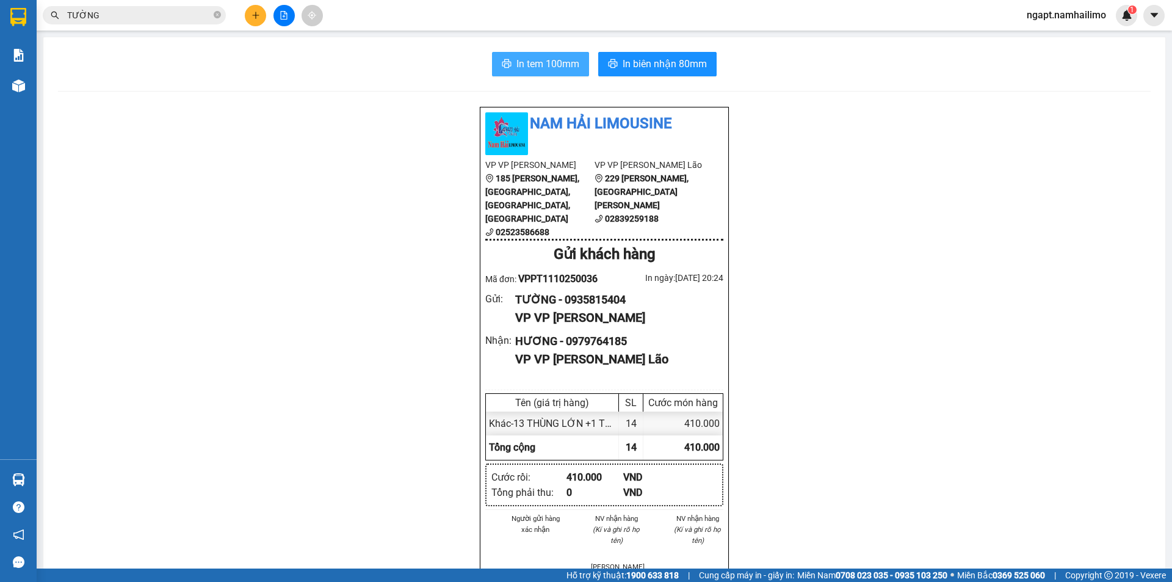
click at [546, 68] on span "In tem 100mm" at bounding box center [547, 63] width 63 height 15
click at [265, 24] on div at bounding box center [284, 15] width 92 height 21
click at [262, 23] on button at bounding box center [255, 15] width 21 height 21
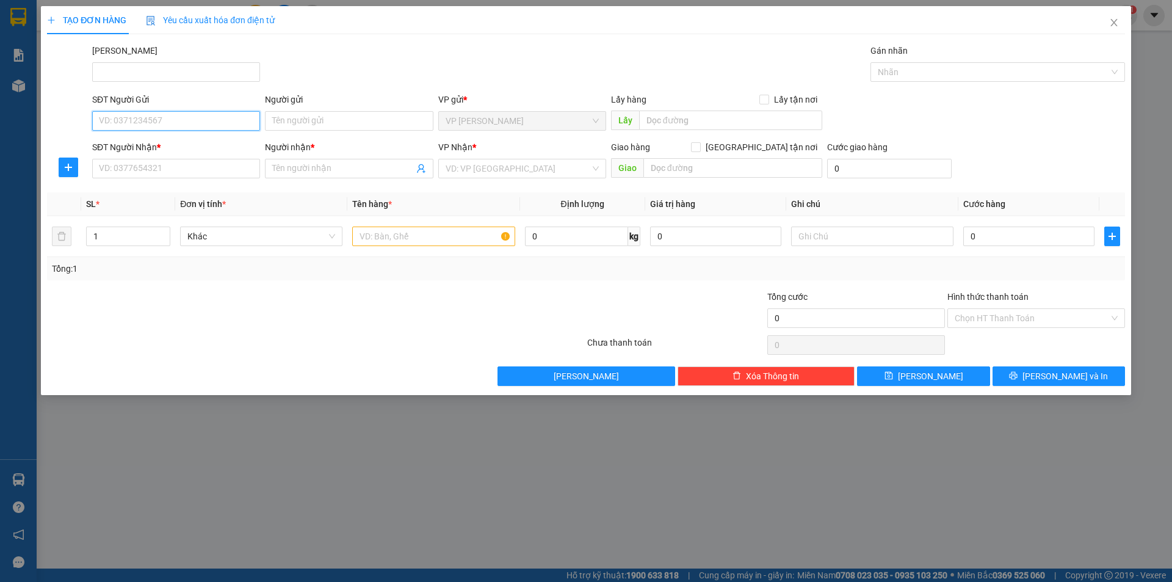
click at [175, 117] on input "SĐT Người Gửi" at bounding box center [176, 121] width 168 height 20
type input "0907034565"
click at [169, 145] on div "0907034565 - Huân" at bounding box center [175, 145] width 153 height 13
type input "Huân"
type input "0838965445"
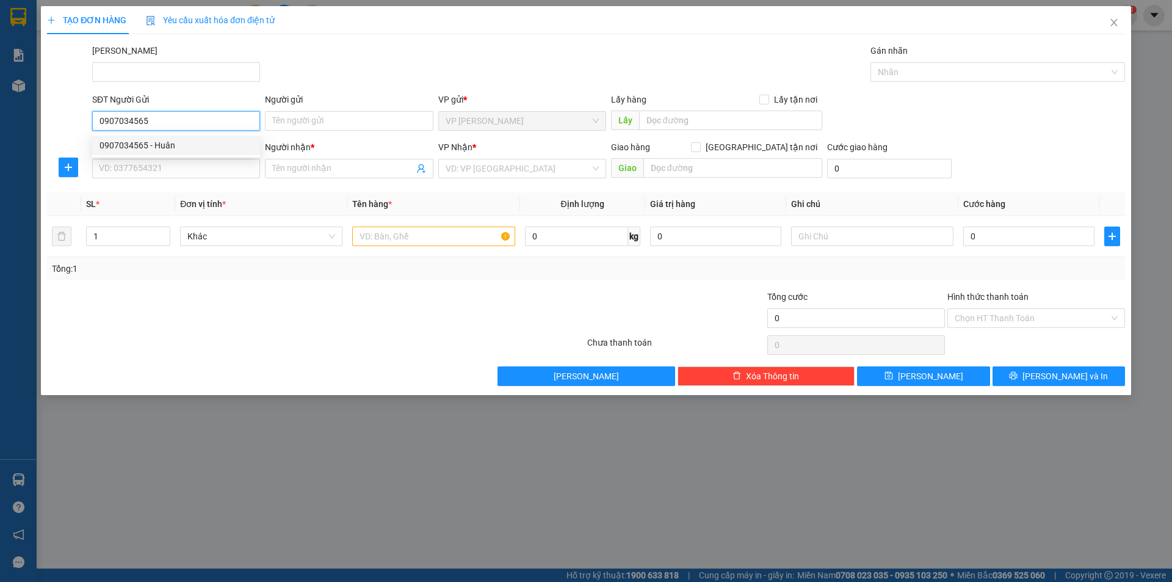
type input "ANH LÂM"
type input "40.000"
type input "0907034565"
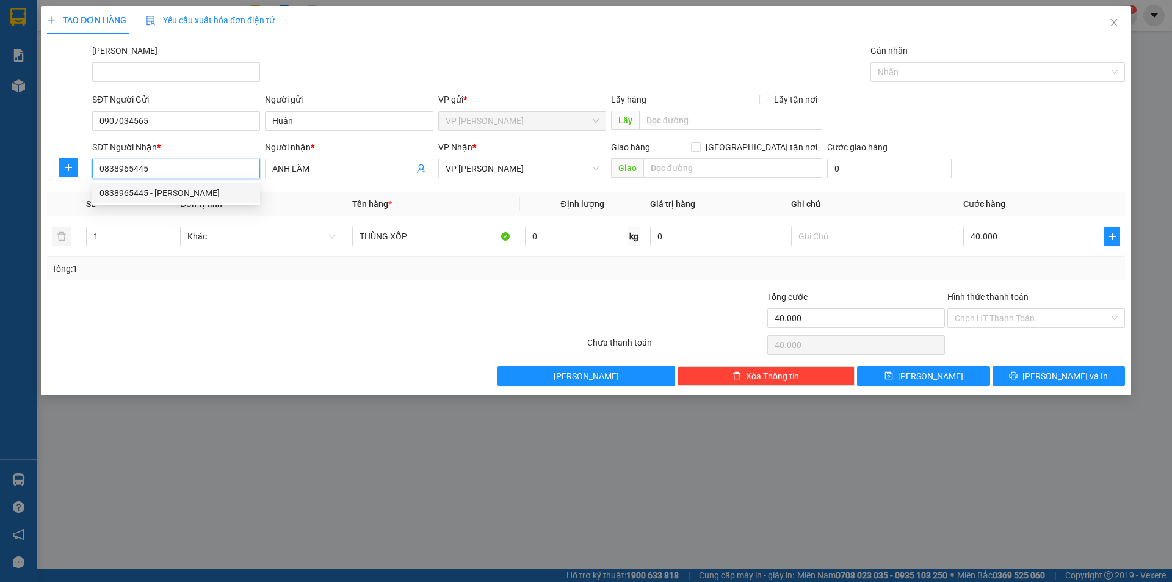
drag, startPoint x: 195, startPoint y: 167, endPoint x: 84, endPoint y: 167, distance: 110.5
click at [84, 167] on div "SĐT Người Nhận * 0838965445 Người nhận * ANH LÂM VP Nhận * VP Phạm Ngũ Lão Giao…" at bounding box center [586, 161] width 1080 height 43
type input "0389300003"
click at [143, 190] on div "0389300003 - NGỌC LINH" at bounding box center [175, 192] width 153 height 13
type input "[PERSON_NAME]"
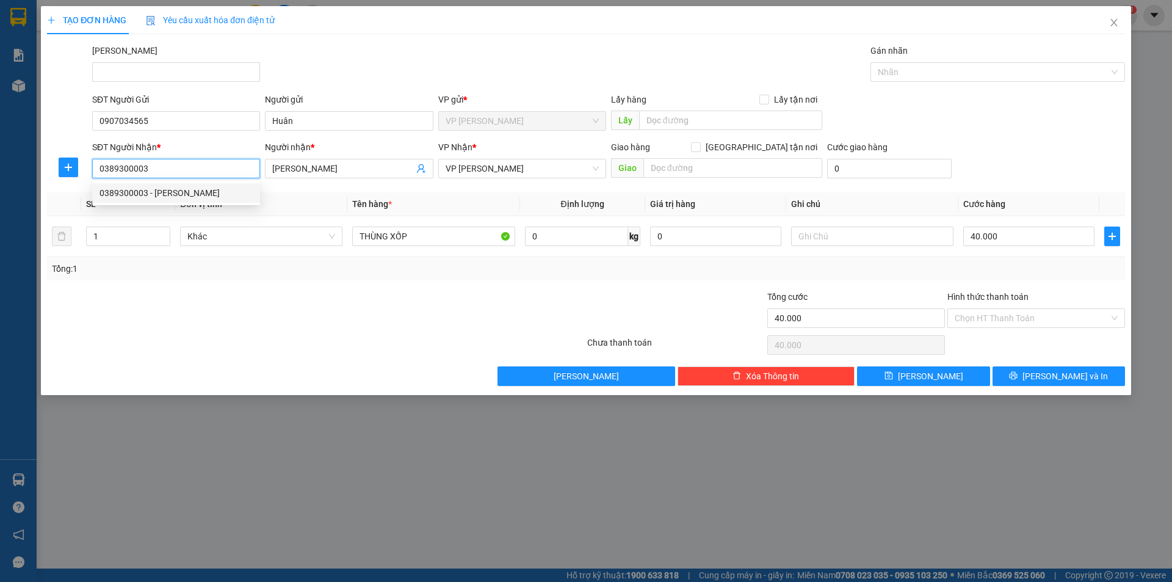
type input "30.000"
type input "0389300003"
click at [1038, 314] on input "Hình thức thanh toán" at bounding box center [1032, 318] width 154 height 18
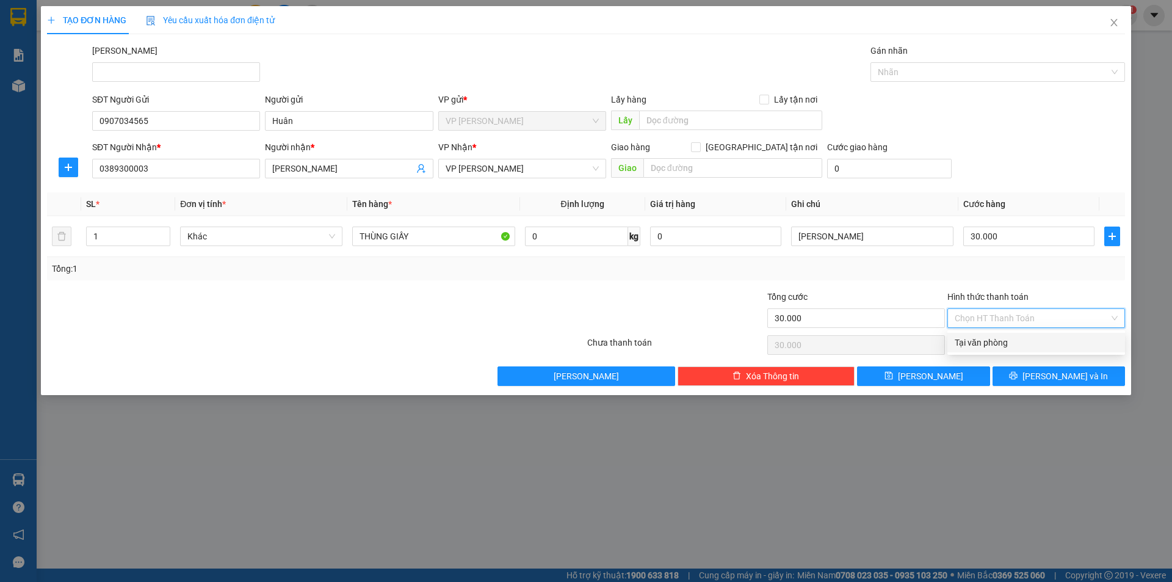
drag, startPoint x: 1027, startPoint y: 345, endPoint x: 1031, endPoint y: 363, distance: 17.6
click at [1027, 345] on div "Tại văn phòng" at bounding box center [1036, 342] width 163 height 13
type input "0"
click at [1017, 378] on icon "printer" at bounding box center [1013, 375] width 9 height 9
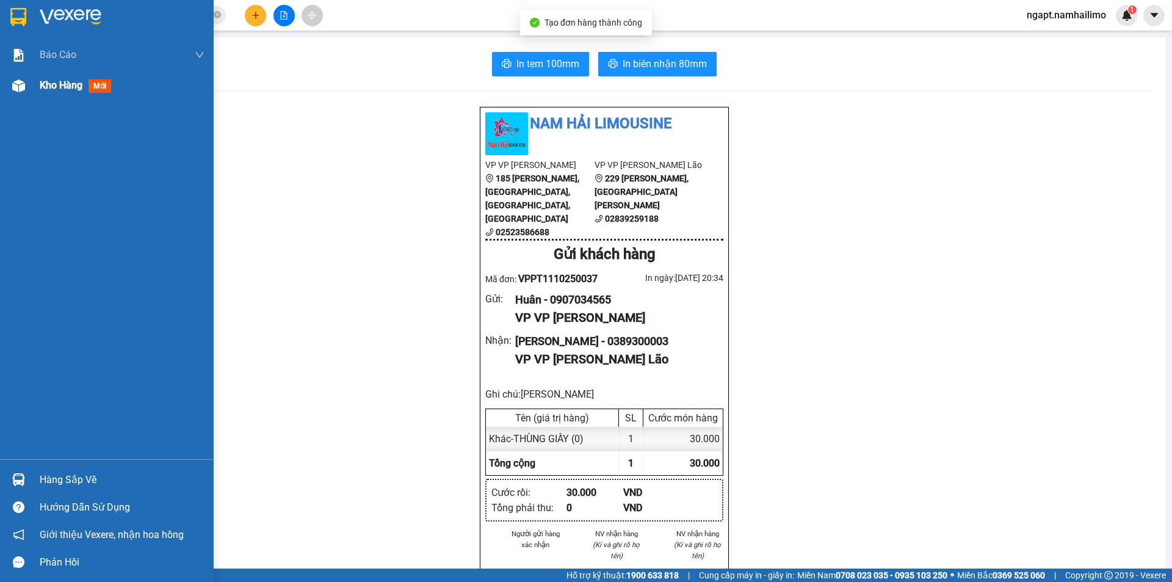
click at [31, 85] on div "Kho hàng mới" at bounding box center [107, 85] width 214 height 31
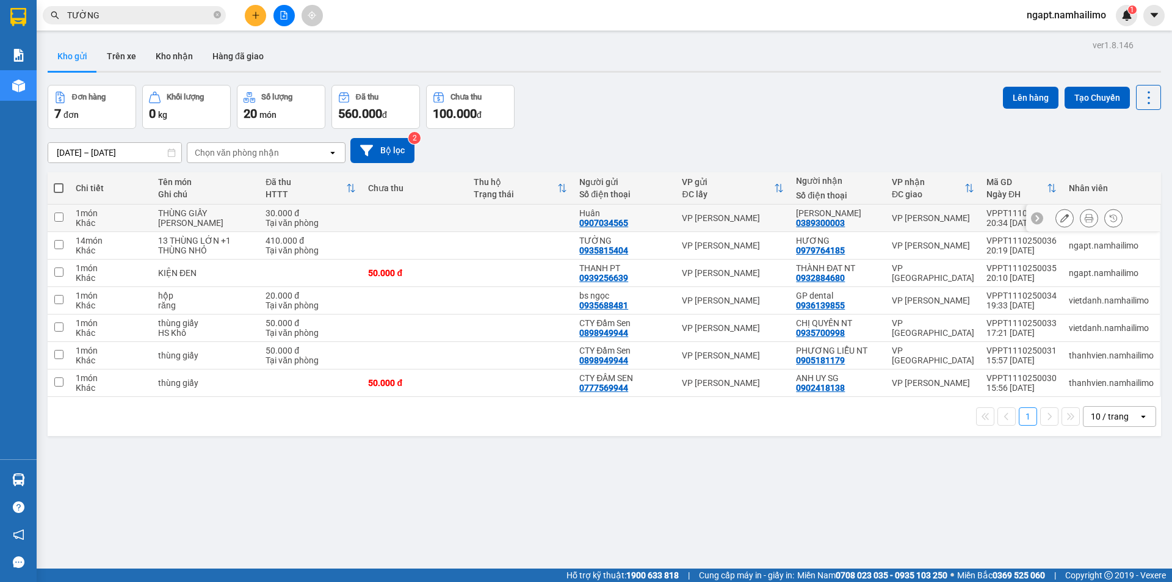
click at [1080, 214] on div at bounding box center [1089, 218] width 18 height 18
click at [1085, 215] on icon at bounding box center [1089, 218] width 9 height 9
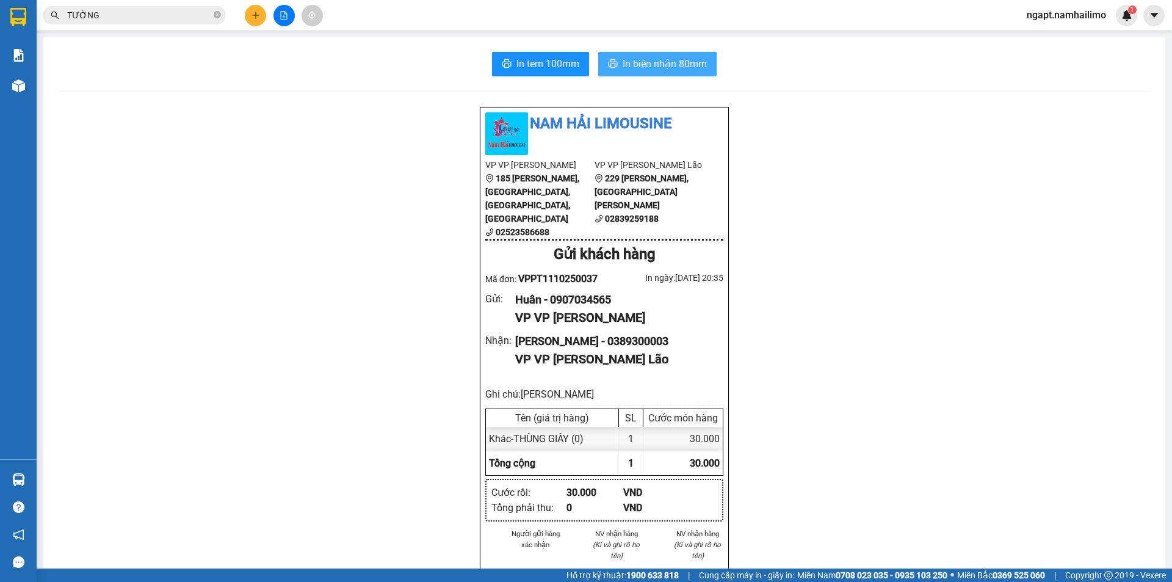
click at [677, 60] on span "In biên nhận 80mm" at bounding box center [665, 63] width 84 height 15
click at [547, 64] on span "In tem 100mm" at bounding box center [547, 63] width 63 height 15
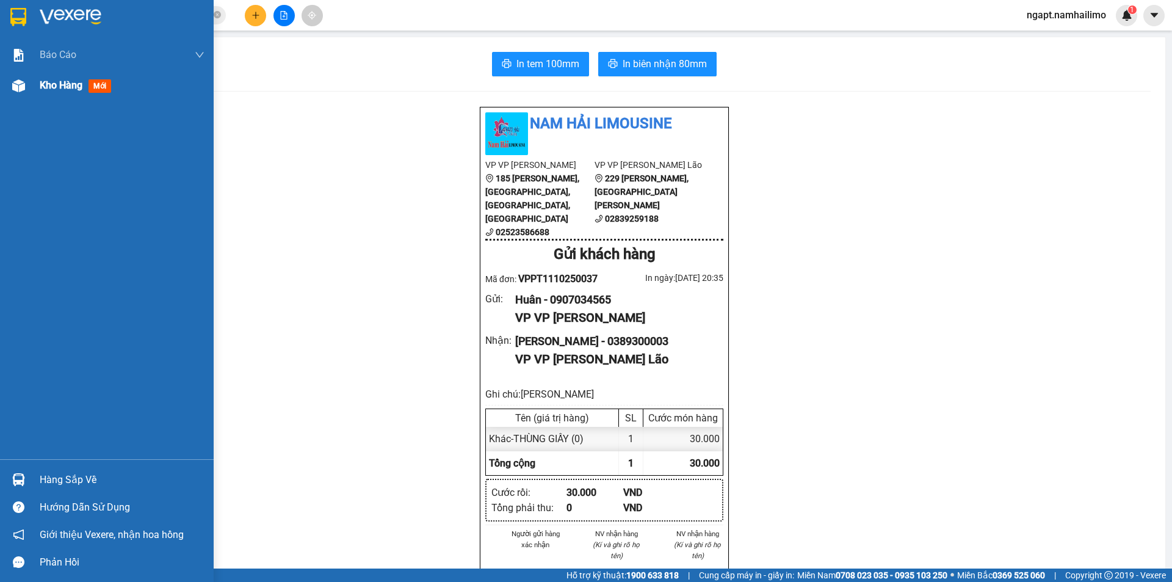
click at [74, 89] on span "Kho hàng" at bounding box center [61, 85] width 43 height 12
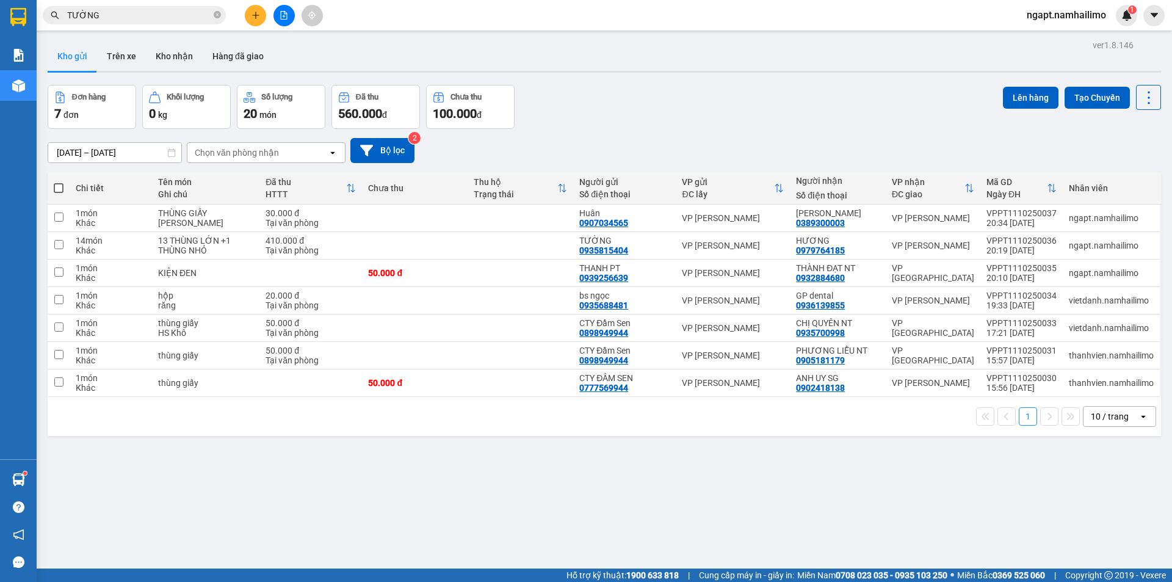
click at [135, 13] on input "TƯỜNG" at bounding box center [139, 15] width 144 height 13
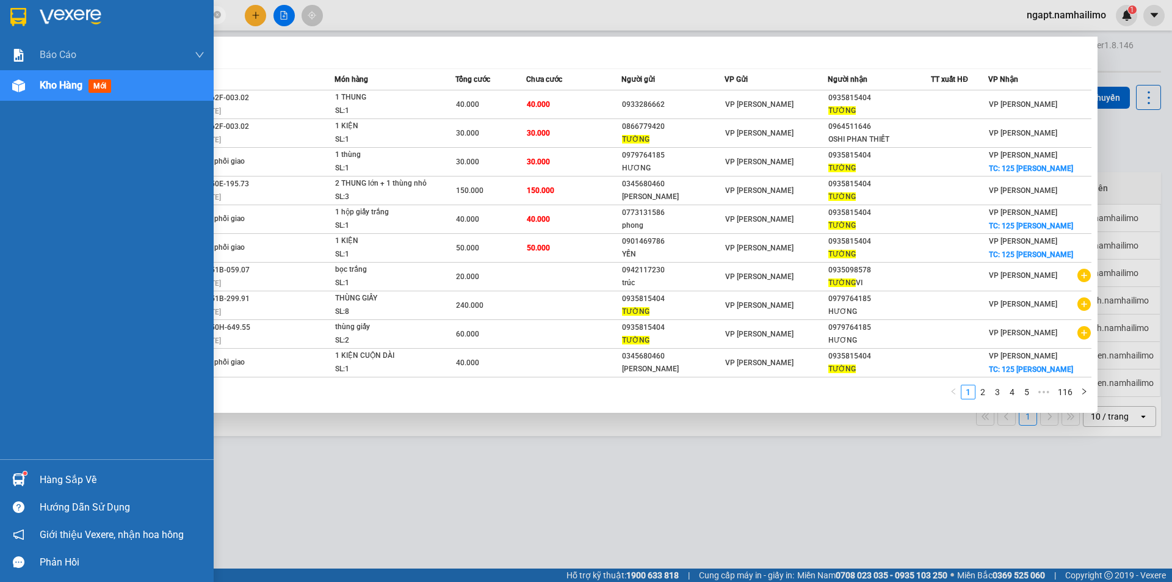
click at [43, 84] on span "Kho hàng" at bounding box center [61, 85] width 43 height 12
click at [66, 89] on span "Kho hàng" at bounding box center [61, 85] width 43 height 12
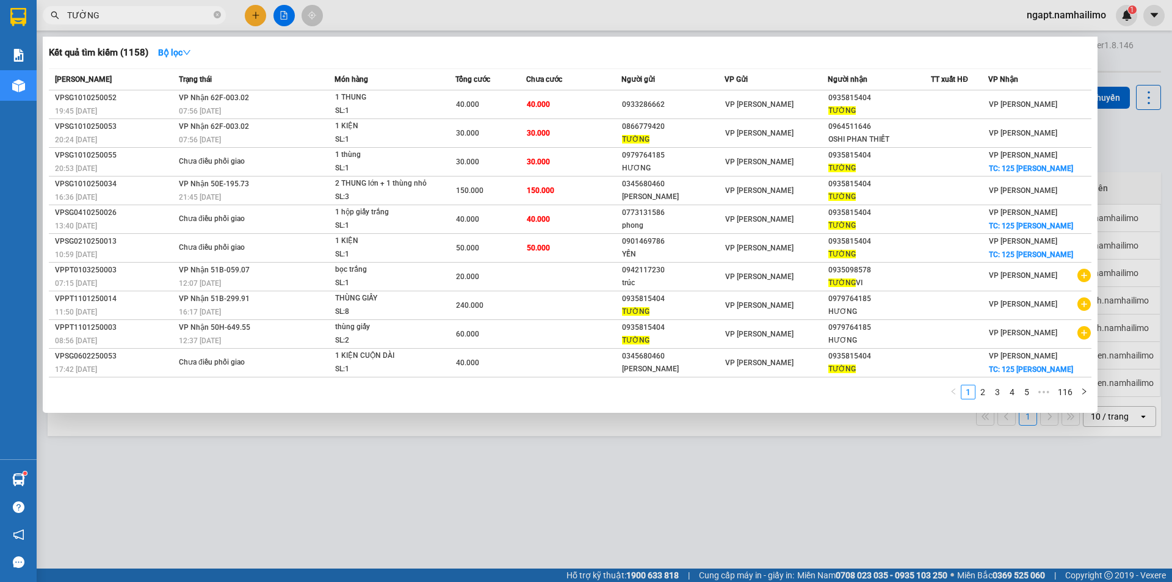
click at [640, 24] on div at bounding box center [586, 291] width 1172 height 582
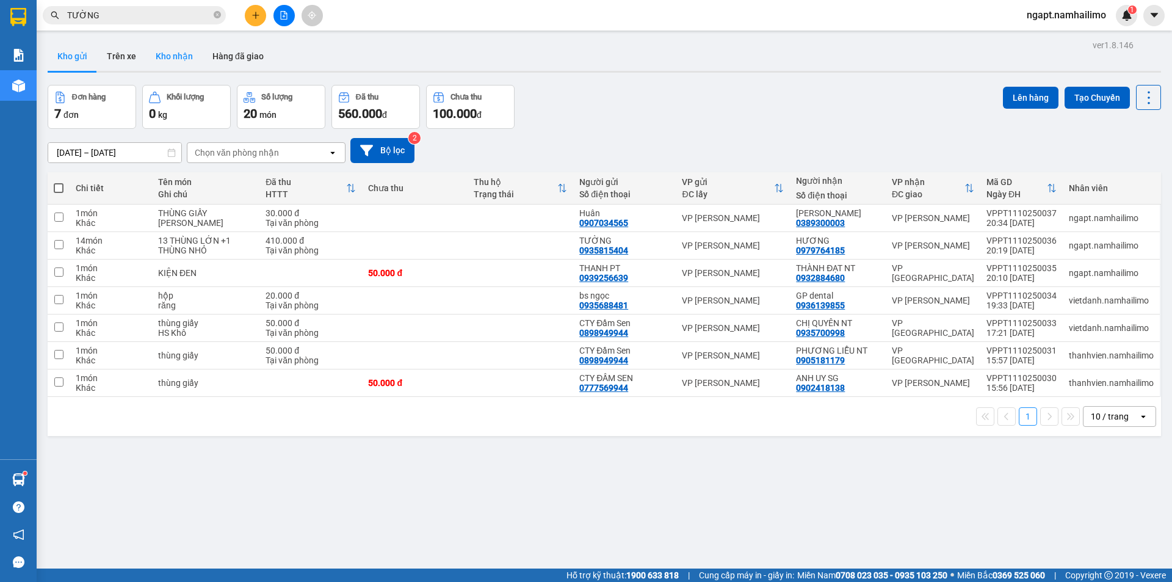
click at [181, 60] on button "Kho nhận" at bounding box center [174, 56] width 57 height 29
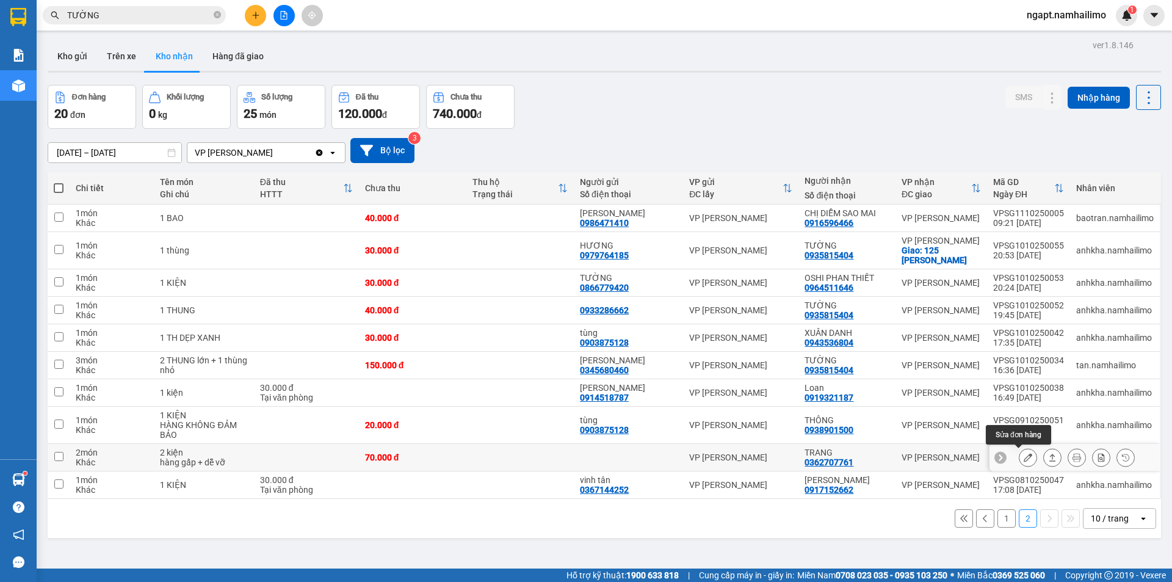
click at [1024, 460] on icon at bounding box center [1028, 457] width 9 height 9
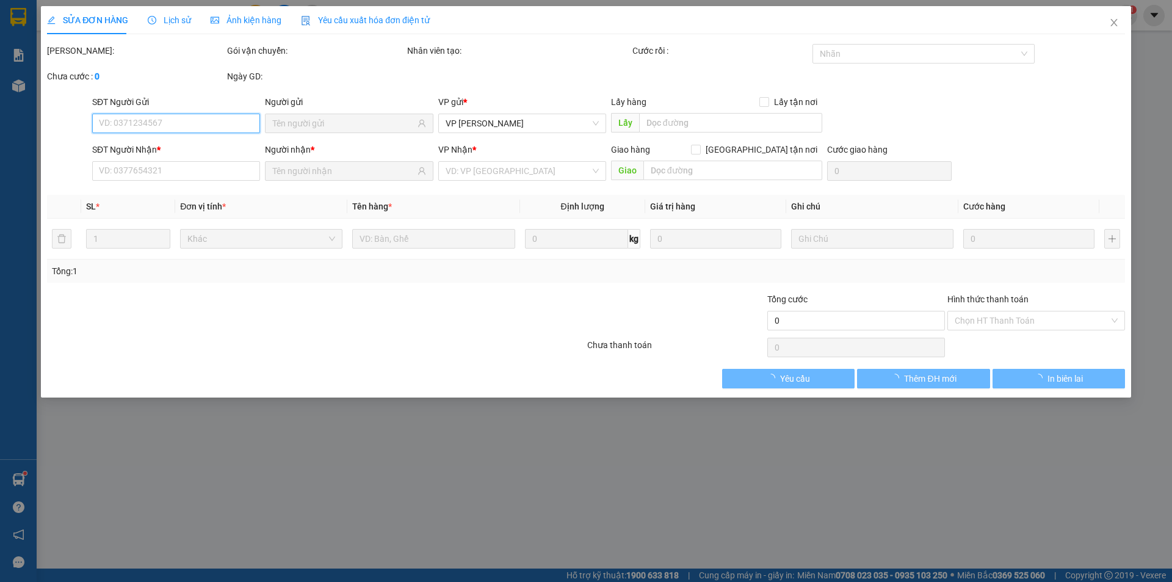
type input "0362707761"
type input "TRANG"
type input "70.000"
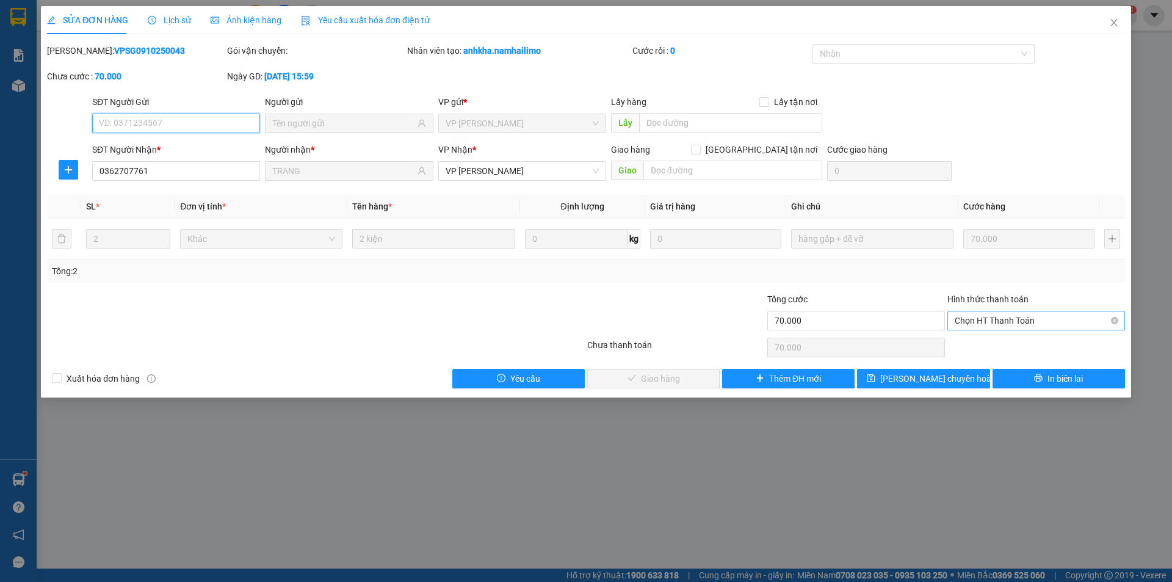
click at [1041, 322] on span "Chọn HT Thanh Toán" at bounding box center [1036, 320] width 163 height 18
click at [1034, 347] on div "Tại văn phòng" at bounding box center [1036, 344] width 163 height 13
type input "0"
click at [612, 383] on button "Giao hàng" at bounding box center [653, 379] width 132 height 20
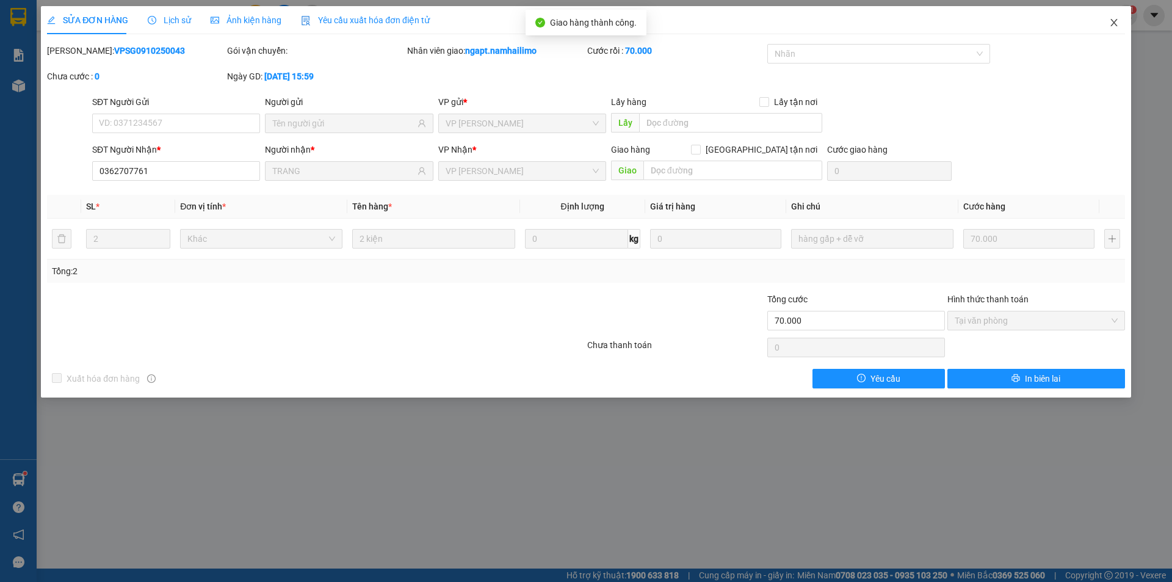
click at [1115, 23] on icon "close" at bounding box center [1113, 22] width 7 height 7
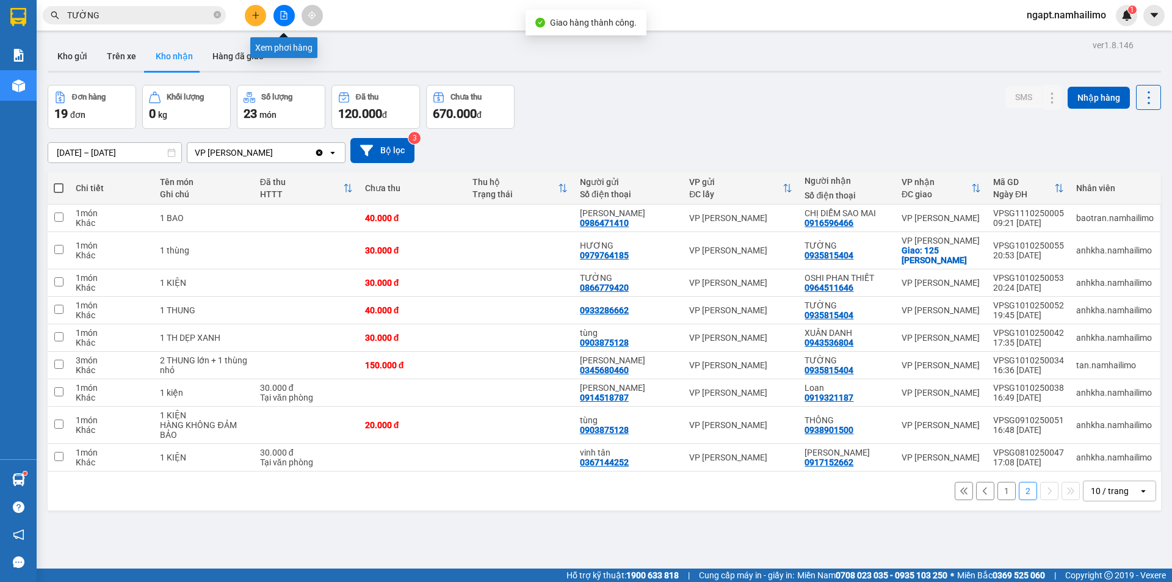
click at [280, 14] on icon "file-add" at bounding box center [284, 15] width 9 height 9
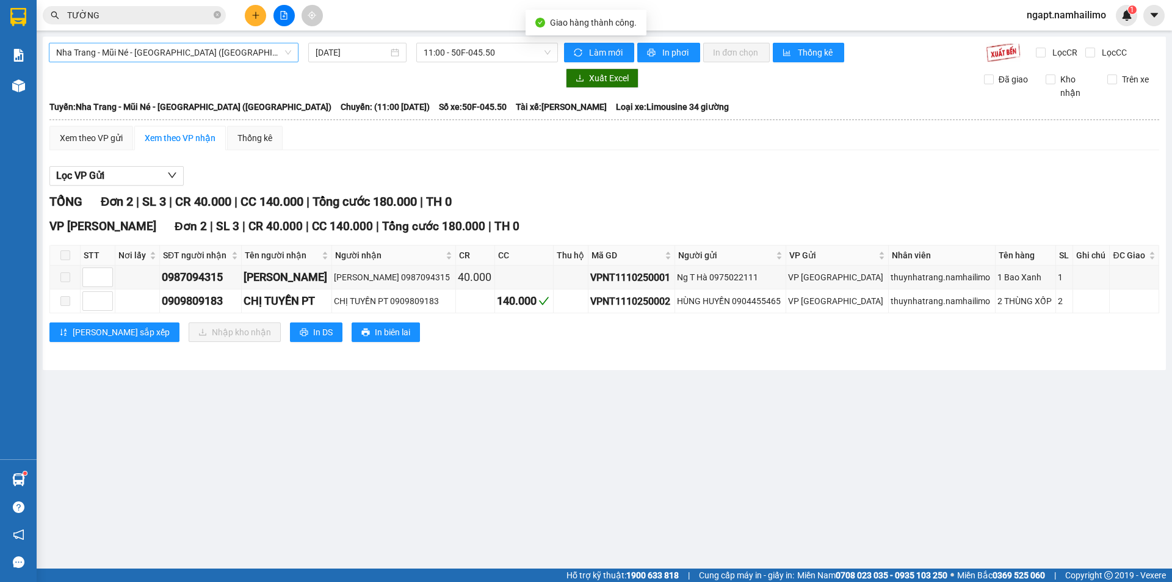
click at [193, 53] on span "Nha Trang - Mũi Né - Sài Gòn (Sáng)" at bounding box center [173, 52] width 235 height 18
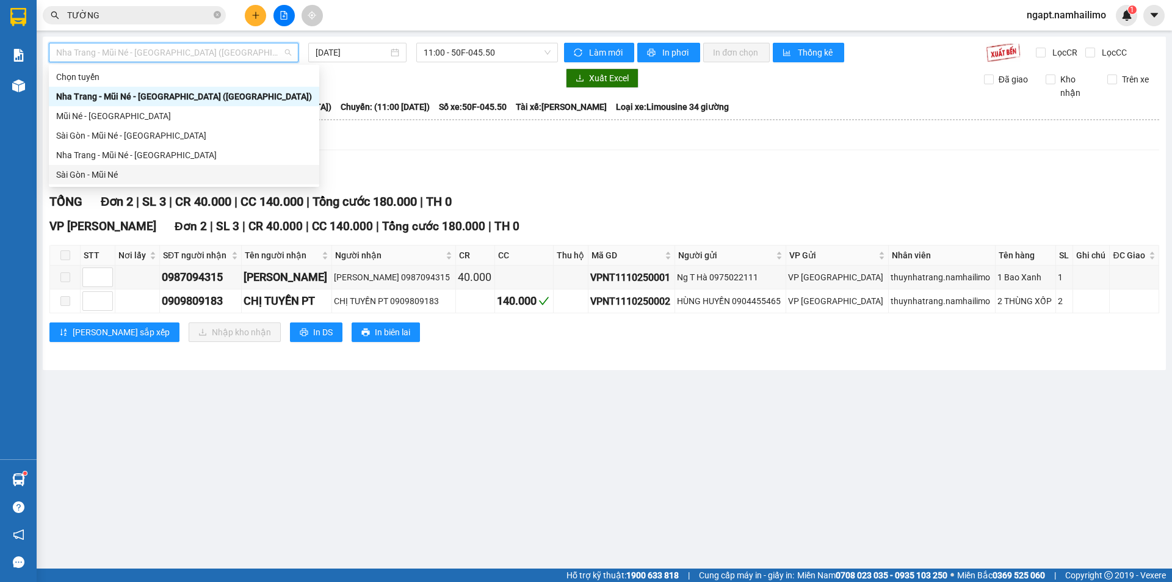
click at [107, 181] on div "Sài Gòn - Mũi Né" at bounding box center [184, 174] width 256 height 13
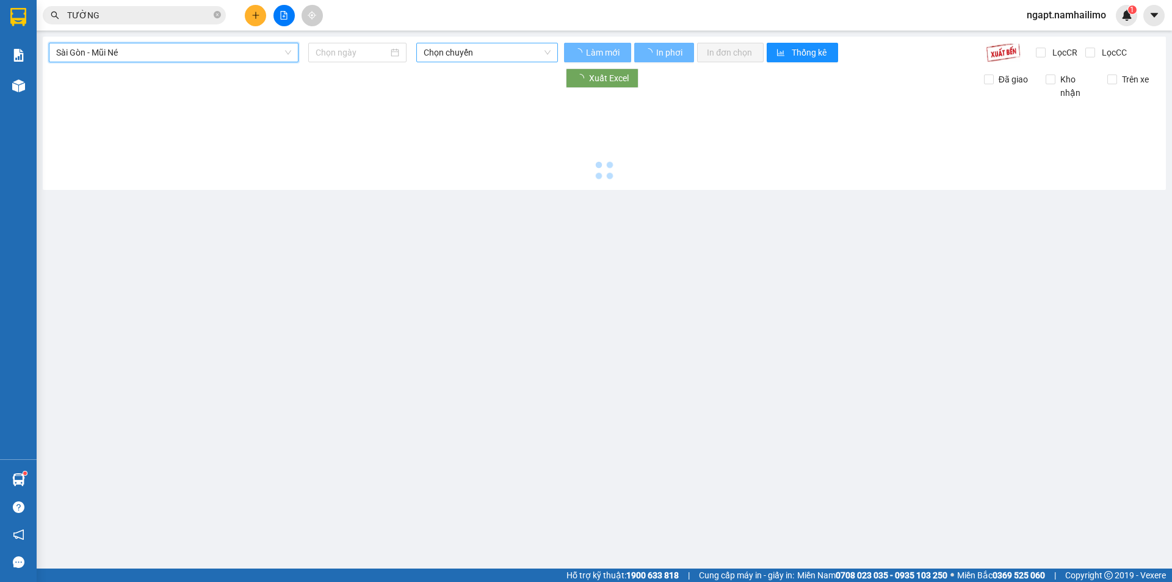
type input "[DATE]"
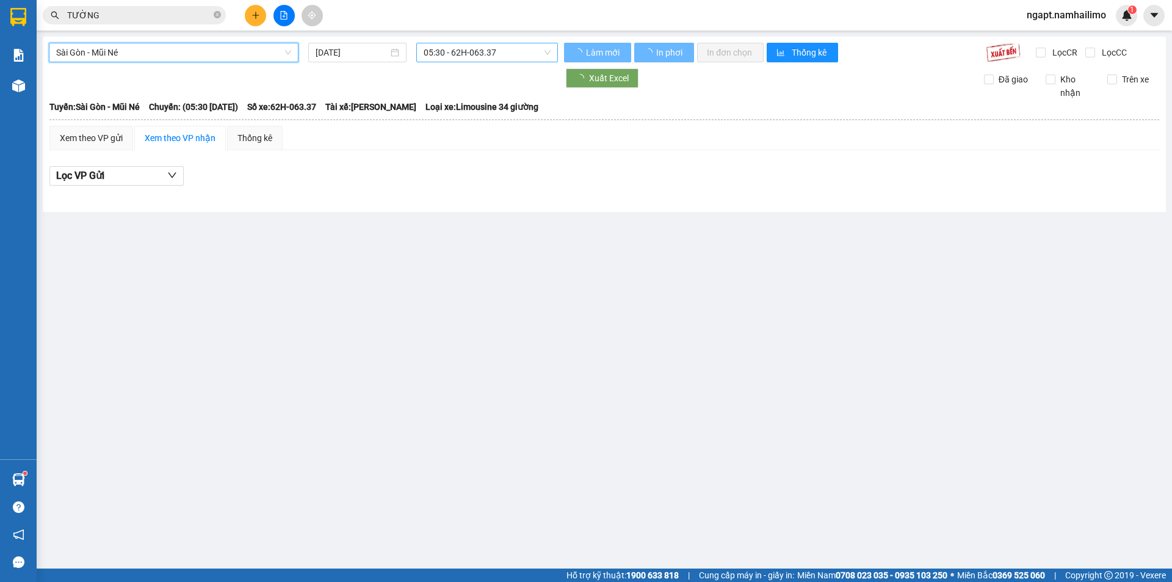
click at [502, 53] on span "05:30 - 62H-063.37" at bounding box center [487, 52] width 127 height 18
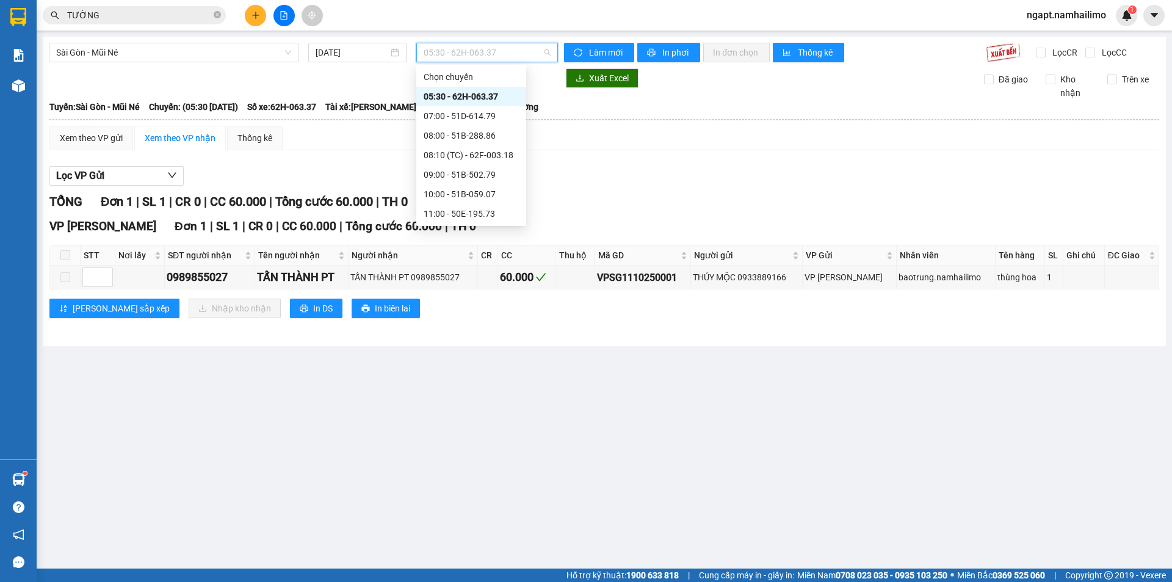
click at [487, 266] on div "15:30 - 62E-004.30" at bounding box center [471, 272] width 95 height 13
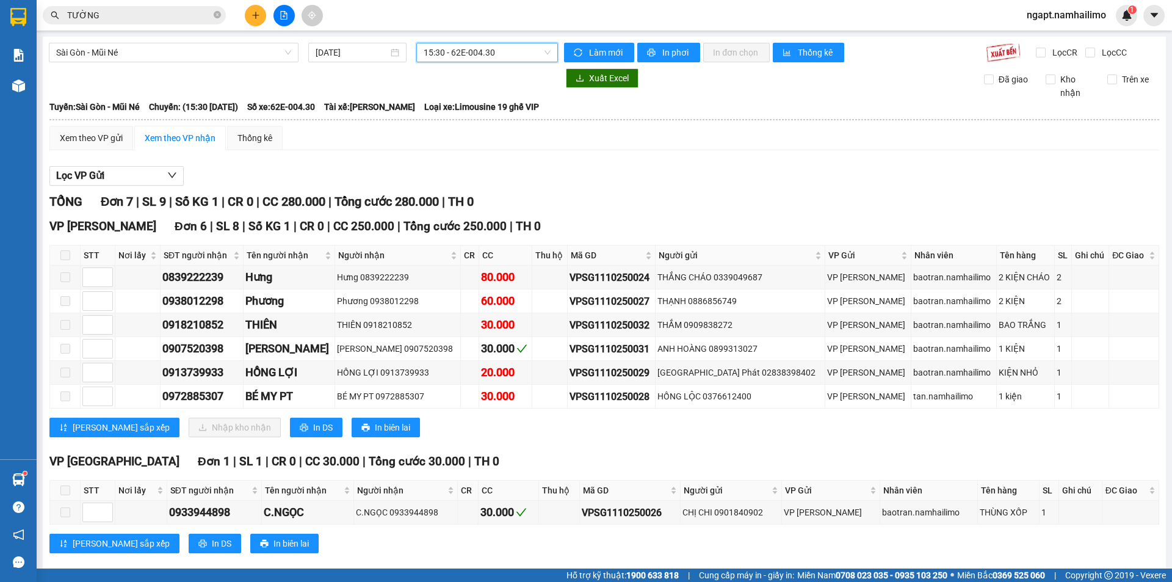
click at [516, 55] on span "15:30 - 62E-004.30" at bounding box center [487, 52] width 127 height 18
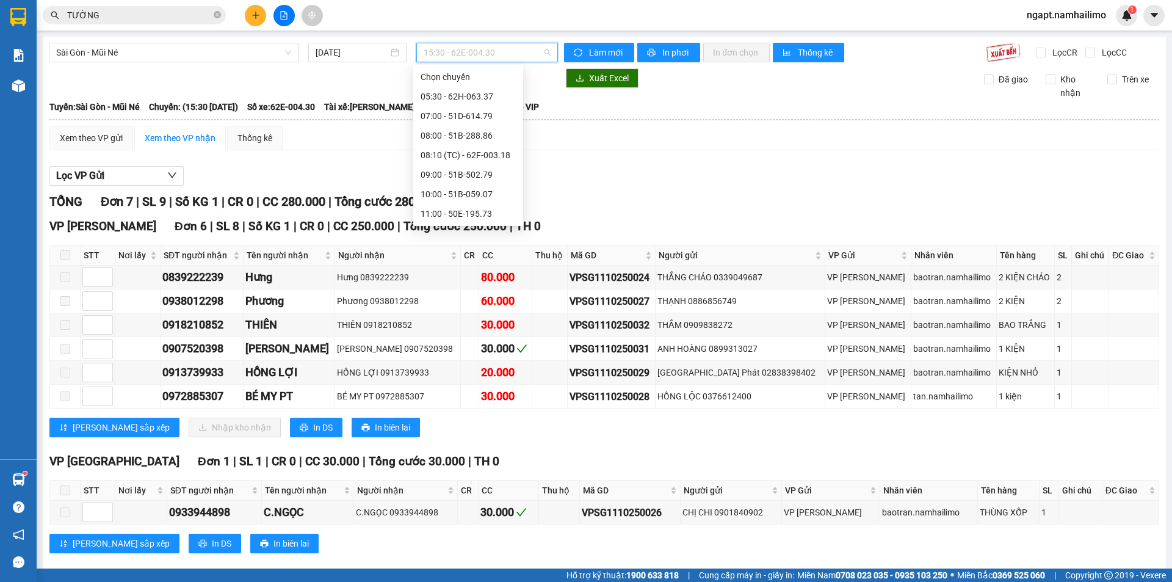
click at [487, 305] on div "18:00 - 51D-614.79" at bounding box center [468, 311] width 95 height 13
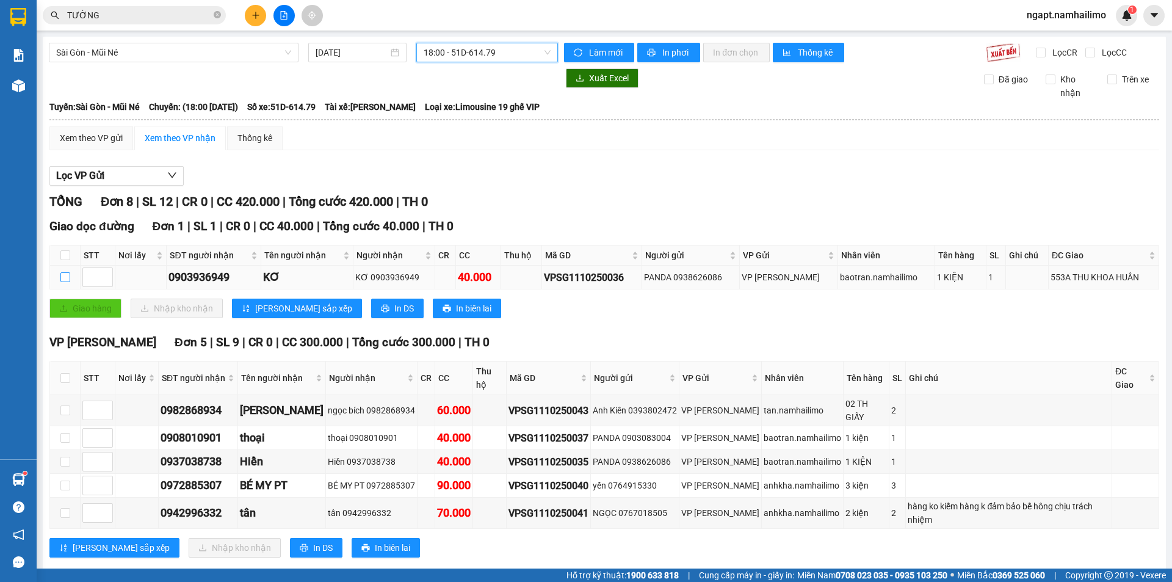
drag, startPoint x: 67, startPoint y: 279, endPoint x: 125, endPoint y: 289, distance: 58.8
click at [69, 279] on input "checkbox" at bounding box center [65, 277] width 10 height 10
checkbox input "true"
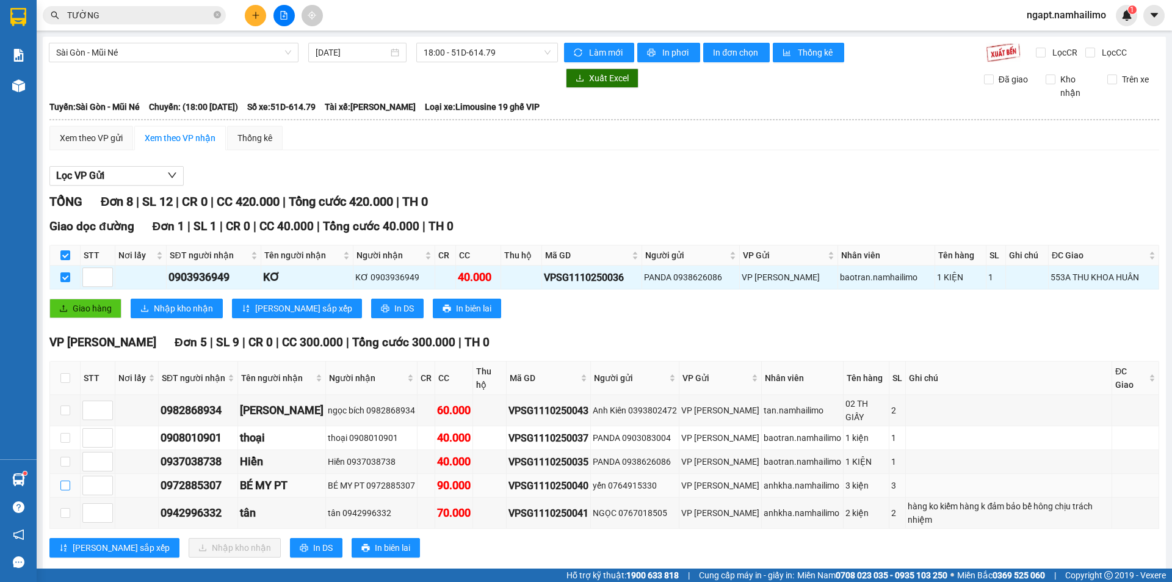
click at [61, 480] on input "checkbox" at bounding box center [65, 485] width 10 height 10
checkbox input "true"
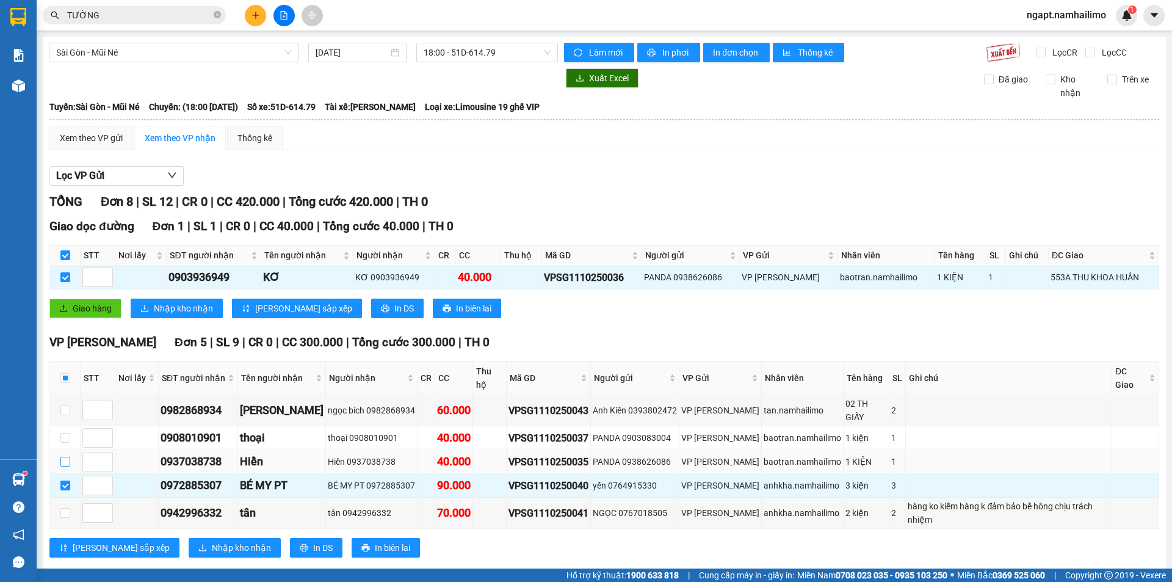
click at [62, 457] on input "checkbox" at bounding box center [65, 462] width 10 height 10
checkbox input "true"
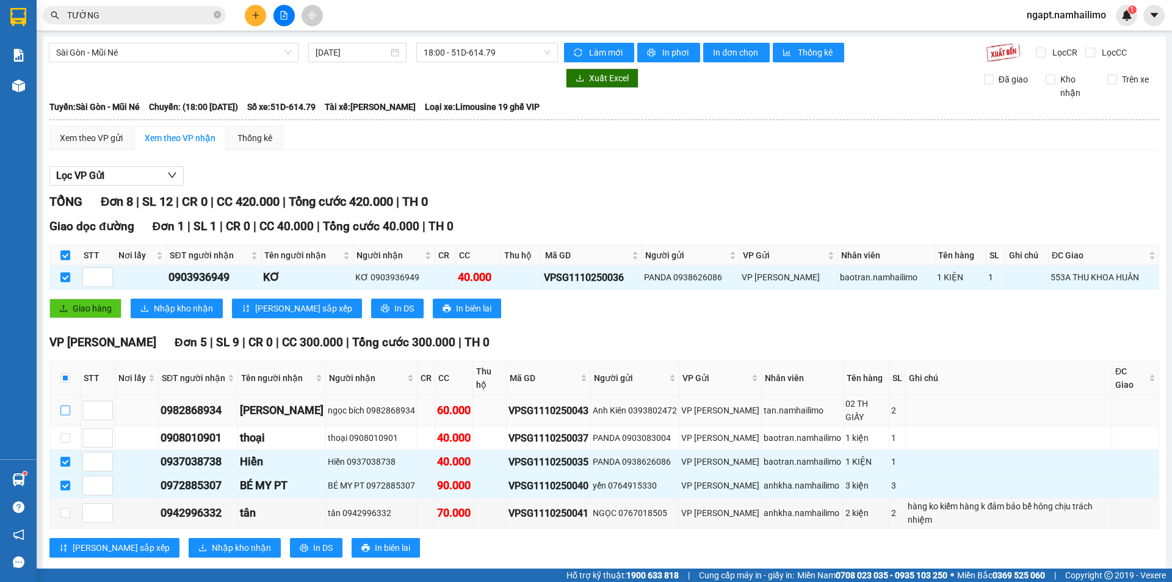
click at [69, 405] on input "checkbox" at bounding box center [65, 410] width 10 height 10
checkbox input "true"
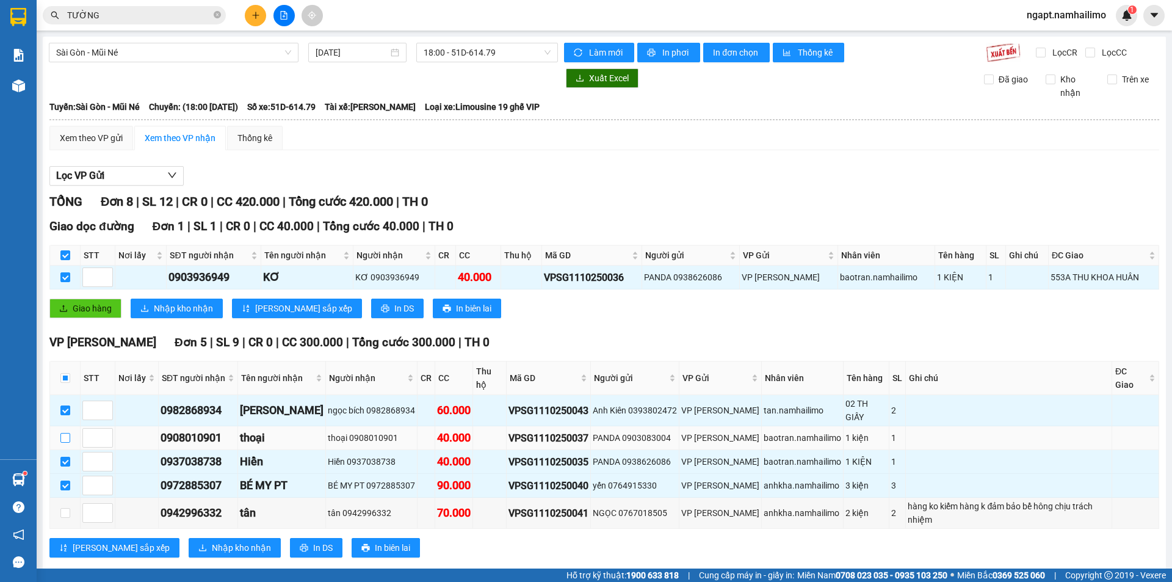
click at [65, 433] on input "checkbox" at bounding box center [65, 438] width 10 height 10
checkbox input "true"
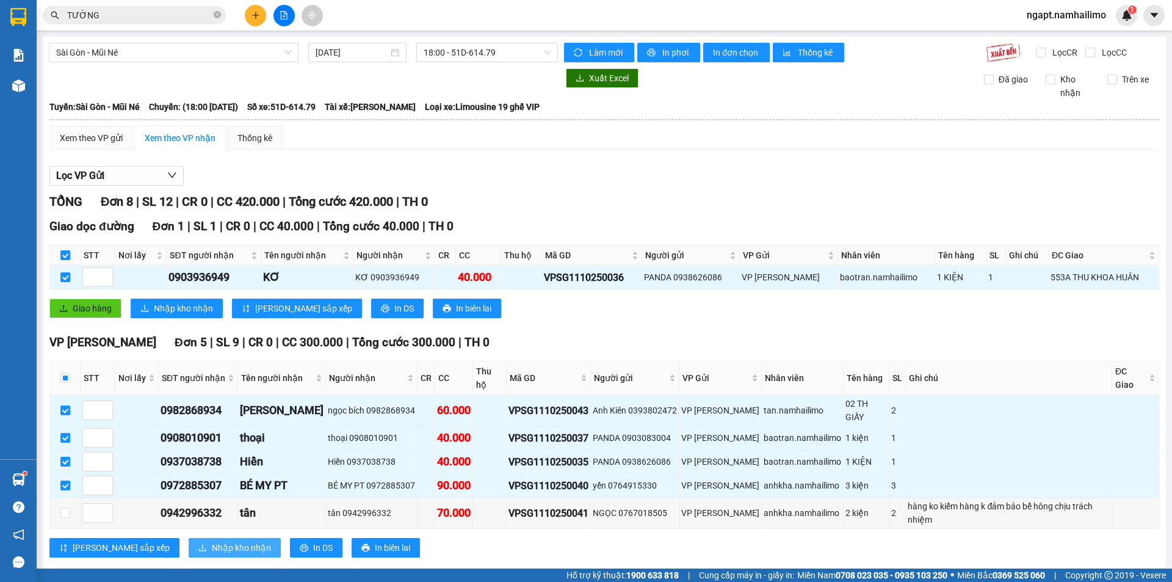
click at [212, 541] on span "Nhập kho nhận" at bounding box center [241, 547] width 59 height 13
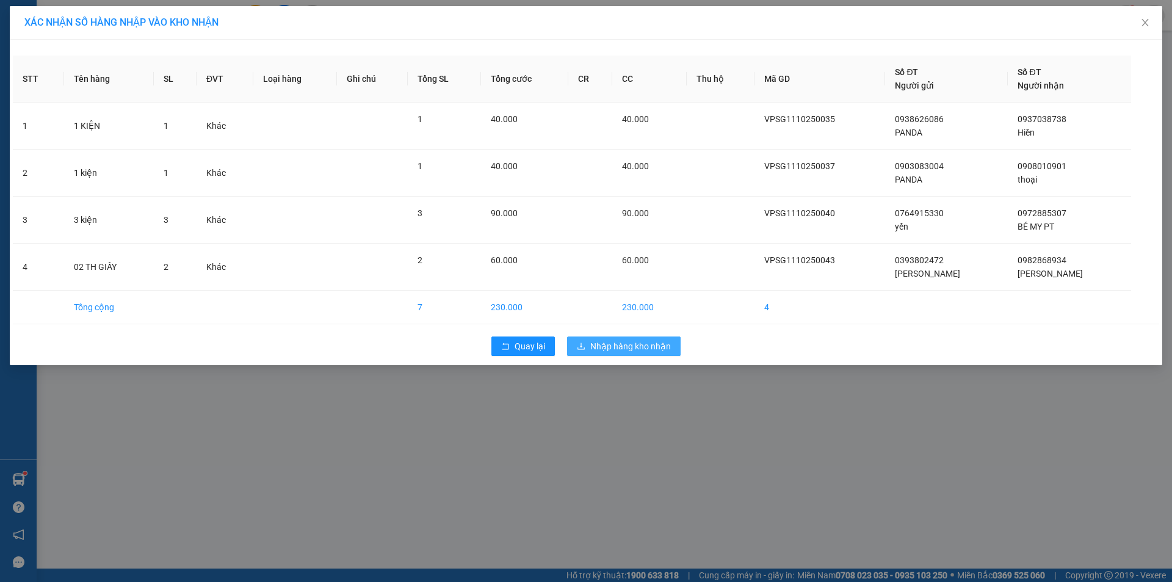
drag, startPoint x: 641, startPoint y: 338, endPoint x: 641, endPoint y: 347, distance: 8.6
click at [641, 346] on button "Nhập hàng kho nhận" at bounding box center [624, 346] width 114 height 20
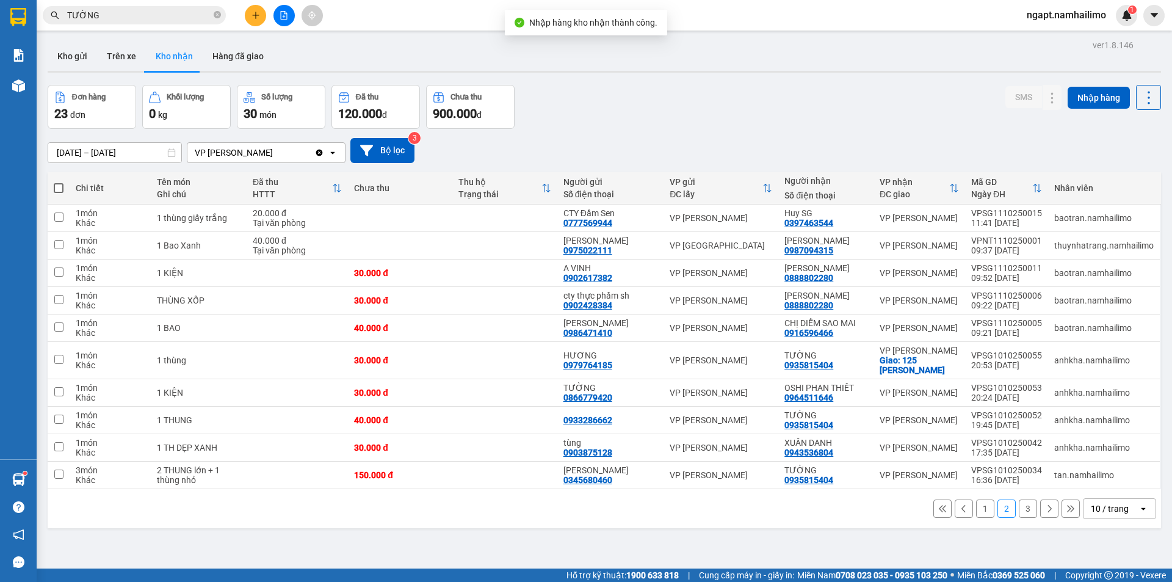
click at [280, 16] on icon "file-add" at bounding box center [284, 15] width 9 height 9
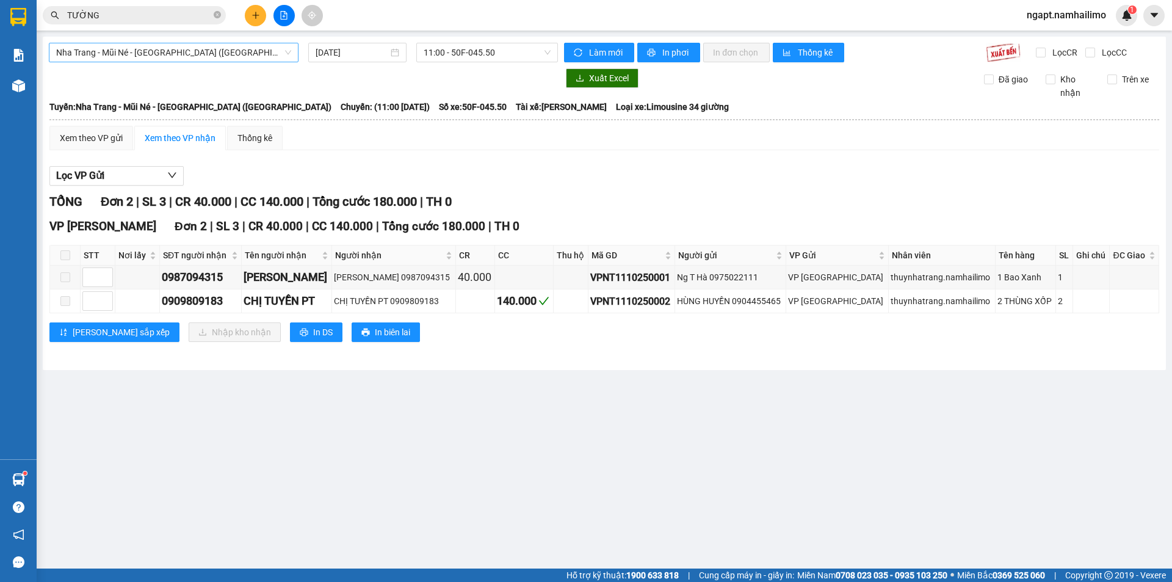
click at [237, 50] on span "Nha Trang - Mũi Né - Sài Gòn (Sáng)" at bounding box center [173, 52] width 235 height 18
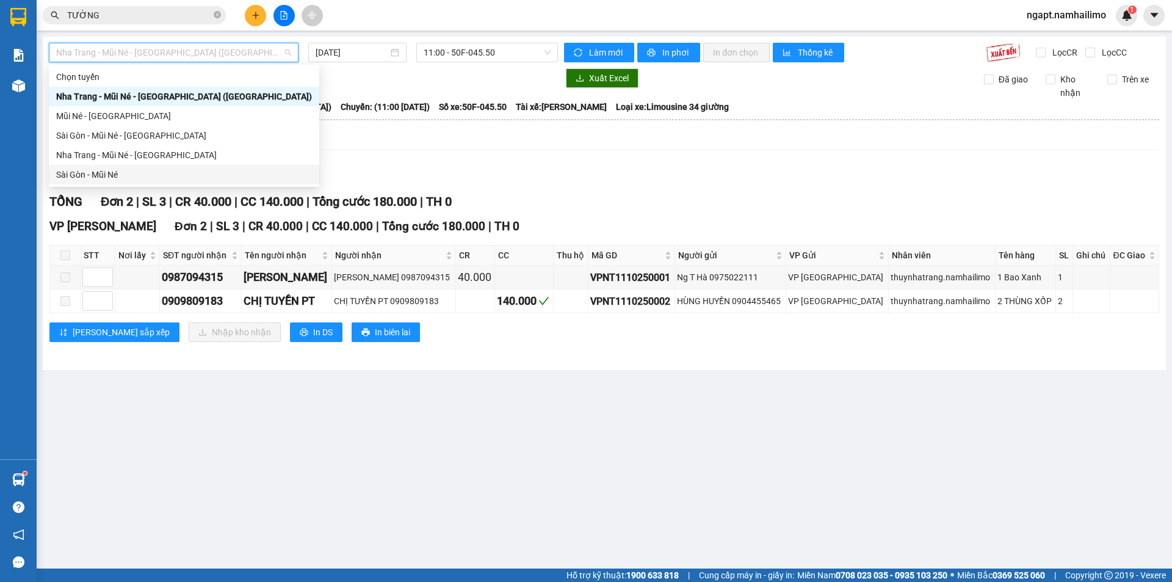
drag, startPoint x: 102, startPoint y: 172, endPoint x: 463, endPoint y: 98, distance: 368.3
click at [103, 172] on div "Sài Gòn - Mũi Né" at bounding box center [184, 174] width 256 height 13
type input "[DATE]"
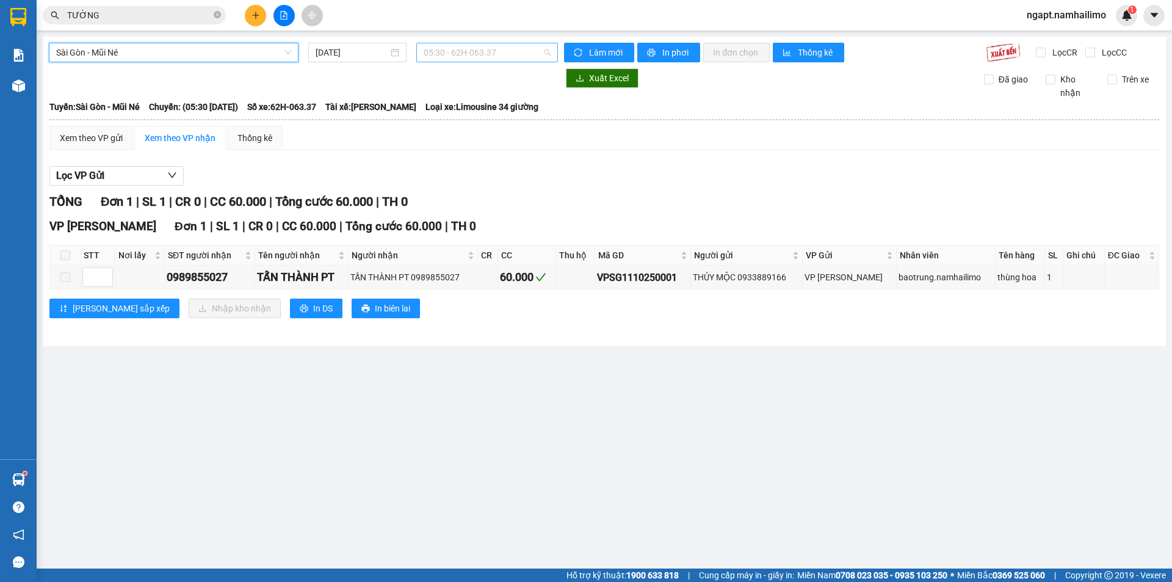
click at [508, 55] on span "05:30 - 62H-063.37" at bounding box center [487, 52] width 127 height 18
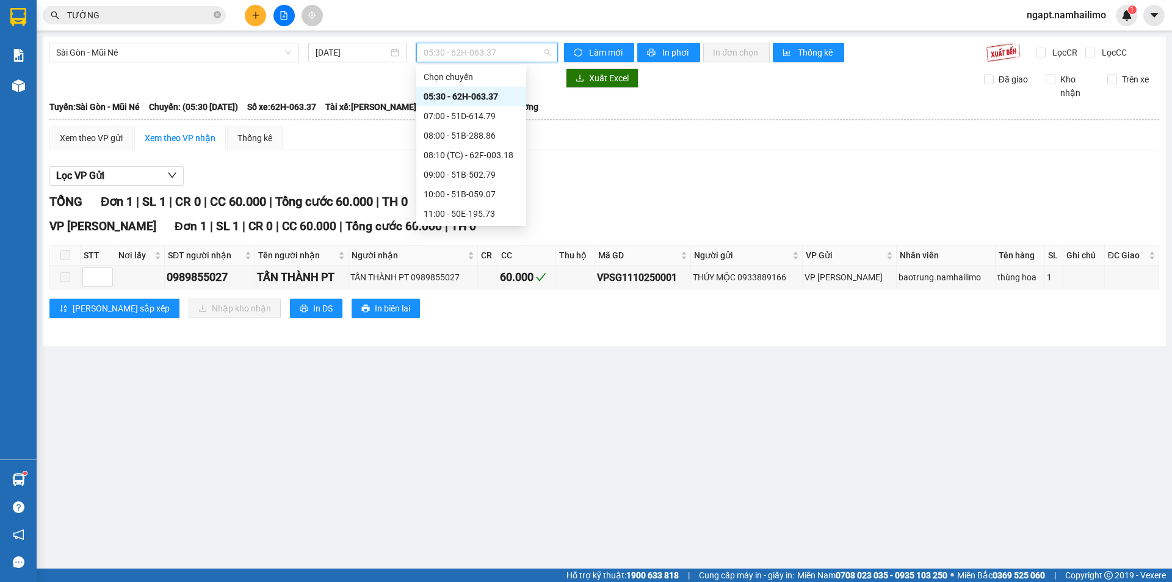
click at [489, 324] on div "19:30 - 50H-649.55" at bounding box center [471, 330] width 95 height 13
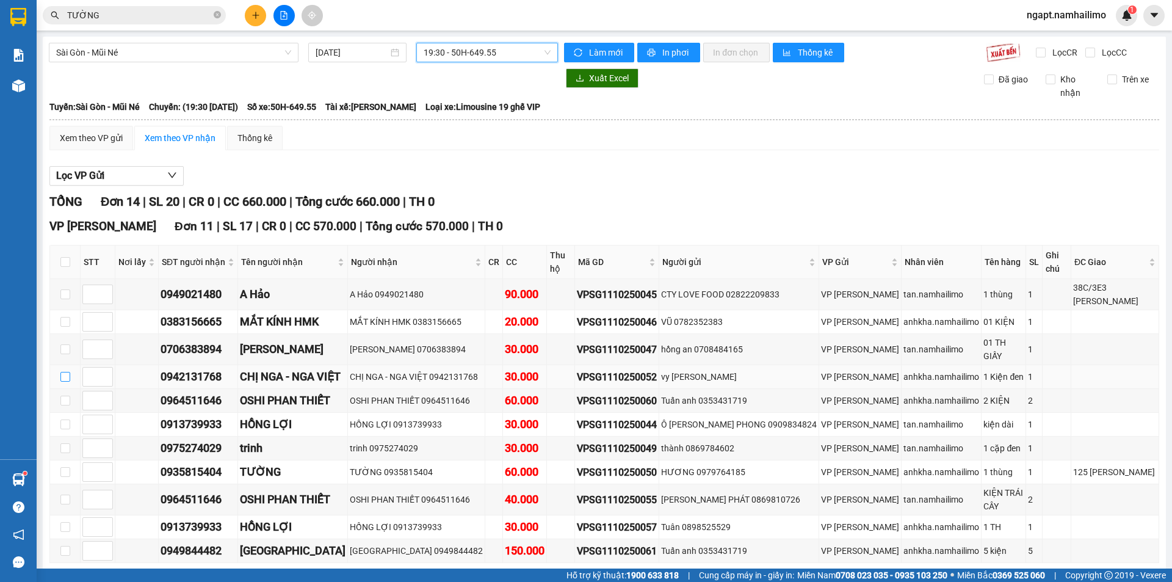
click at [60, 372] on input "checkbox" at bounding box center [65, 377] width 10 height 10
checkbox input "true"
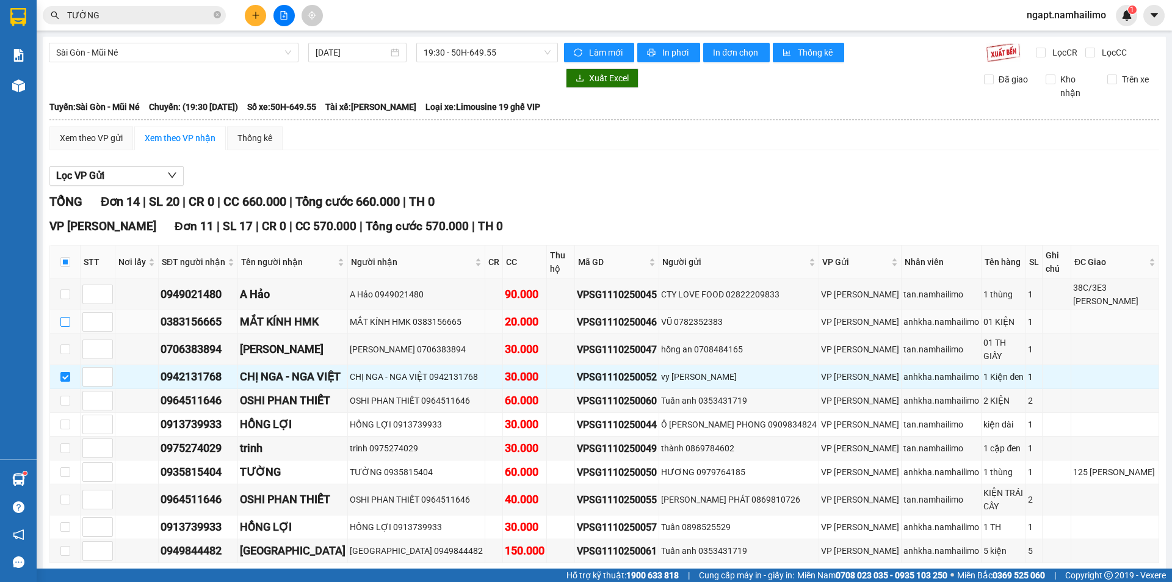
click at [67, 317] on input "checkbox" at bounding box center [65, 322] width 10 height 10
checkbox input "true"
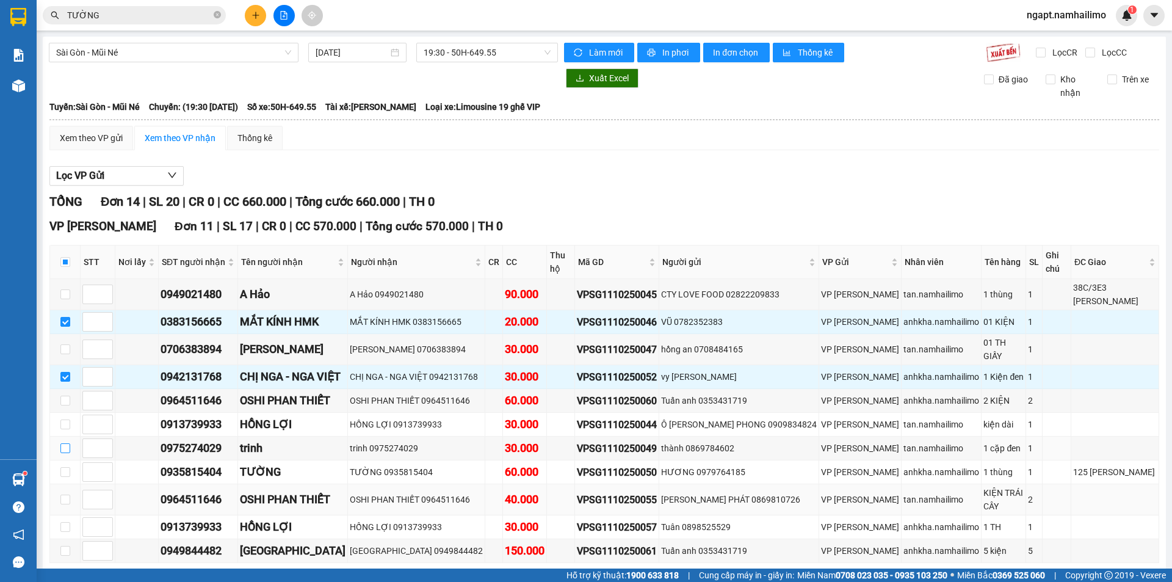
drag, startPoint x: 66, startPoint y: 421, endPoint x: 172, endPoint y: 471, distance: 117.1
click at [66, 443] on input "checkbox" at bounding box center [65, 448] width 10 height 10
checkbox input "true"
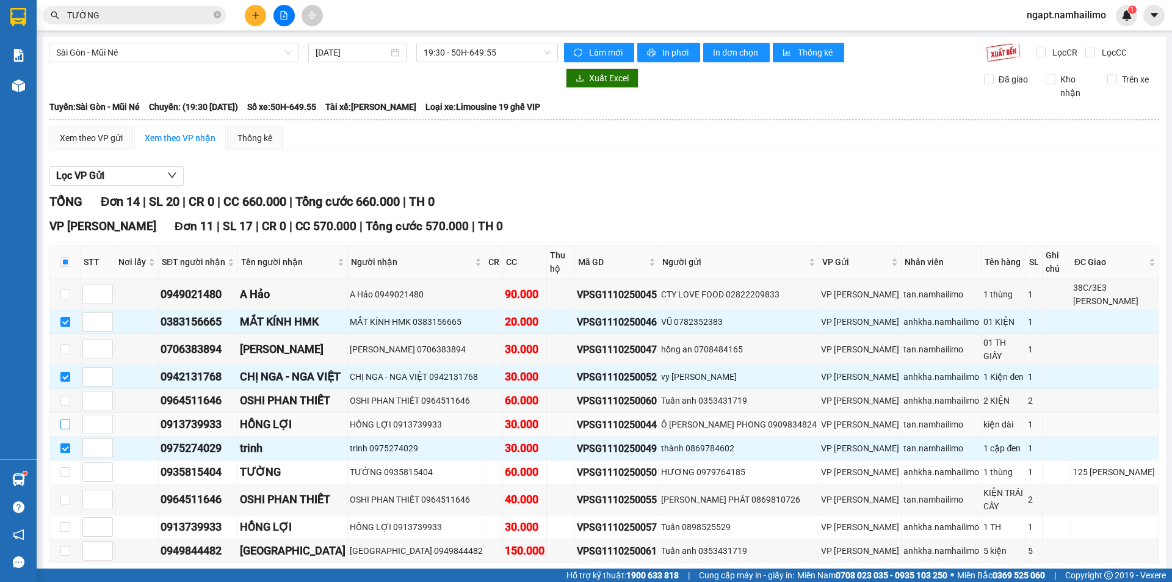
click at [63, 419] on input "checkbox" at bounding box center [65, 424] width 10 height 10
checkbox input "true"
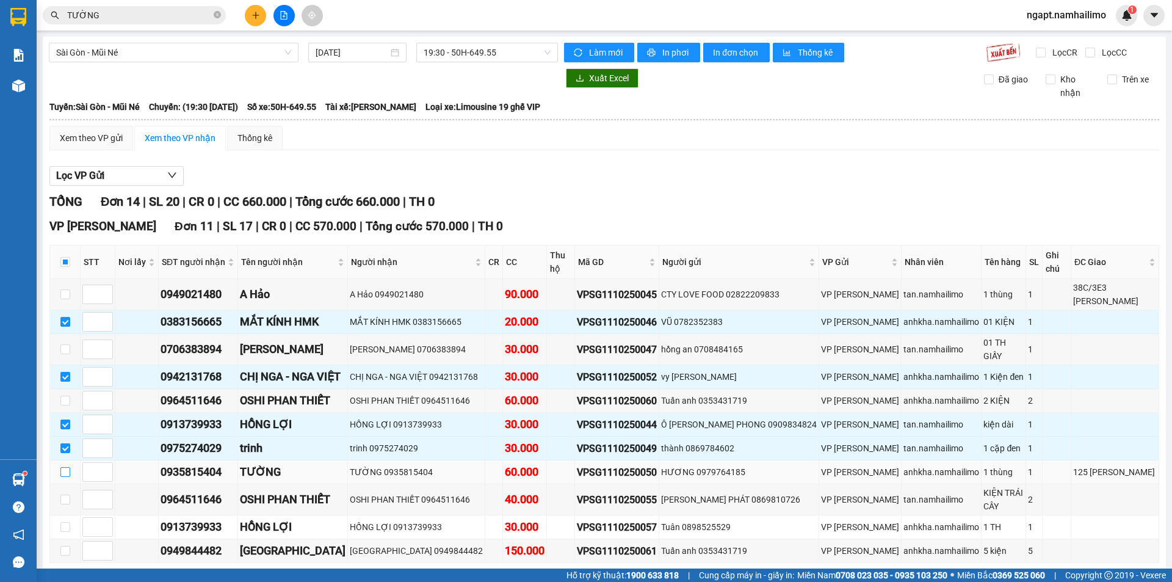
click at [60, 467] on input "checkbox" at bounding box center [65, 472] width 10 height 10
checkbox input "true"
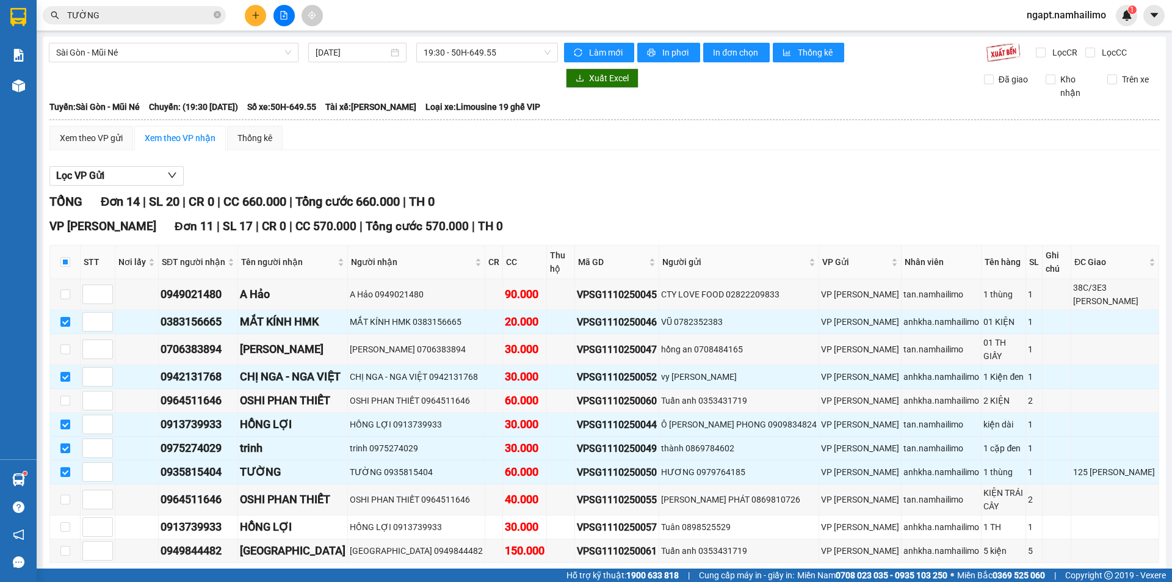
click at [313, 575] on span "In DS" at bounding box center [323, 581] width 20 height 13
click at [514, 53] on span "19:30 - 50H-649.55" at bounding box center [487, 52] width 127 height 18
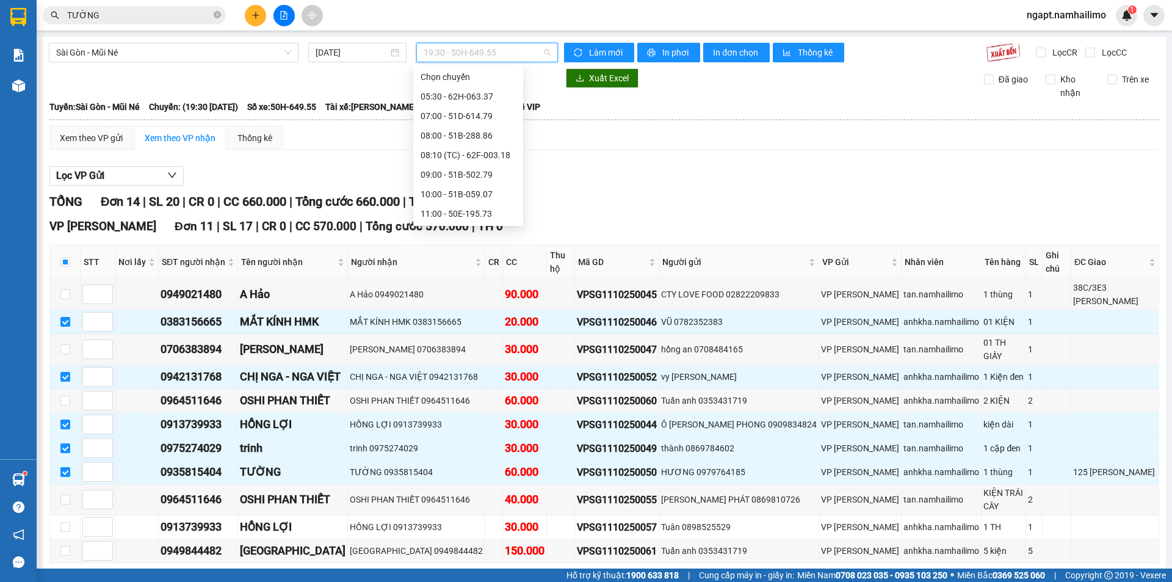
click at [465, 305] on div "18:00 - 51D-614.79" at bounding box center [468, 311] width 95 height 13
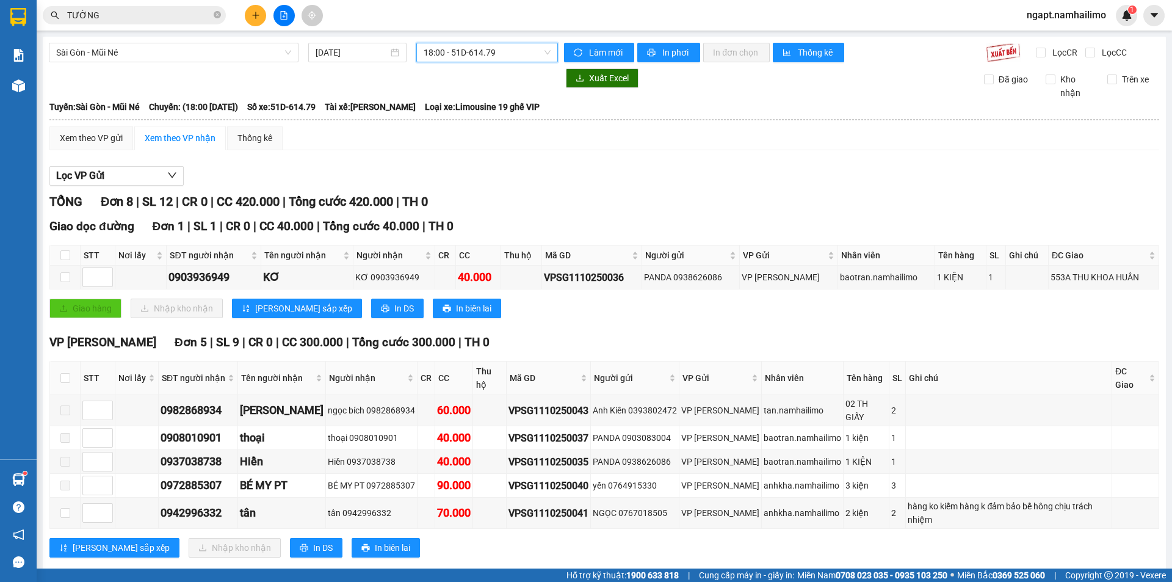
click at [528, 54] on span "18:00 - 51D-614.79" at bounding box center [487, 52] width 127 height 18
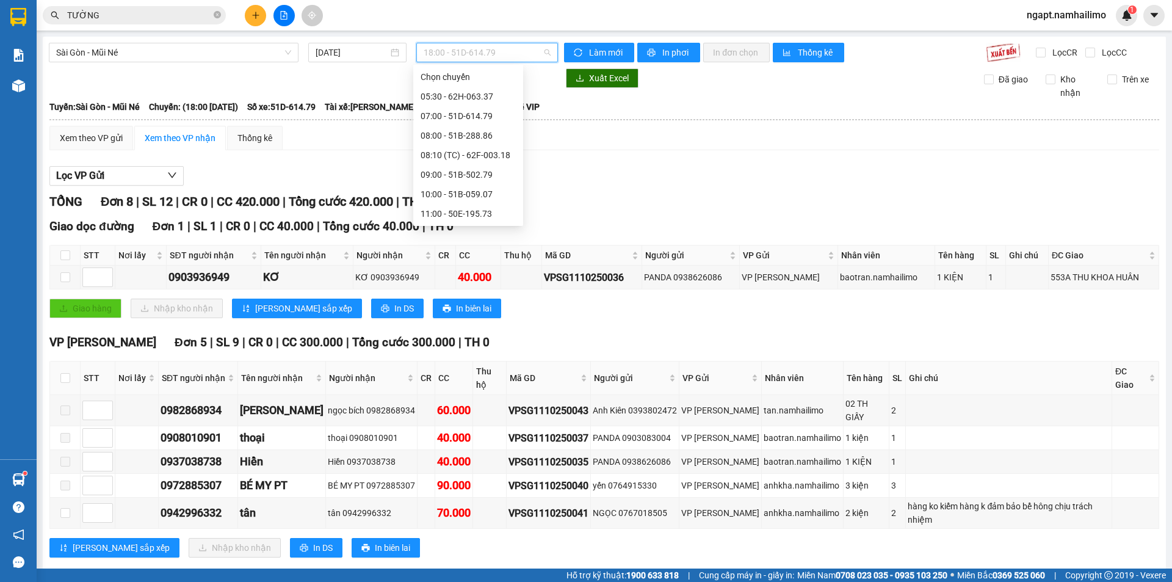
click at [480, 324] on div "19:30 - 50H-649.55" at bounding box center [468, 330] width 95 height 13
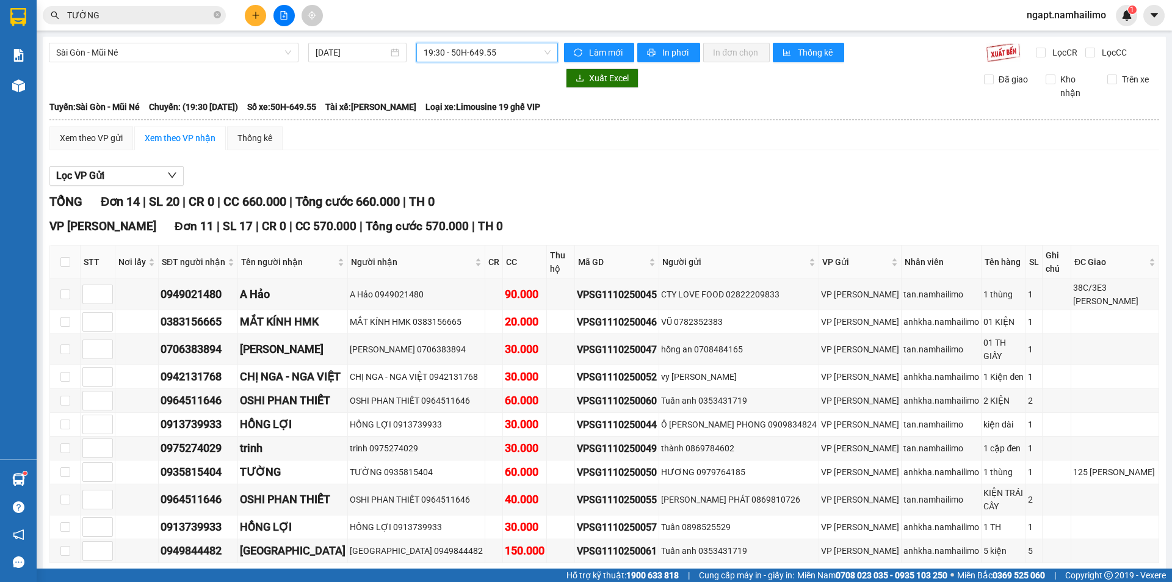
click at [540, 52] on span "19:30 - 50H-649.55" at bounding box center [487, 52] width 127 height 18
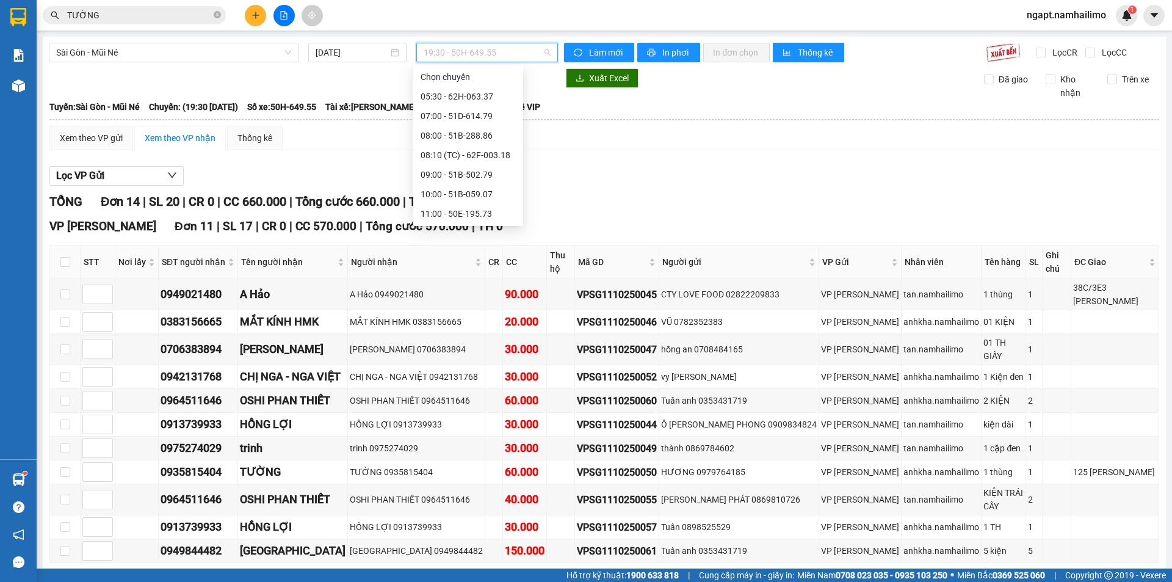
click at [464, 305] on div "18:00 - 51D-614.79" at bounding box center [468, 311] width 95 height 13
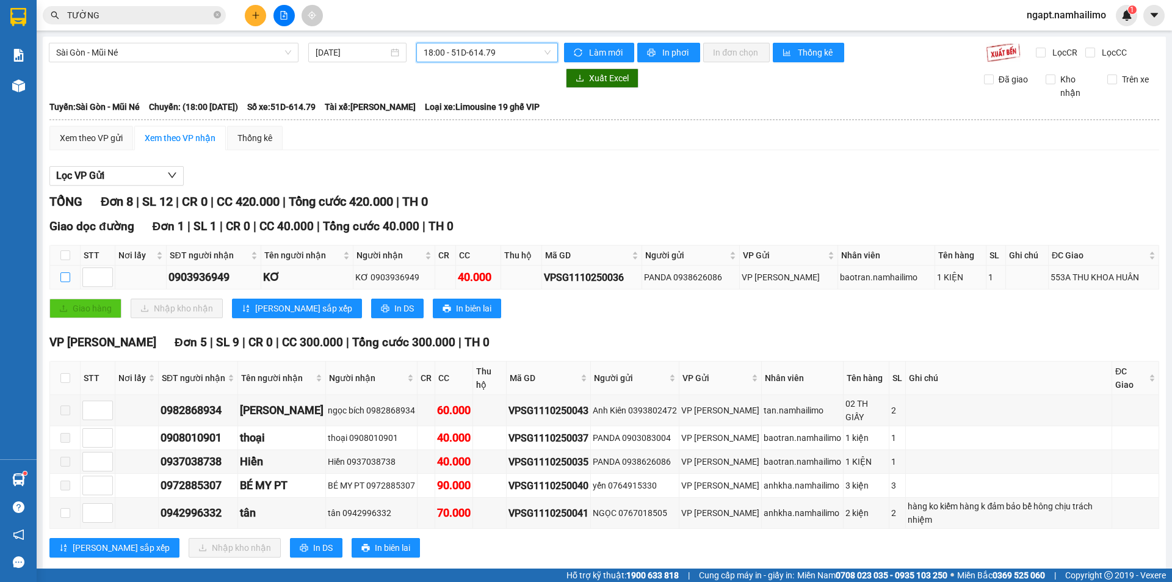
click at [67, 277] on input "checkbox" at bounding box center [65, 277] width 10 height 10
checkbox input "true"
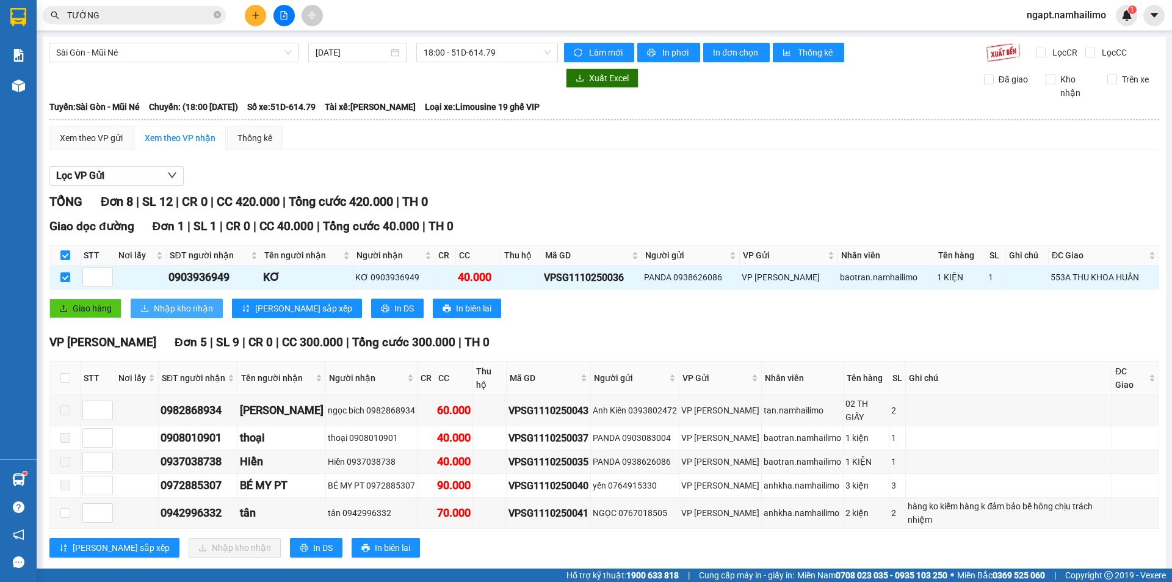
click at [164, 307] on span "Nhập kho nhận" at bounding box center [183, 308] width 59 height 13
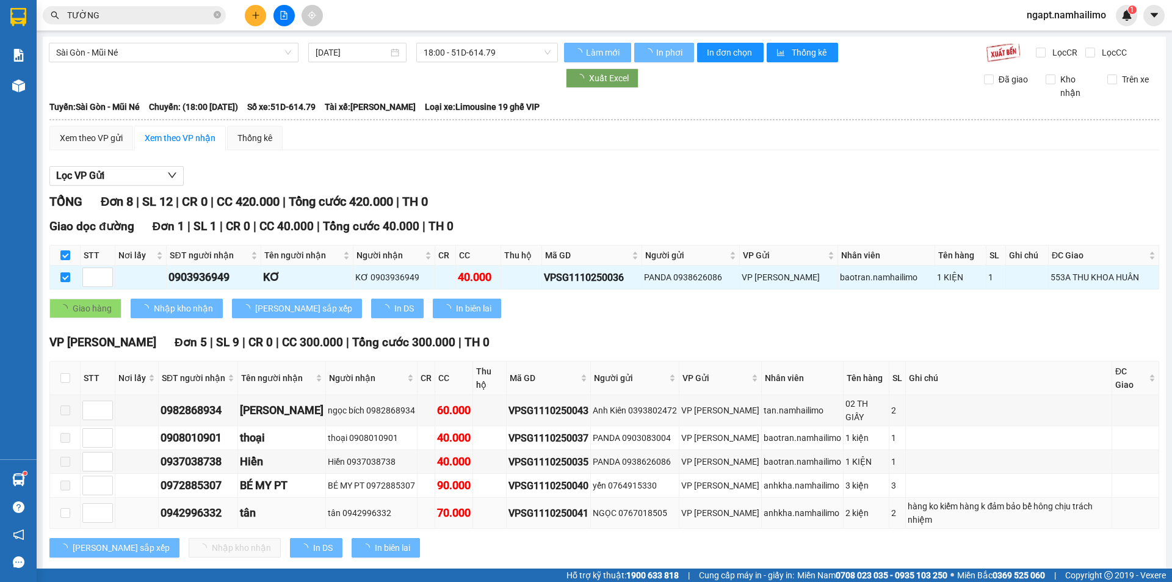
checkbox input "false"
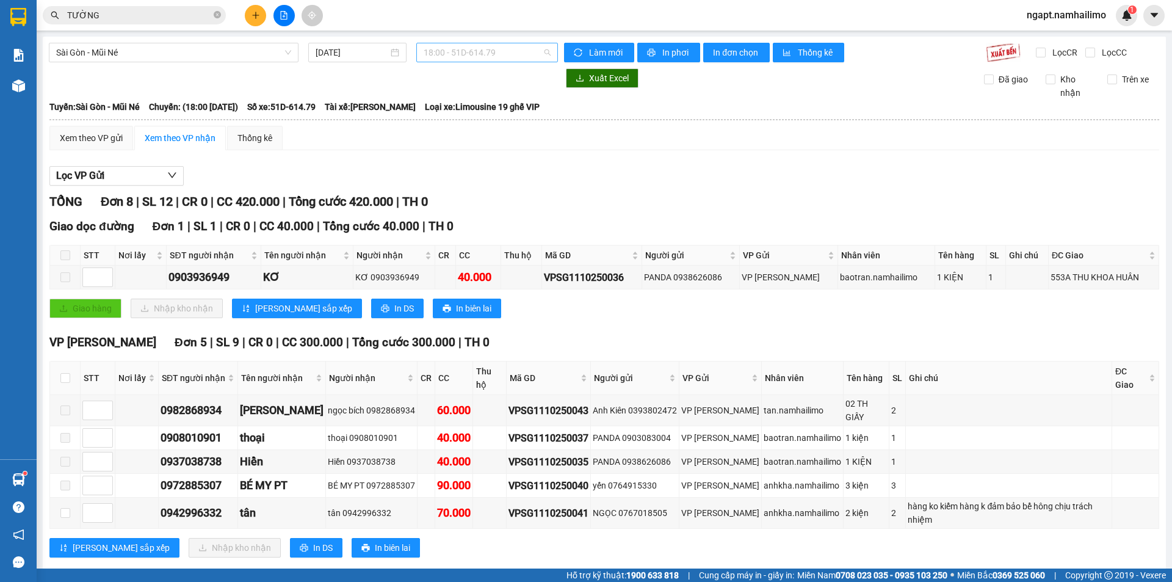
click at [495, 52] on span "18:00 - 51D-614.79" at bounding box center [487, 52] width 127 height 18
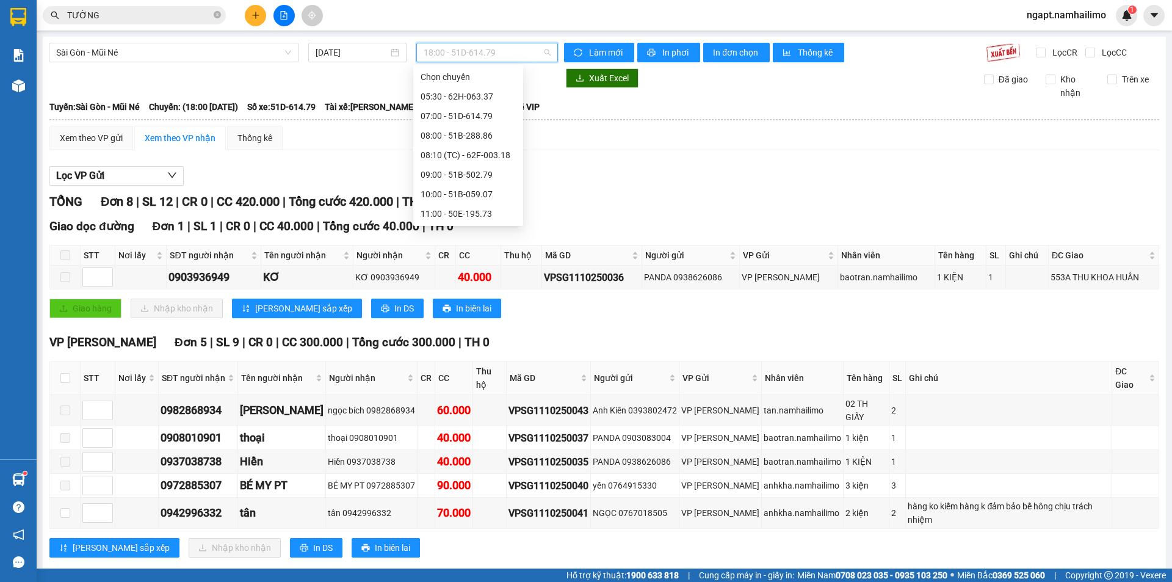
drag, startPoint x: 449, startPoint y: 189, endPoint x: 487, endPoint y: 228, distance: 53.9
click at [449, 324] on div "19:30 - 50H-649.55" at bounding box center [468, 330] width 95 height 13
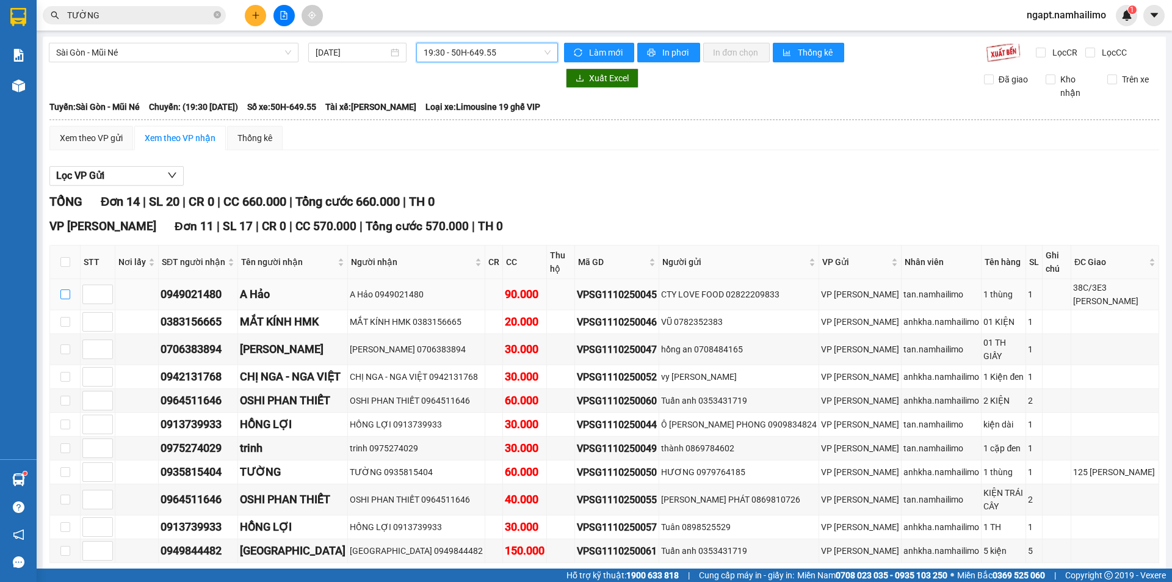
click at [62, 289] on input "checkbox" at bounding box center [65, 294] width 10 height 10
checkbox input "true"
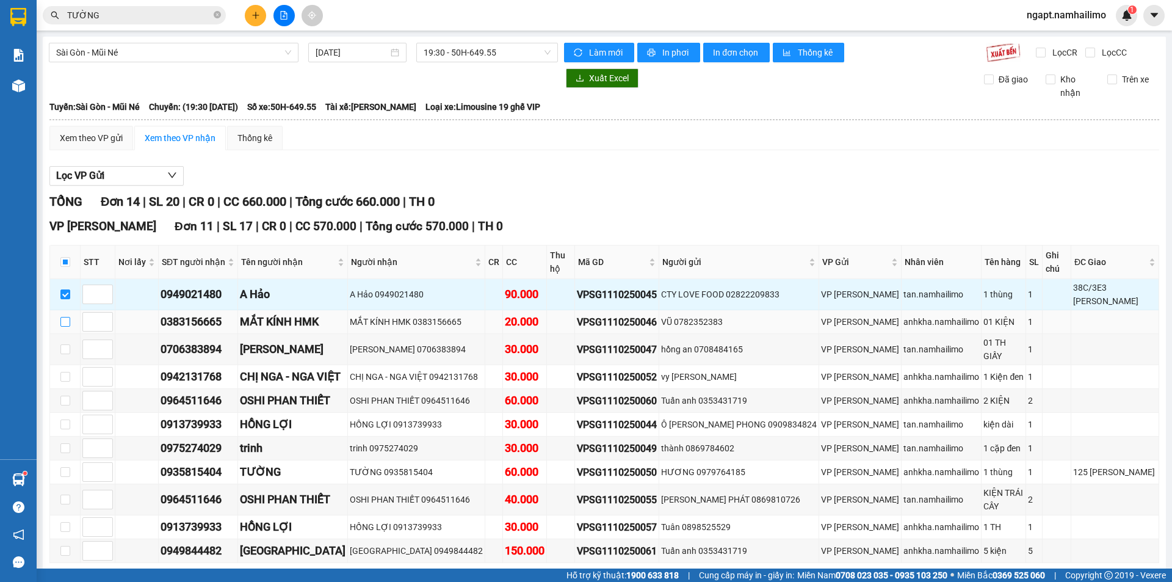
click at [63, 317] on input "checkbox" at bounding box center [65, 322] width 10 height 10
checkbox input "true"
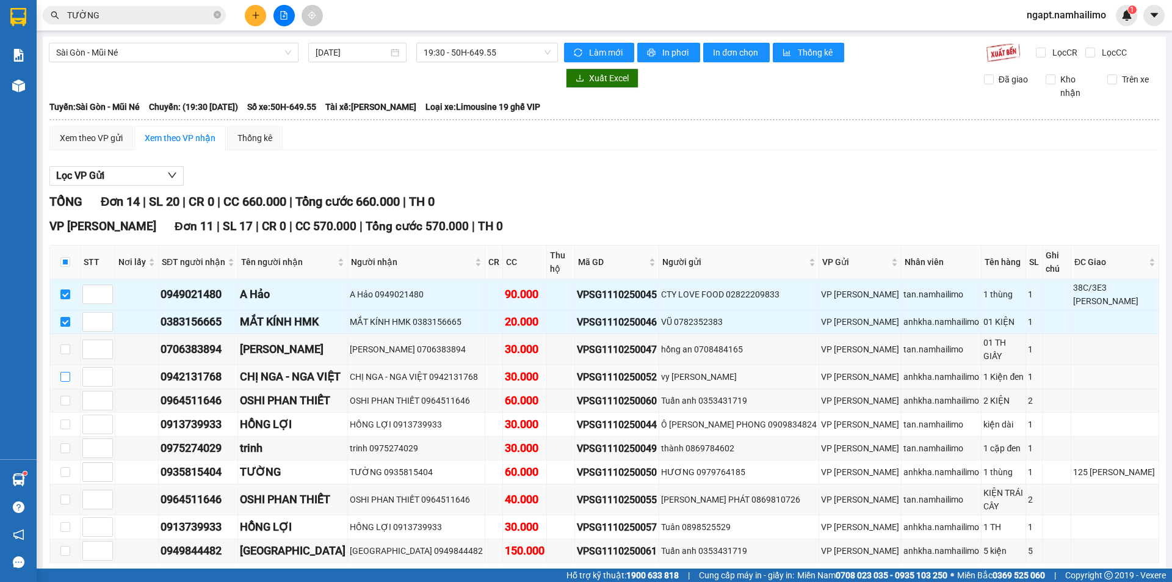
click at [65, 372] on input "checkbox" at bounding box center [65, 377] width 10 height 10
checkbox input "true"
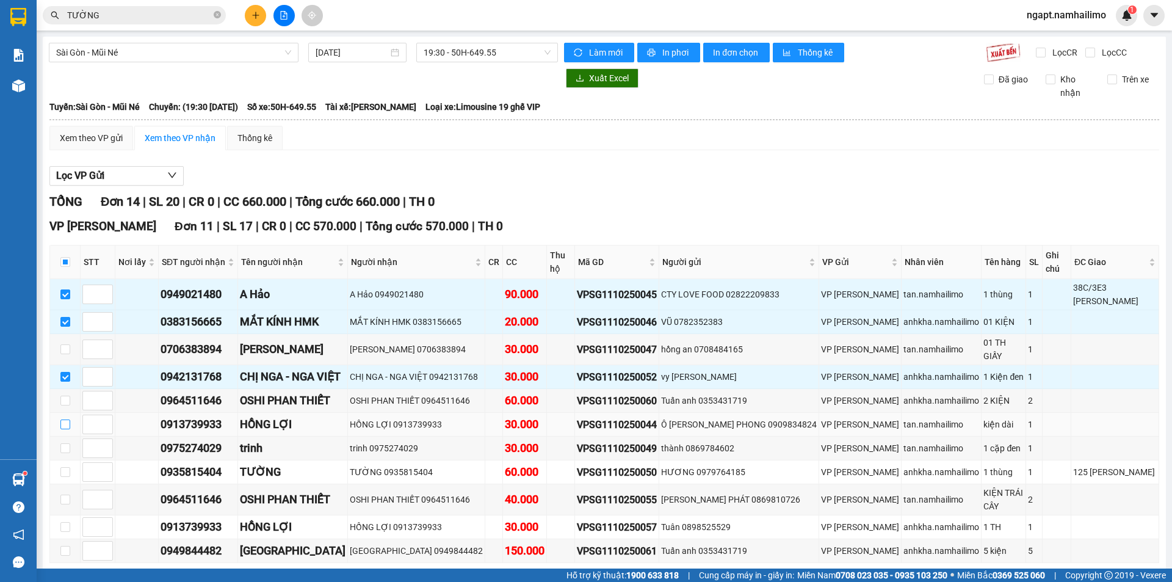
click at [67, 419] on input "checkbox" at bounding box center [65, 424] width 10 height 10
checkbox input "true"
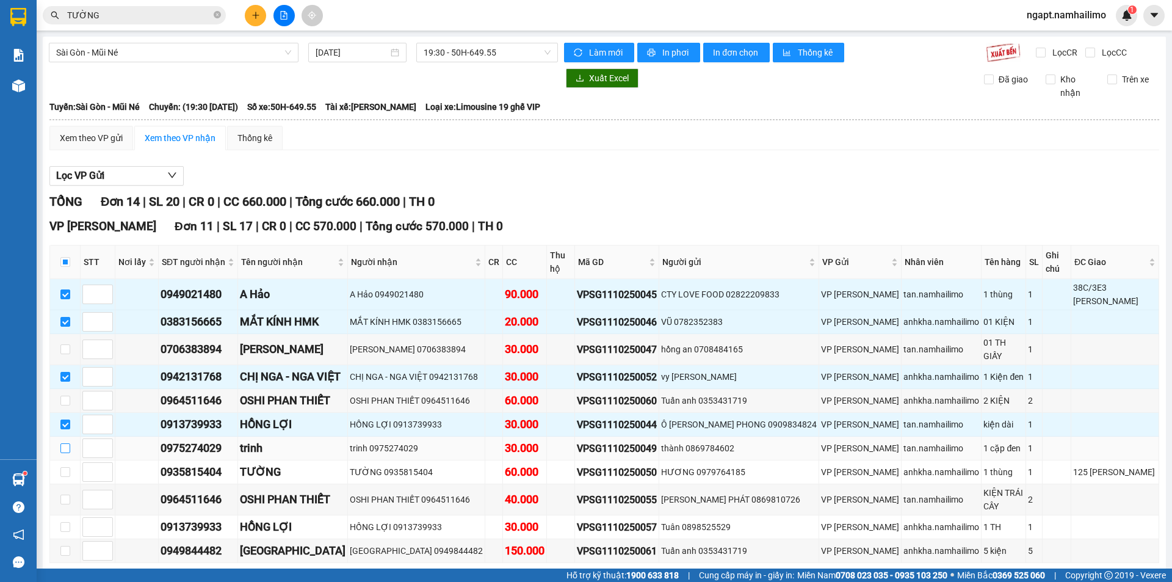
click at [69, 443] on input "checkbox" at bounding box center [65, 448] width 10 height 10
checkbox input "true"
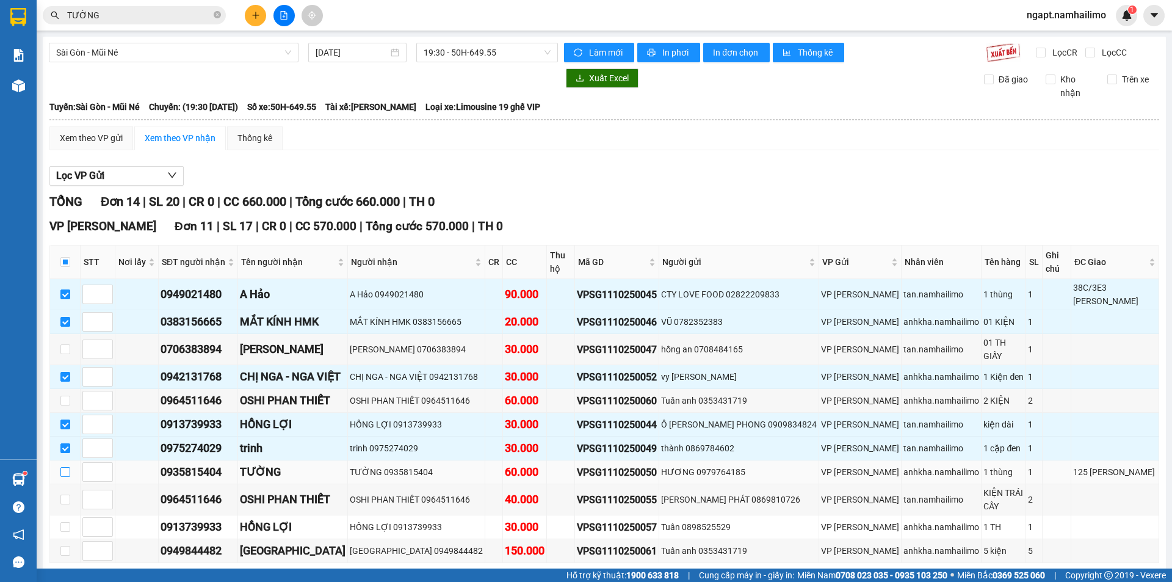
click at [69, 467] on input "checkbox" at bounding box center [65, 472] width 10 height 10
checkbox input "true"
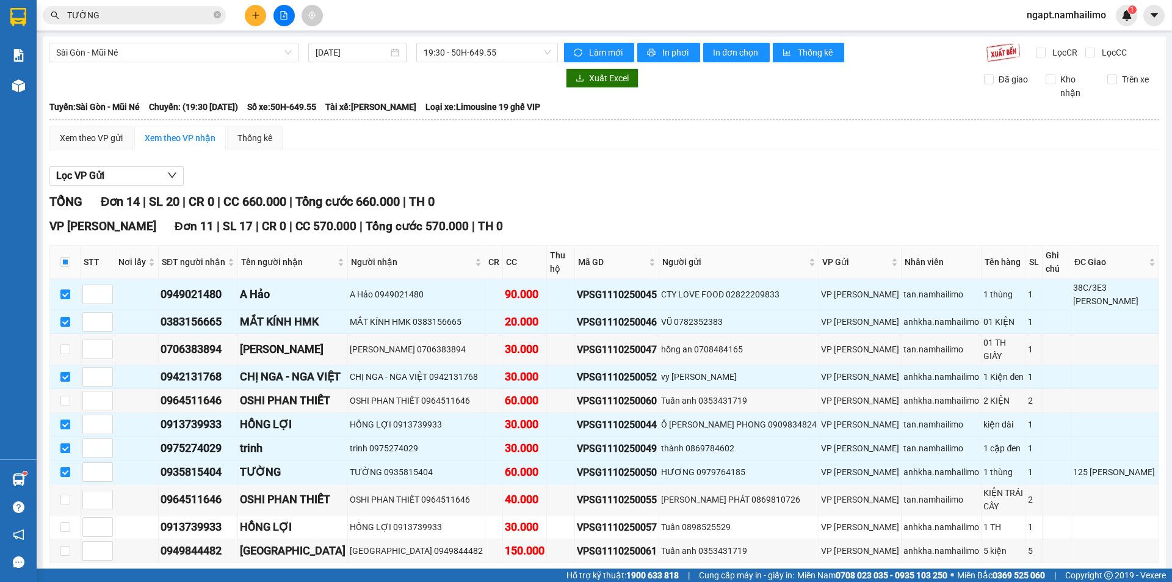
click at [212, 575] on span "Nhập kho nhận" at bounding box center [241, 581] width 59 height 13
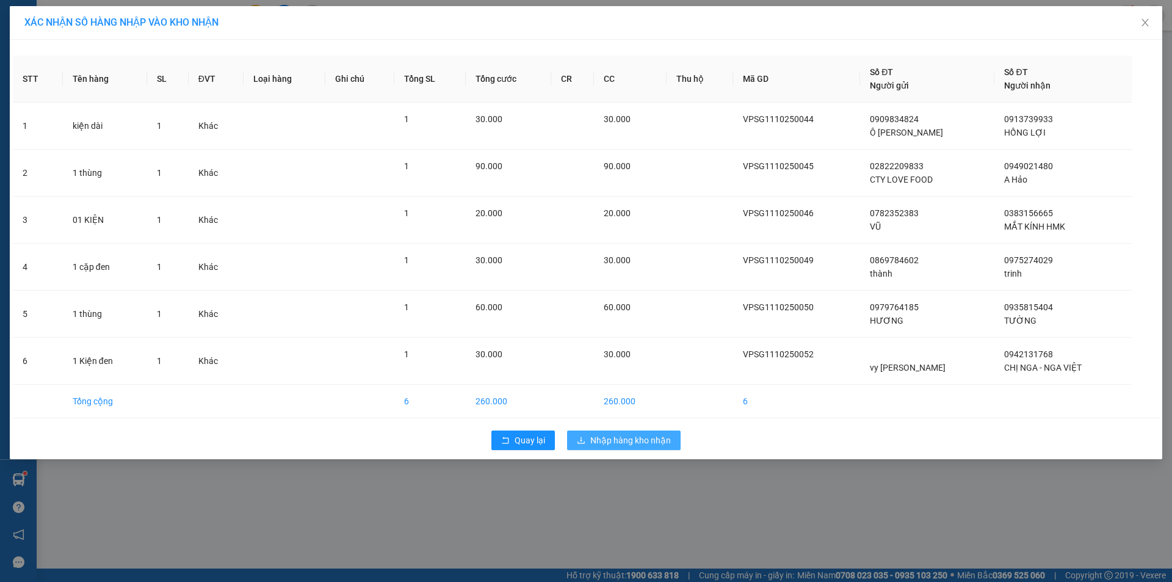
click at [632, 432] on button "Nhập hàng kho nhận" at bounding box center [624, 440] width 114 height 20
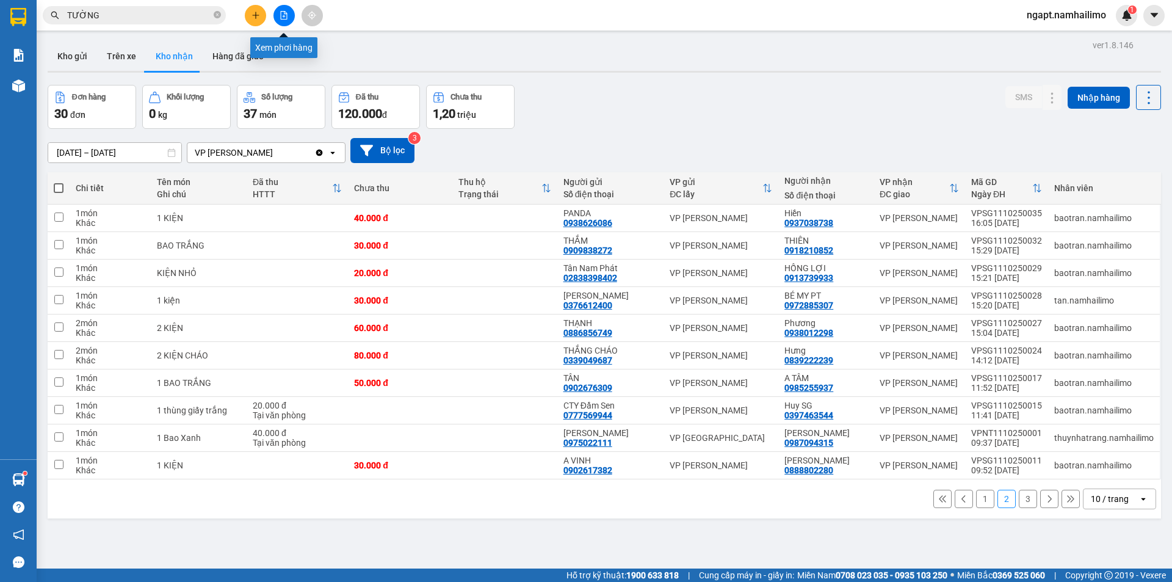
click at [283, 15] on icon "file-add" at bounding box center [284, 15] width 9 height 9
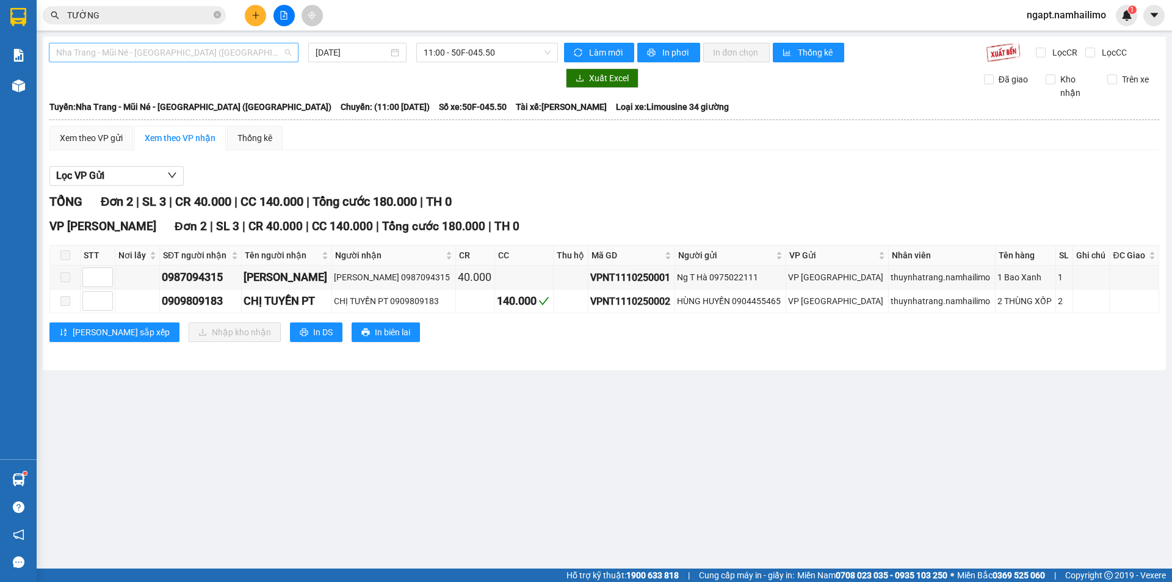
click at [234, 48] on span "Nha Trang - Mũi Né - Sài Gòn (Sáng)" at bounding box center [173, 52] width 235 height 18
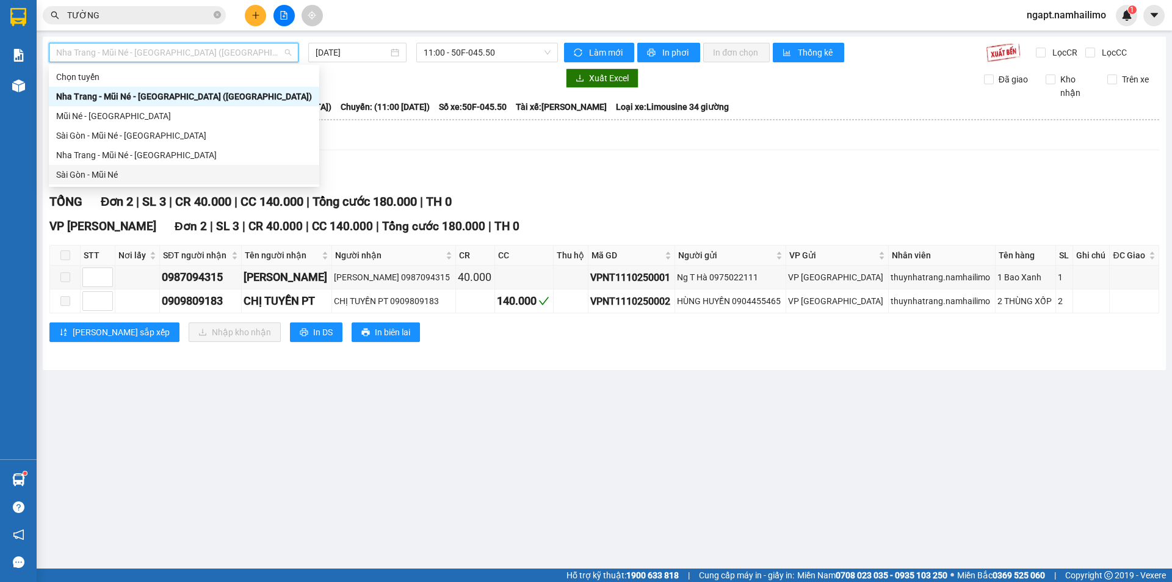
click at [82, 173] on div "Sài Gòn - Mũi Né" at bounding box center [184, 174] width 256 height 13
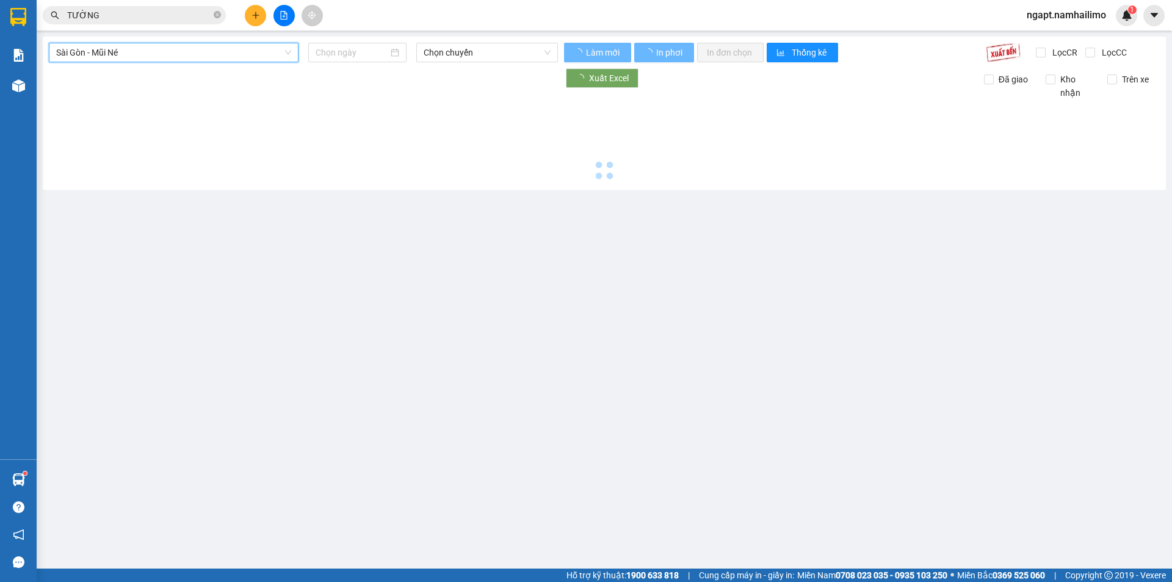
type input "[DATE]"
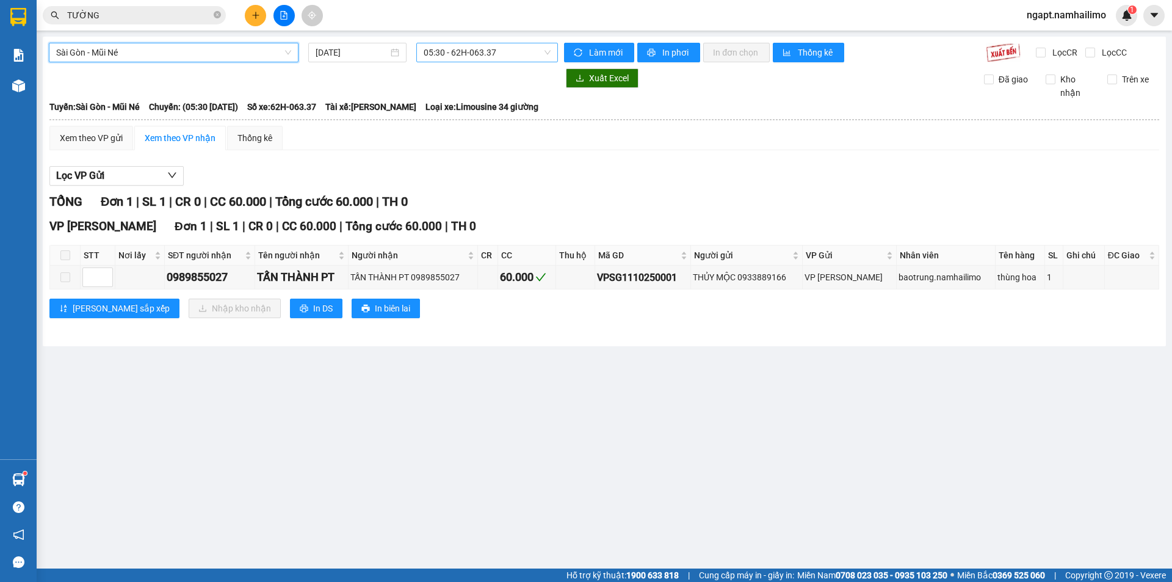
click at [506, 46] on span "05:30 - 62H-063.37" at bounding box center [487, 52] width 127 height 18
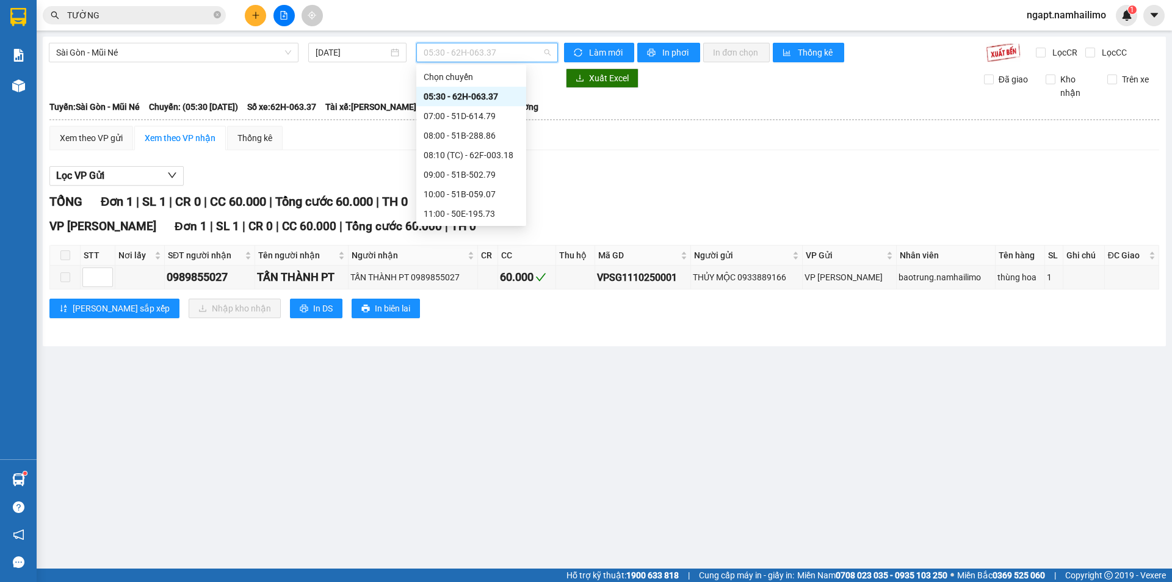
click at [475, 266] on div "15:30 - 62E-004.30" at bounding box center [471, 272] width 95 height 13
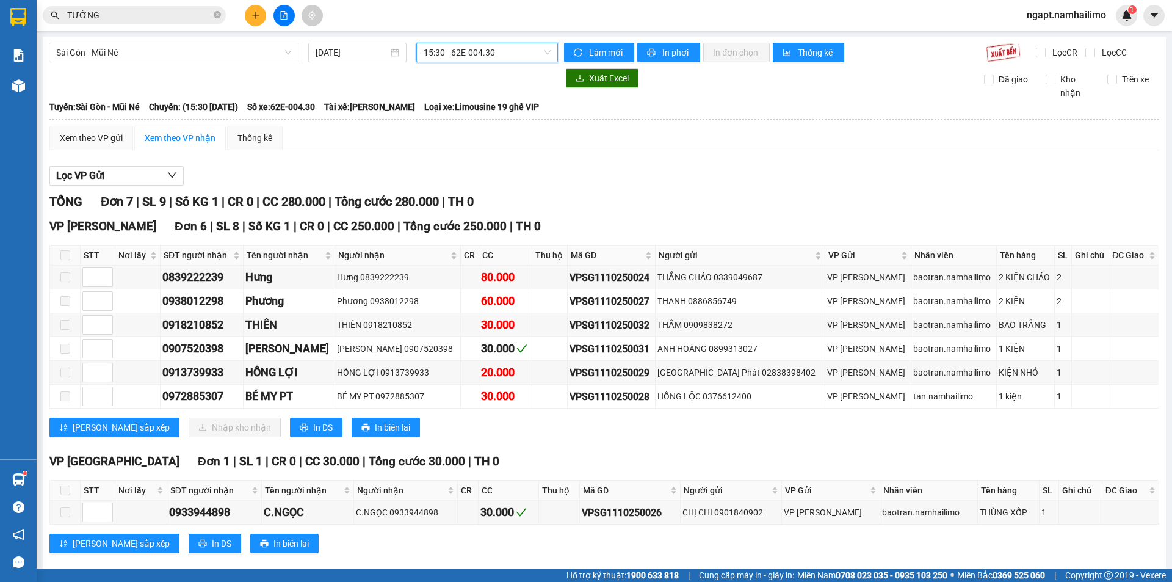
click at [523, 54] on span "15:30 - 62E-004.30" at bounding box center [487, 52] width 127 height 18
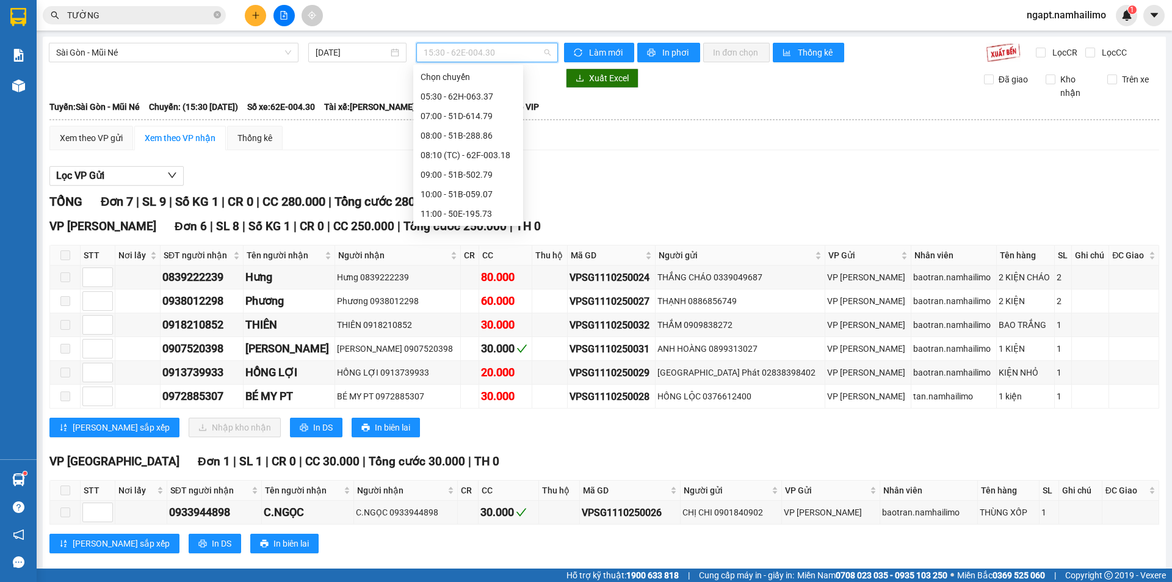
click at [485, 305] on div "18:00 - 51D-614.79" at bounding box center [468, 311] width 95 height 13
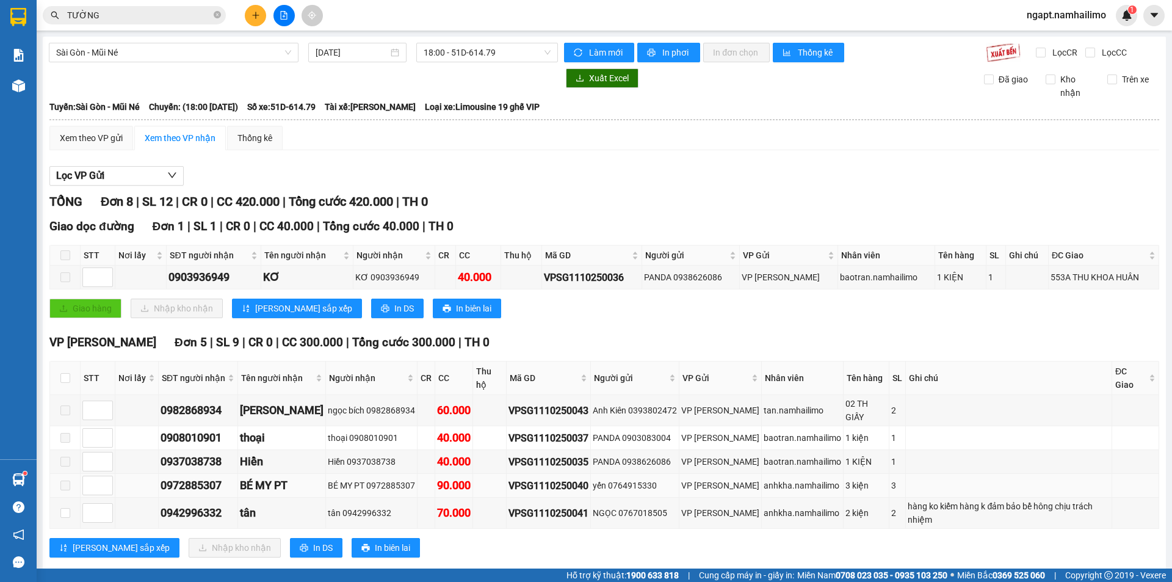
click at [66, 480] on span at bounding box center [65, 485] width 10 height 10
click at [515, 60] on span "18:00 - 51D-614.79" at bounding box center [487, 52] width 127 height 18
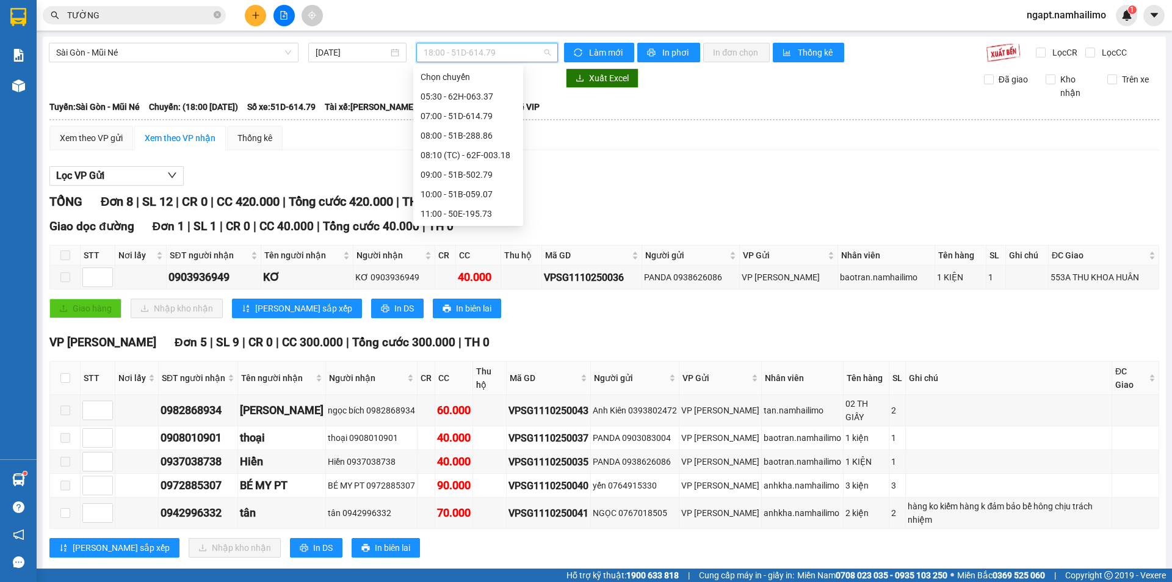
click at [450, 324] on div "19:30 - 50H-649.55" at bounding box center [468, 330] width 95 height 13
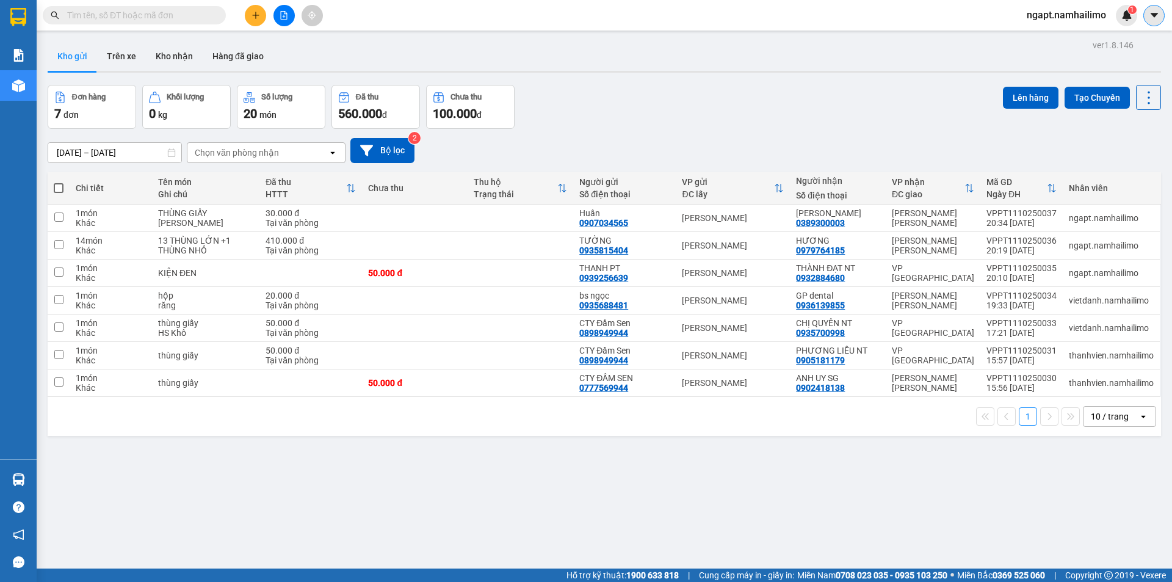
click at [1152, 17] on icon "caret-down" at bounding box center [1154, 15] width 11 height 11
click at [1067, 17] on span "ngapt.namhailimo" at bounding box center [1066, 14] width 99 height 15
click at [1047, 34] on span "Đăng xuất" at bounding box center [1071, 37] width 73 height 13
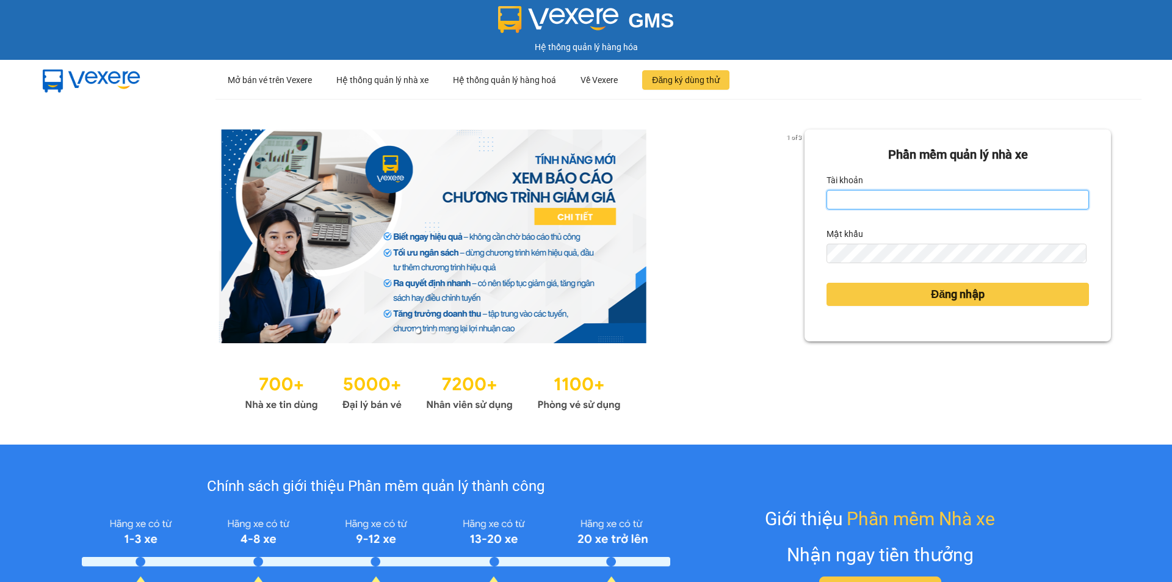
drag, startPoint x: 928, startPoint y: 198, endPoint x: 923, endPoint y: 206, distance: 9.3
click at [928, 198] on input "Tài khoản" at bounding box center [957, 200] width 262 height 20
type input "ngapt.namhailimo"
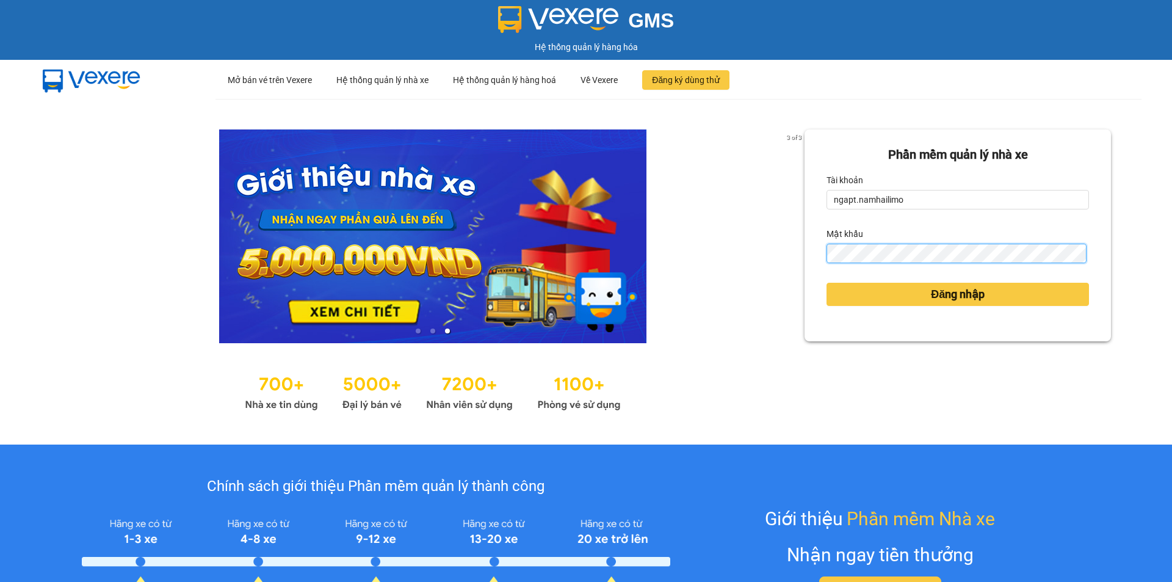
click at [826, 283] on button "Đăng nhập" at bounding box center [957, 294] width 262 height 23
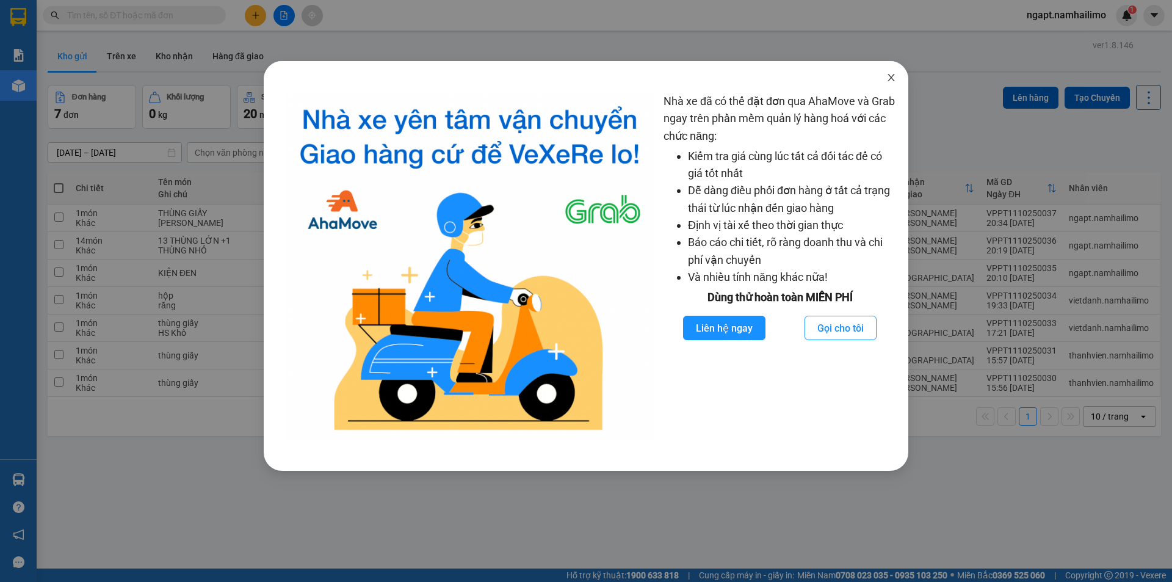
click at [889, 78] on icon "close" at bounding box center [891, 78] width 10 height 10
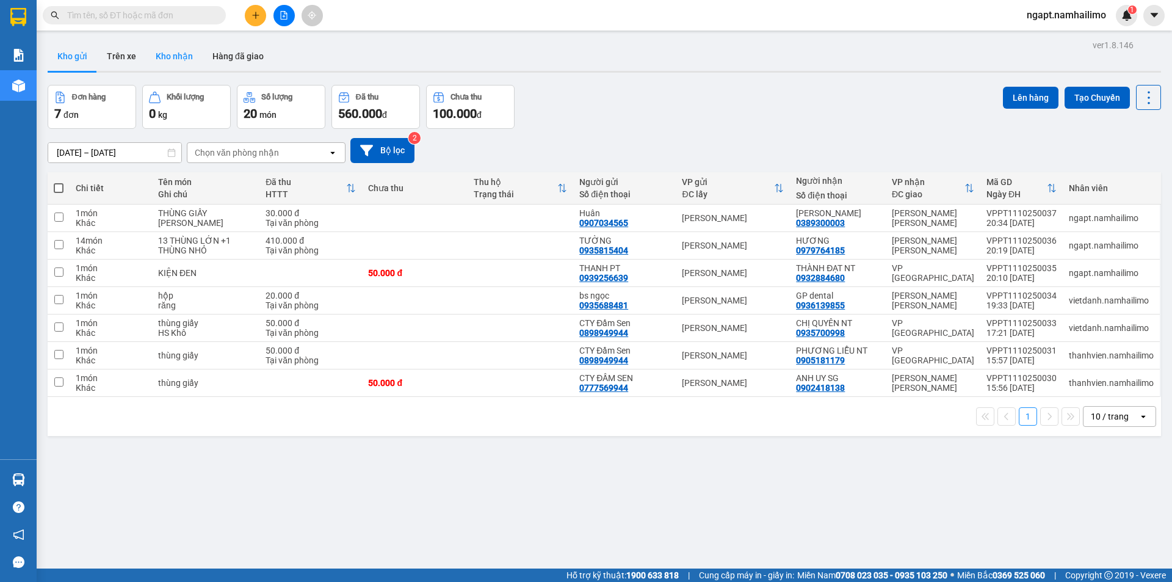
click at [171, 57] on button "Kho nhận" at bounding box center [174, 56] width 57 height 29
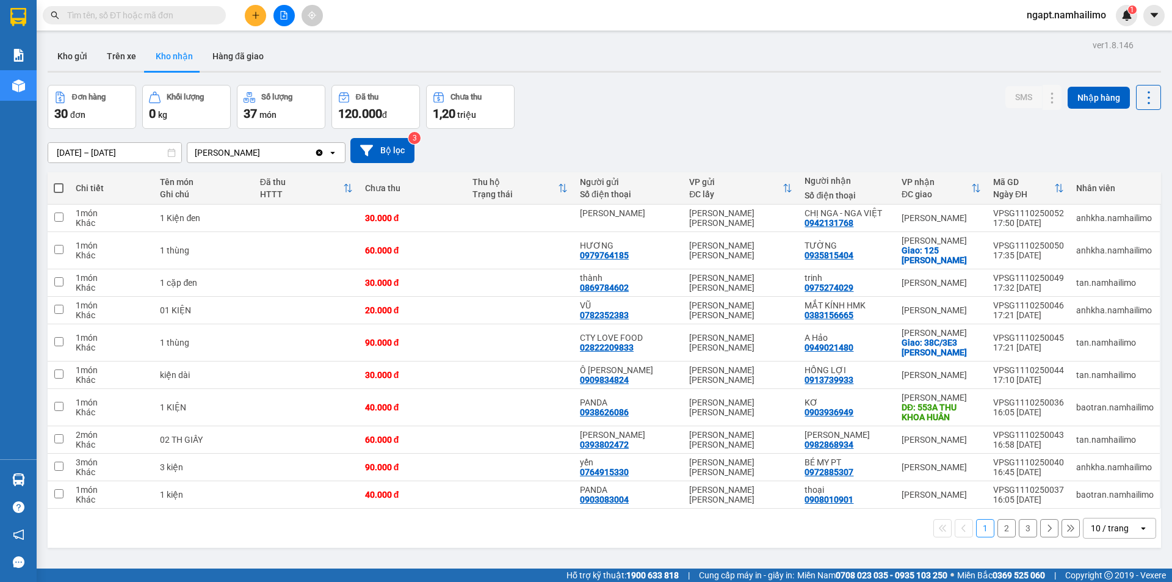
click at [999, 532] on button "2" at bounding box center [1006, 528] width 18 height 18
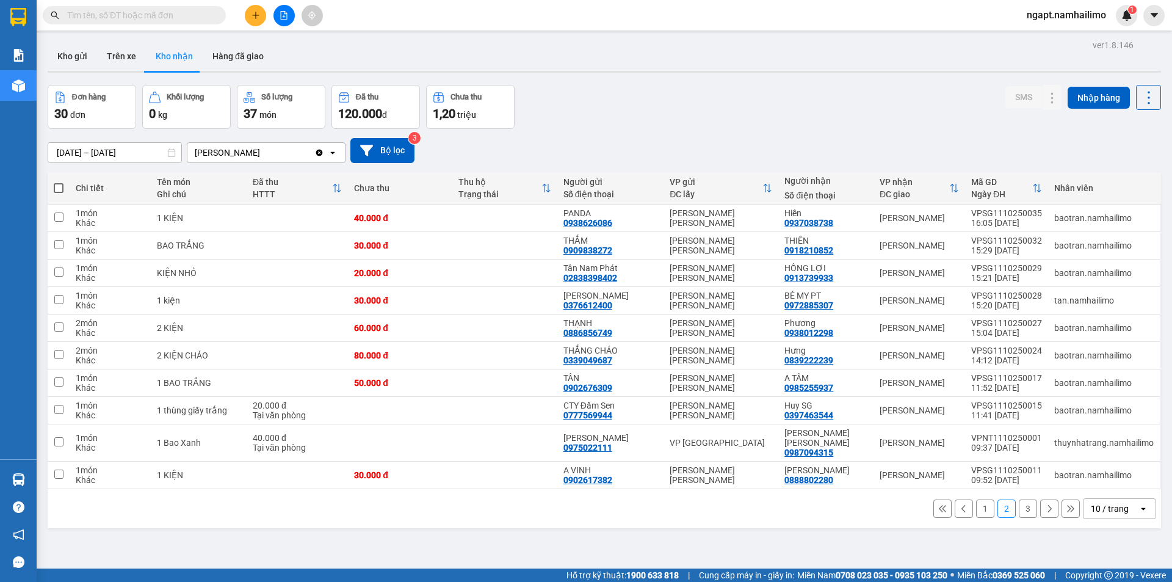
click at [977, 503] on button "1" at bounding box center [985, 508] width 18 height 18
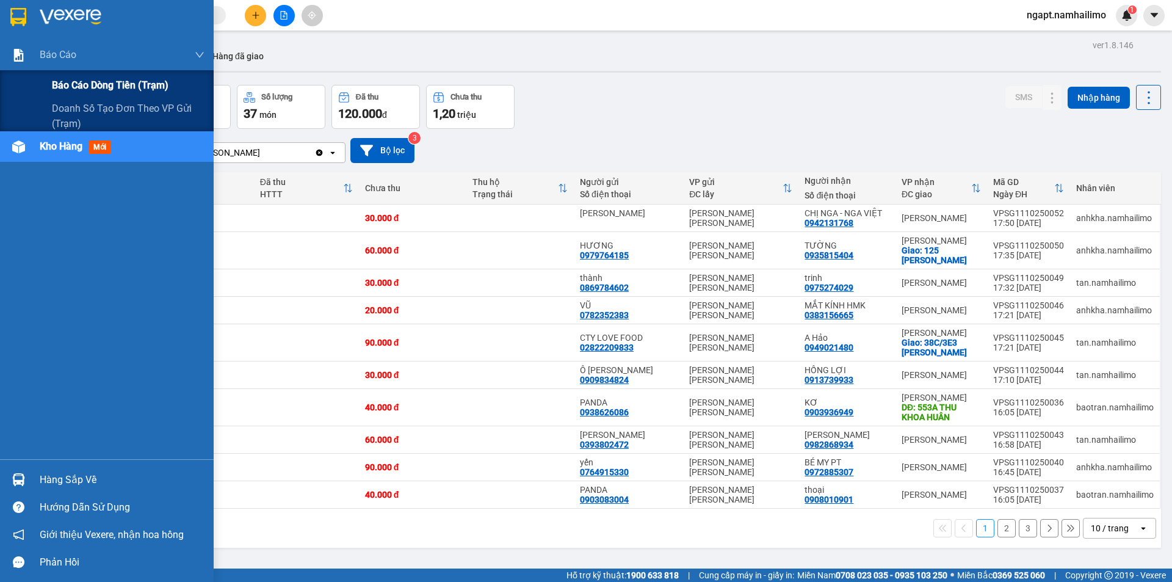
click at [81, 89] on span "Báo cáo dòng tiền (trạm)" at bounding box center [110, 85] width 117 height 15
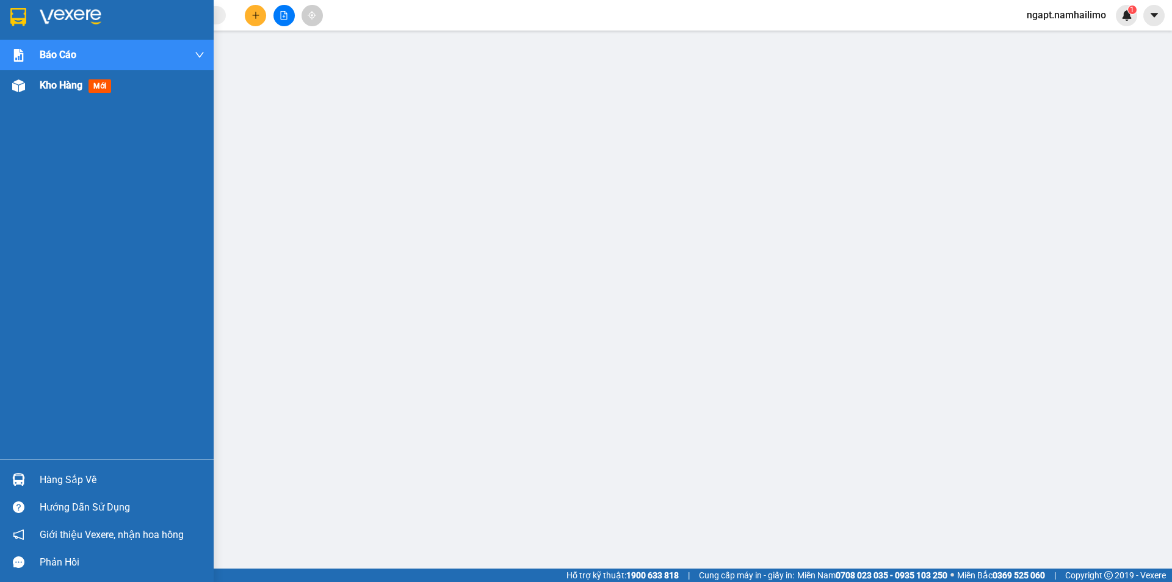
click at [61, 90] on span "Kho hàng" at bounding box center [61, 85] width 43 height 12
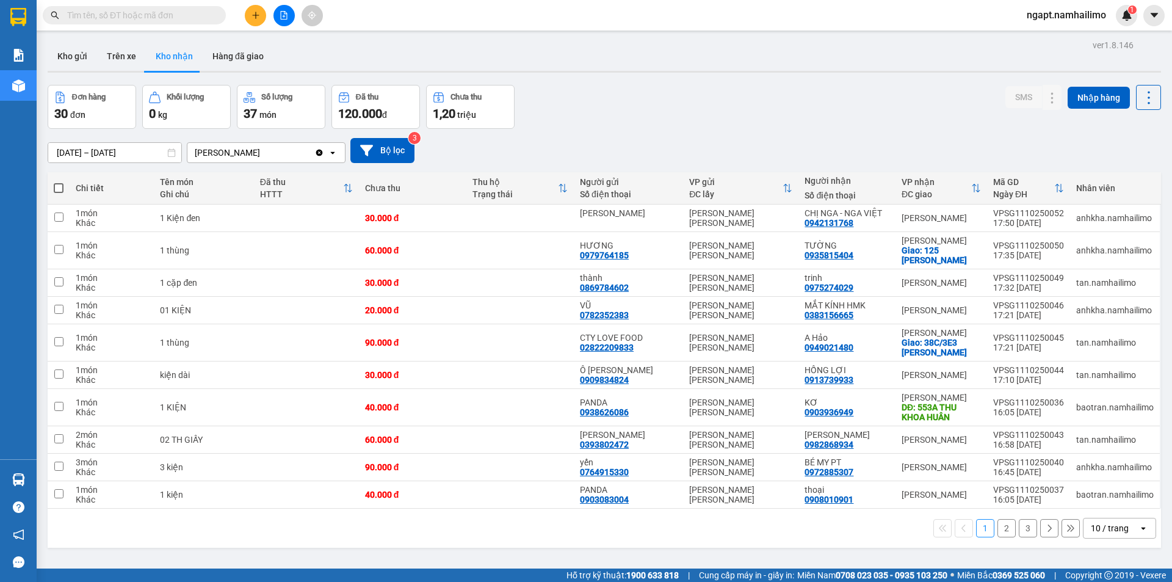
click at [1003, 529] on button "2" at bounding box center [1006, 528] width 18 height 18
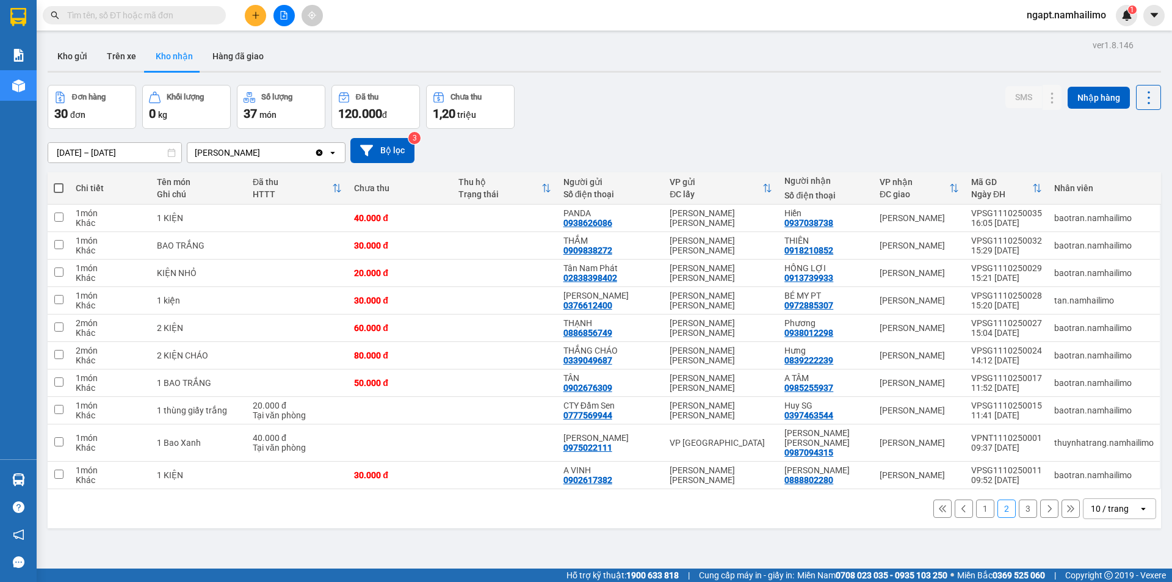
click at [978, 502] on button "1" at bounding box center [985, 508] width 18 height 18
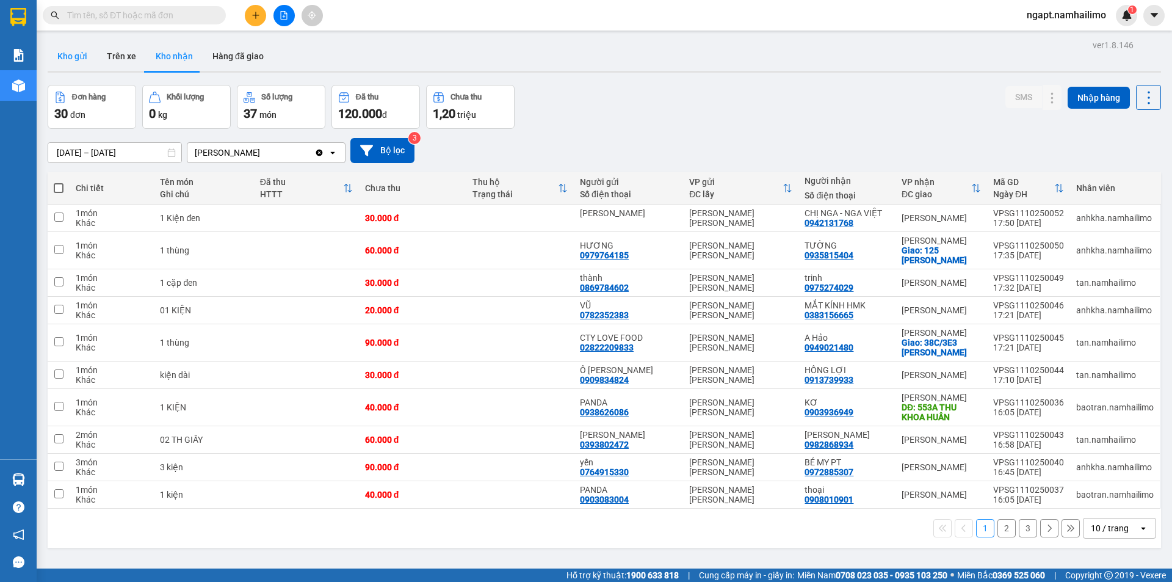
click at [85, 58] on button "Kho gửi" at bounding box center [72, 56] width 49 height 29
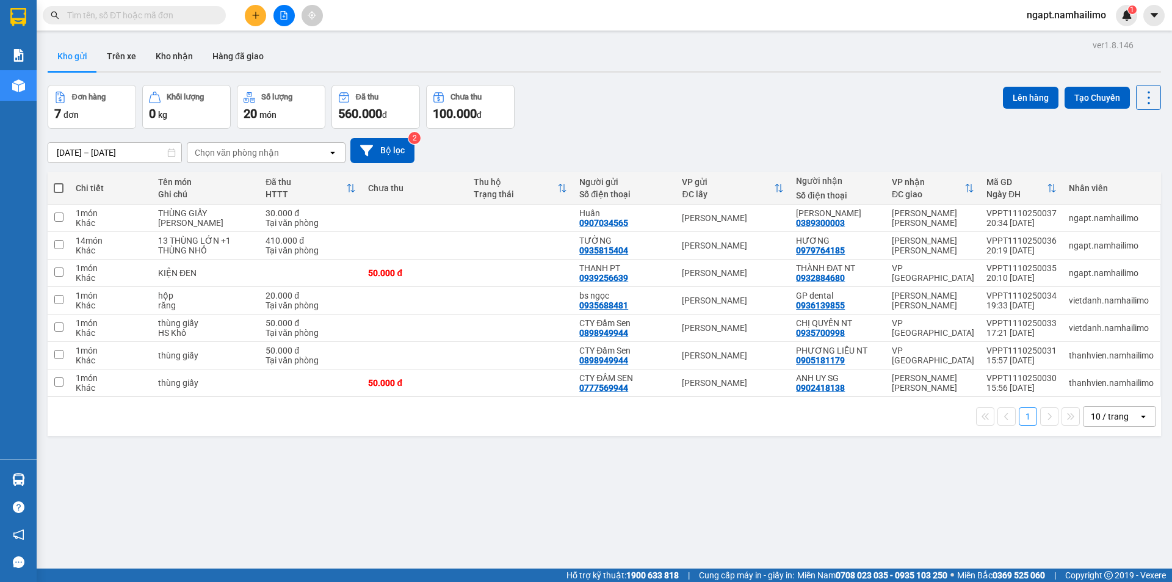
click at [1061, 15] on span "ngapt.namhailimo" at bounding box center [1066, 14] width 99 height 15
click at [1057, 35] on span "Đăng xuất" at bounding box center [1071, 37] width 73 height 13
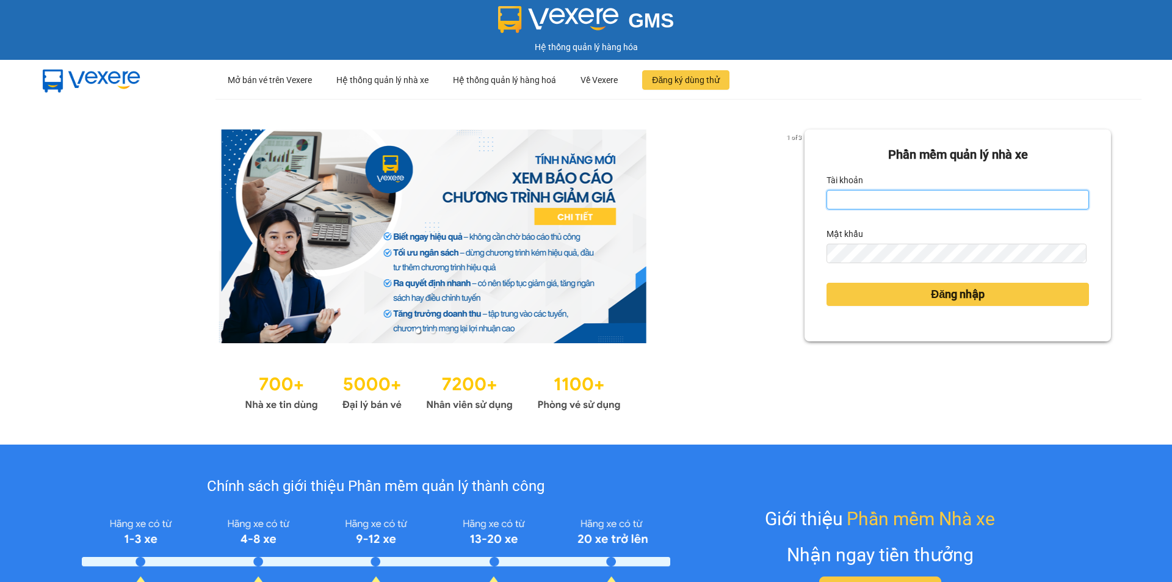
click at [971, 203] on input "Tài khoản" at bounding box center [957, 200] width 262 height 20
type input "lehoangvi.namhailimo"
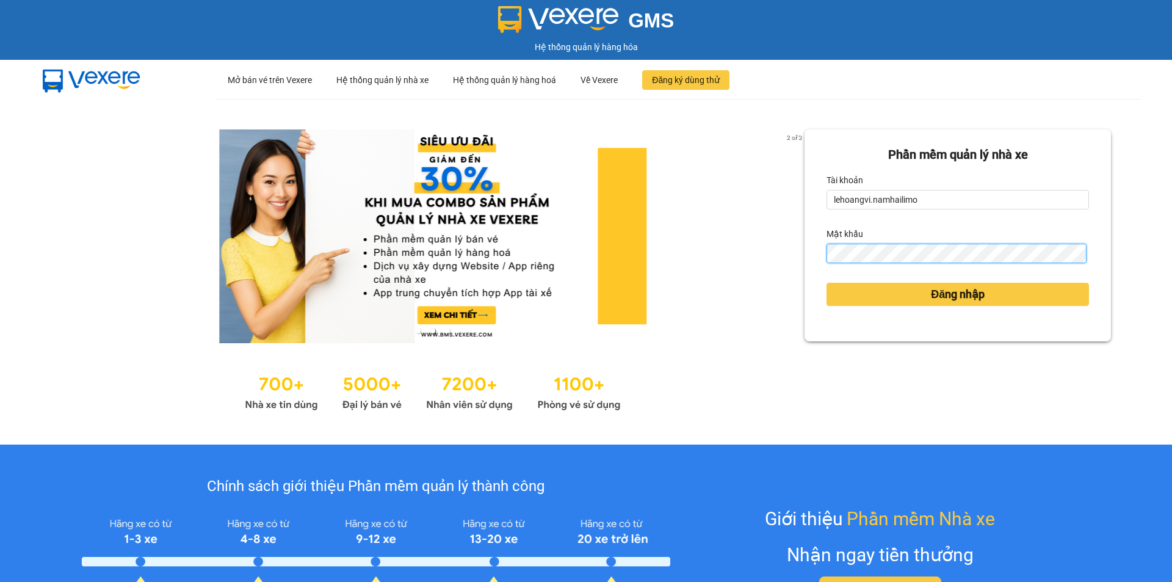
click at [826, 283] on button "Đăng nhập" at bounding box center [957, 294] width 262 height 23
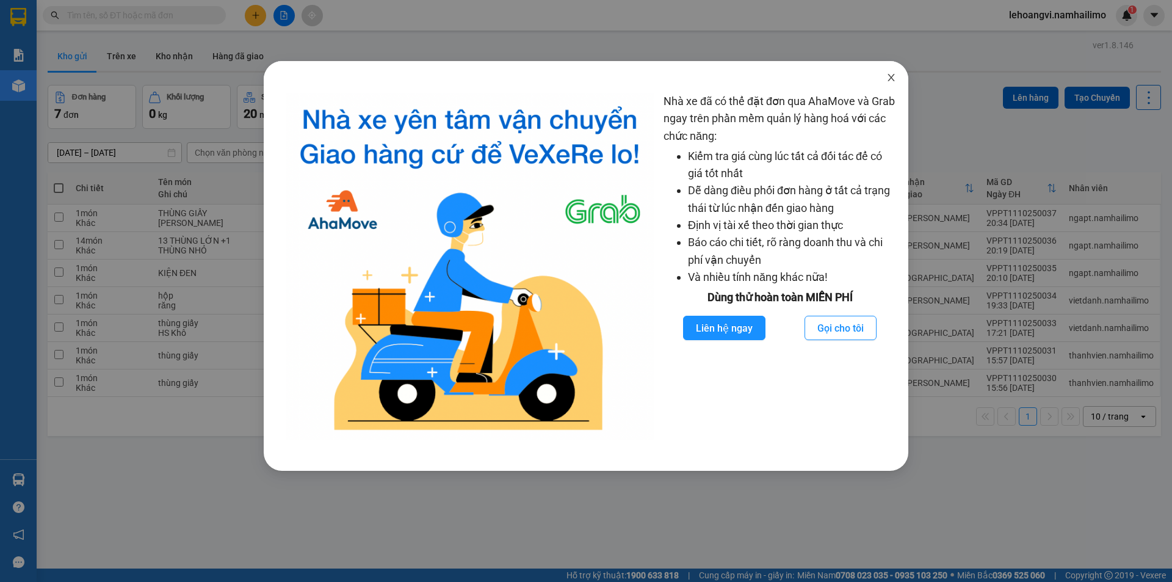
click at [883, 74] on span "Close" at bounding box center [891, 78] width 34 height 34
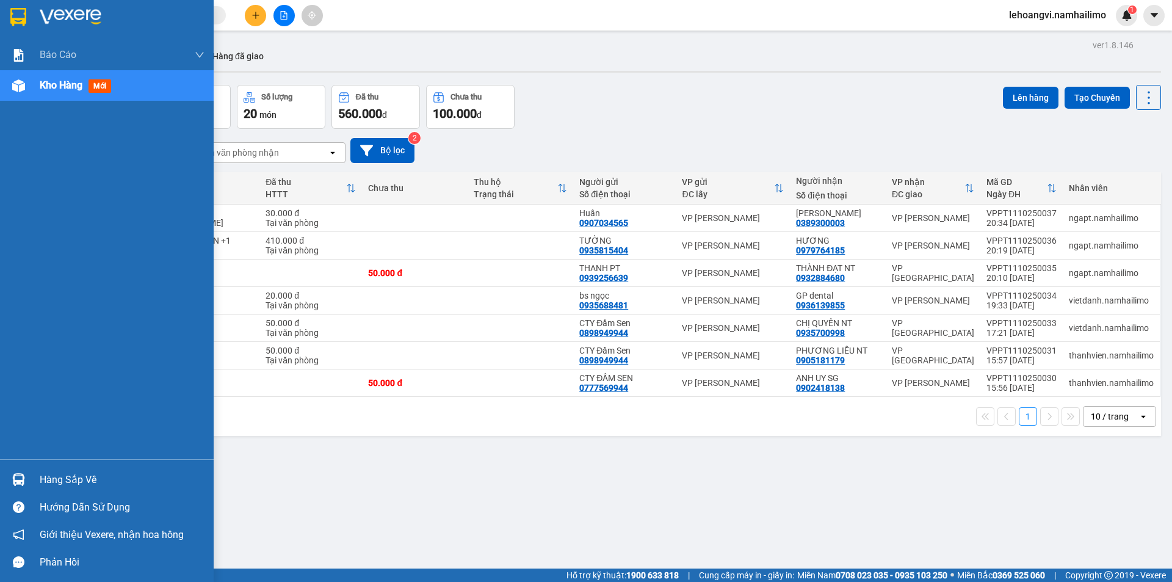
click at [13, 484] on img at bounding box center [18, 479] width 13 height 13
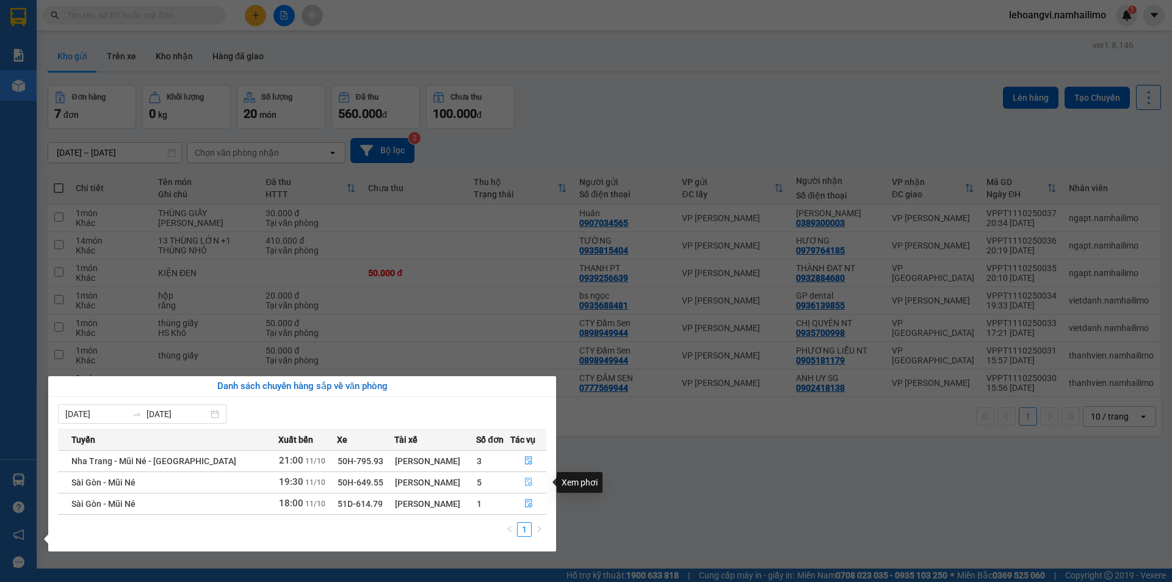
click at [526, 478] on icon "file-done" at bounding box center [528, 482] width 7 height 9
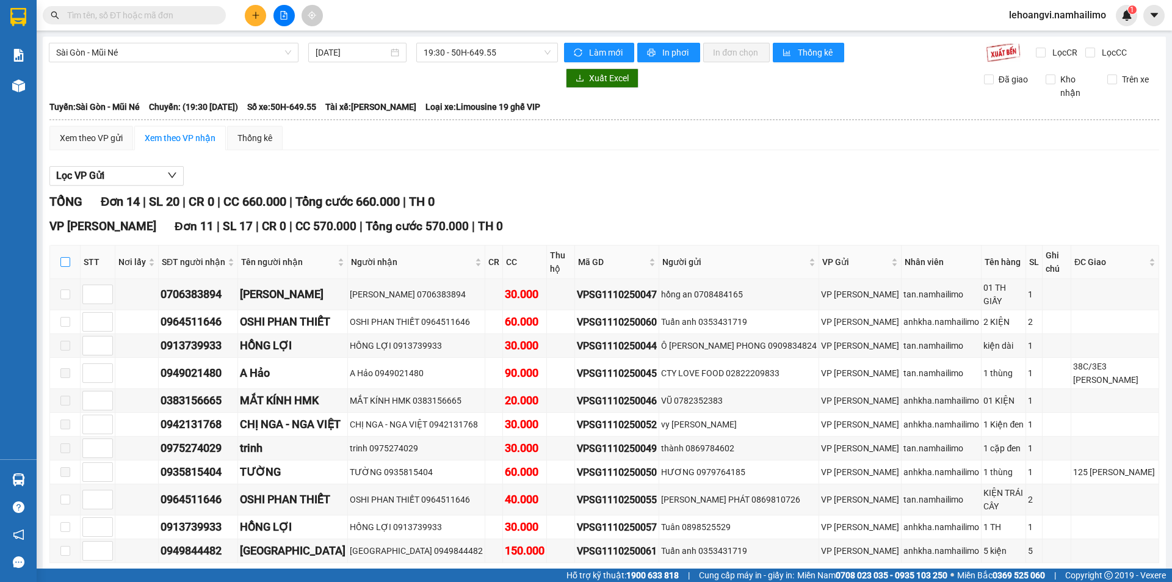
click at [63, 257] on input "checkbox" at bounding box center [65, 262] width 10 height 10
checkbox input "true"
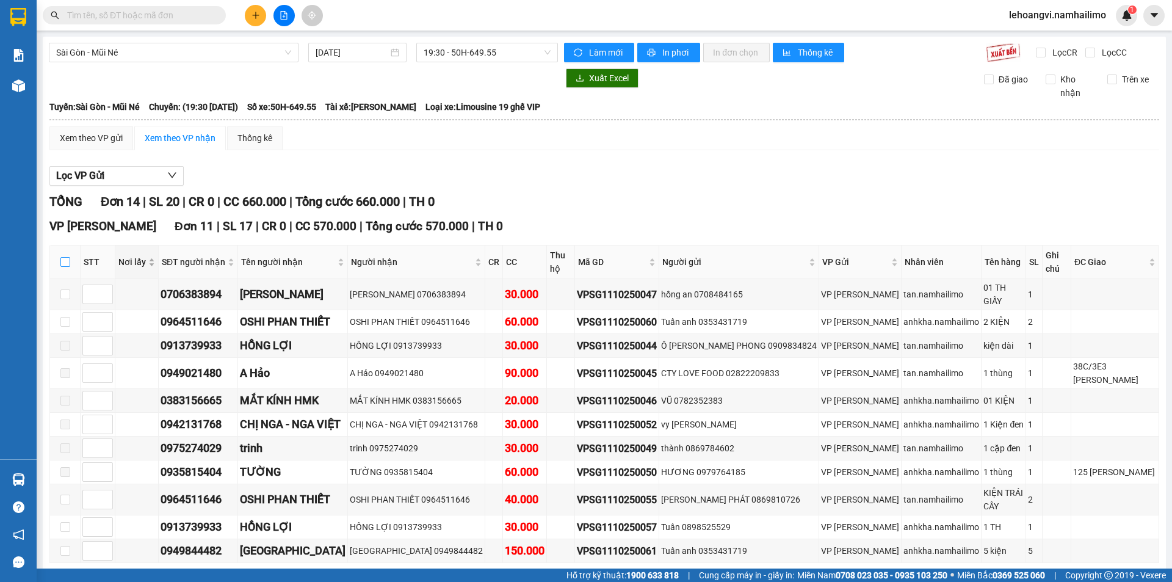
checkbox input "true"
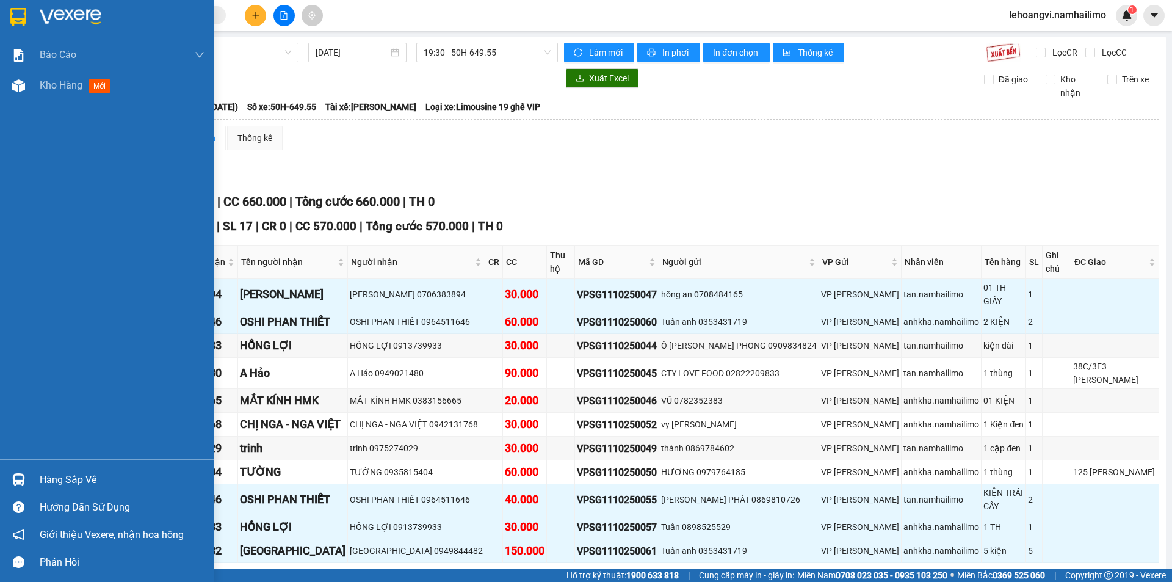
click at [95, 471] on div "Hàng sắp về" at bounding box center [122, 480] width 165 height 18
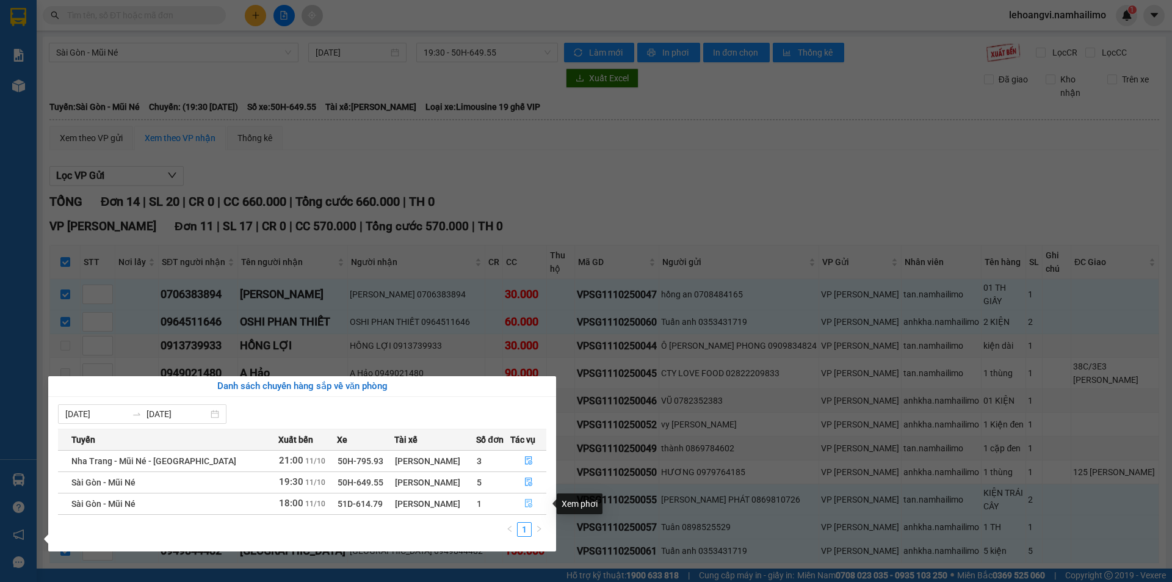
click at [524, 499] on icon "file-done" at bounding box center [528, 503] width 9 height 9
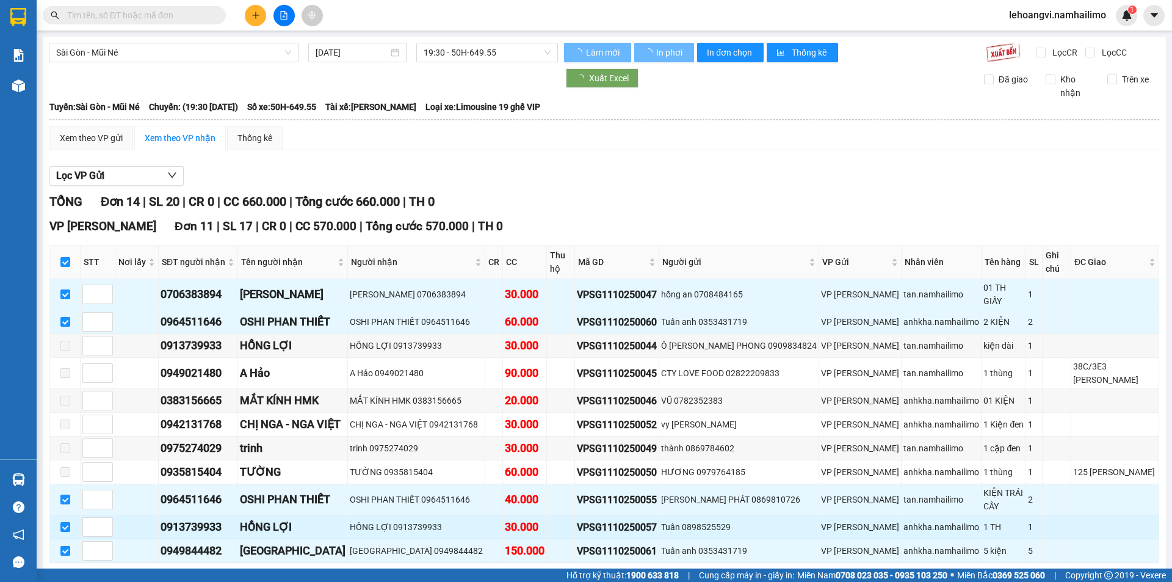
checkbox input "false"
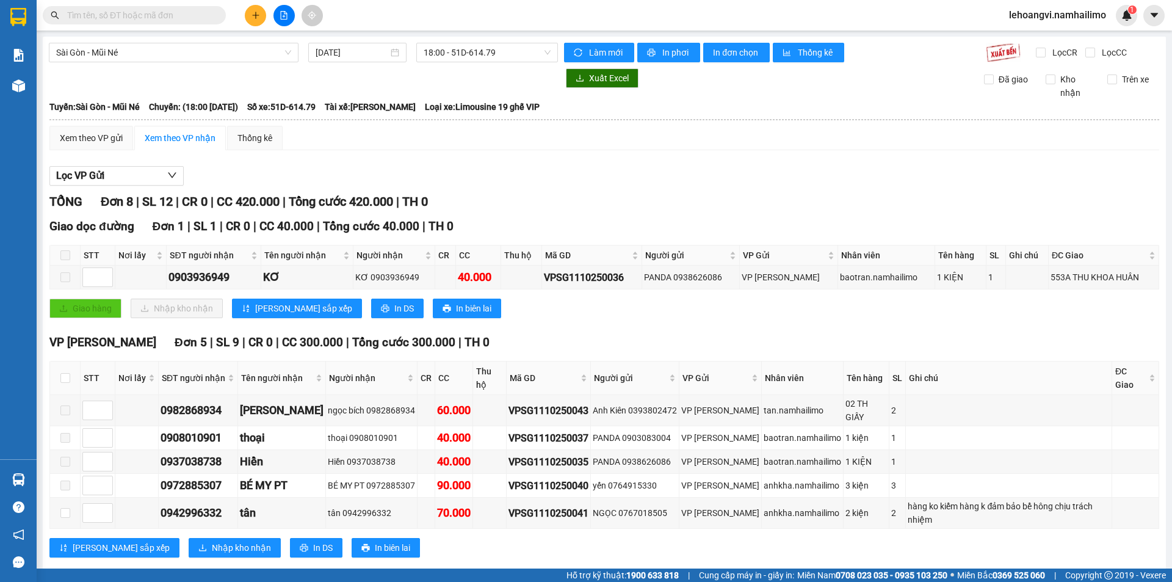
click at [143, 18] on input "text" at bounding box center [139, 15] width 144 height 13
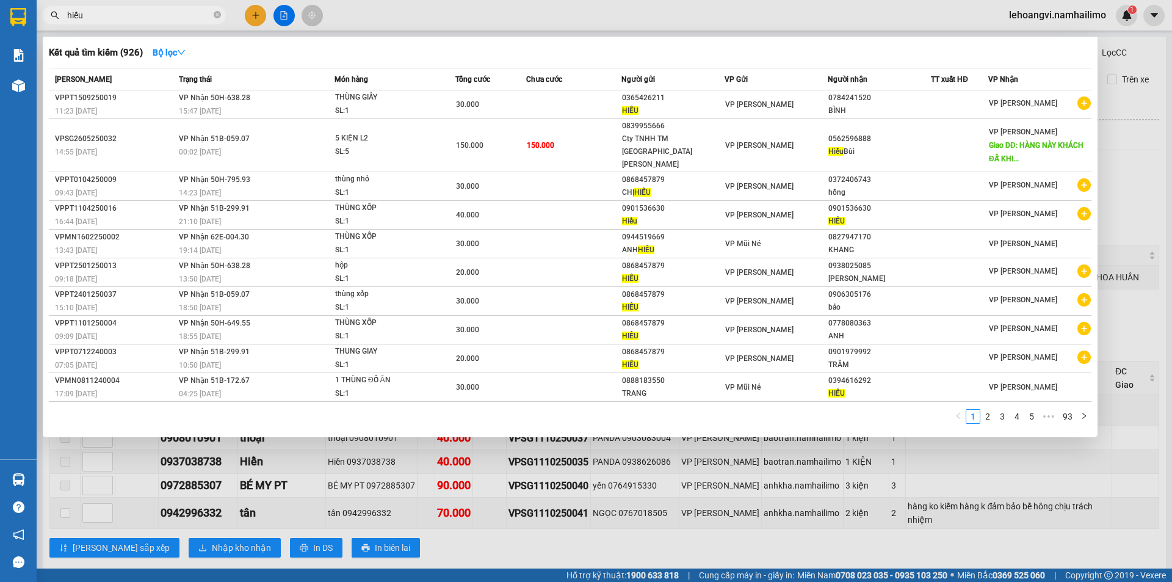
type input "hiếu"
click at [693, 510] on div at bounding box center [586, 291] width 1172 height 582
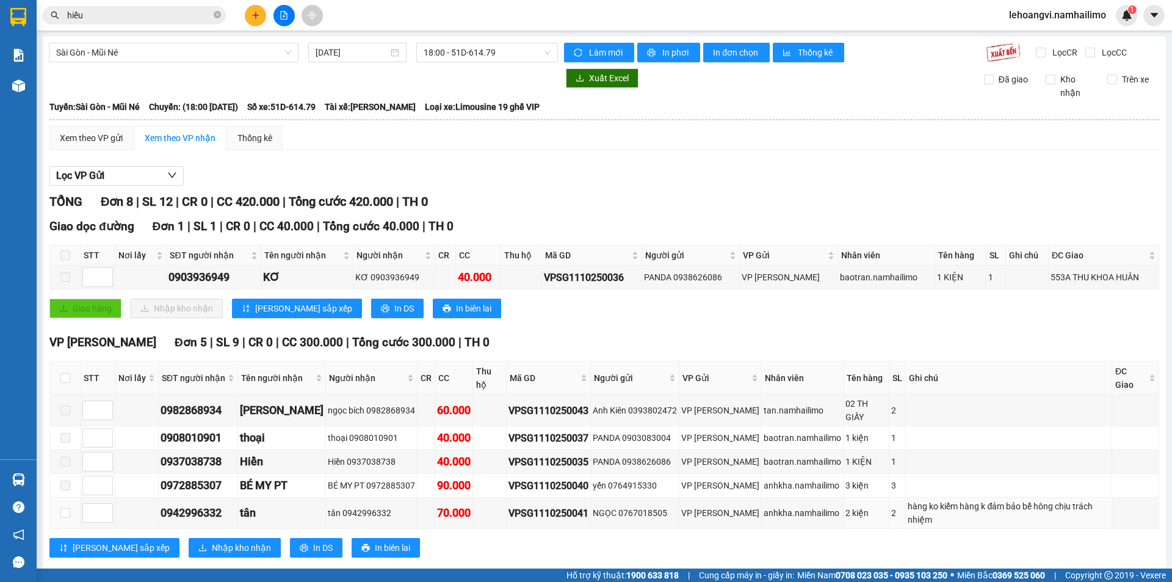
scroll to position [156, 0]
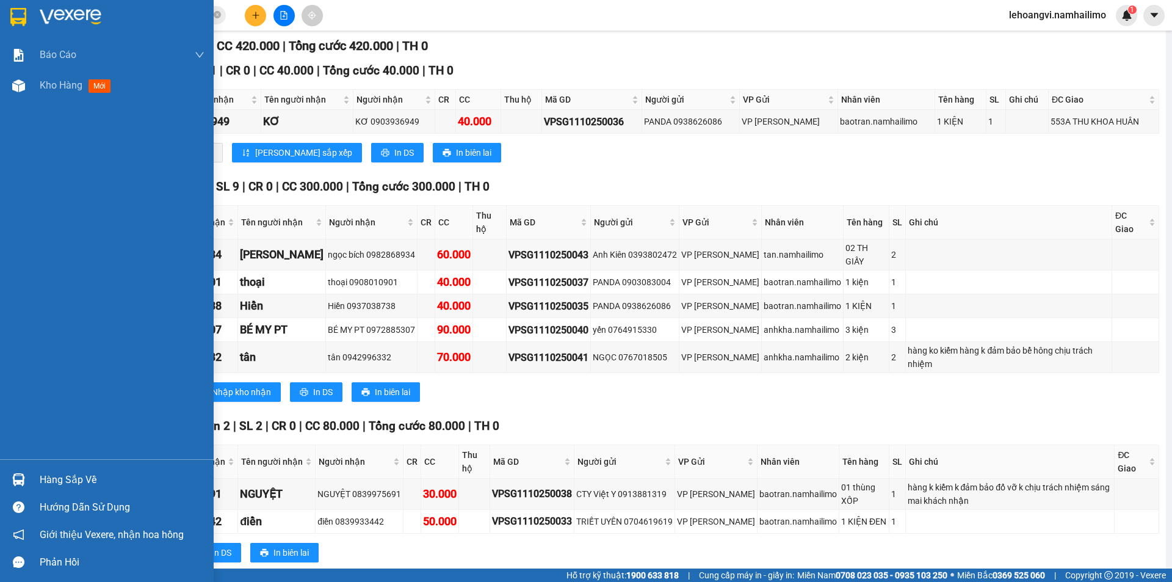
click at [85, 480] on div "Hàng sắp về" at bounding box center [122, 480] width 165 height 18
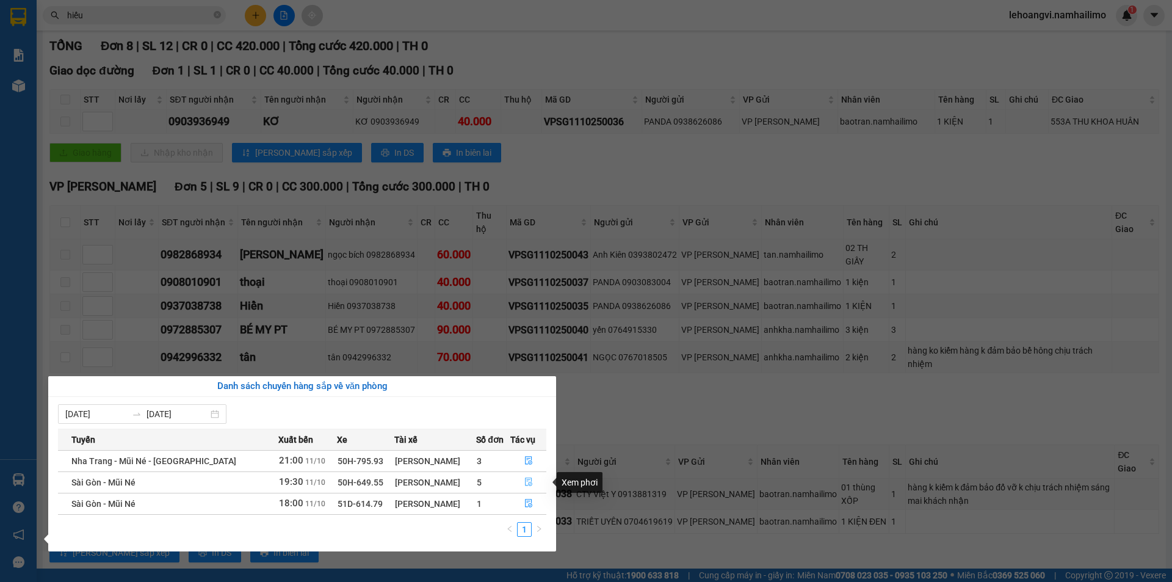
click at [522, 480] on button "button" at bounding box center [528, 482] width 35 height 20
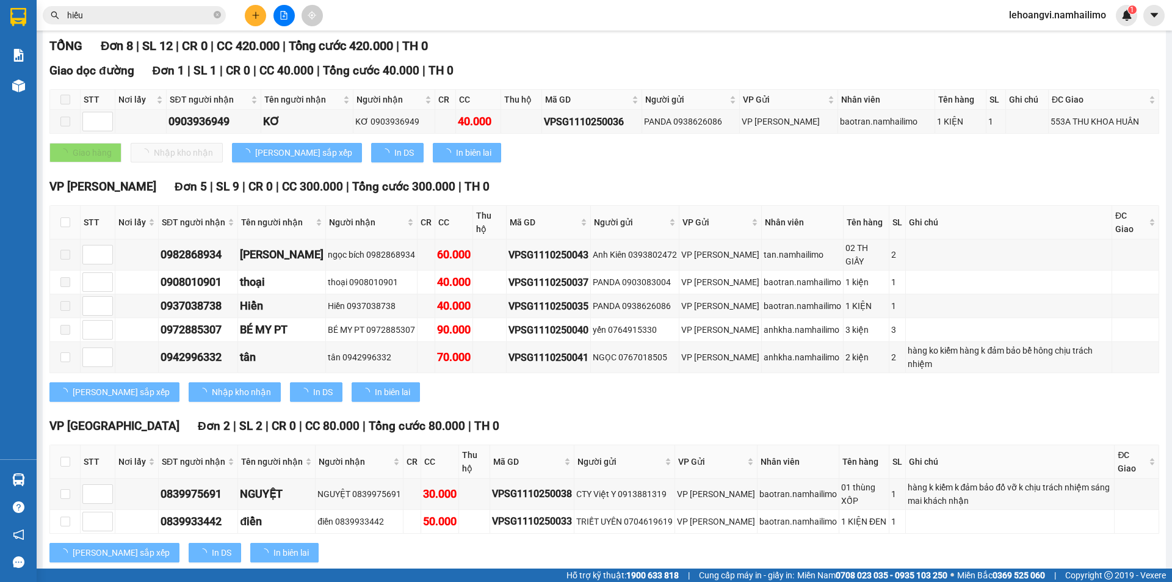
checkbox input "true"
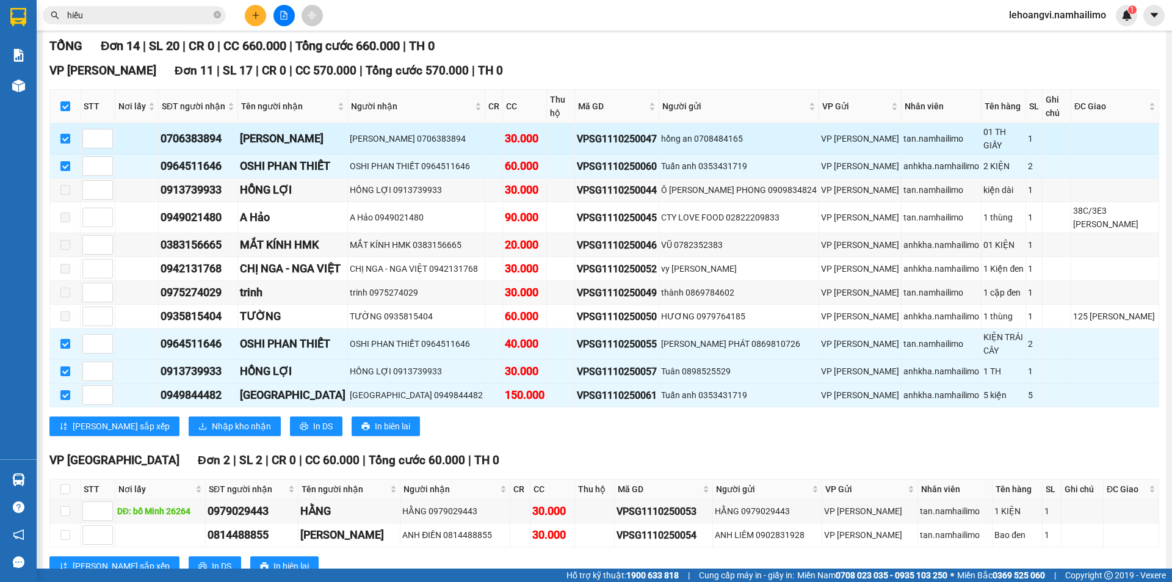
click at [63, 132] on label at bounding box center [65, 138] width 10 height 13
click at [63, 134] on input "checkbox" at bounding box center [65, 139] width 10 height 10
checkbox input "false"
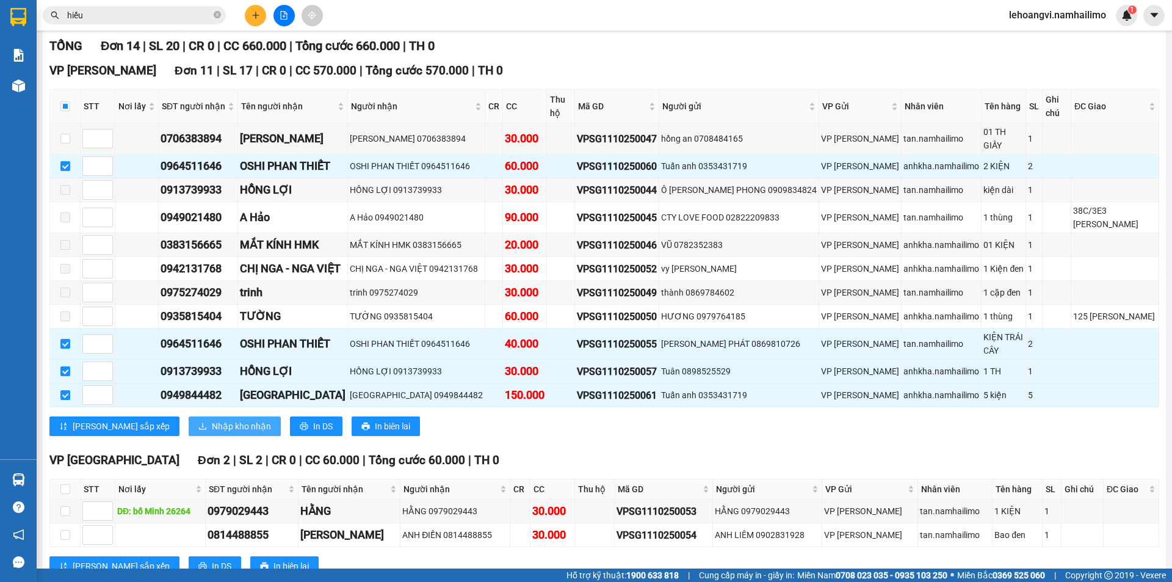
click at [212, 419] on span "Nhập kho nhận" at bounding box center [241, 425] width 59 height 13
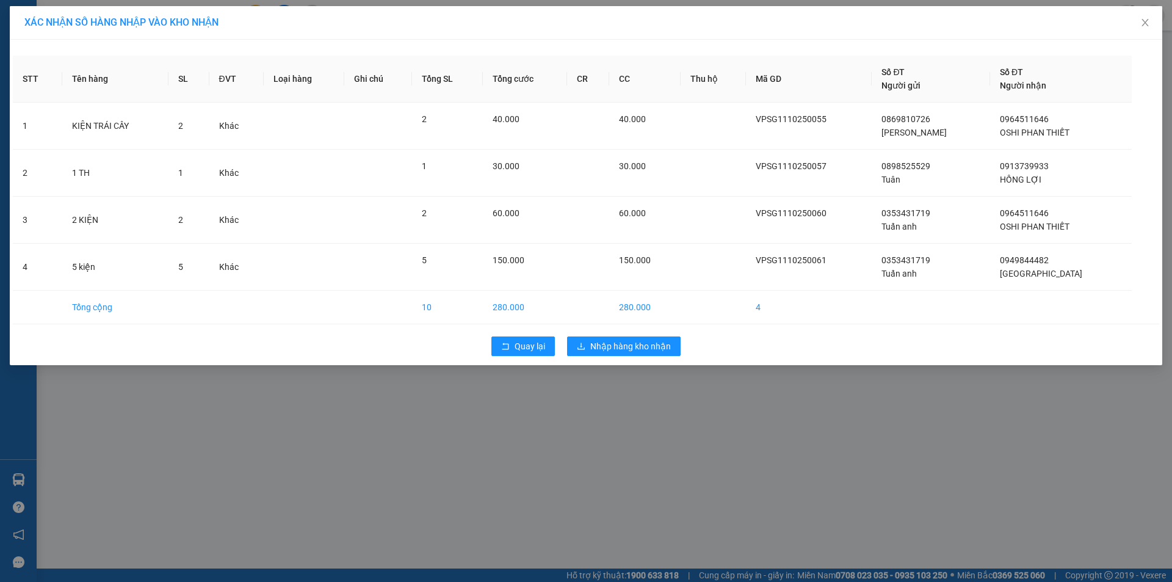
click at [663, 358] on div "Quay lại Nhập hàng kho nhận" at bounding box center [586, 346] width 1146 height 32
click at [660, 342] on span "Nhập hàng kho nhận" at bounding box center [630, 345] width 81 height 13
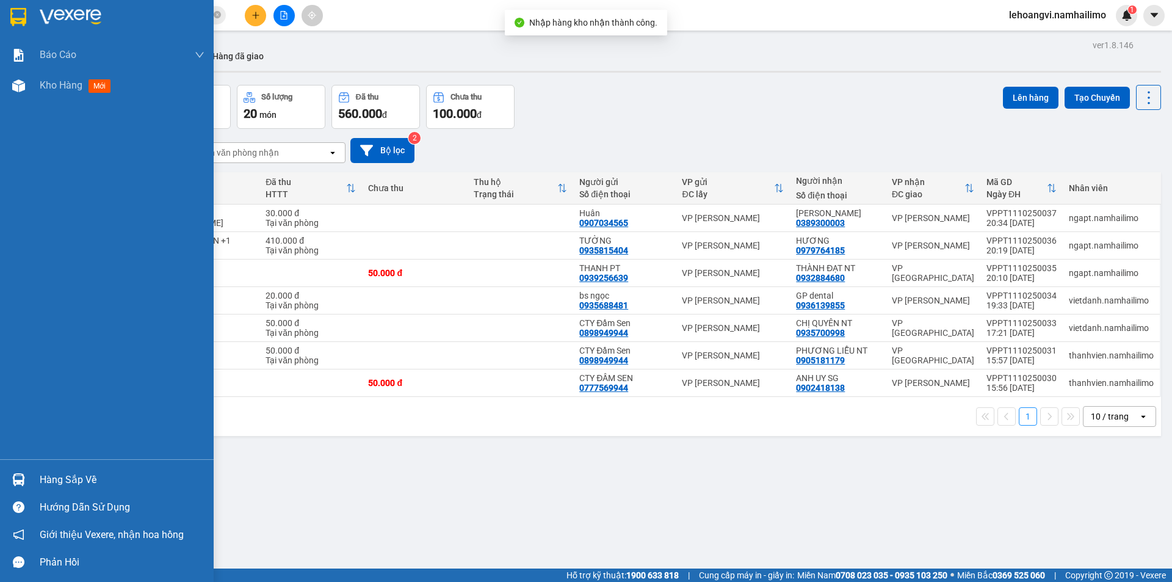
click at [16, 471] on div at bounding box center [18, 479] width 21 height 21
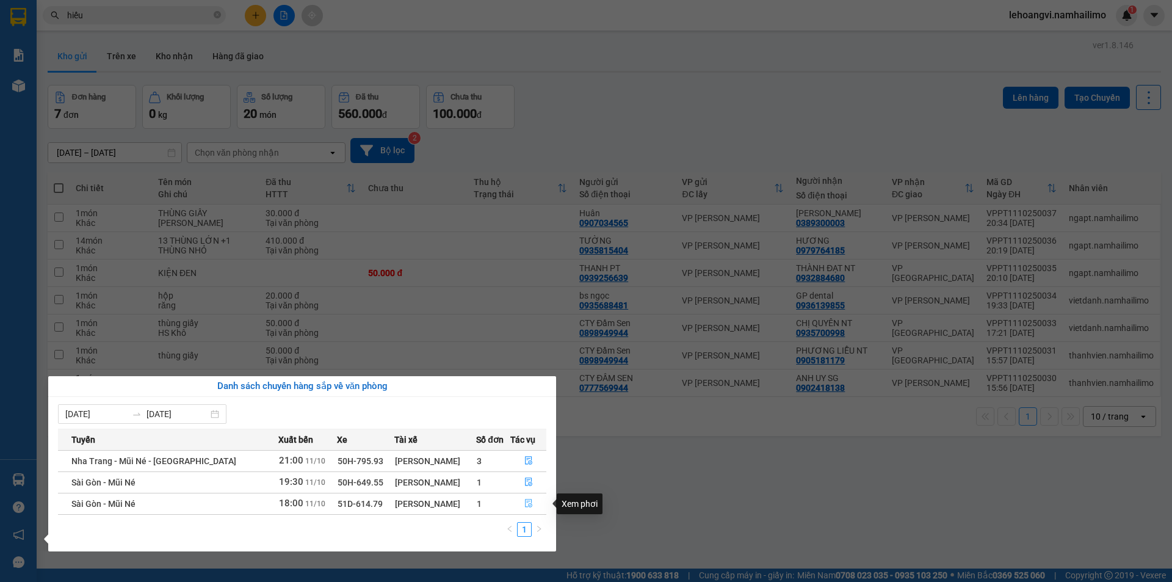
click at [528, 505] on icon "file-done" at bounding box center [528, 503] width 7 height 9
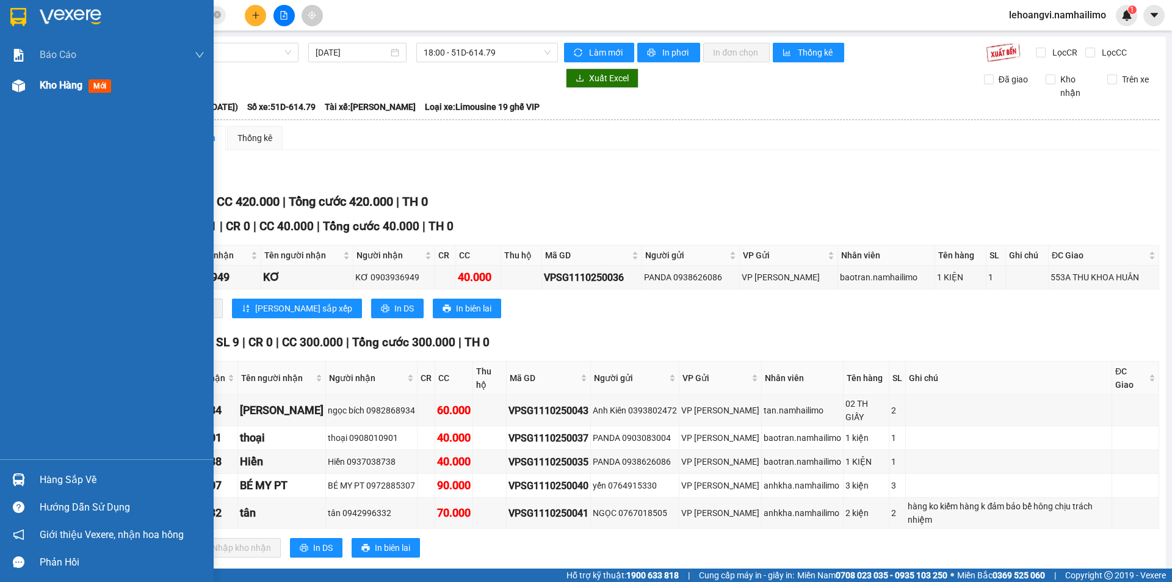
click at [37, 95] on div "Kho hàng mới" at bounding box center [107, 85] width 214 height 31
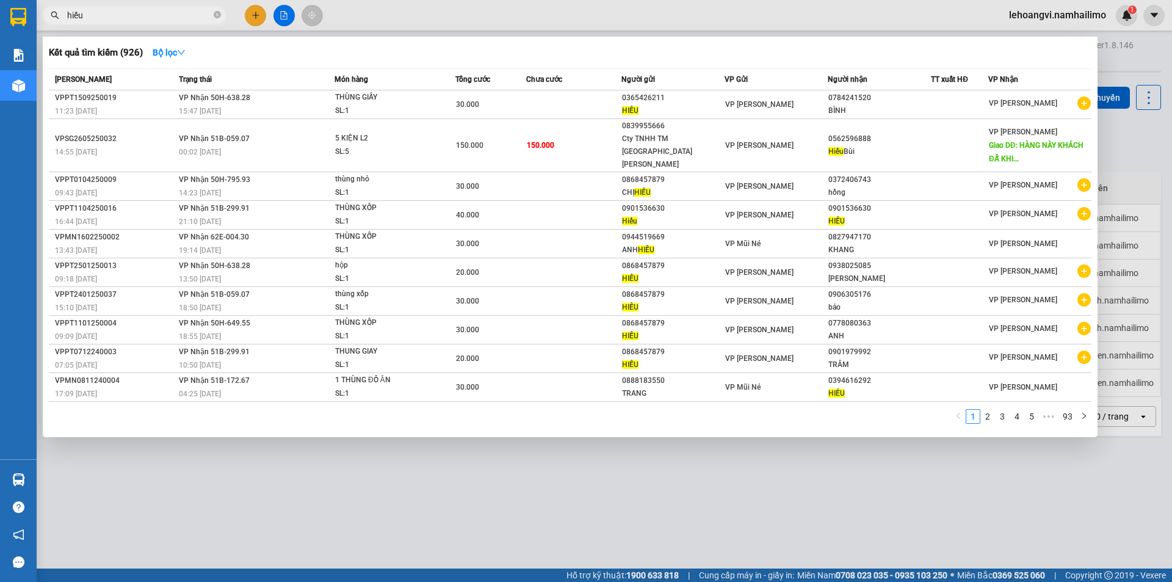
click at [169, 14] on input "hiếu" at bounding box center [139, 15] width 144 height 13
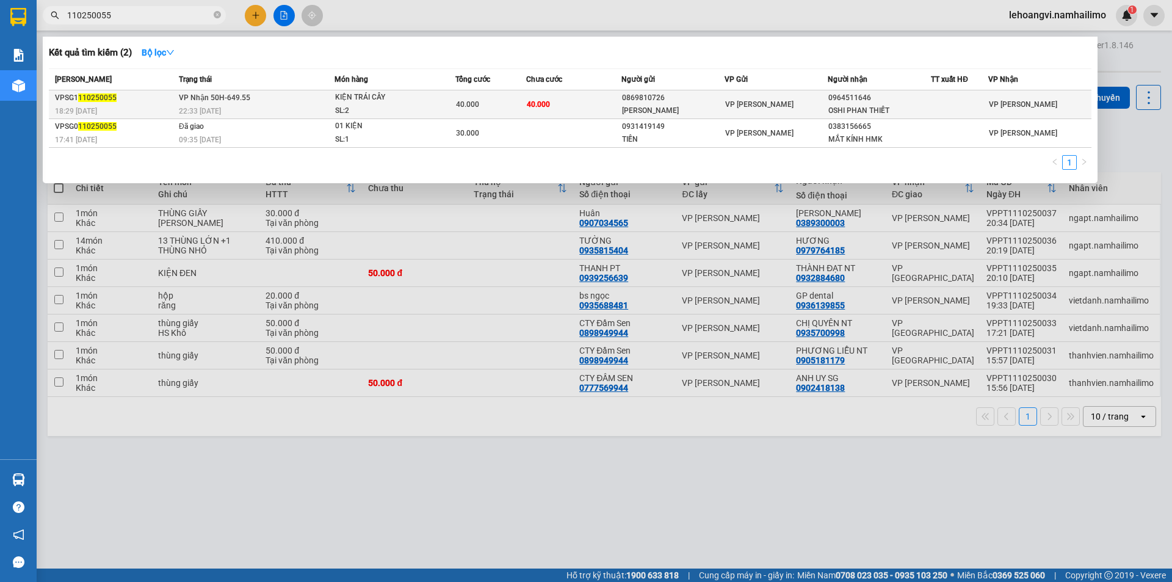
type input "110250055"
click at [229, 115] on div "22:33 [DATE]" at bounding box center [256, 110] width 155 height 13
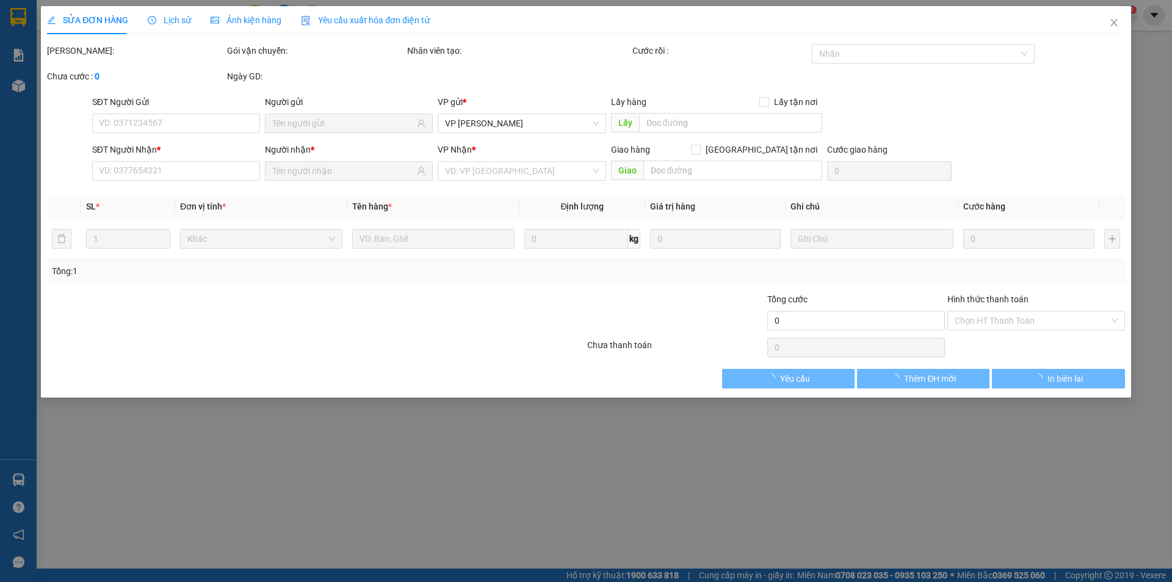
type input "0869810726"
type input "[PERSON_NAME]"
type input "0964511646"
type input "OSHI PHAN THIẾT"
type input "40.000"
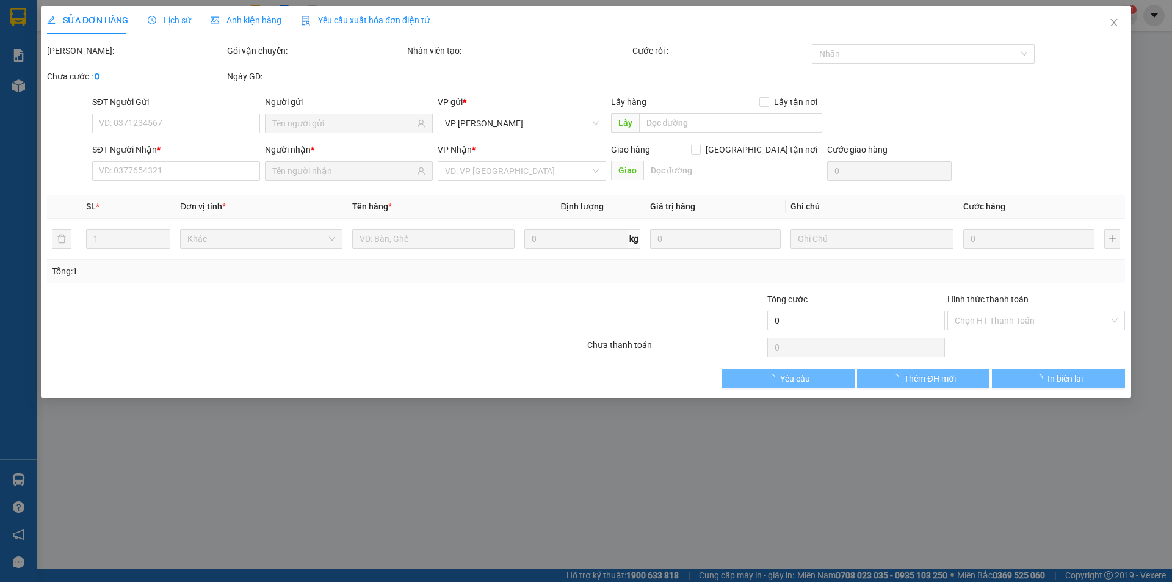
type input "40.000"
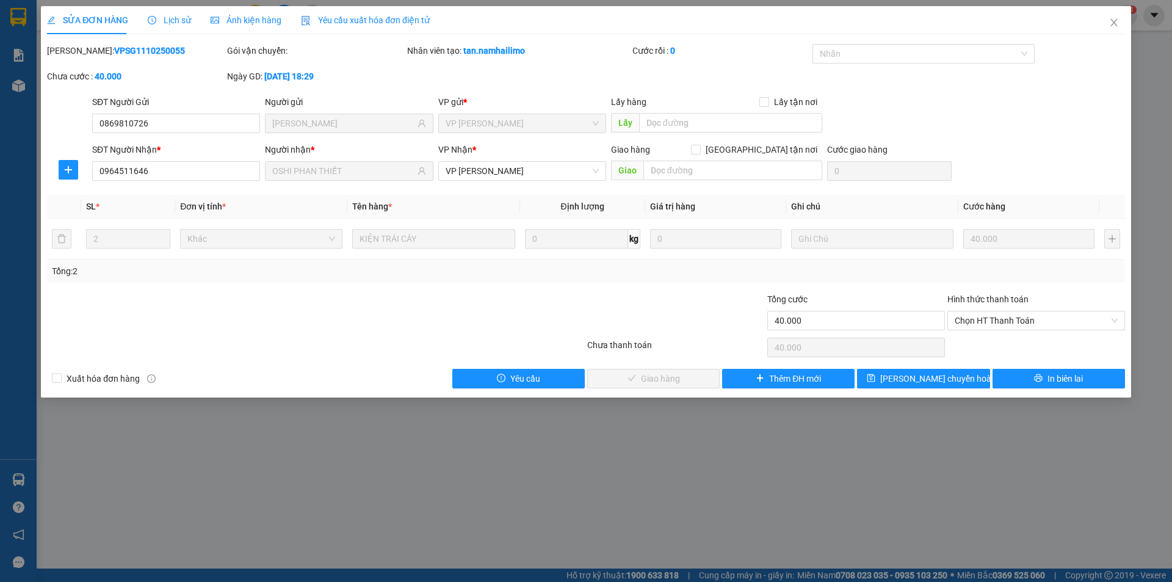
click at [171, 27] on div "Lịch sử" at bounding box center [169, 20] width 43 height 28
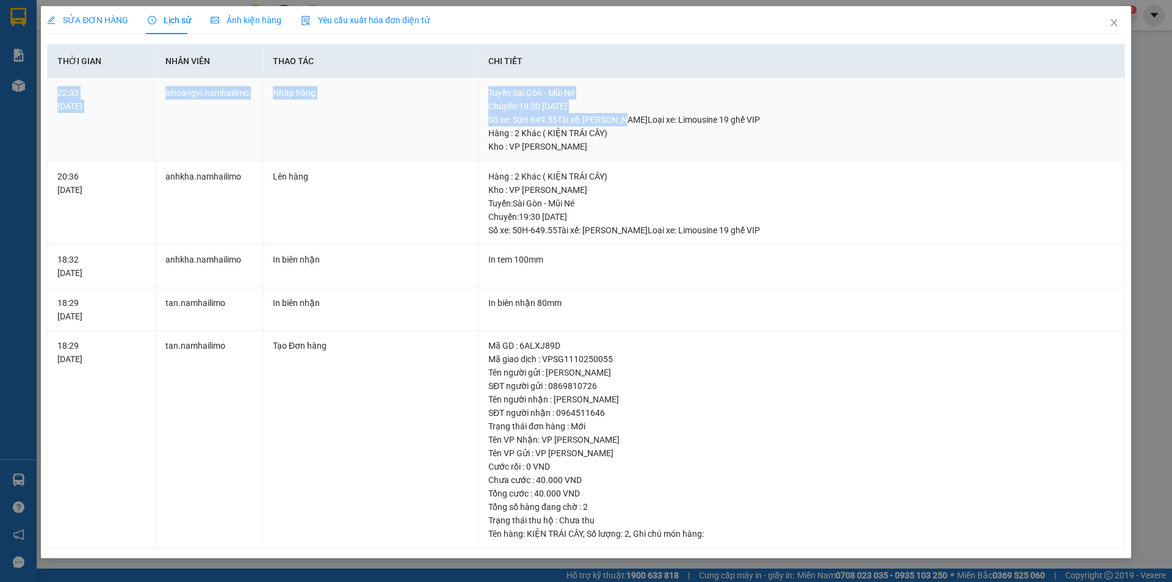
drag, startPoint x: 57, startPoint y: 90, endPoint x: 633, endPoint y: 122, distance: 576.5
click at [633, 122] on tr "22:33 [DATE] lehoangvi.[PERSON_NAME] hàng Tuyến : [GEOGRAPHIC_DATA] - Mũi Né Ch…" at bounding box center [586, 120] width 1077 height 84
click at [1110, 27] on icon "close" at bounding box center [1114, 23] width 10 height 10
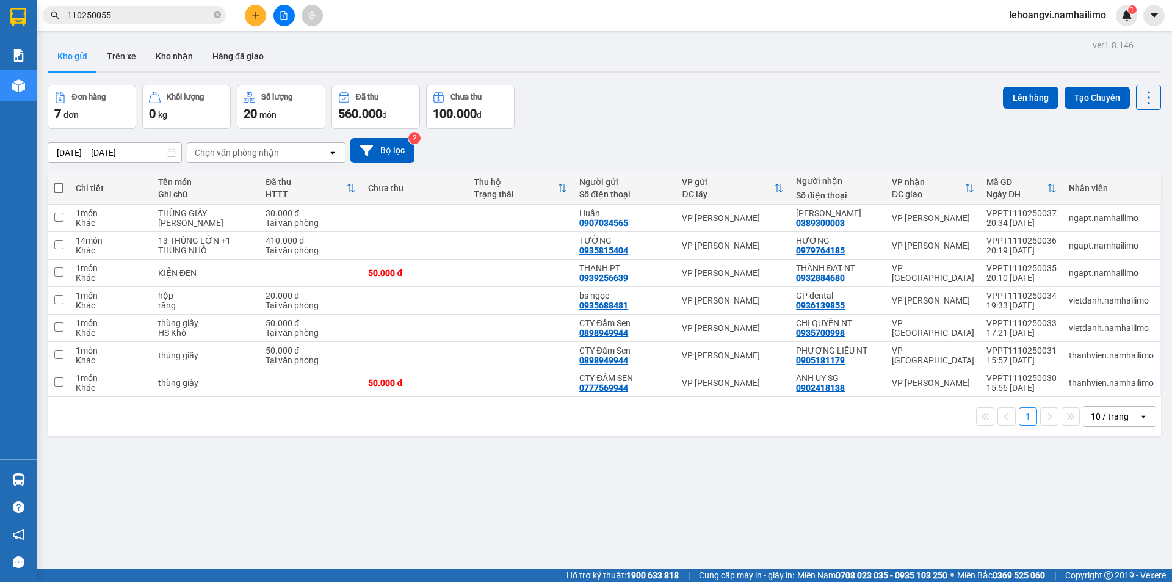
click at [171, 22] on span "110250055" at bounding box center [134, 15] width 183 height 18
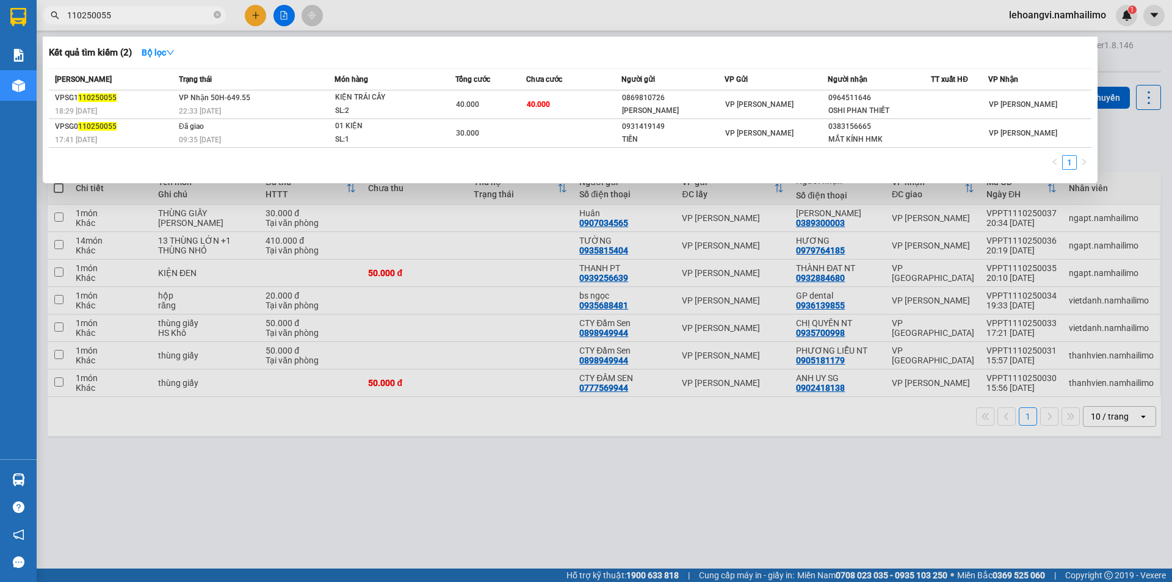
click at [171, 22] on span "110250055" at bounding box center [134, 15] width 183 height 18
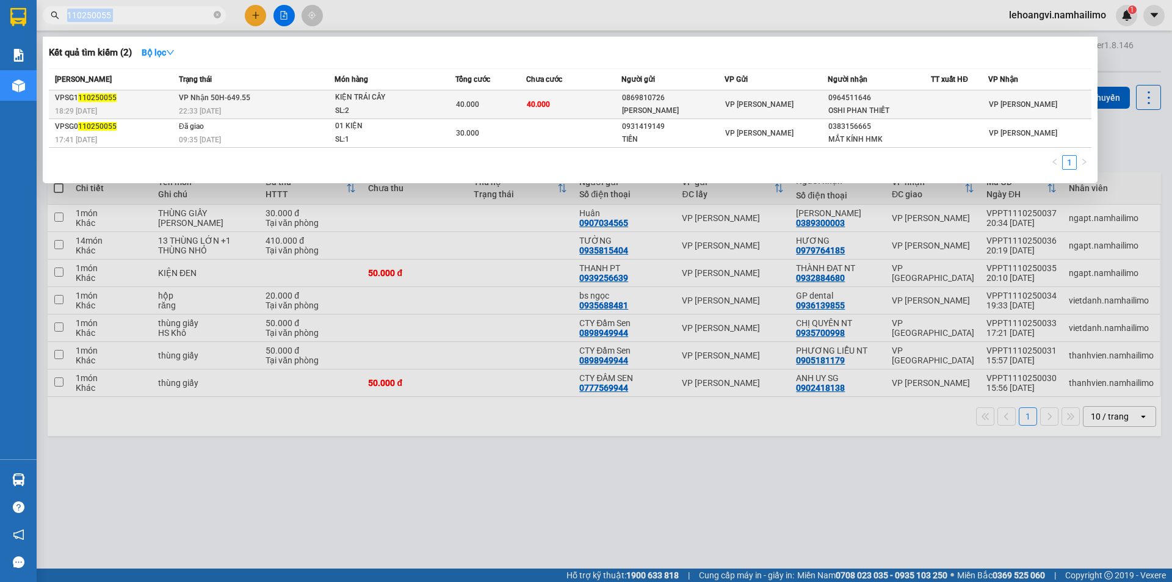
click at [876, 98] on div "0964511646" at bounding box center [879, 98] width 102 height 13
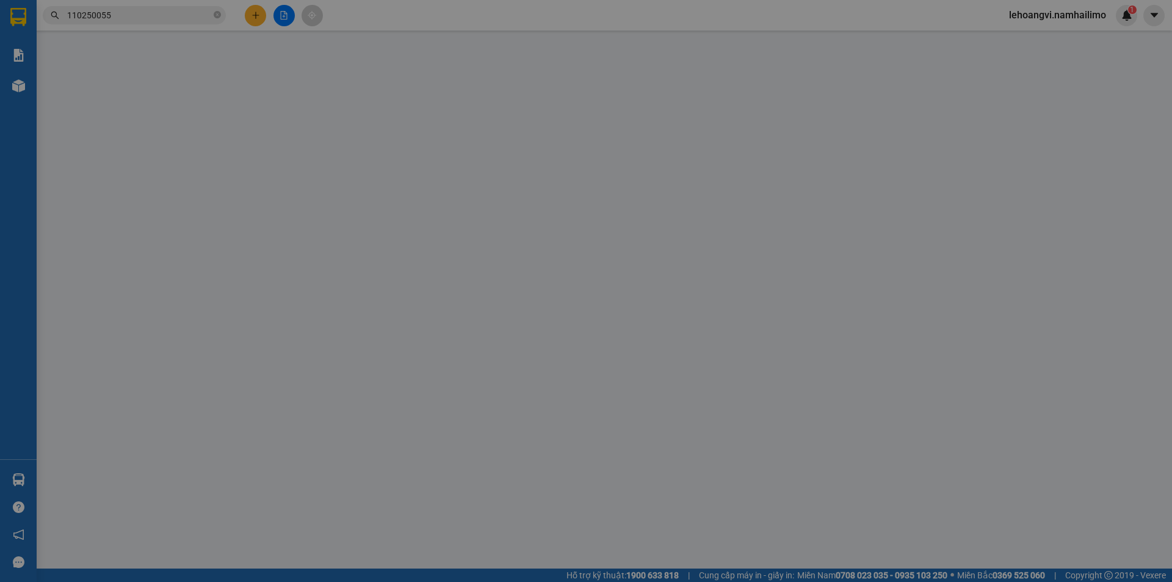
click at [833, 96] on div "SĐT Người Gửi VD: 0371234567 Người gửi VP gửi * VP [PERSON_NAME] Lấy hàng Lấy t…" at bounding box center [609, 116] width 1038 height 43
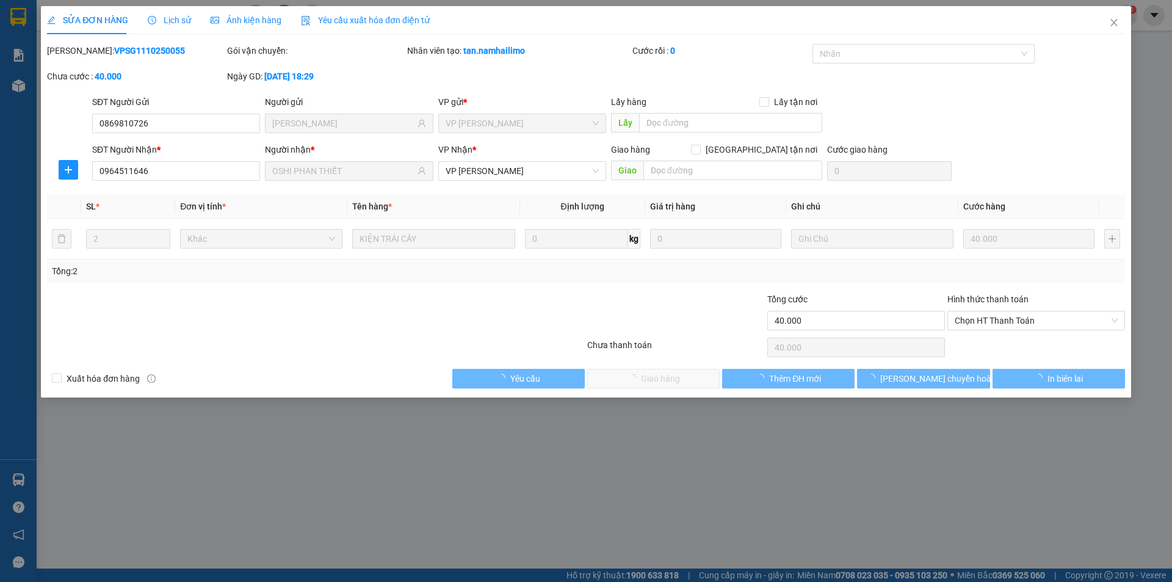
type input "0869810726"
type input "[PERSON_NAME]"
type input "0964511646"
type input "OSHI PHAN THIẾT"
type input "40.000"
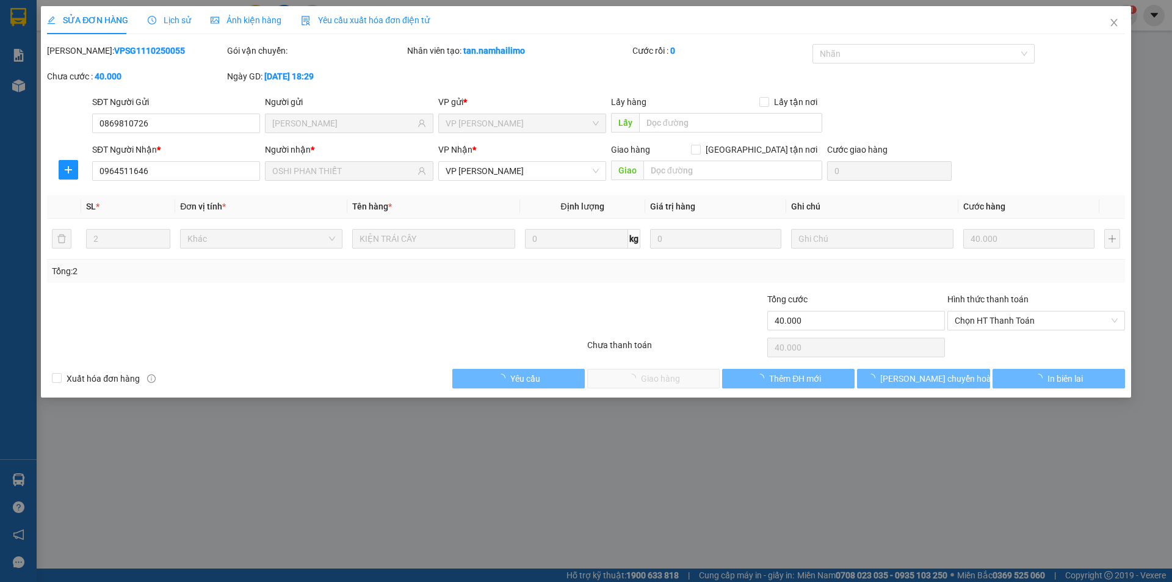
type input "40.000"
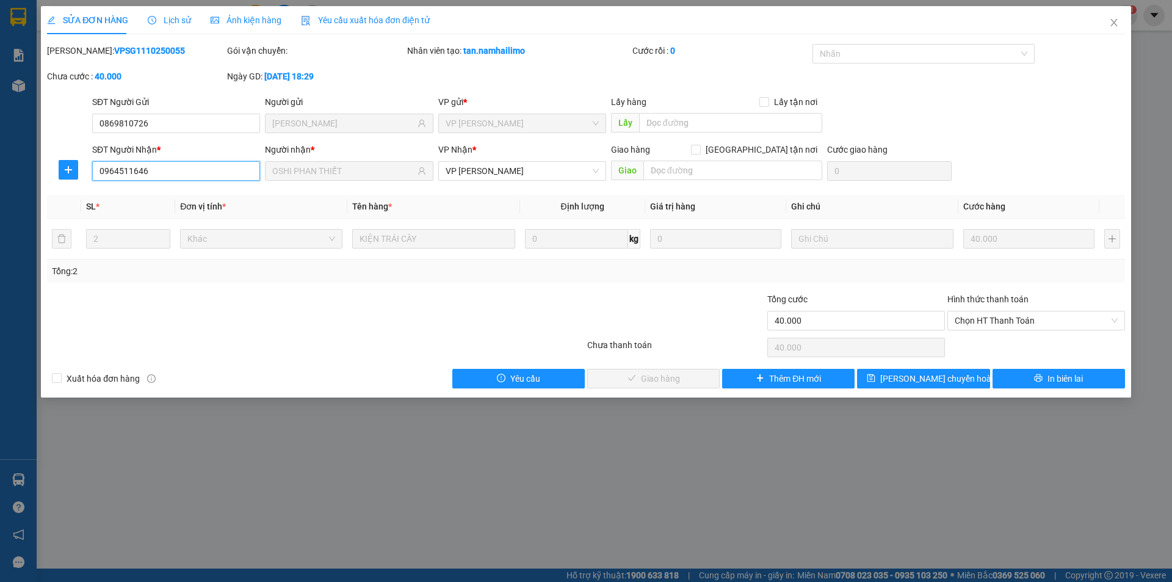
click at [212, 176] on input "0964511646" at bounding box center [176, 171] width 168 height 20
click at [1116, 23] on icon "close" at bounding box center [1114, 23] width 10 height 10
click at [1116, 23] on div "lehoangvi.namhailimo 1" at bounding box center [1068, 15] width 138 height 21
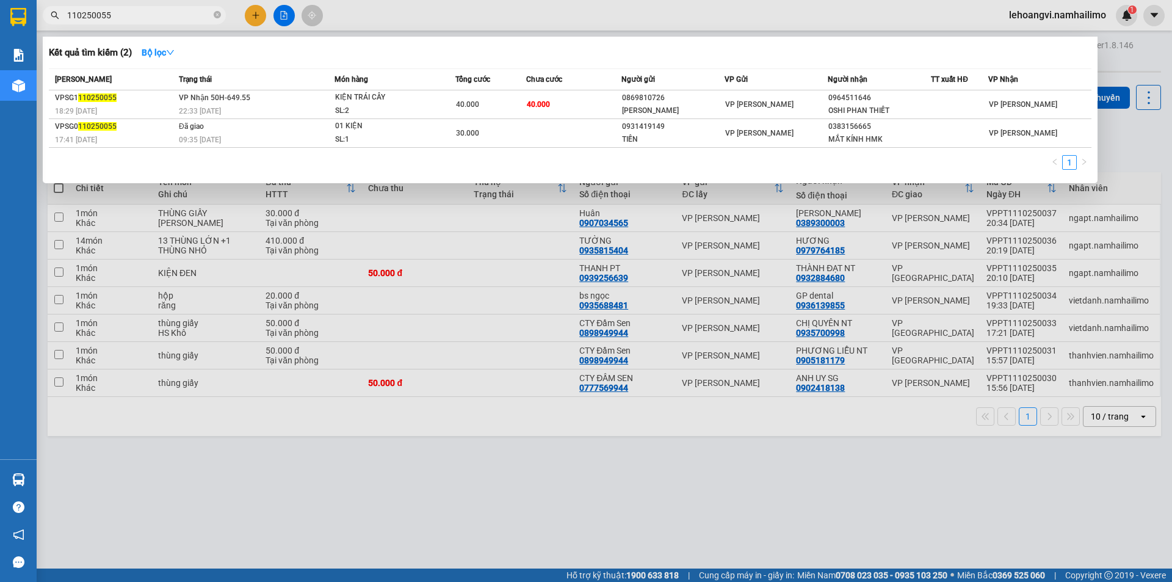
click at [137, 15] on input "110250055" at bounding box center [139, 15] width 144 height 13
paste input "0964511646"
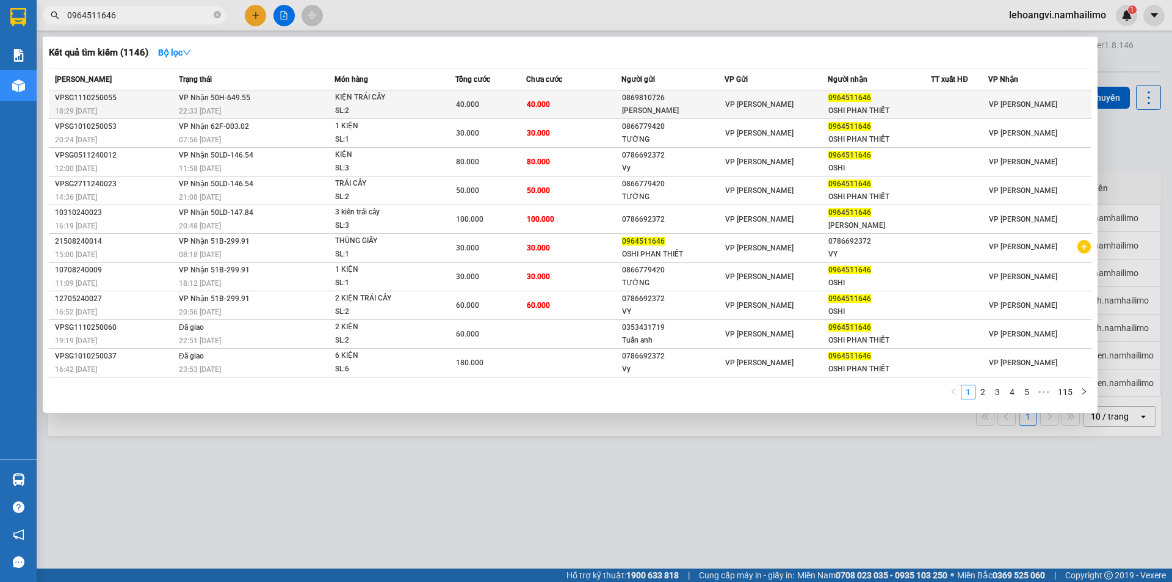
type input "0964511646"
click at [799, 93] on td "VP [PERSON_NAME]" at bounding box center [775, 104] width 103 height 29
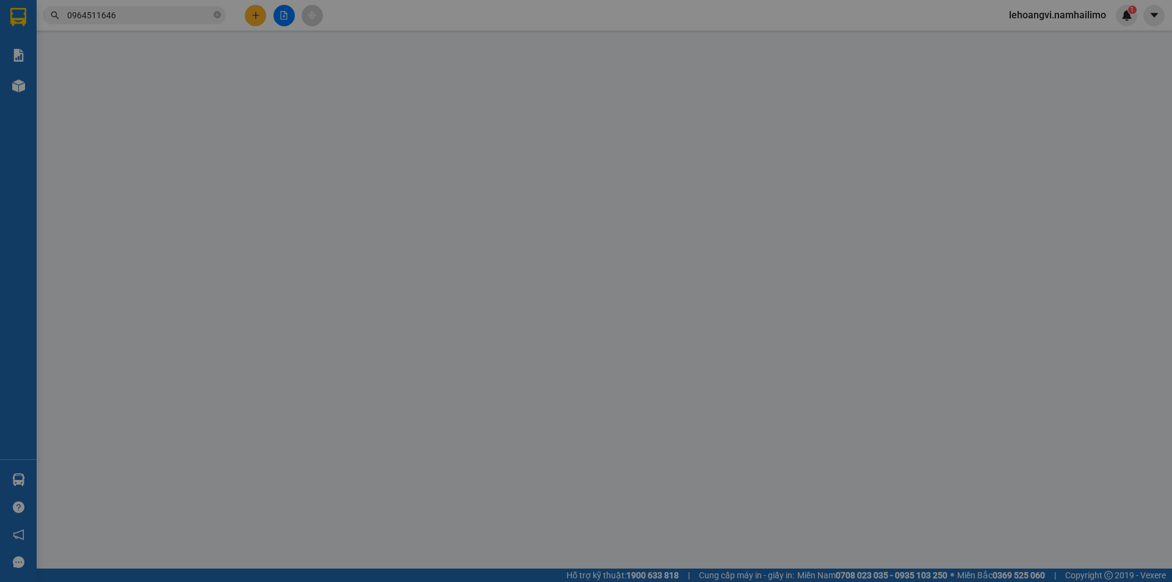
type input "0869810726"
type input "[PERSON_NAME]"
type input "0964511646"
type input "OSHI PHAN THIẾT"
type input "40.000"
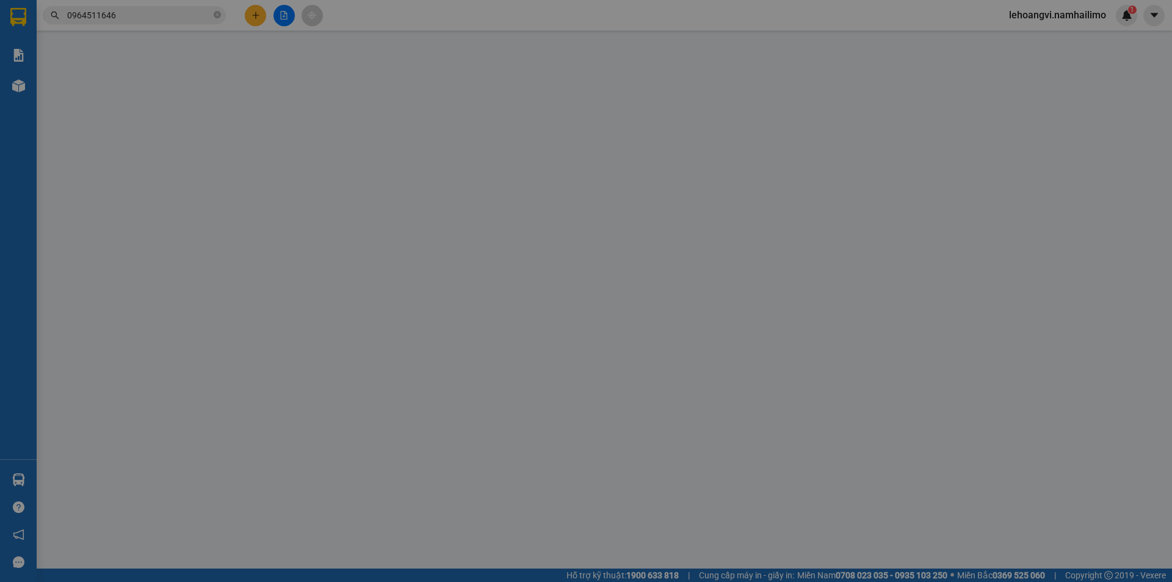
type input "40.000"
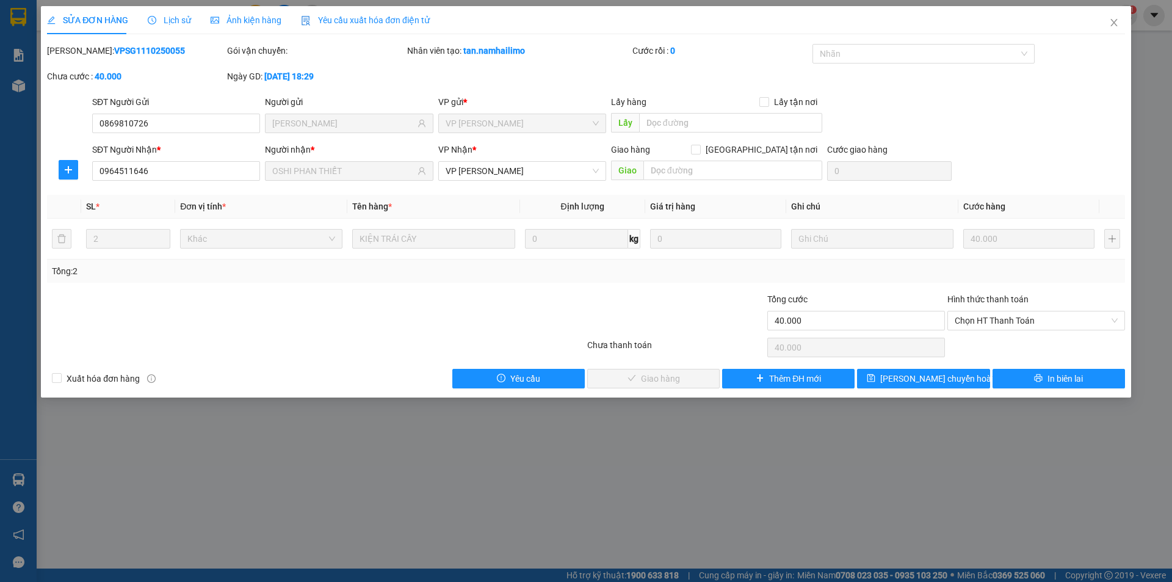
click at [156, 47] on div "[PERSON_NAME]: VPSG1110250055" at bounding box center [136, 50] width 178 height 13
click at [138, 52] on b "VPSG1110250055" at bounding box center [149, 51] width 71 height 10
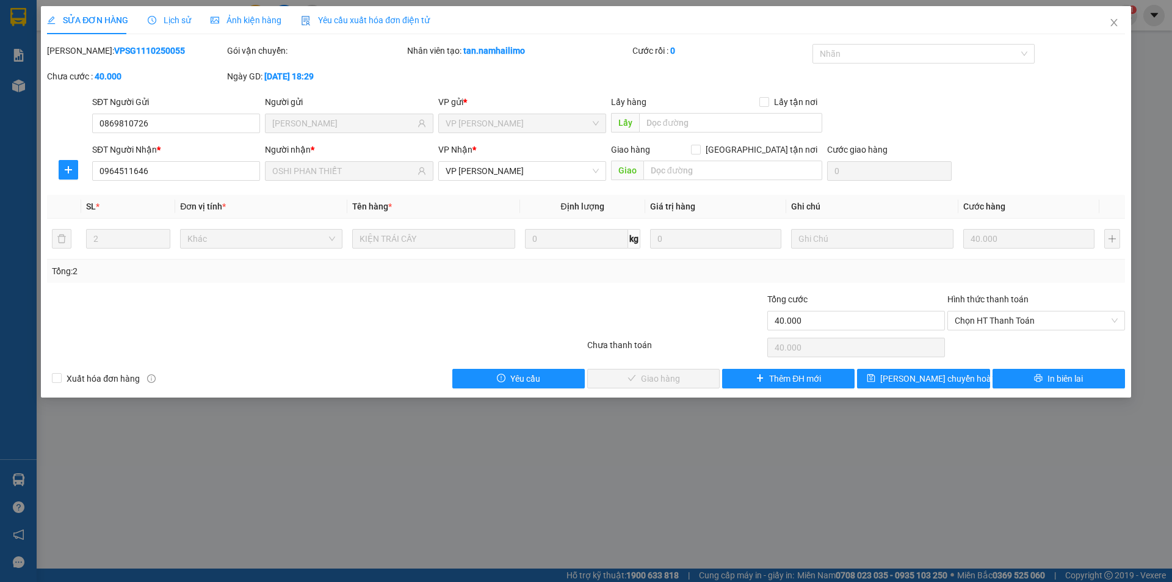
click at [138, 52] on b "VPSG1110250055" at bounding box center [149, 51] width 71 height 10
click at [1028, 260] on div "Tổng: 2" at bounding box center [586, 270] width 1078 height 23
click at [1116, 27] on icon "close" at bounding box center [1114, 23] width 10 height 10
